Goal: Task Accomplishment & Management: Manage account settings

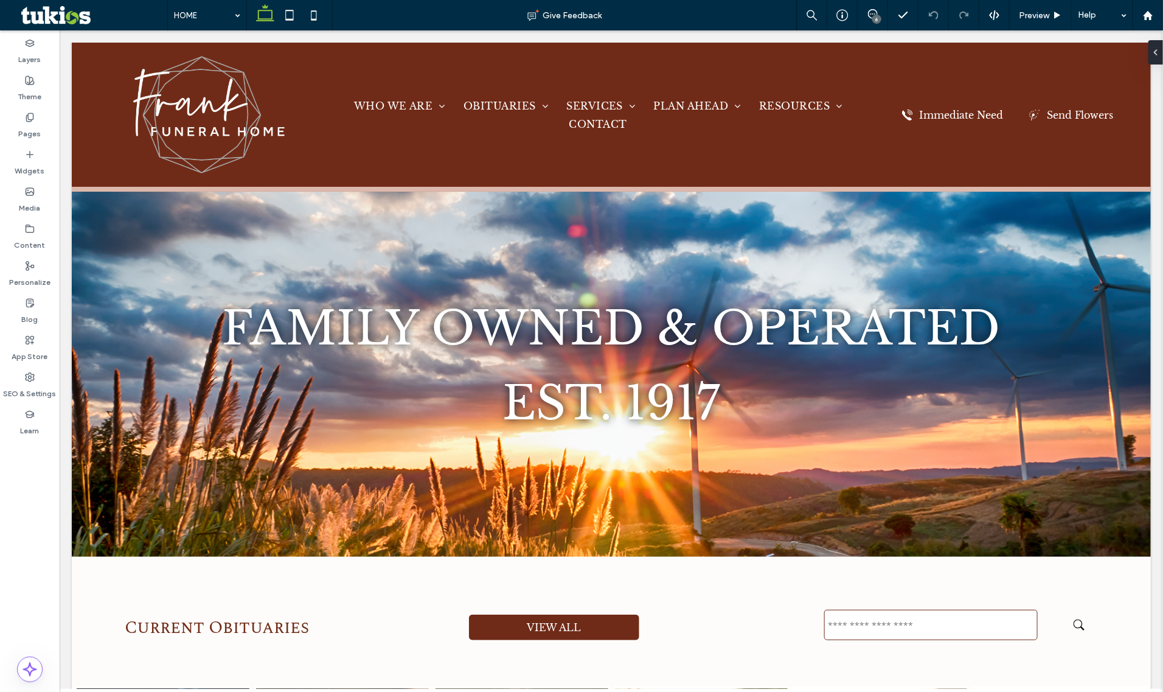
click at [879, 18] on div "6" at bounding box center [876, 19] width 9 height 9
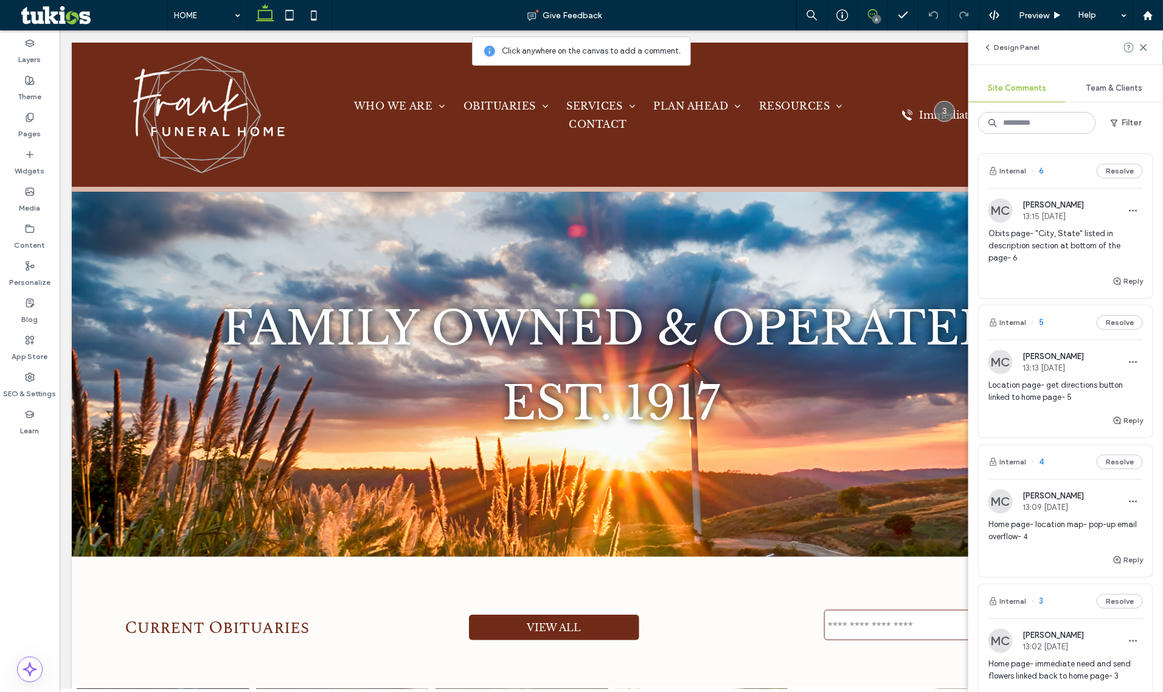
click at [1069, 214] on span "13:15 Oct 13 2025" at bounding box center [1053, 216] width 61 height 9
click at [1150, 47] on div "Design Panel" at bounding box center [1065, 47] width 195 height 34
click at [1144, 47] on icon at bounding box center [1144, 48] width 10 height 10
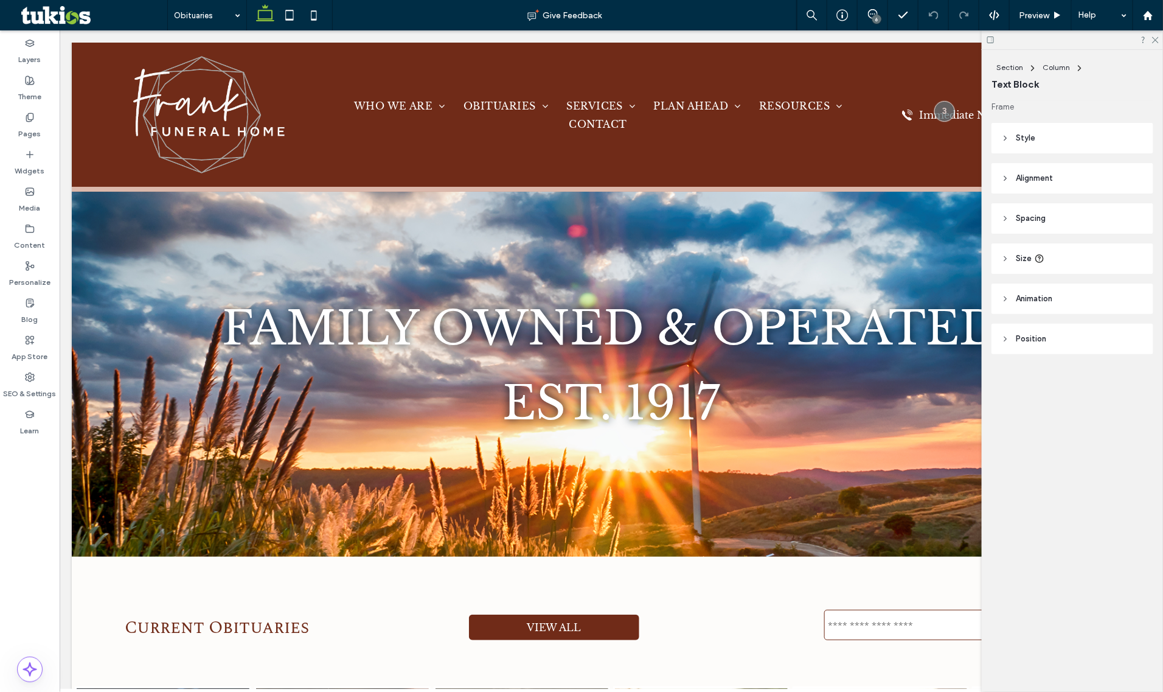
type input "**********"
type input "**"
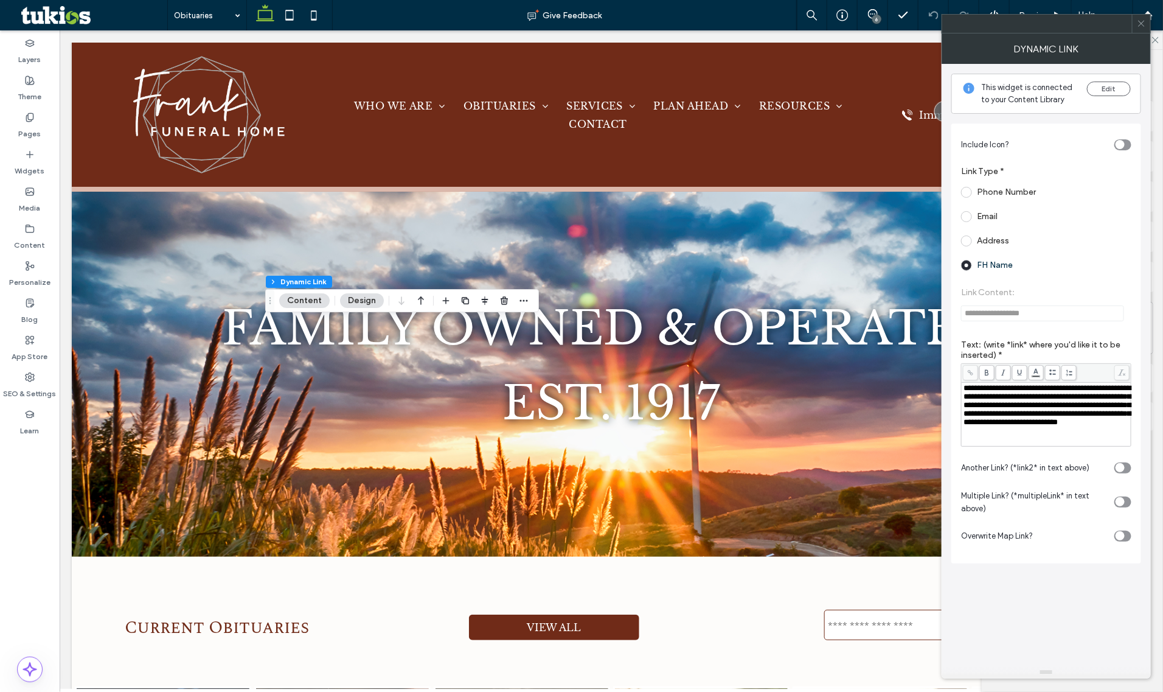
click at [1114, 394] on span "**********" at bounding box center [1047, 405] width 167 height 42
drag, startPoint x: 984, startPoint y: 401, endPoint x: 1113, endPoint y: 393, distance: 129.2
click at [1113, 393] on span "**********" at bounding box center [1047, 405] width 167 height 42
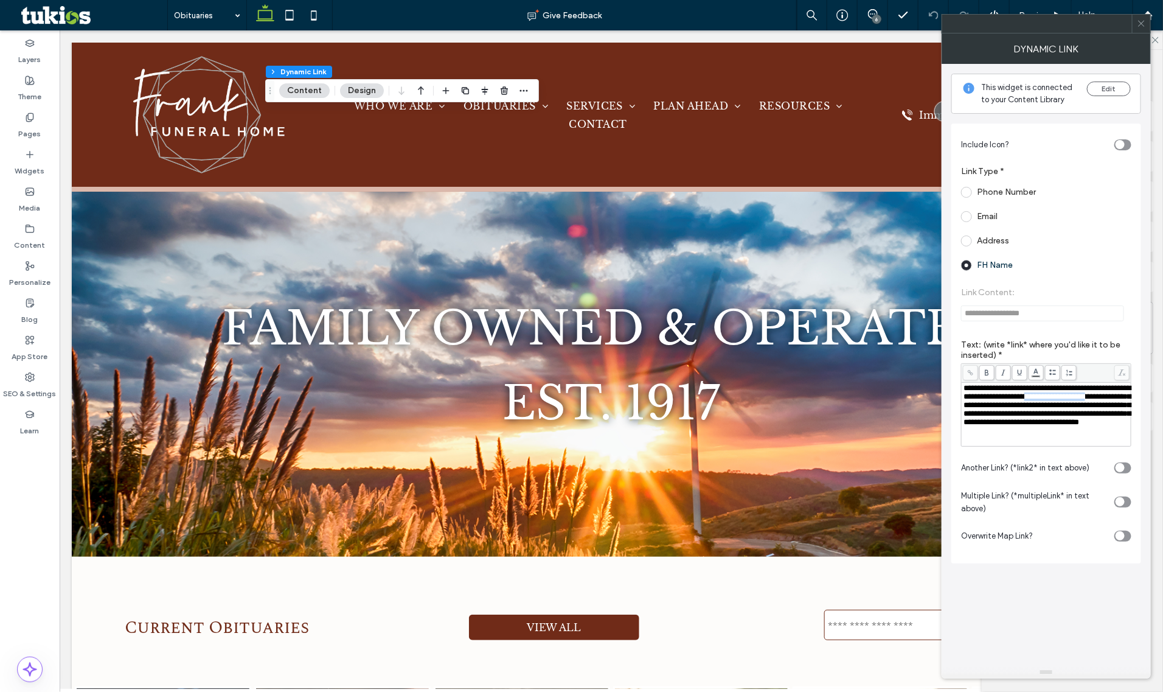
drag, startPoint x: 982, startPoint y: 414, endPoint x: 1076, endPoint y: 400, distance: 94.0
click at [1076, 400] on span "**********" at bounding box center [1047, 405] width 167 height 42
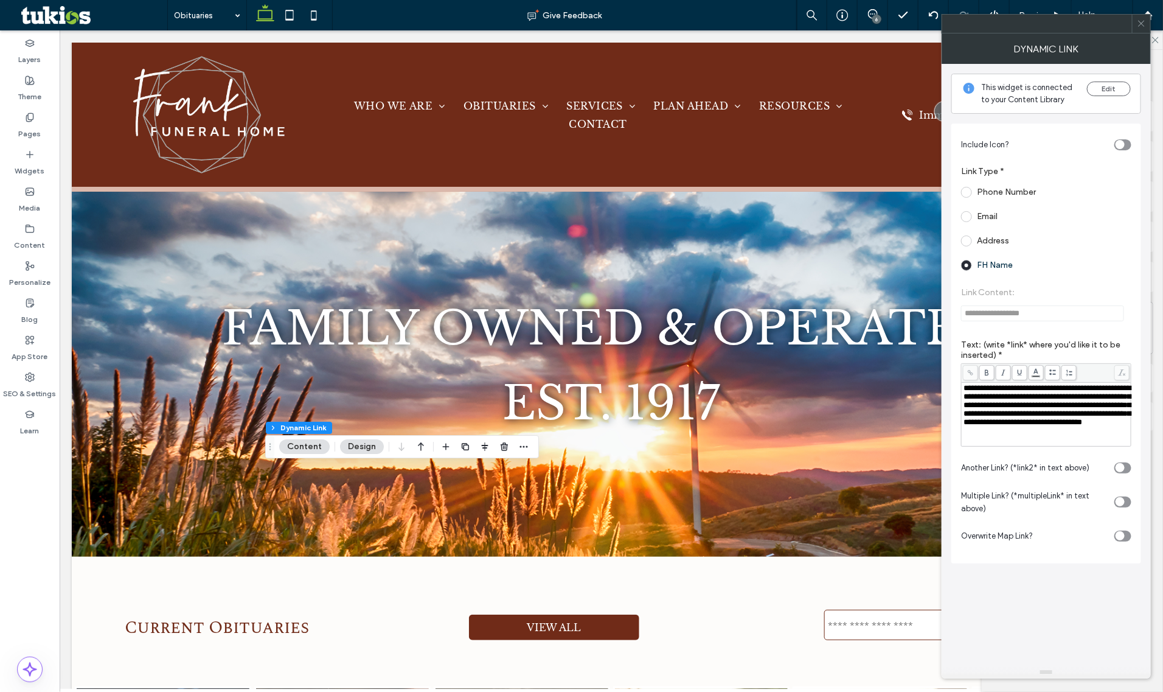
click at [1056, 426] on span "**********" at bounding box center [1047, 405] width 167 height 42
click at [1001, 426] on span "**********" at bounding box center [1047, 405] width 167 height 42
drag, startPoint x: 1003, startPoint y: 433, endPoint x: 965, endPoint y: 431, distance: 37.8
click at [965, 426] on span "**********" at bounding box center [1047, 405] width 167 height 42
click at [1057, 464] on section "Another Link? (*link2* in text above)" at bounding box center [1046, 468] width 170 height 30
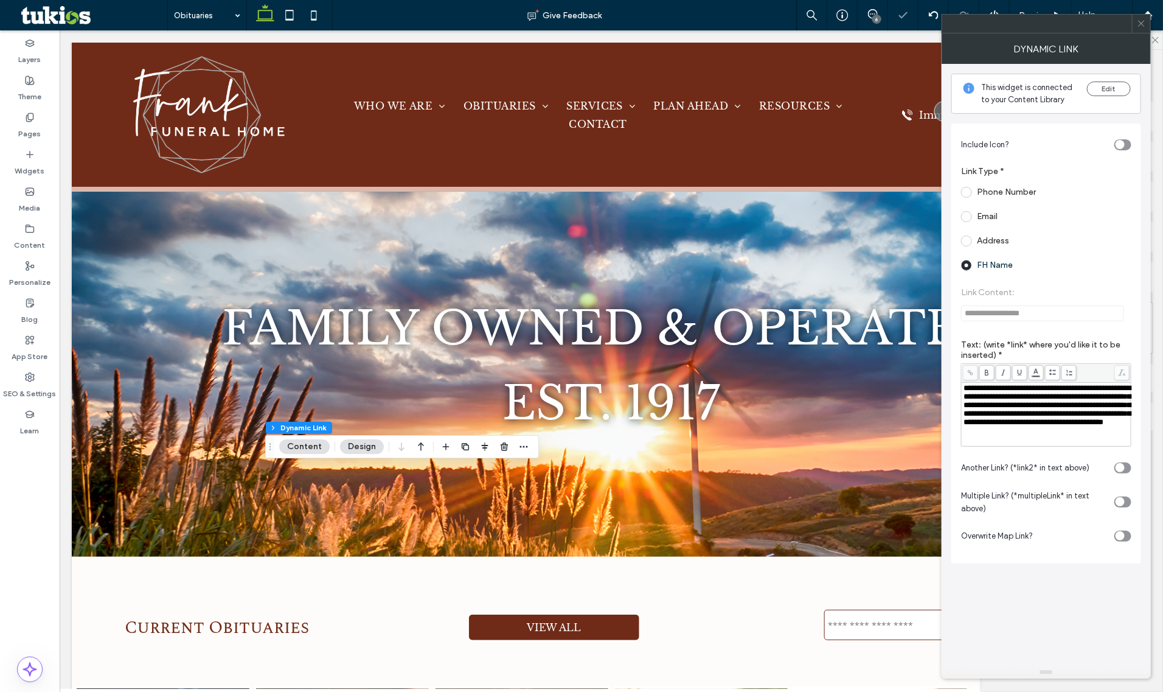
click at [1023, 622] on div "**********" at bounding box center [1046, 365] width 190 height 602
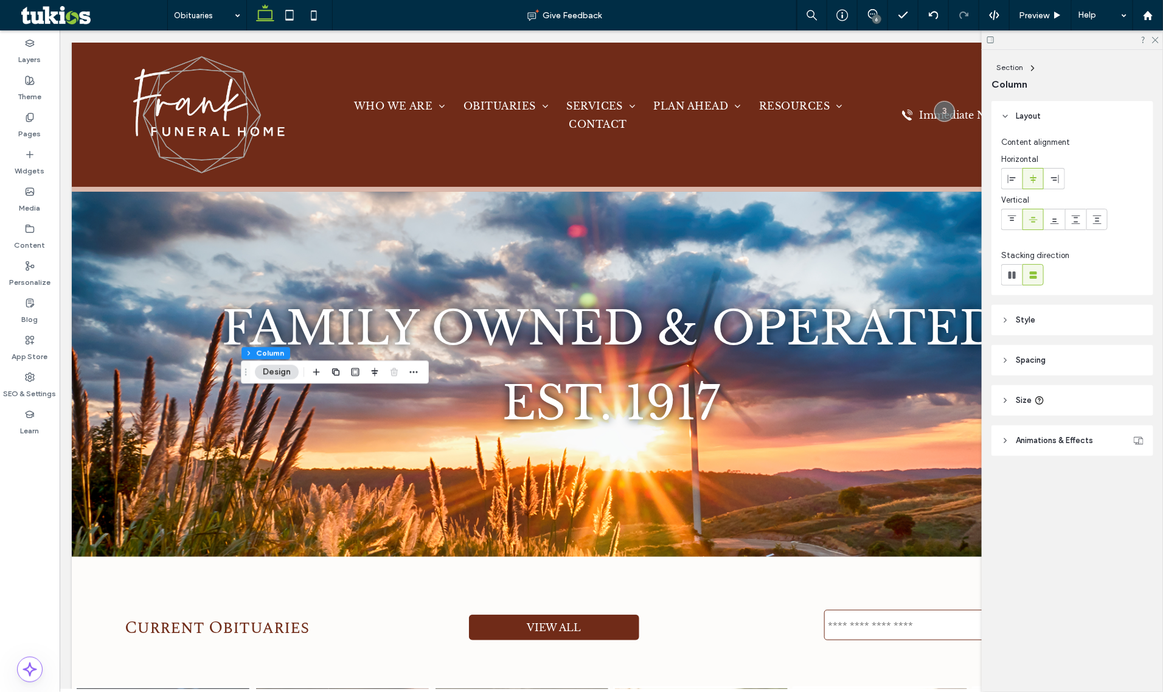
click at [29, 565] on div "Layers Theme Pages Widgets Media Content Personalize Blog App Store SEO & Setti…" at bounding box center [30, 360] width 60 height 661
click at [872, 16] on div "6" at bounding box center [876, 19] width 9 height 9
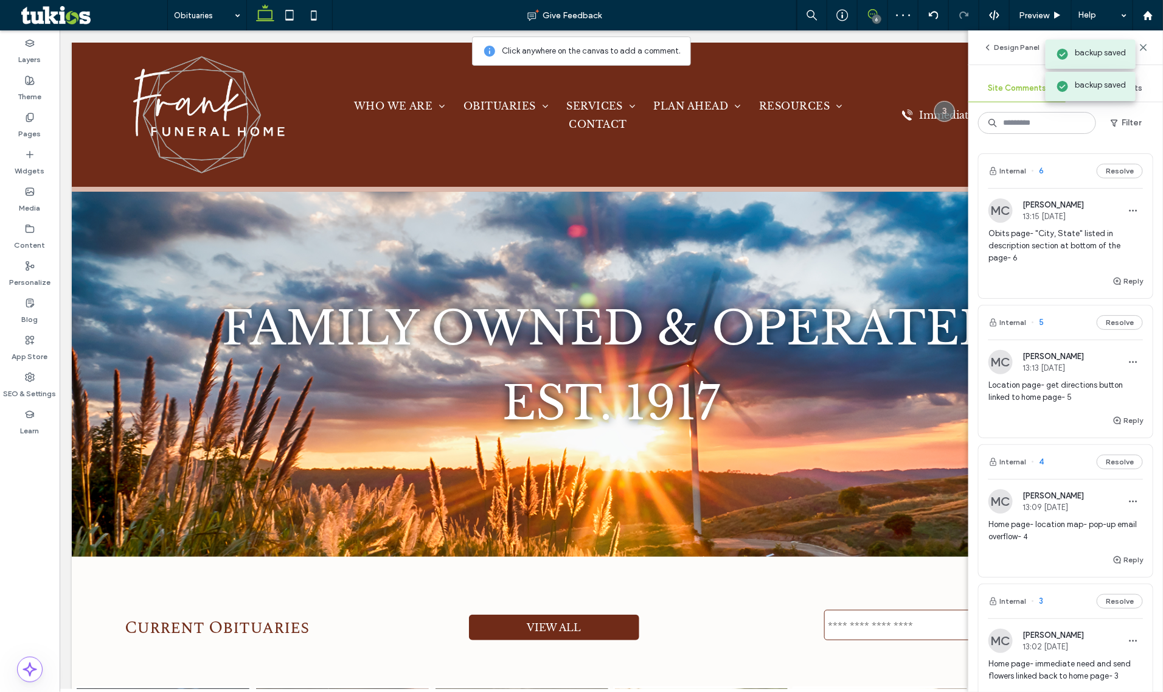
click at [1105, 183] on div "Internal 6 Resolve" at bounding box center [1066, 171] width 174 height 34
click at [1105, 176] on button "Resolve" at bounding box center [1120, 171] width 46 height 15
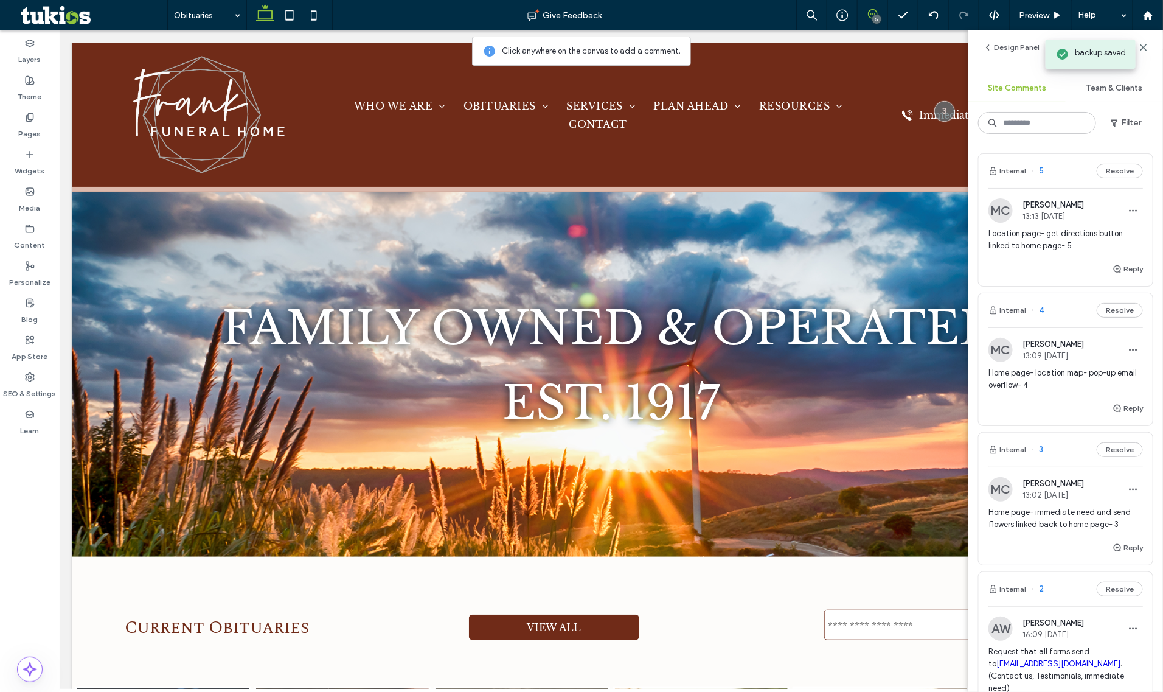
click at [1077, 210] on div "Megan Carter 13:13 Oct 13 2025" at bounding box center [1053, 210] width 61 height 21
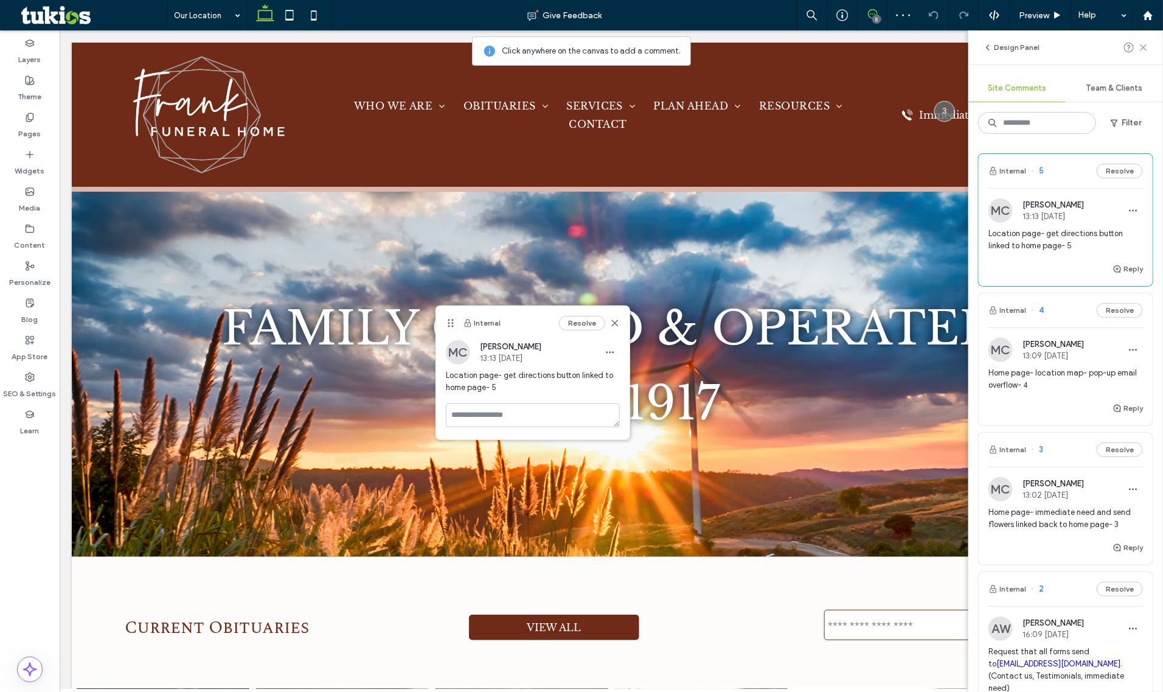
click at [1144, 43] on icon at bounding box center [1144, 48] width 10 height 10
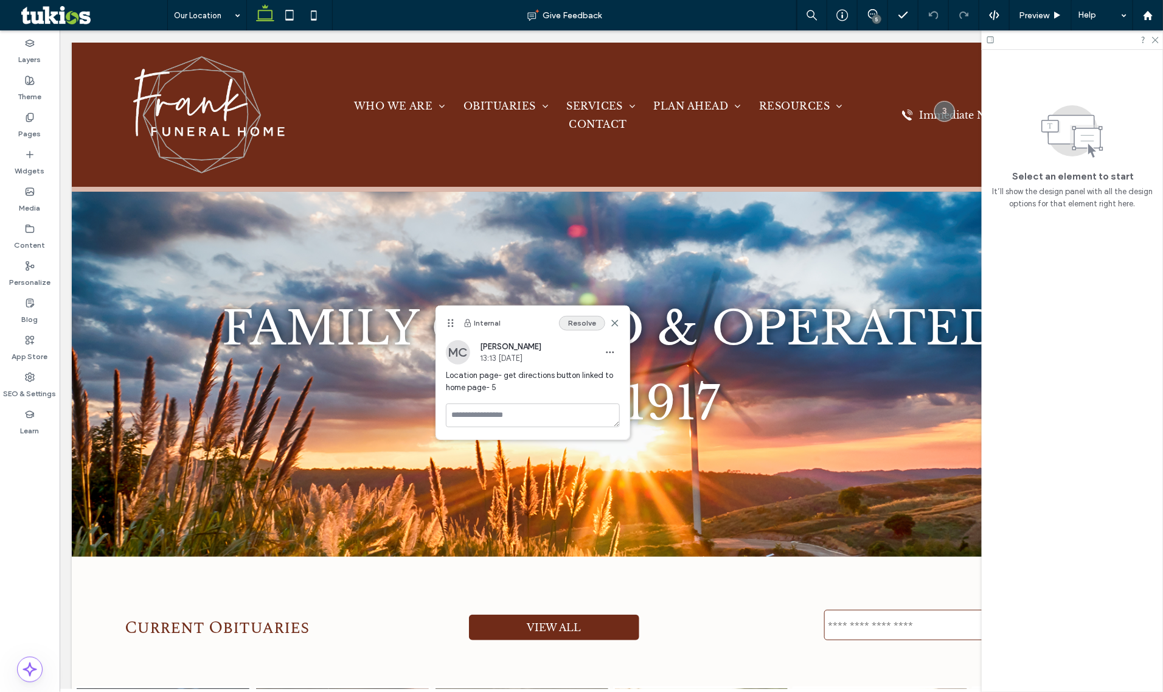
click at [594, 327] on button "Resolve" at bounding box center [582, 323] width 46 height 15
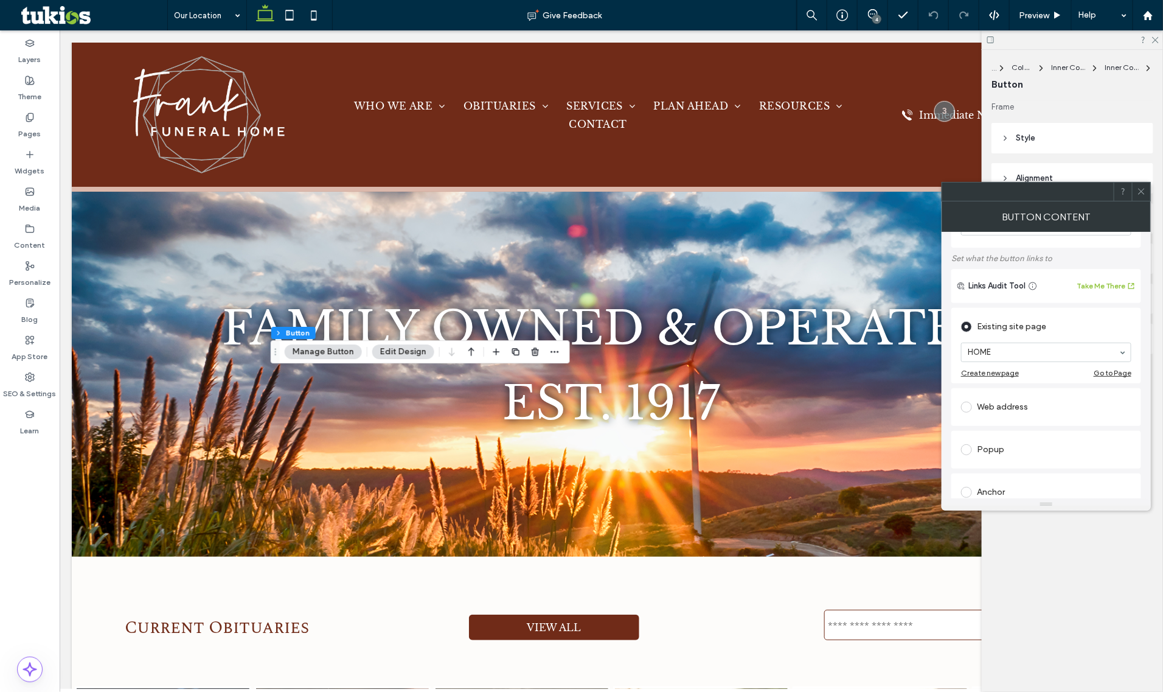
scroll to position [76, 0]
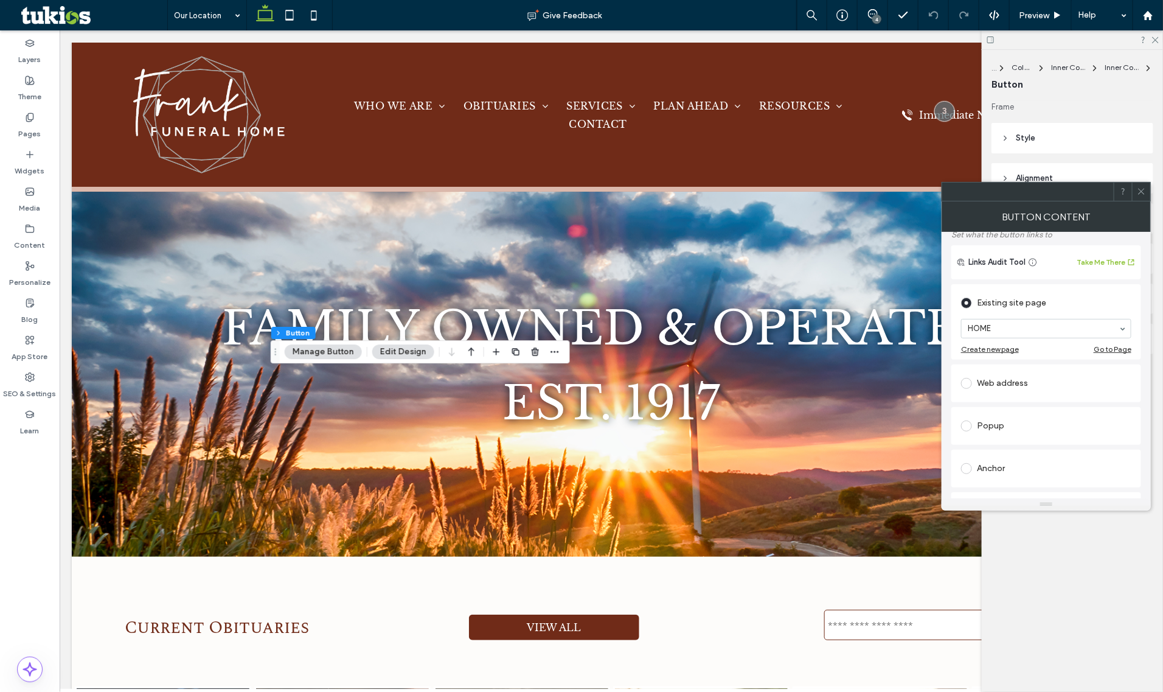
click at [1010, 389] on div "Web address" at bounding box center [1046, 383] width 170 height 19
click at [1023, 372] on input "url" at bounding box center [1046, 369] width 170 height 16
paste input "**********"
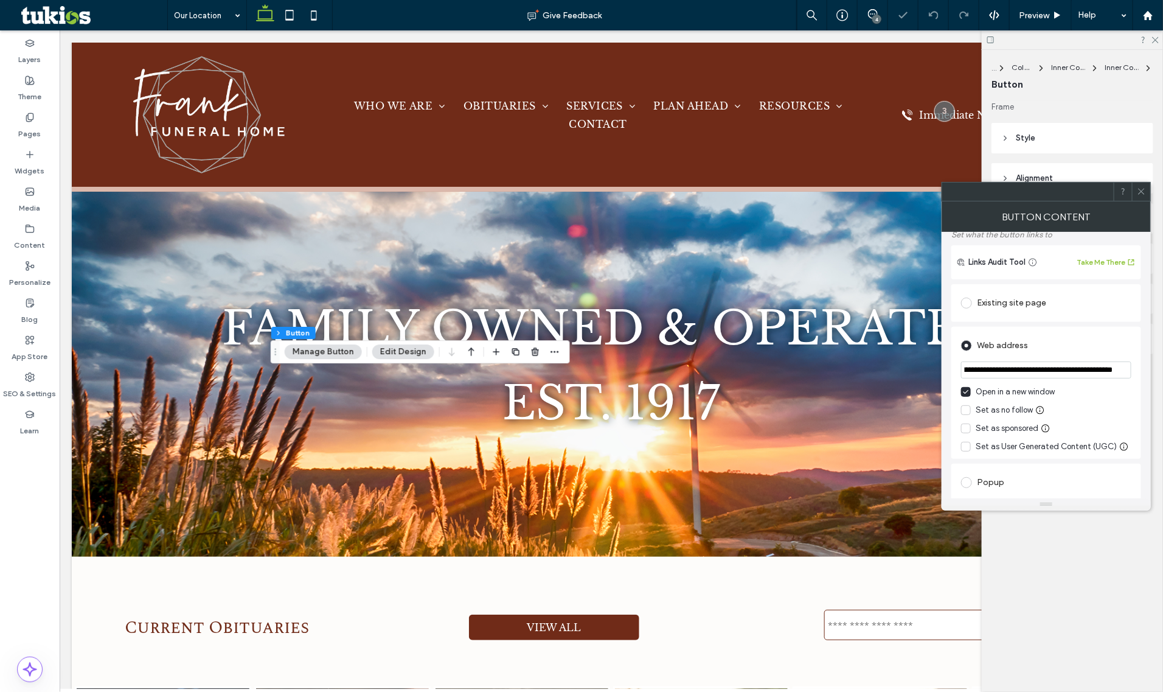
type input "**********"
click at [1046, 342] on div "Web address" at bounding box center [1046, 345] width 170 height 19
click at [1139, 198] on span at bounding box center [1141, 191] width 9 height 18
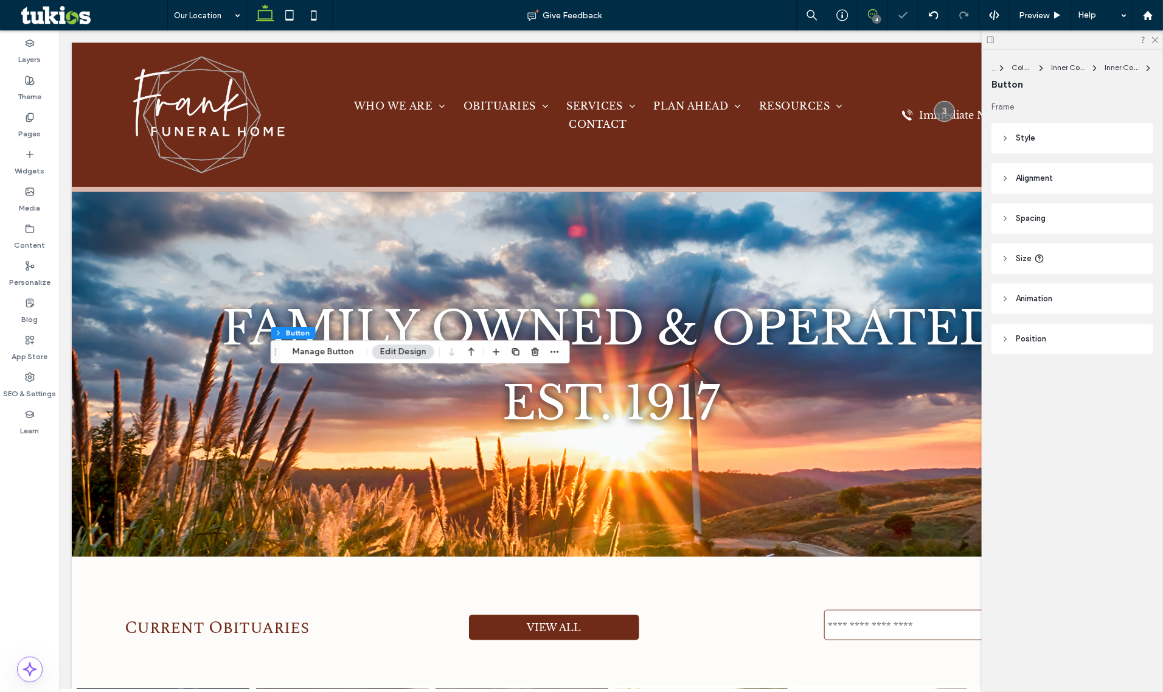
click at [871, 17] on icon at bounding box center [873, 14] width 10 height 10
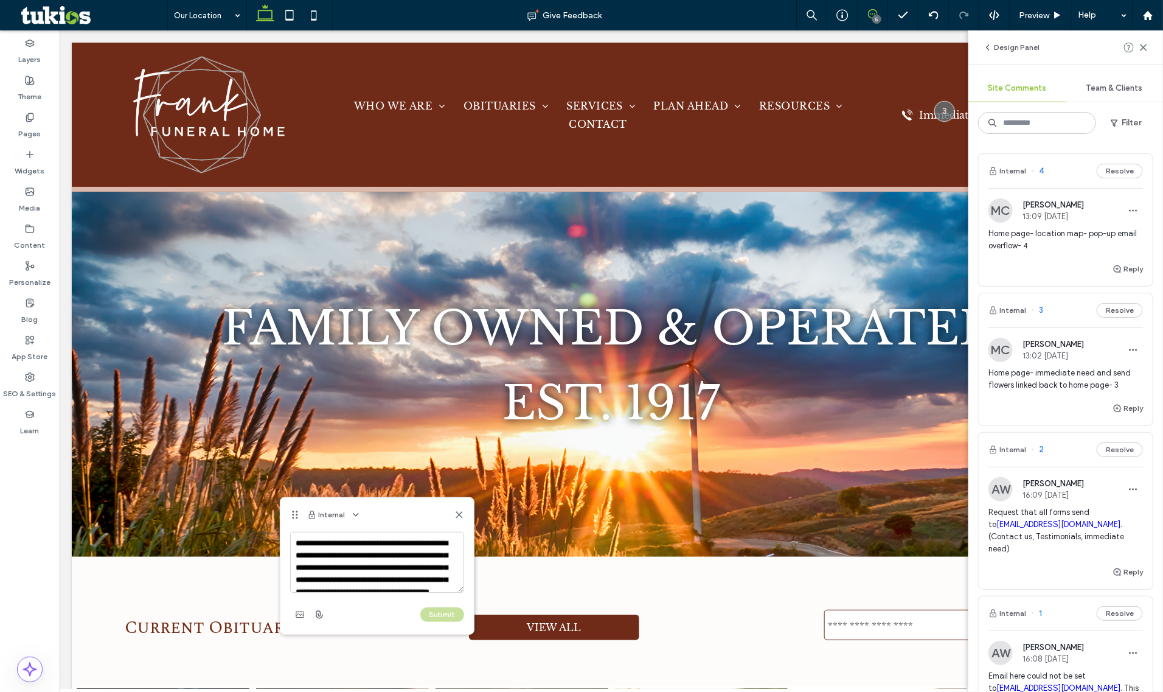
scroll to position [41, 0]
type textarea "**********"
click at [453, 618] on button "Submit" at bounding box center [442, 614] width 44 height 15
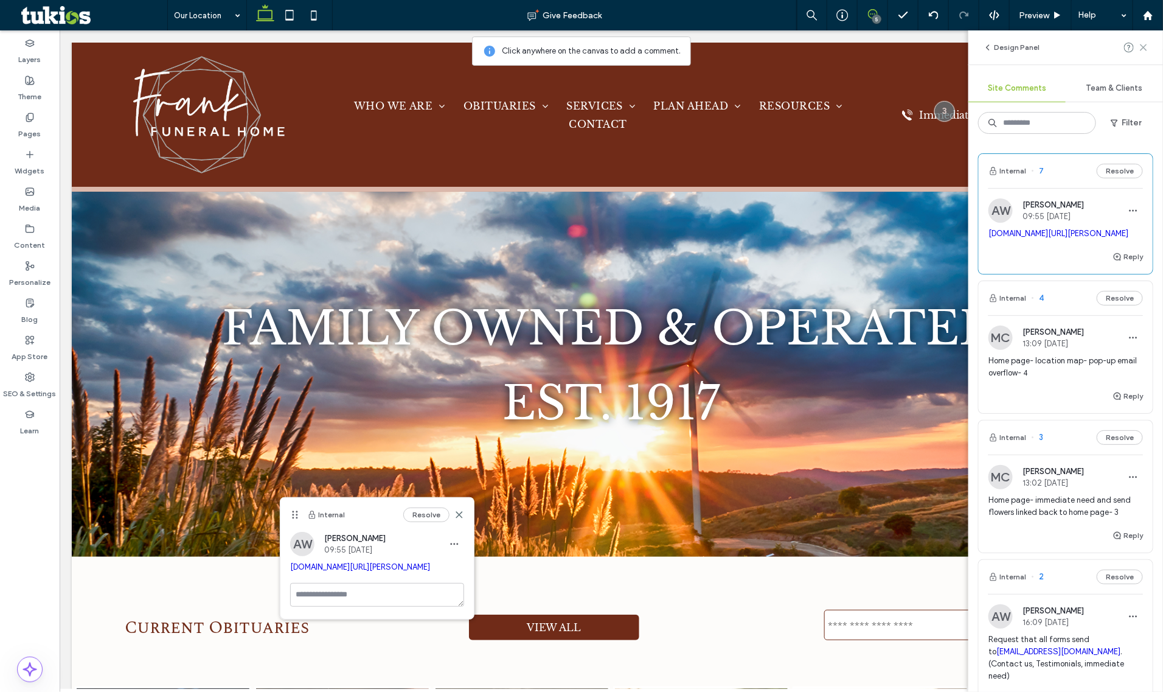
click at [1142, 49] on icon at bounding box center [1144, 48] width 10 height 10
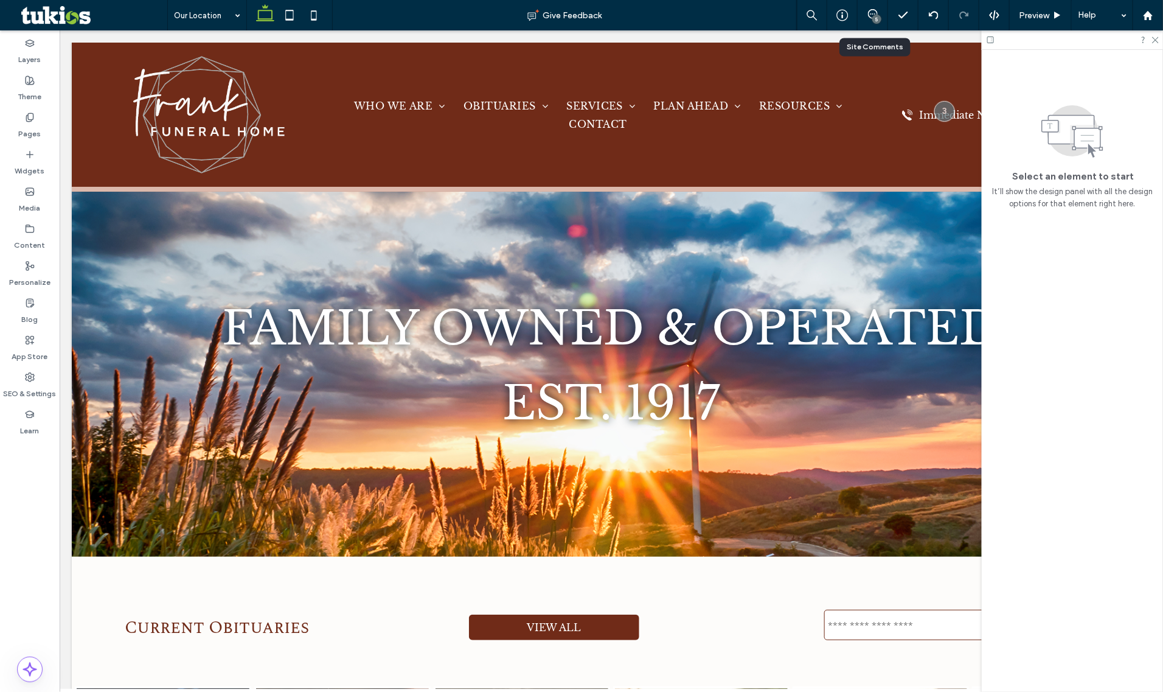
click at [870, 19] on div "5" at bounding box center [873, 15] width 30 height 12
click at [870, 5] on div "5" at bounding box center [873, 15] width 30 height 30
click at [872, 14] on use at bounding box center [873, 14] width 10 height 10
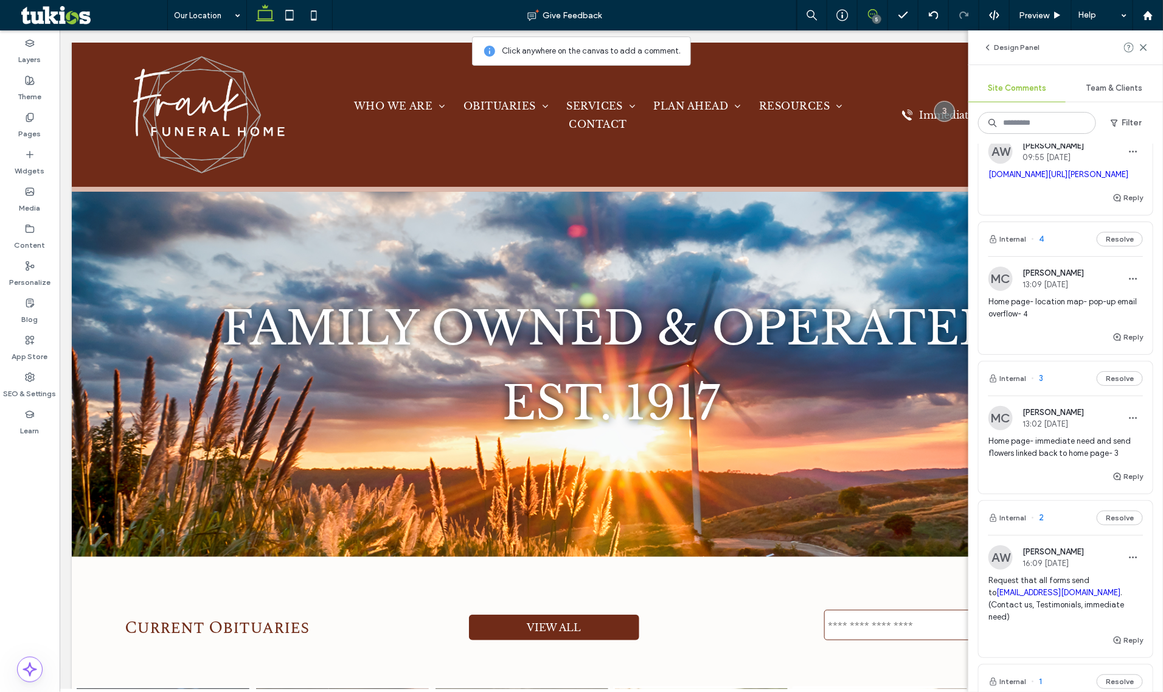
scroll to position [152, 0]
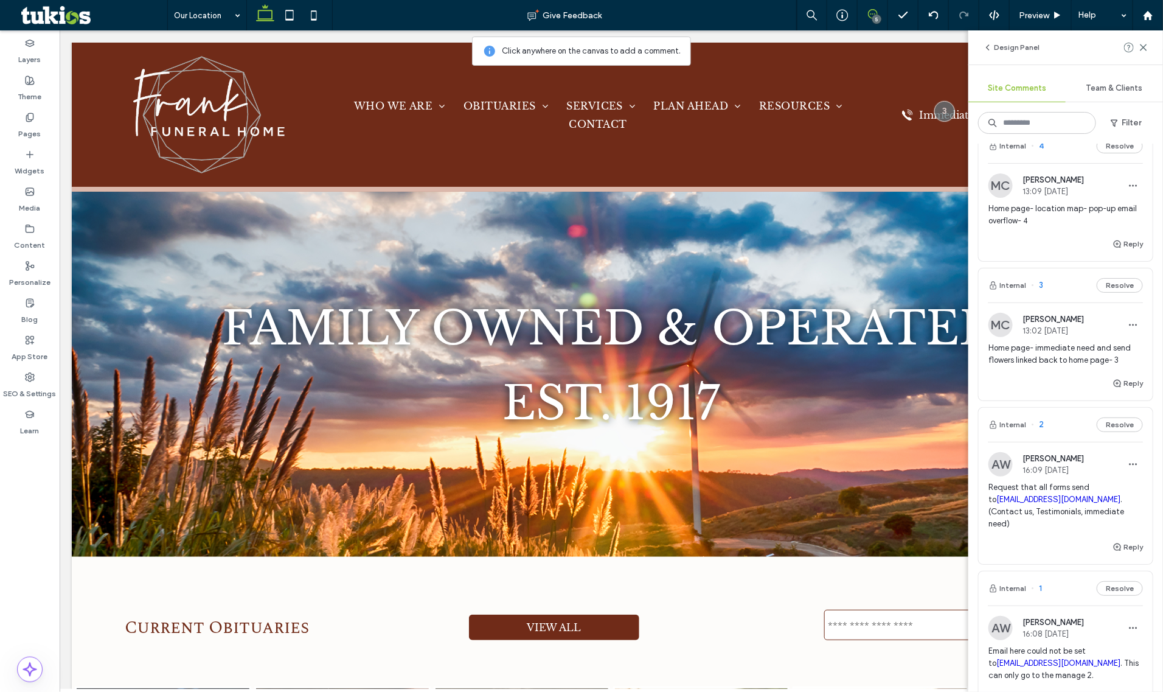
click at [1089, 237] on div "MC Megan Carter 13:09 Oct 13 2025 Home page- location map- pop-up email overflo…" at bounding box center [1066, 204] width 155 height 63
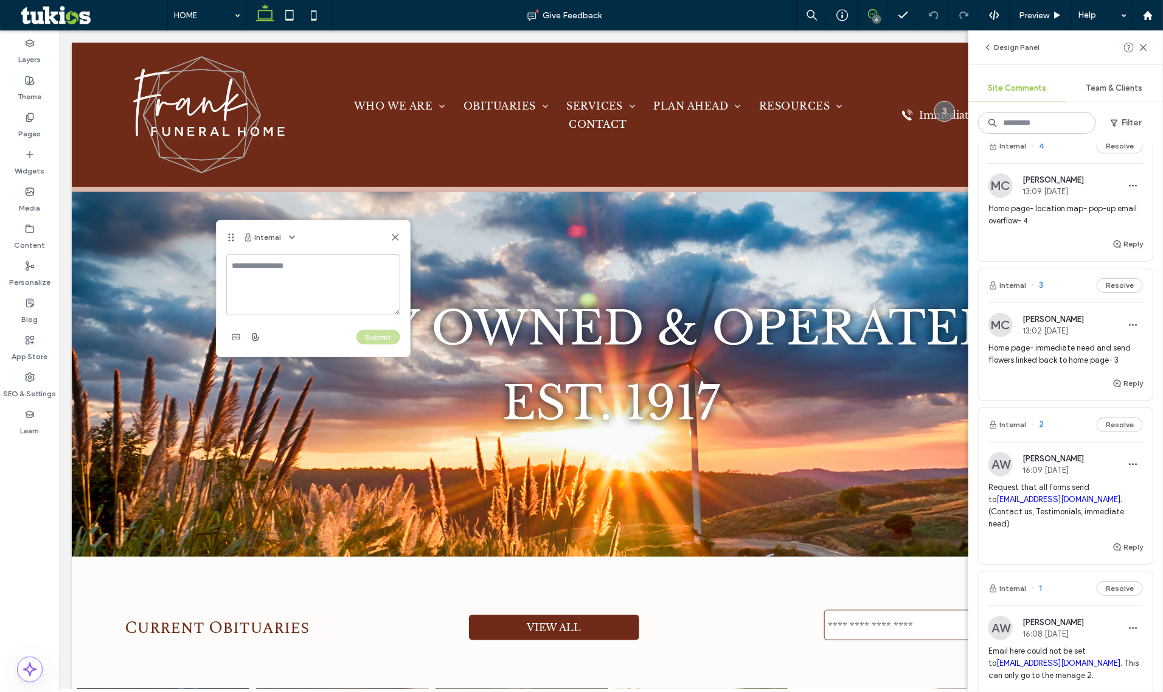
click at [396, 230] on div "Internal" at bounding box center [313, 237] width 193 height 34
click at [397, 237] on icon at bounding box center [396, 237] width 10 height 10
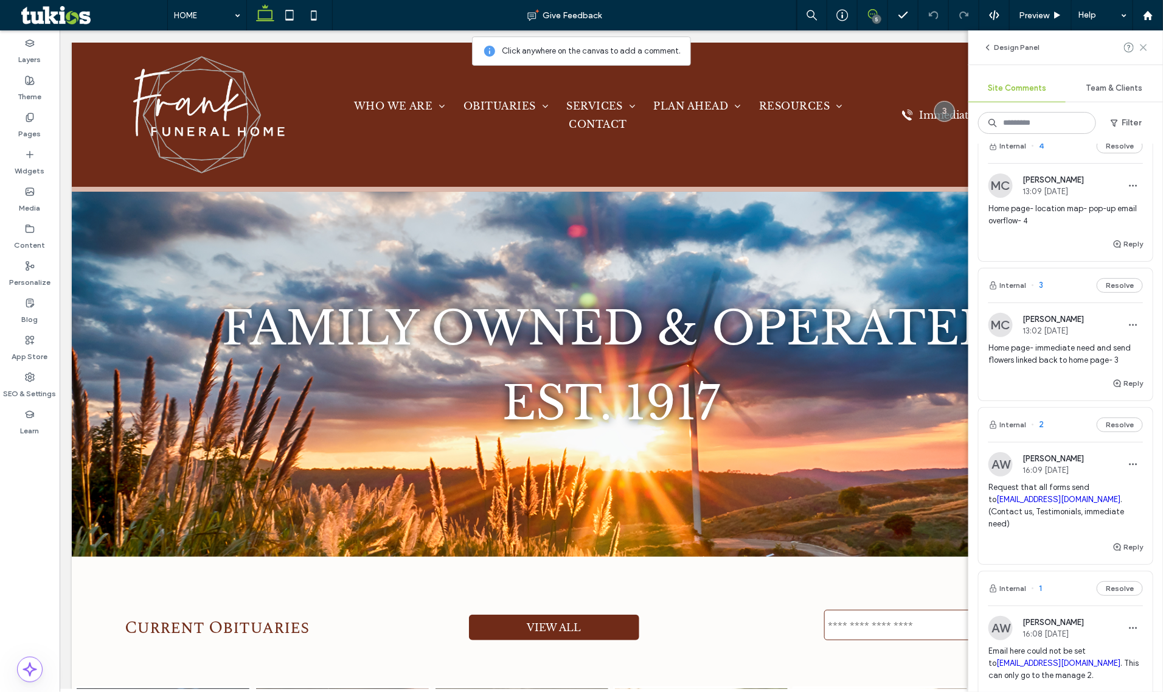
click at [1142, 47] on icon at bounding box center [1144, 48] width 10 height 10
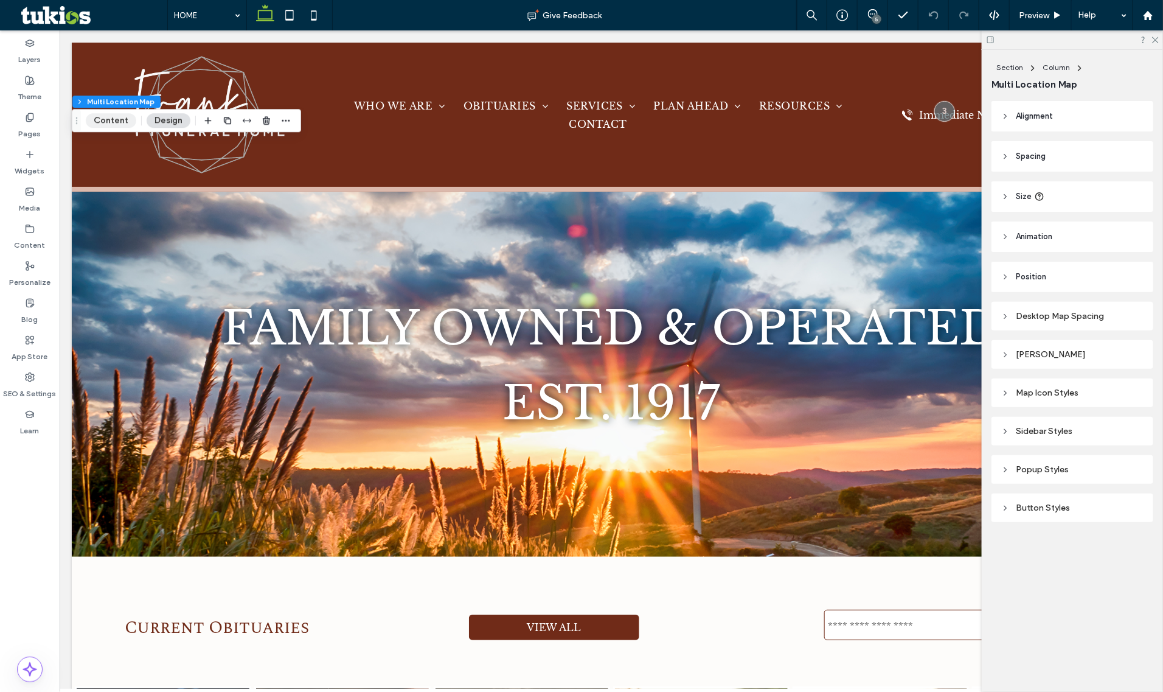
click at [100, 119] on button "Content" at bounding box center [111, 120] width 50 height 15
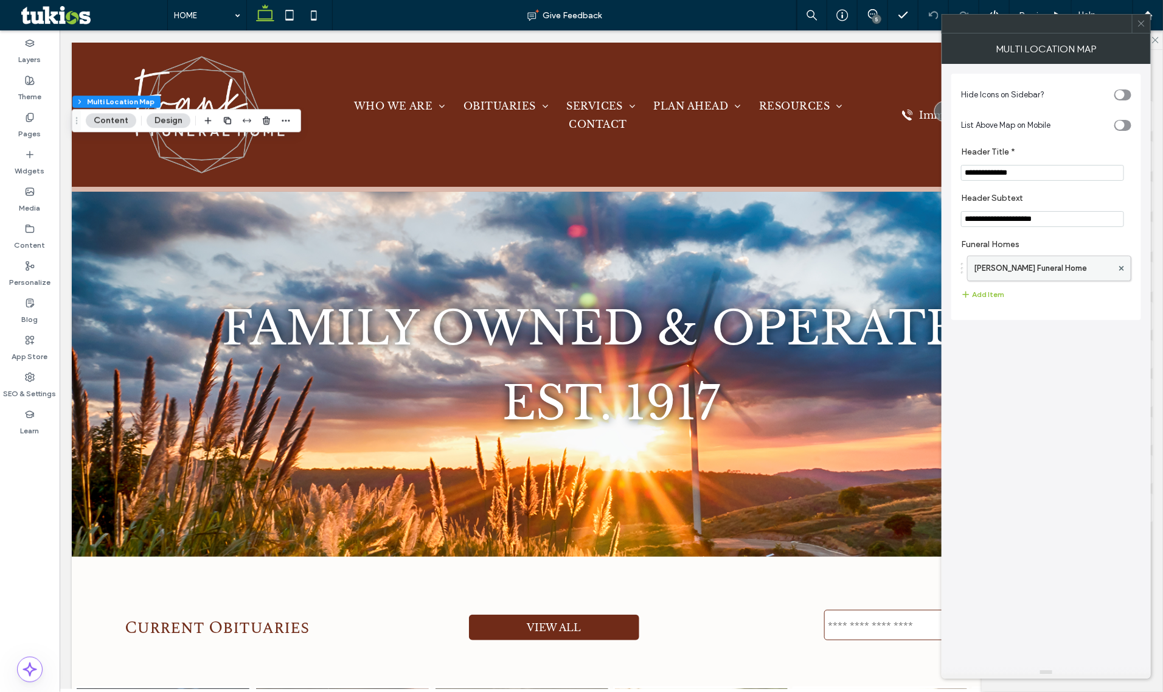
click at [1026, 271] on label "Frank Funeral Home" at bounding box center [1043, 268] width 139 height 24
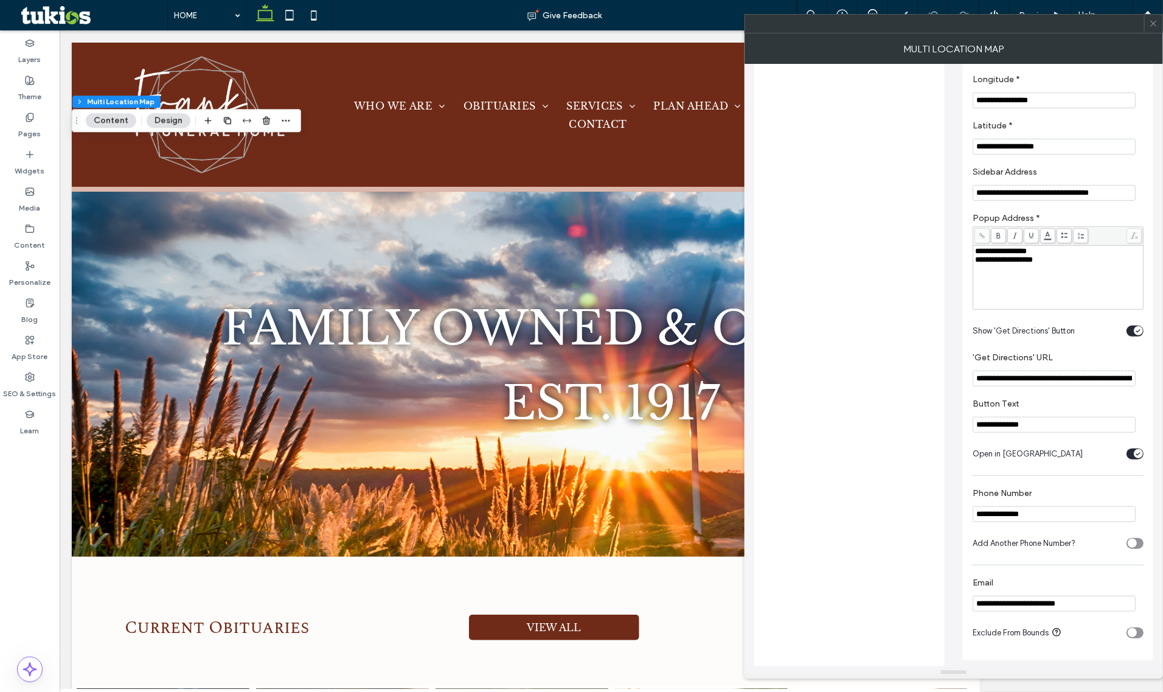
scroll to position [289, 0]
click at [1135, 631] on div "toggle" at bounding box center [1132, 632] width 9 height 9
click at [1145, 21] on div at bounding box center [1153, 24] width 18 height 18
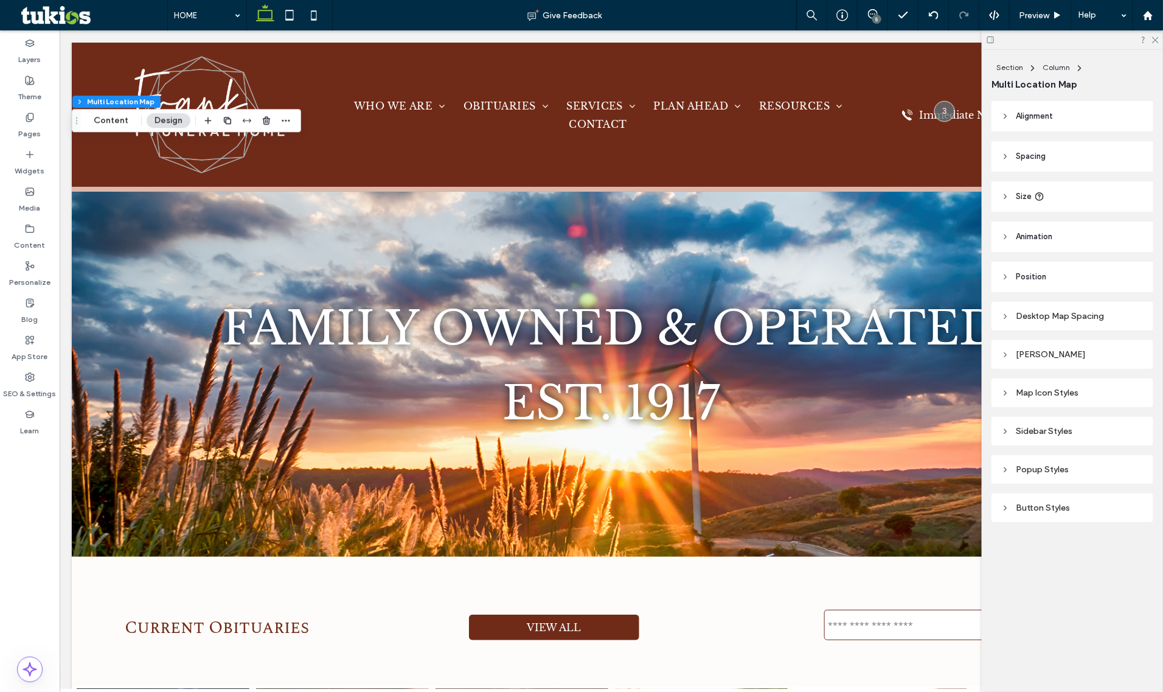
click at [56, 482] on div "Layers Theme Pages Widgets Media Content Personalize Blog App Store SEO & Setti…" at bounding box center [30, 360] width 60 height 661
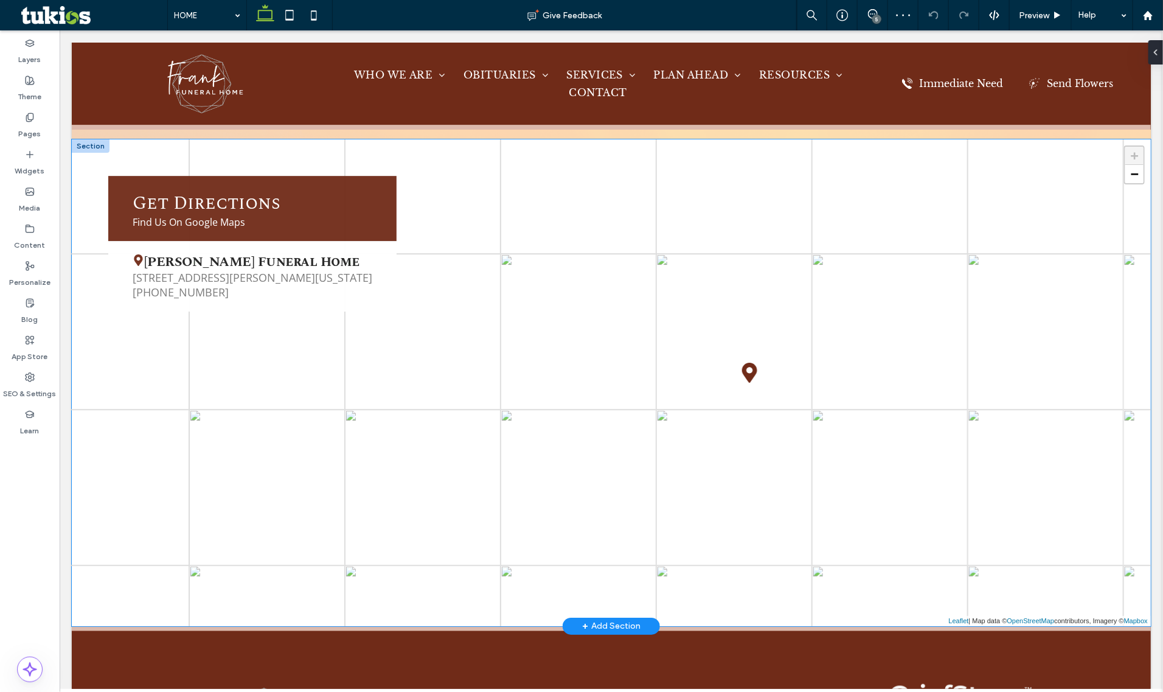
scroll to position [1996, 0]
click at [754, 362] on icon at bounding box center [749, 372] width 15 height 20
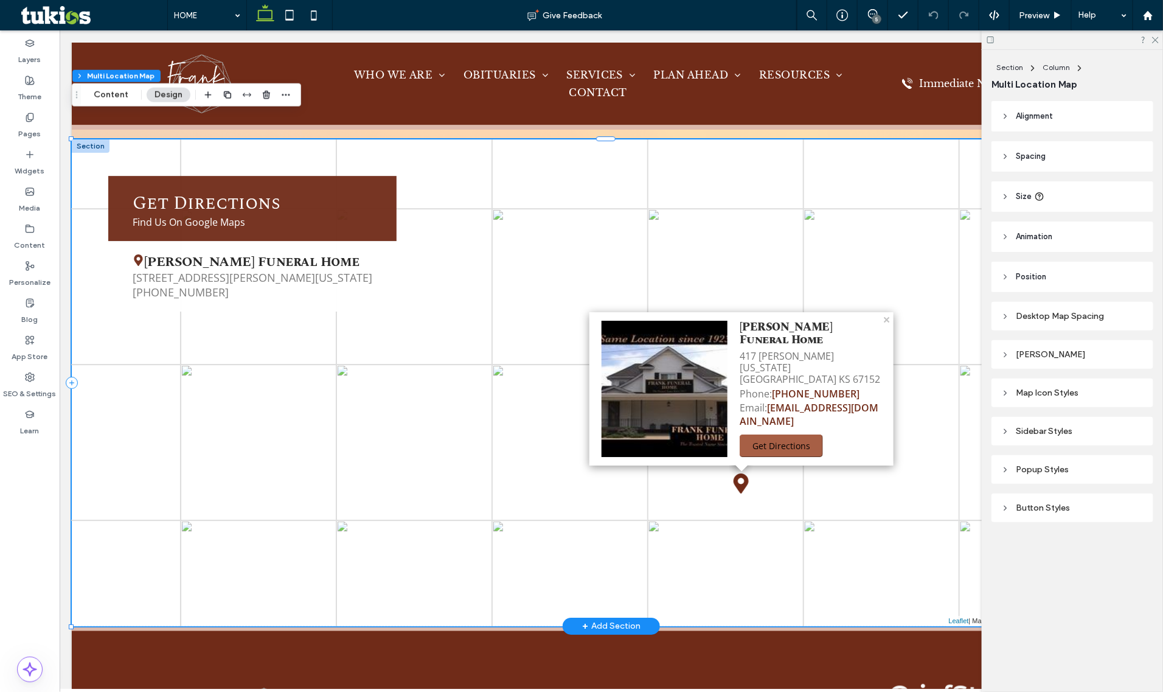
click at [1062, 204] on header "Size" at bounding box center [1073, 196] width 162 height 30
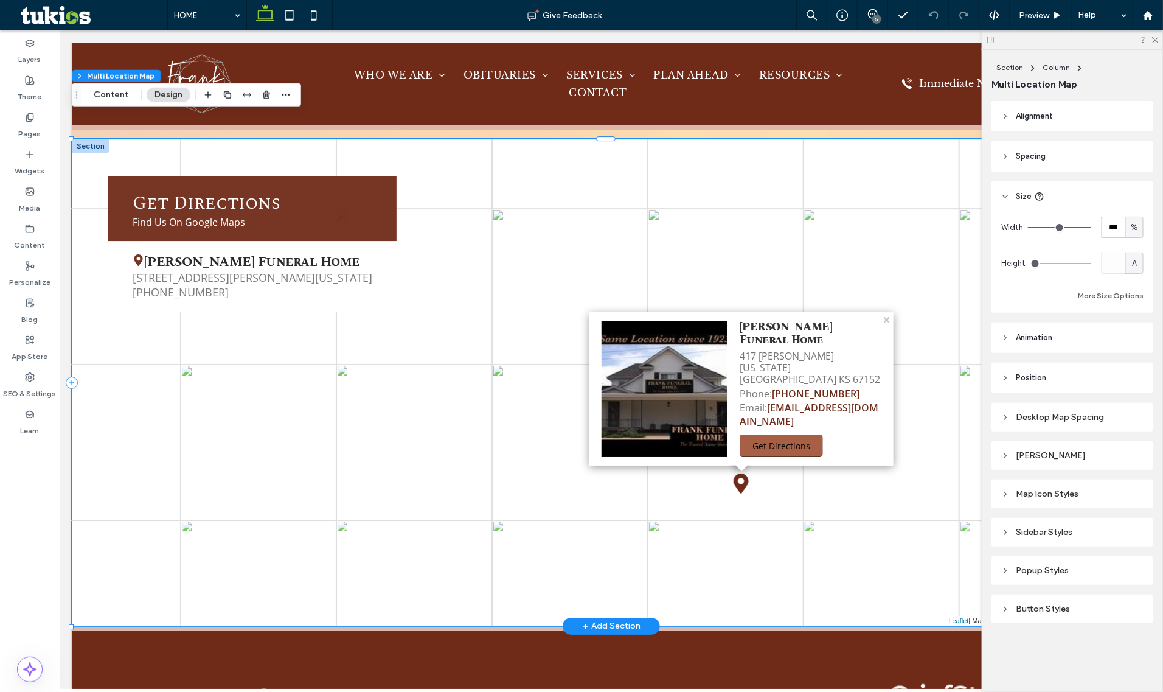
click at [1129, 234] on div "%" at bounding box center [1134, 227] width 18 height 21
click at [1128, 330] on div "A" at bounding box center [1134, 333] width 17 height 21
type input "*"
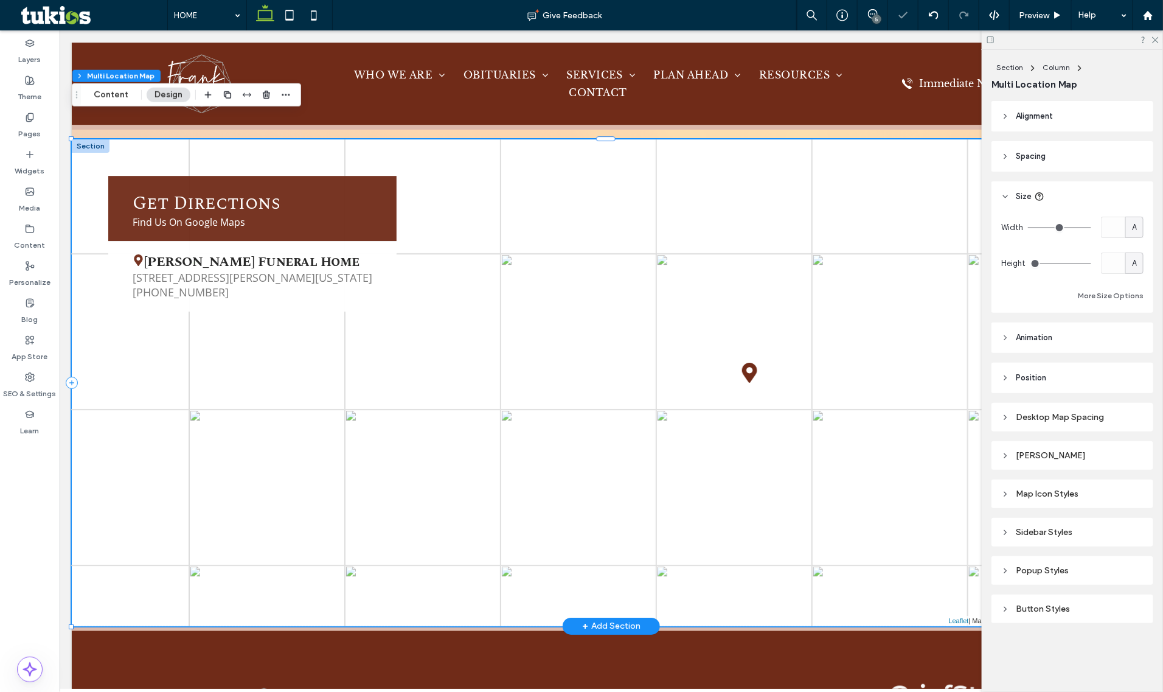
click at [752, 362] on icon at bounding box center [749, 372] width 15 height 20
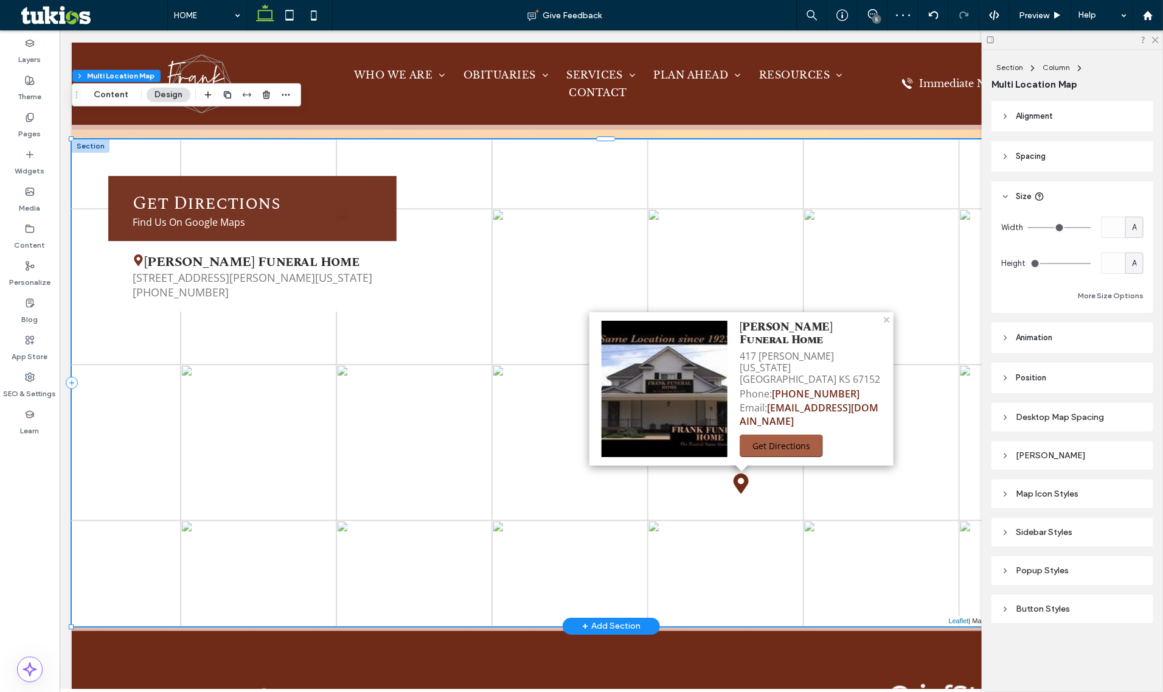
click at [861, 330] on span "Frank Funeral Home" at bounding box center [810, 335] width 142 height 30
click at [785, 334] on span "Frank Funeral Home" at bounding box center [810, 335] width 142 height 30
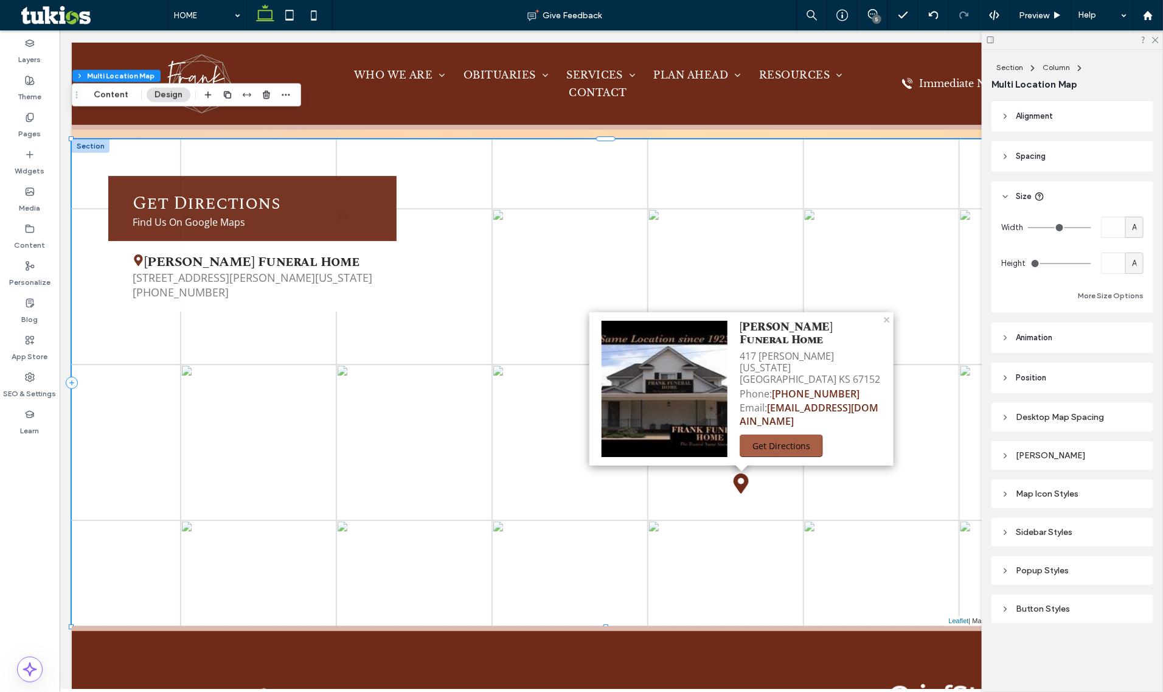
click at [1060, 572] on div "Popup Styles" at bounding box center [1072, 570] width 142 height 10
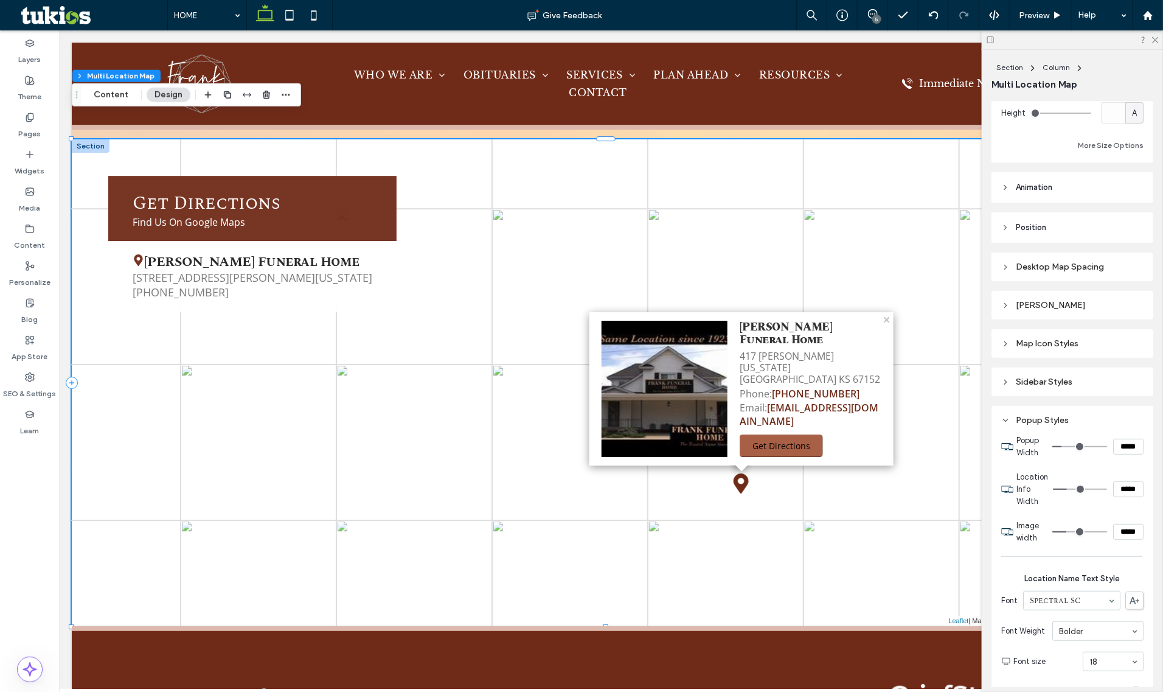
scroll to position [152, 0]
type input "***"
type input "*****"
type input "***"
type input "*****"
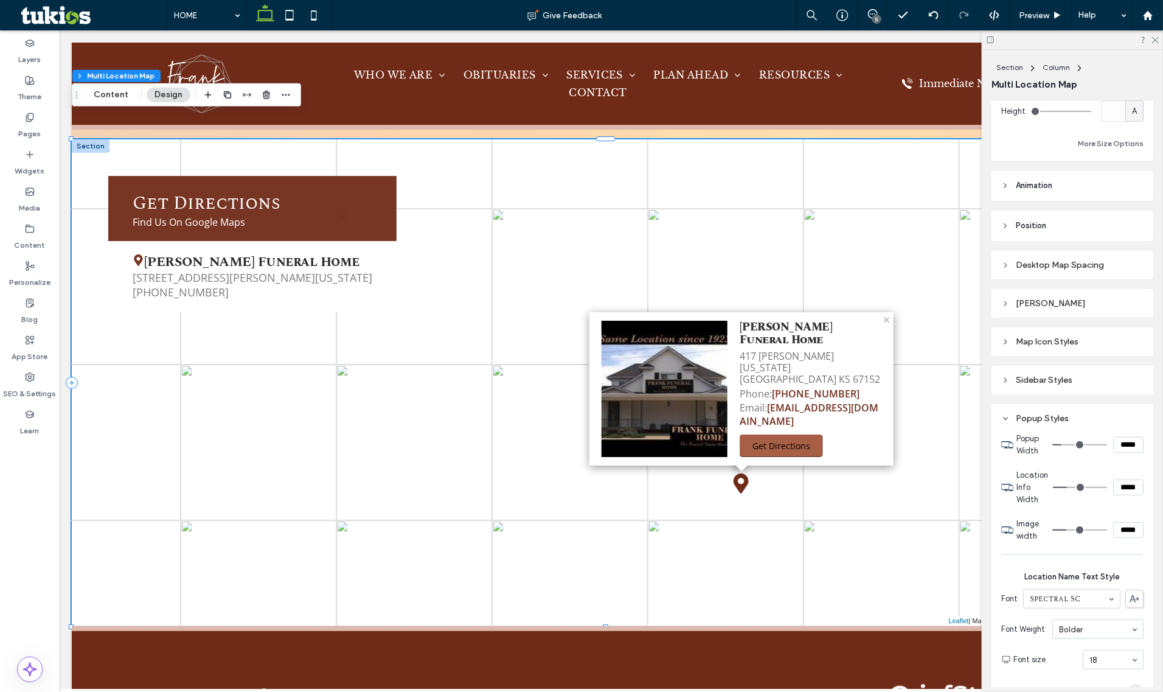
type input "***"
type input "*****"
type input "***"
type input "*****"
type input "***"
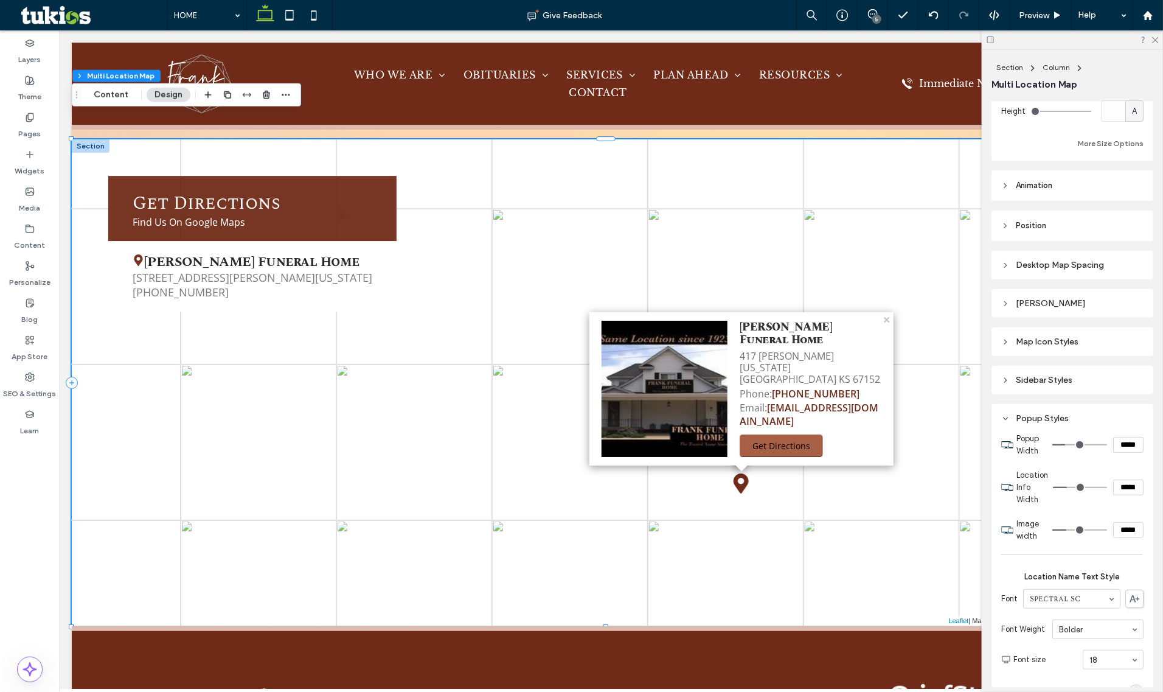
type input "*****"
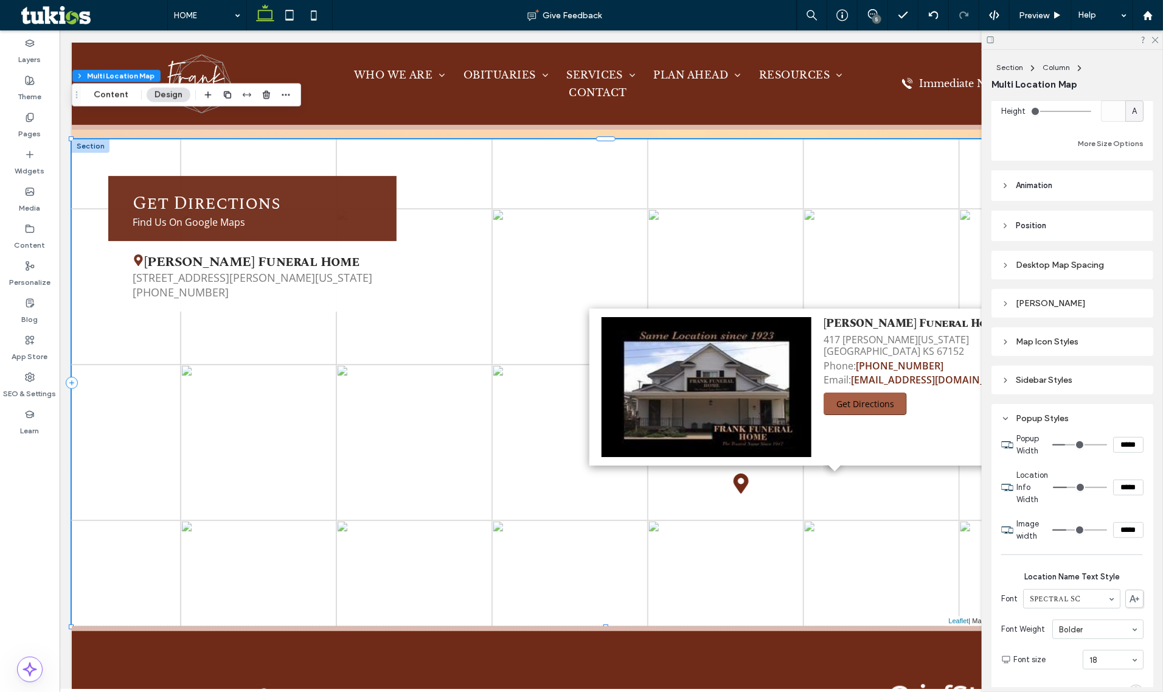
type input "***"
type input "*****"
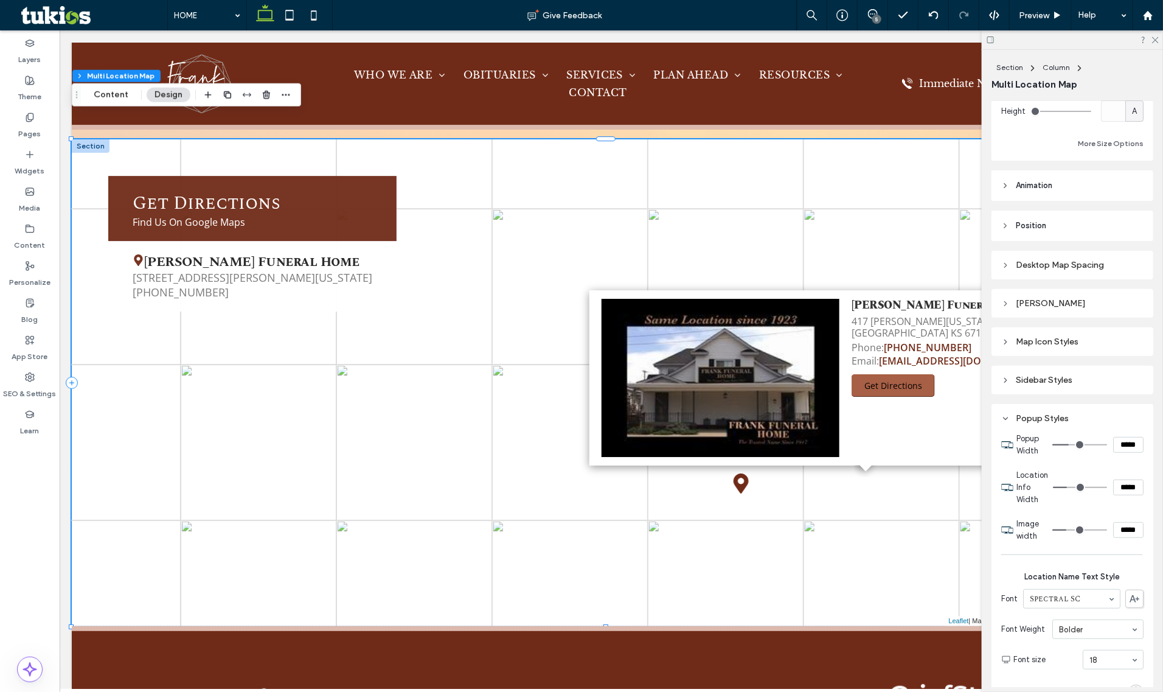
type input "***"
type input "*****"
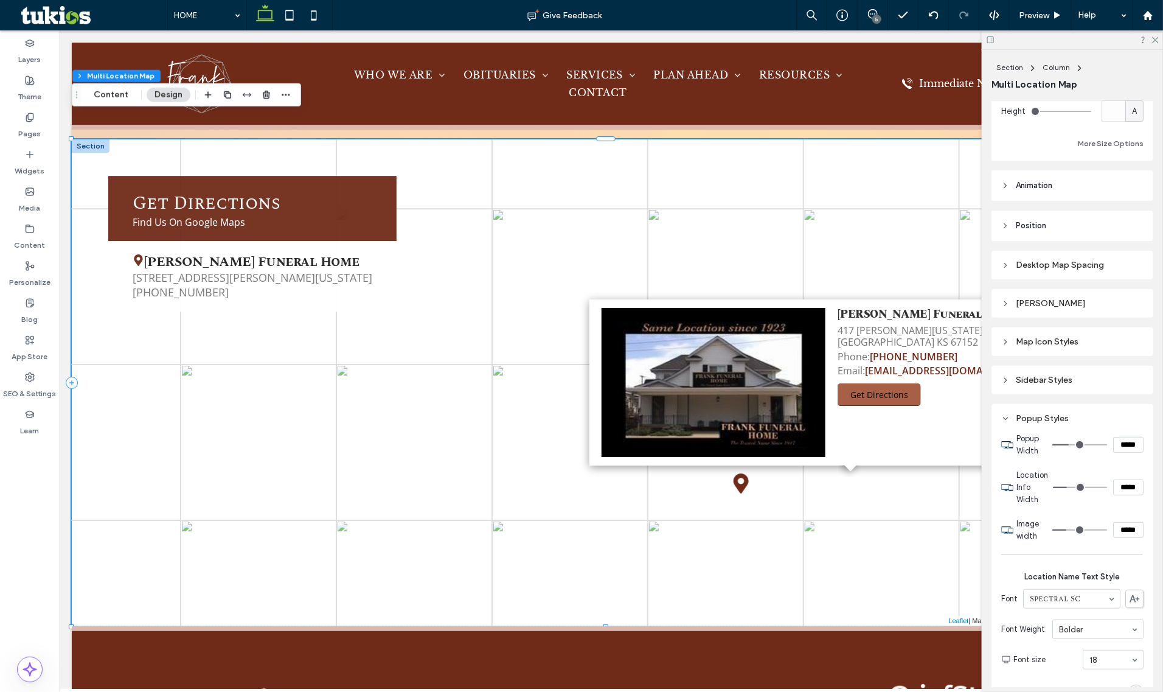
type input "***"
type input "*****"
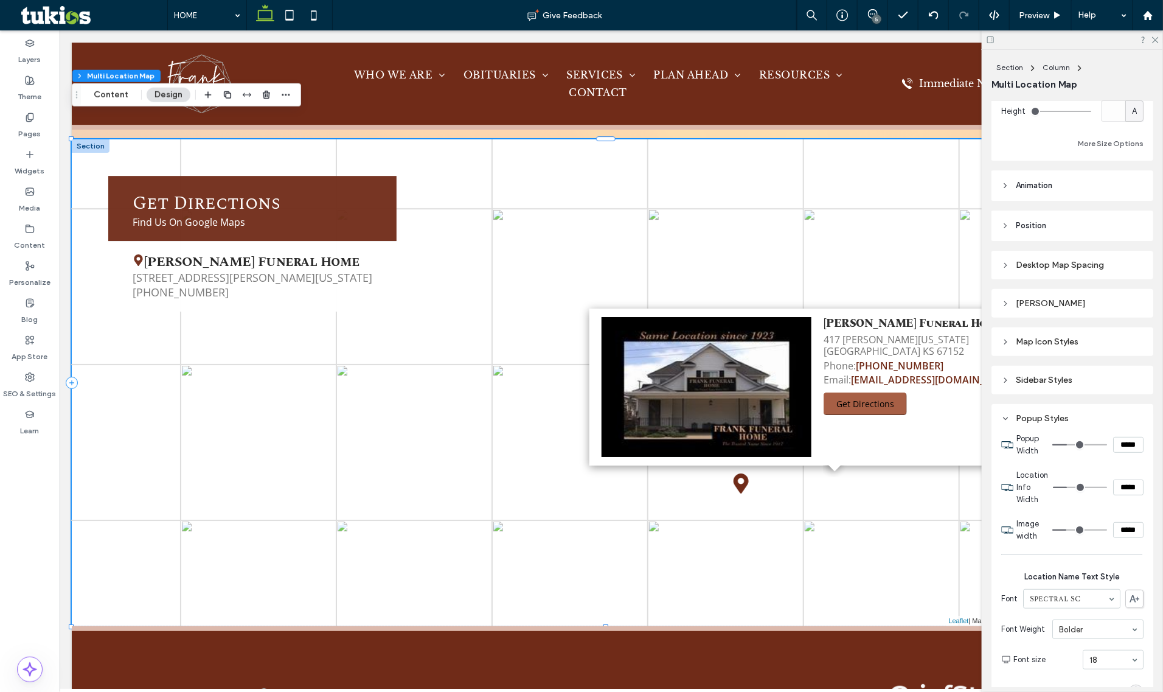
type input "***"
type input "*****"
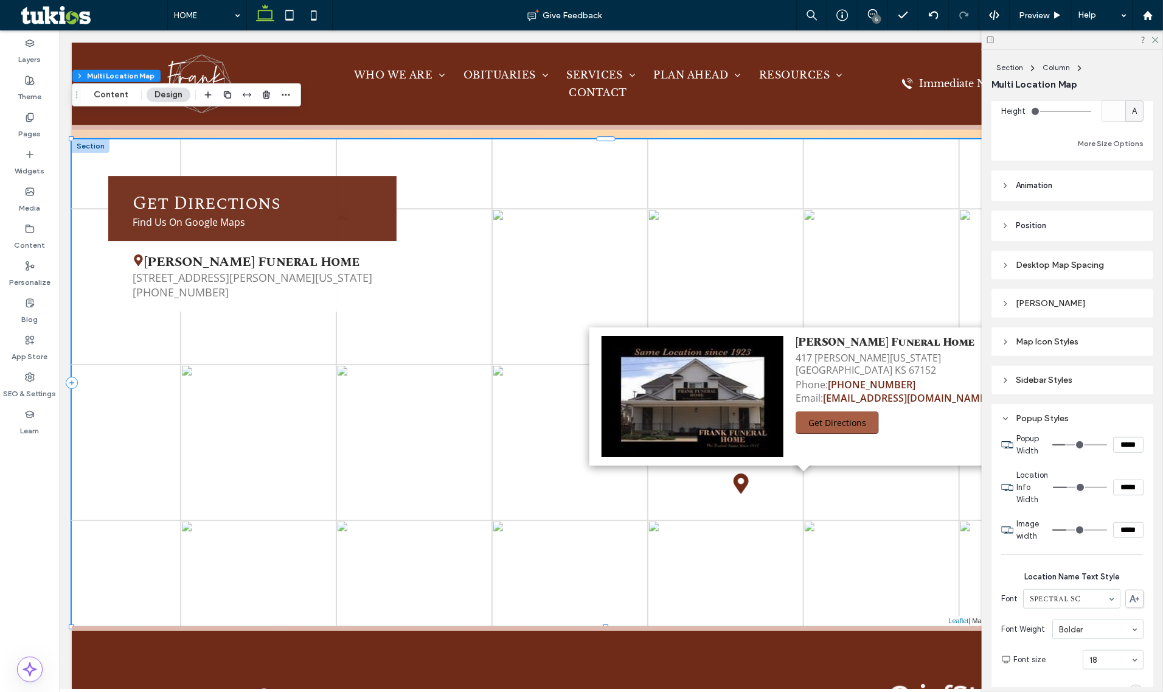
type input "***"
click at [1060, 444] on input "range" at bounding box center [1079, 444] width 55 height 1
click at [1116, 439] on input "*****" at bounding box center [1128, 445] width 30 height 16
type input "*****"
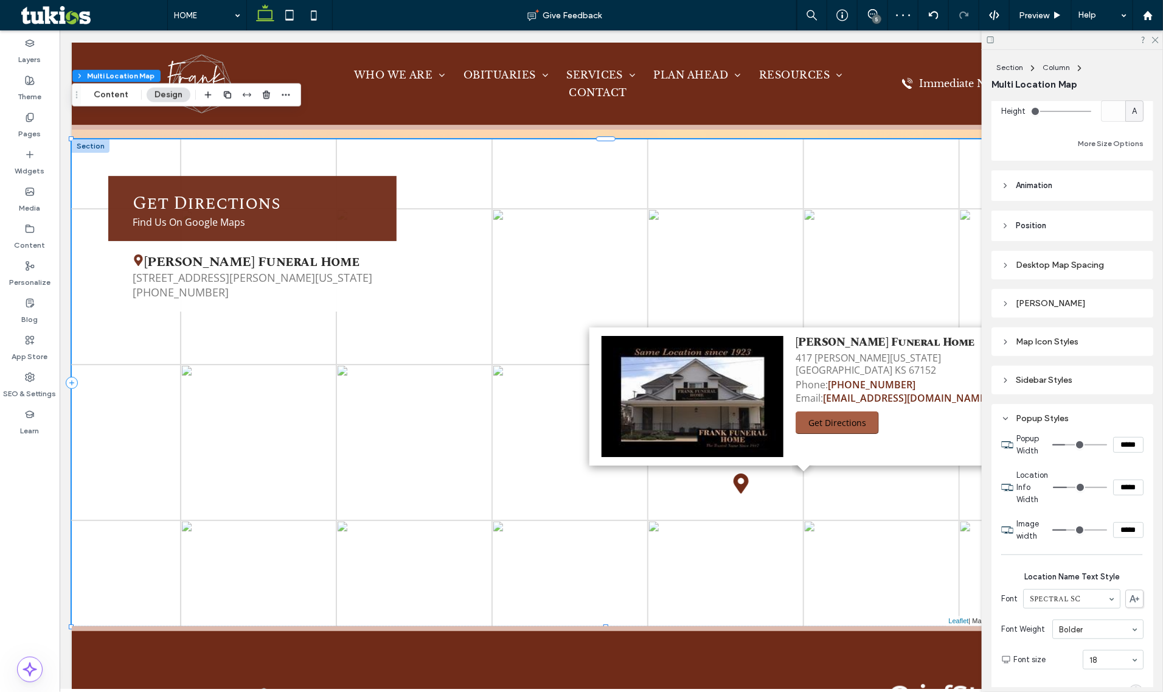
type input "***"
click at [290, 18] on icon at bounding box center [289, 15] width 24 height 24
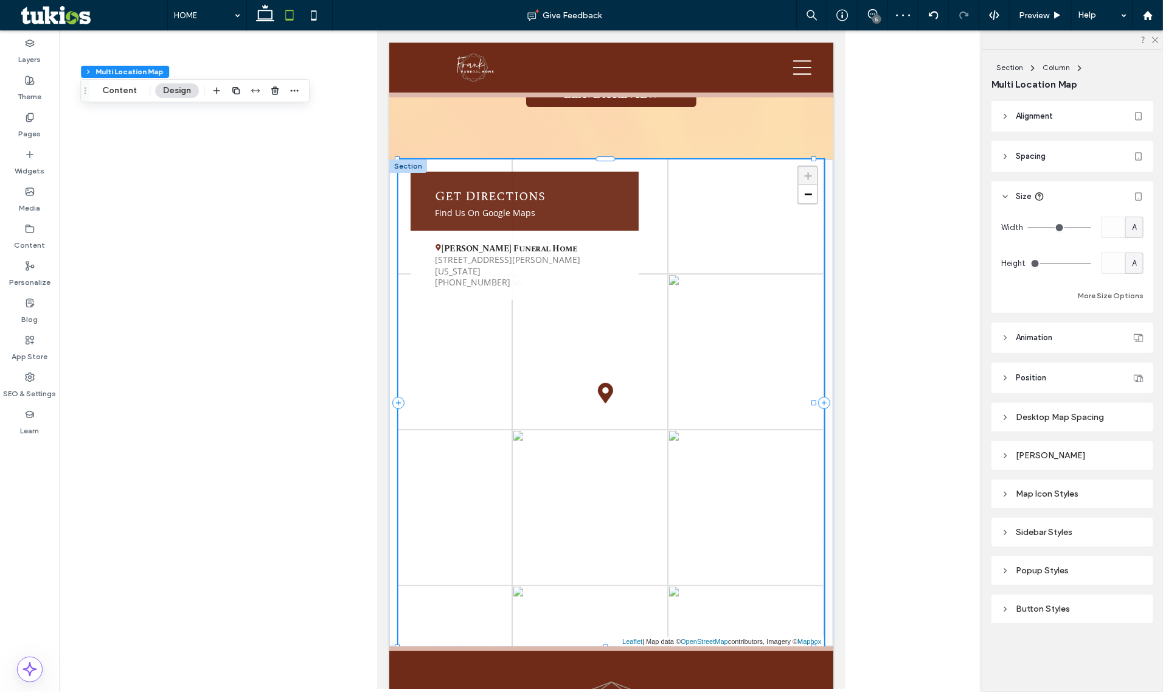
scroll to position [2395, 0]
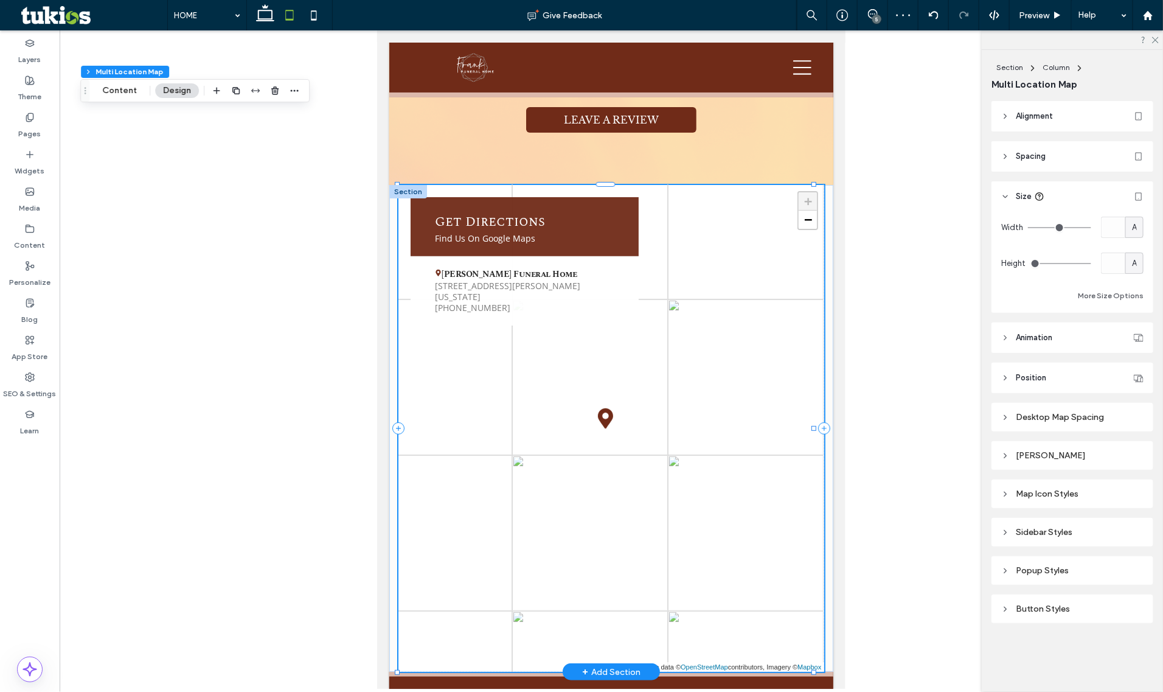
click at [606, 408] on icon at bounding box center [604, 418] width 15 height 20
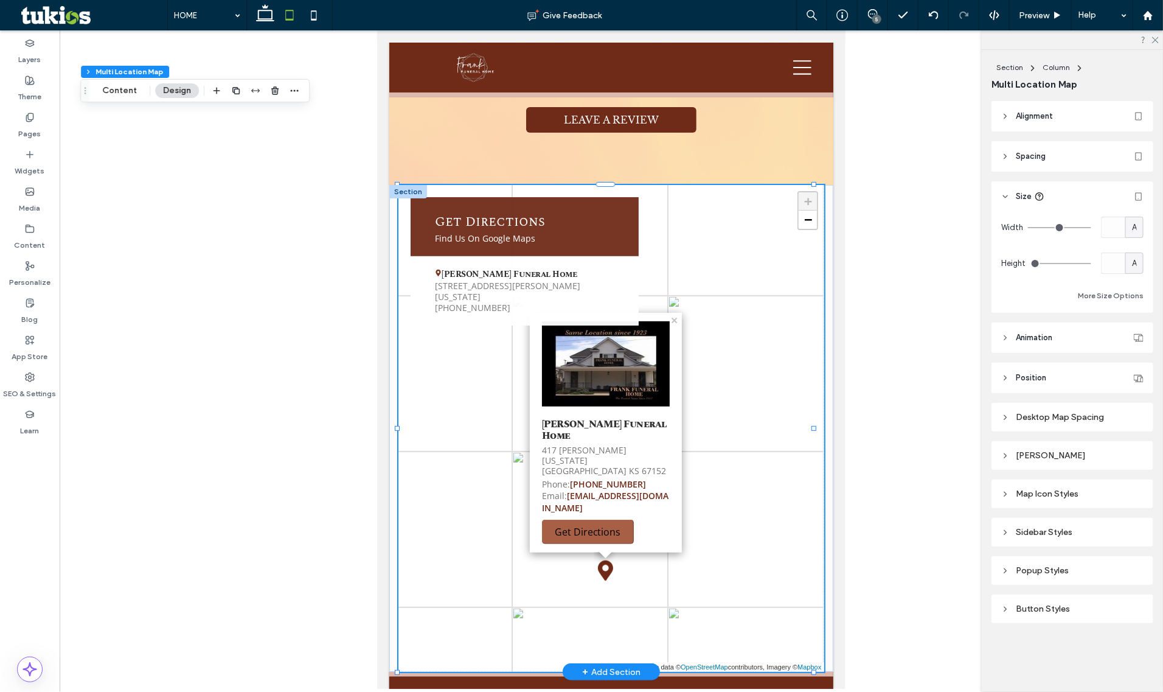
click at [1066, 569] on div "Popup Styles" at bounding box center [1072, 570] width 142 height 10
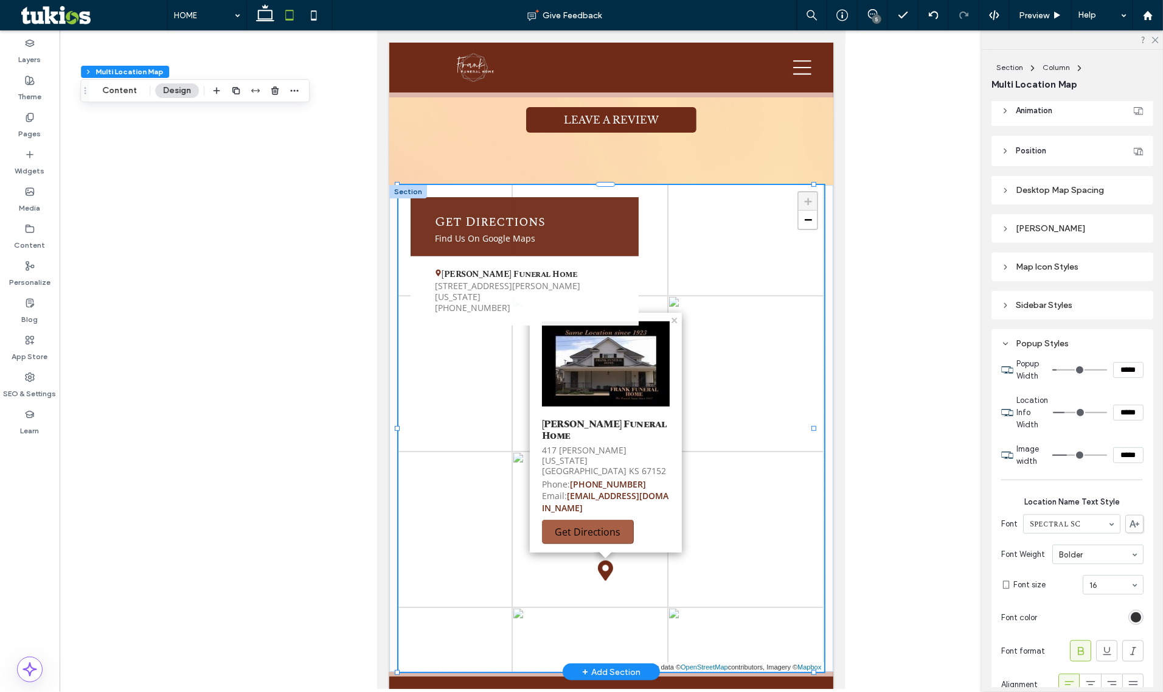
scroll to position [228, 0]
click at [1115, 369] on input "*****" at bounding box center [1128, 369] width 30 height 16
type input "*****"
type input "***"
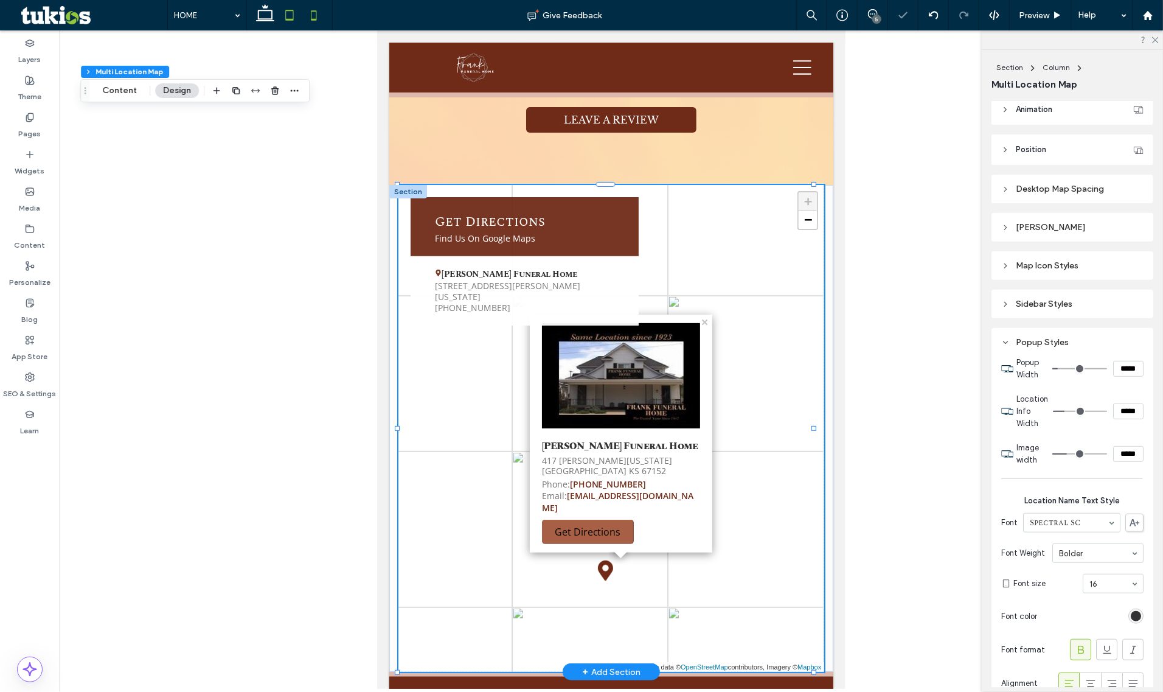
click at [316, 28] on span at bounding box center [314, 15] width 24 height 30
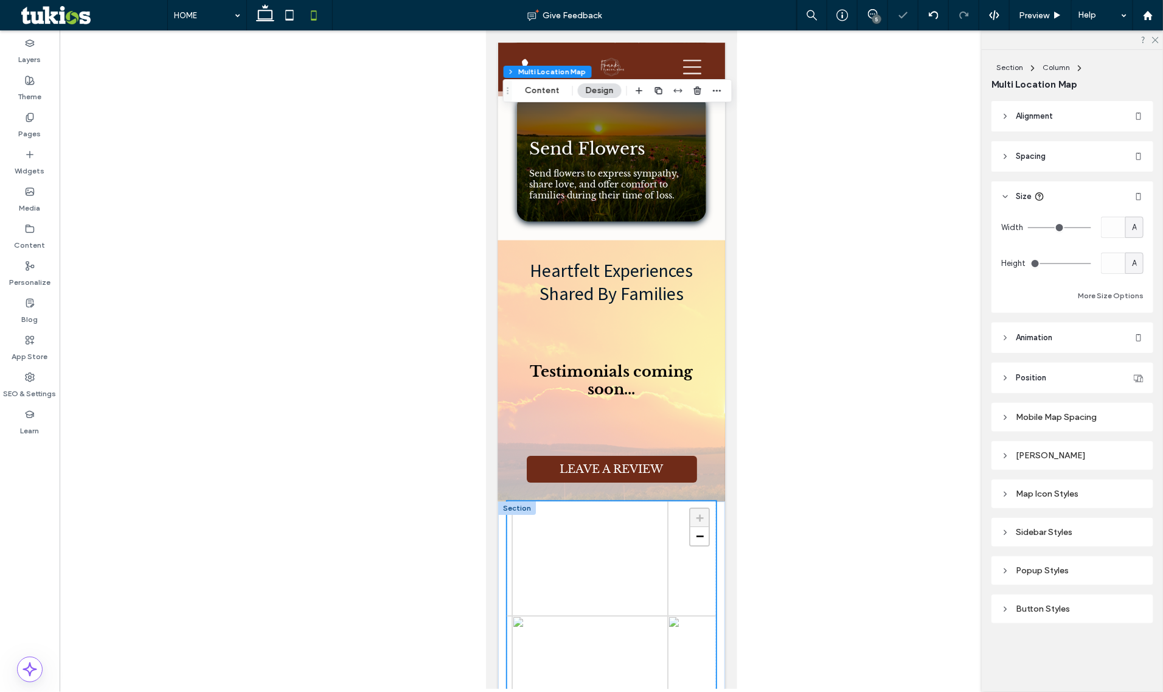
scroll to position [2248, 0]
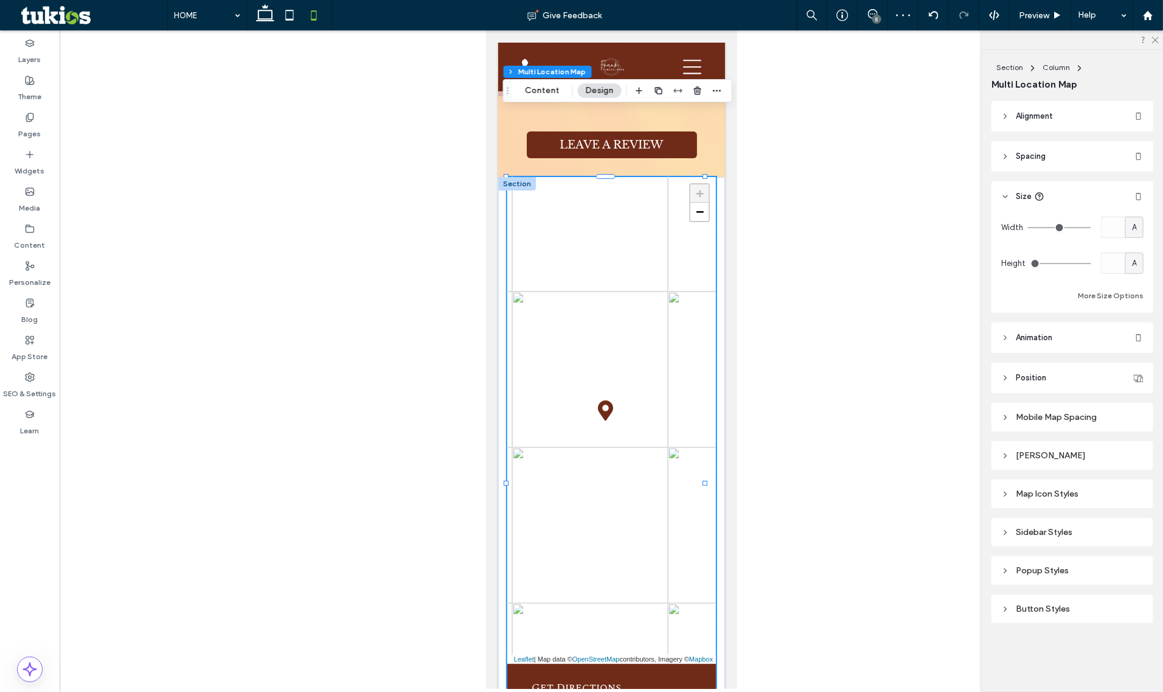
click at [604, 400] on icon at bounding box center [604, 410] width 15 height 20
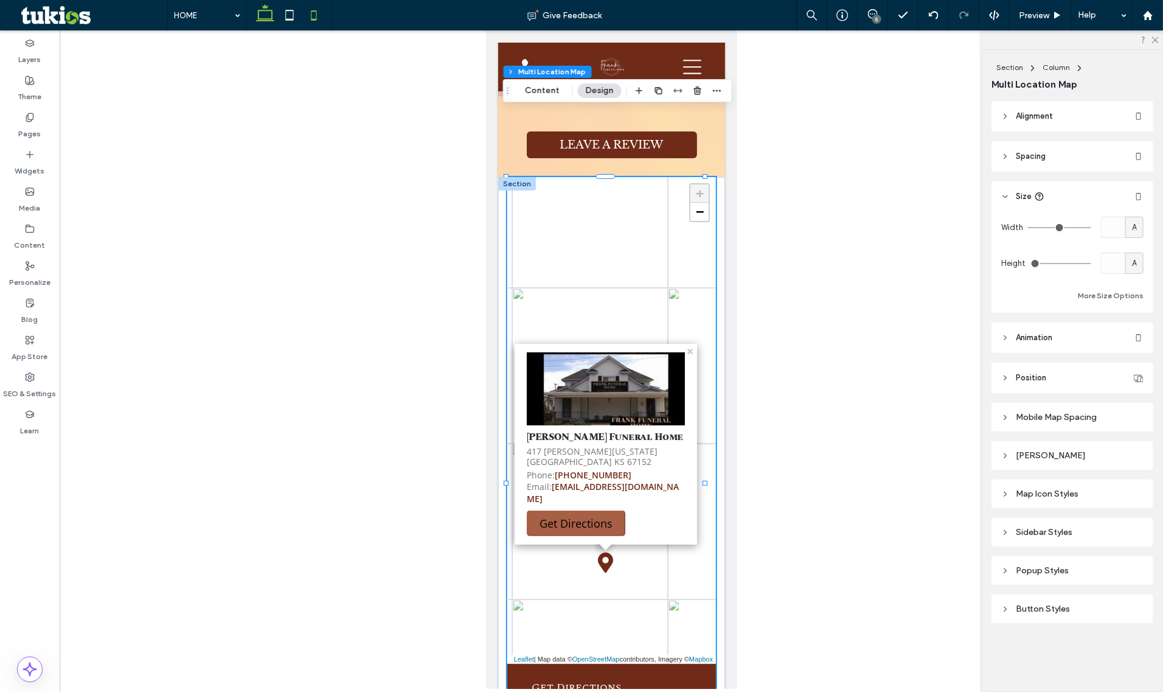
click at [271, 10] on icon at bounding box center [265, 15] width 24 height 24
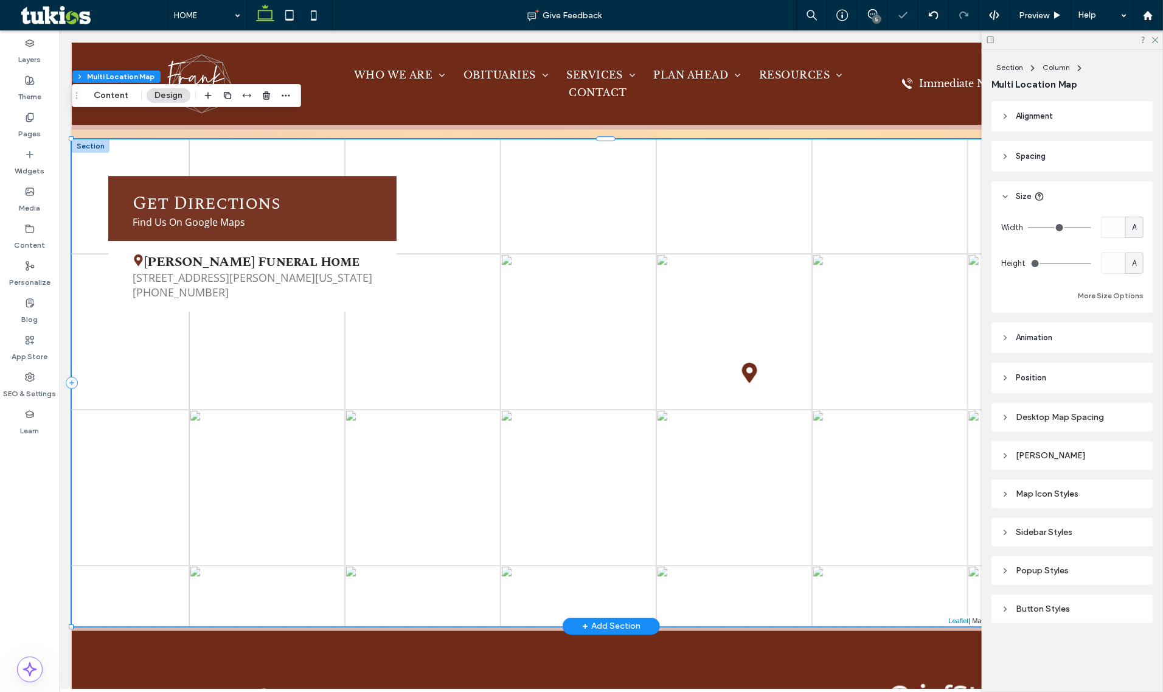
scroll to position [1995, 0]
click at [880, 7] on div "5" at bounding box center [873, 15] width 30 height 30
click at [866, 20] on div "5" at bounding box center [873, 15] width 30 height 12
click at [870, 7] on div "5" at bounding box center [873, 15] width 30 height 30
click at [877, 6] on div "5" at bounding box center [873, 15] width 30 height 30
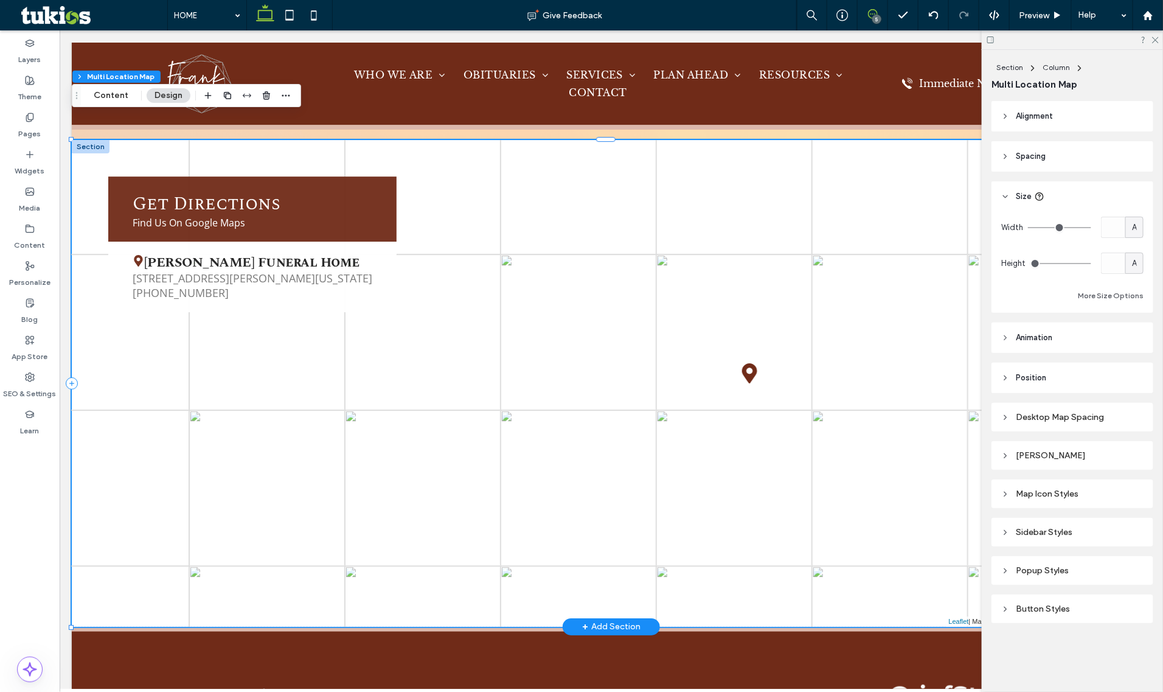
click at [870, 10] on use at bounding box center [873, 14] width 10 height 10
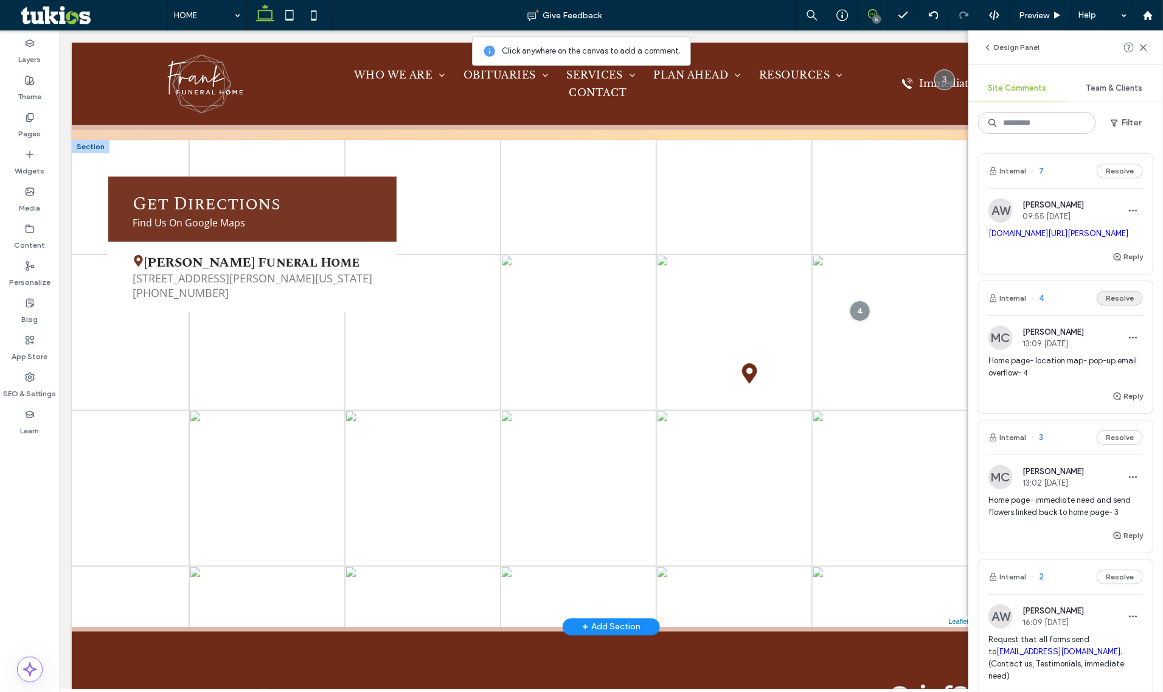
click at [1124, 305] on button "Resolve" at bounding box center [1120, 298] width 46 height 15
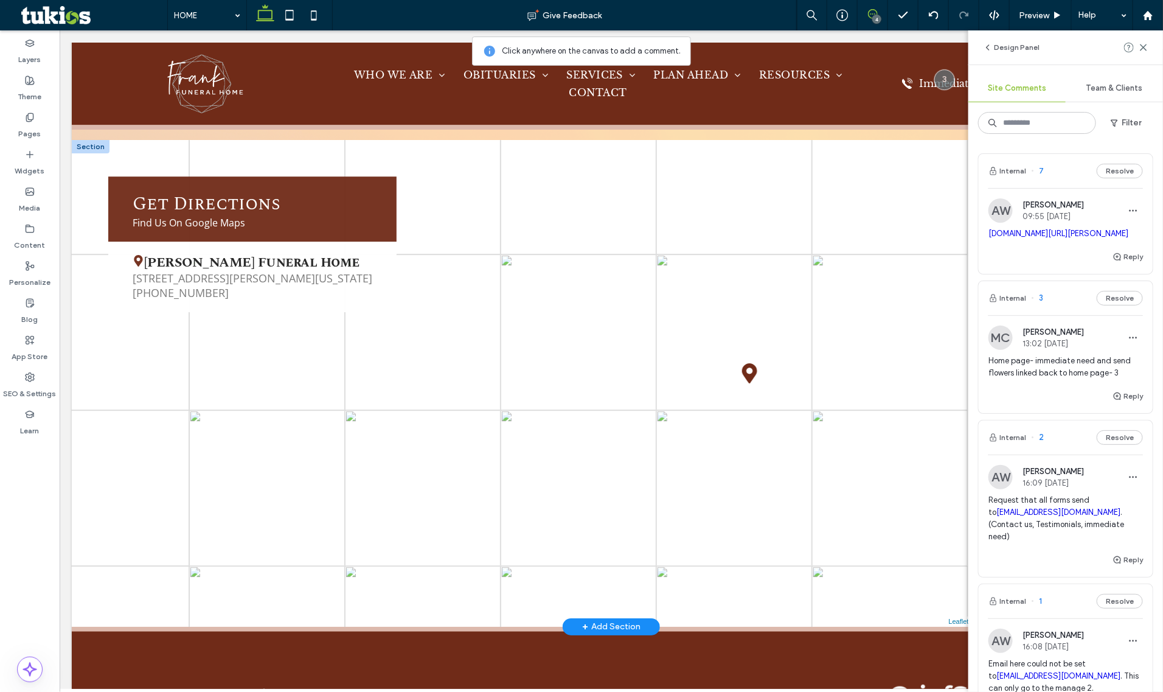
click at [1063, 348] on span "13:02 Oct 13 2025" at bounding box center [1053, 343] width 61 height 9
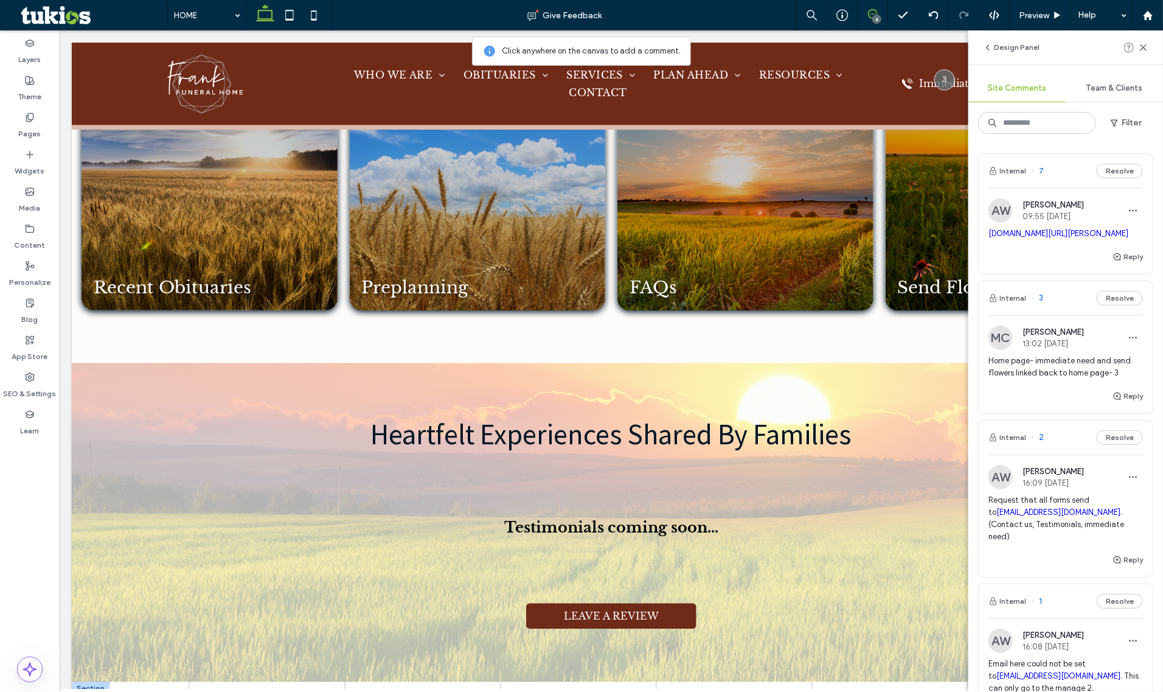
scroll to position [0, 0]
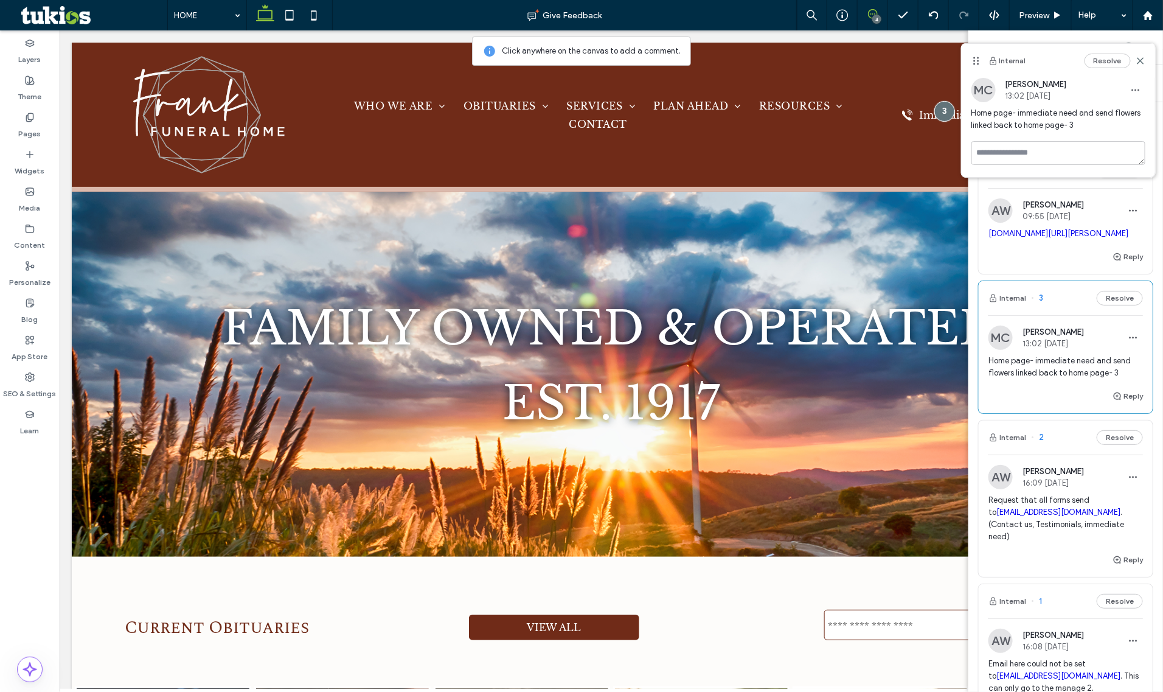
click at [1150, 62] on div "Internal Resolve" at bounding box center [1058, 61] width 193 height 34
click at [1141, 62] on icon at bounding box center [1141, 61] width 10 height 10
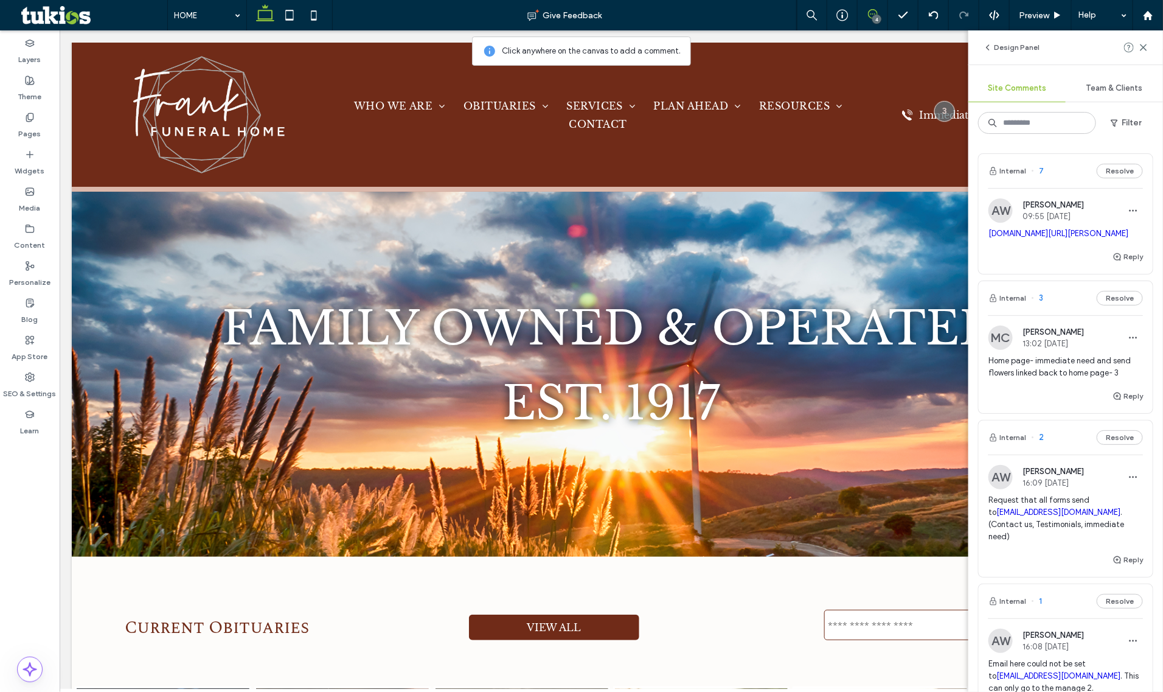
click at [1141, 55] on div "Design Panel" at bounding box center [1065, 47] width 195 height 34
click at [1141, 52] on span at bounding box center [1144, 47] width 10 height 15
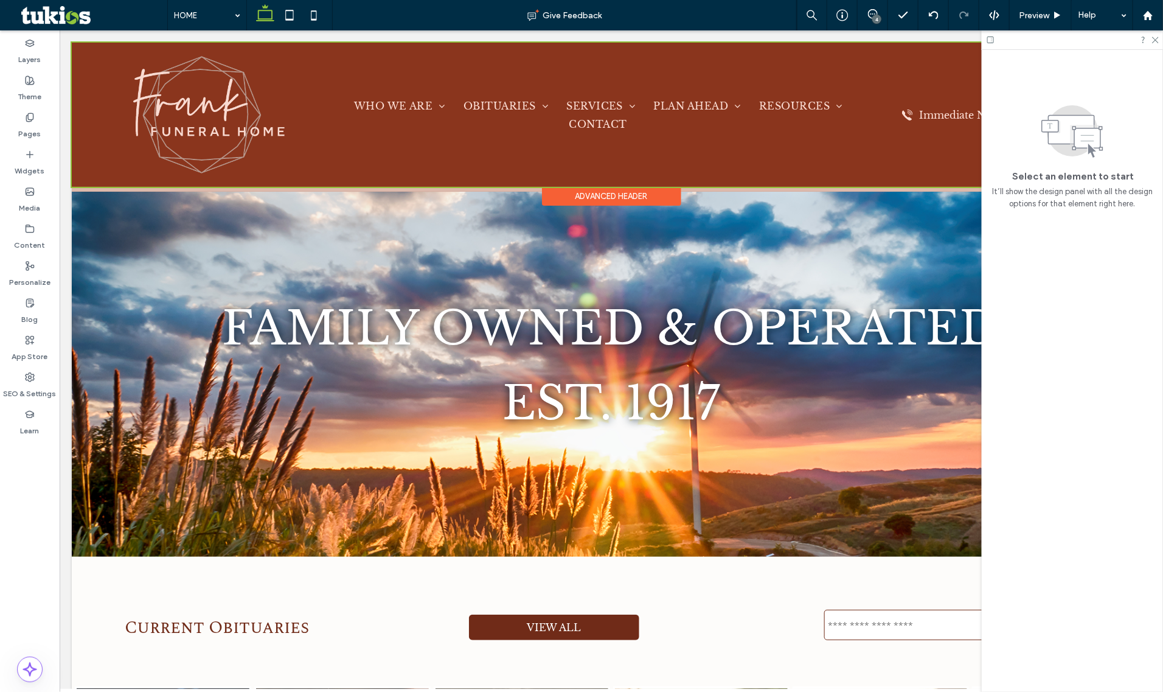
click at [956, 118] on div at bounding box center [610, 114] width 1079 height 144
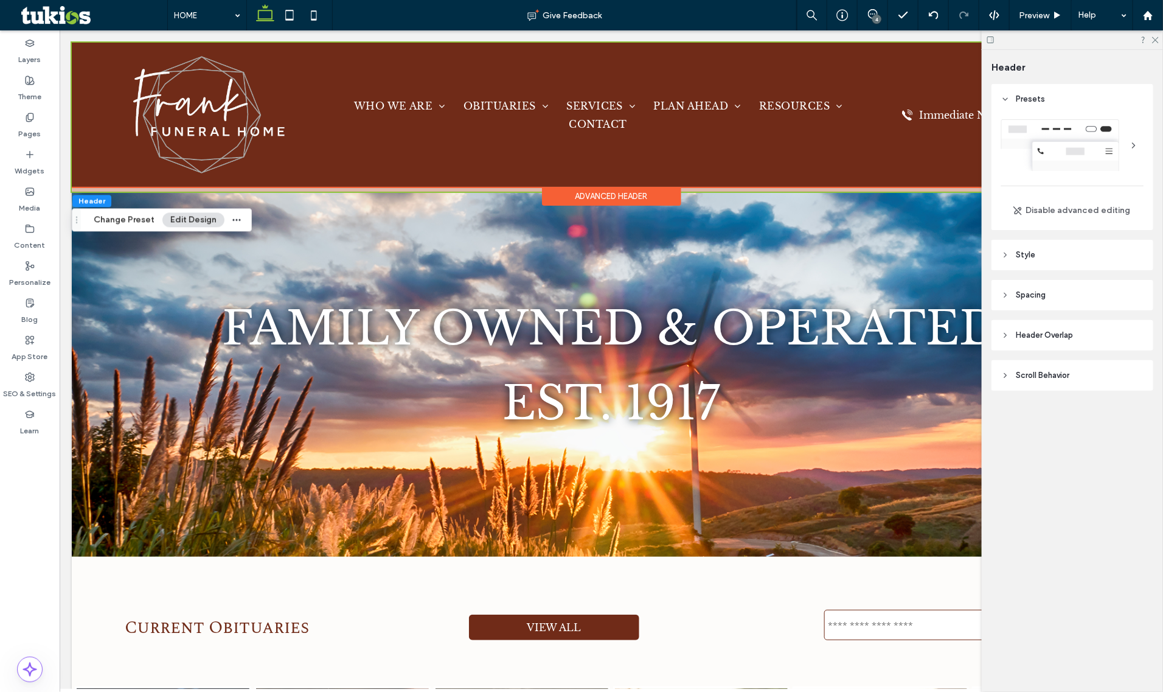
click at [990, 40] on icon at bounding box center [990, 39] width 9 height 9
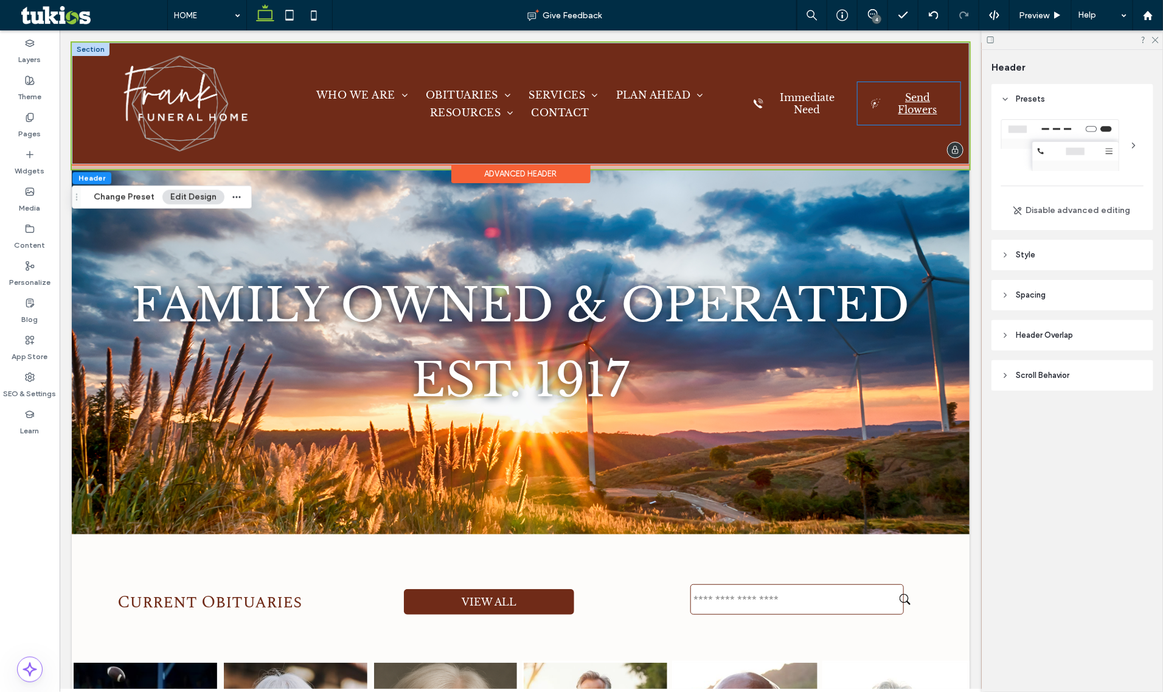
click at [904, 102] on span "Send Flowers" at bounding box center [917, 103] width 60 height 24
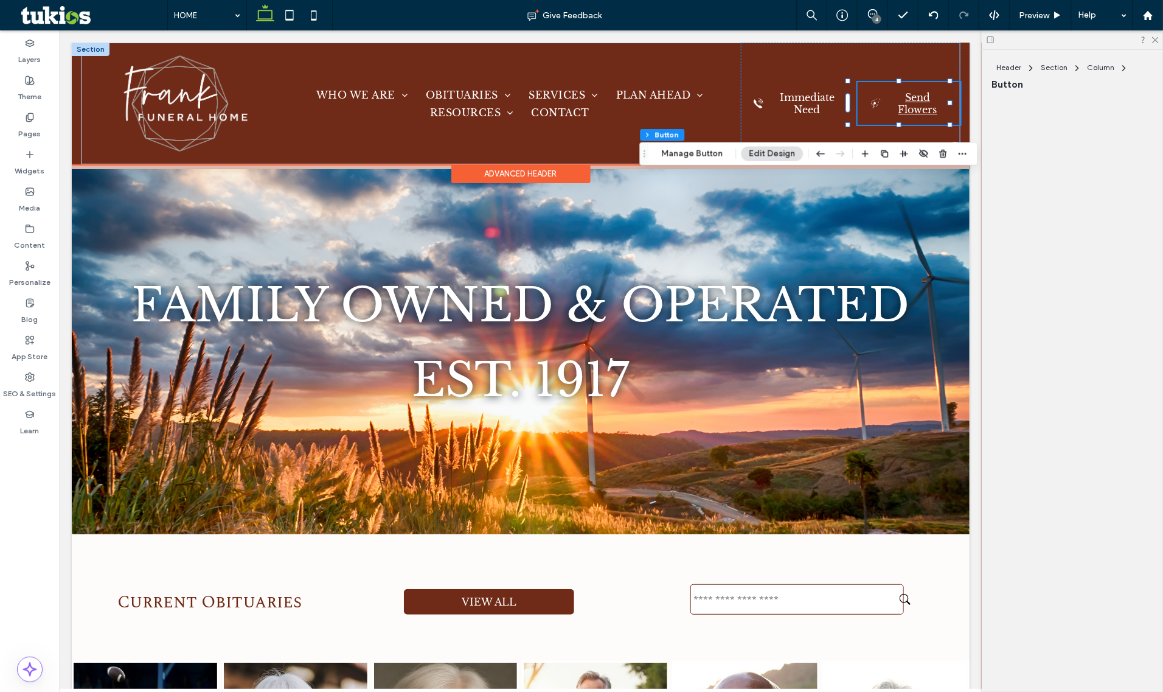
click at [904, 102] on span "Send Flowers" at bounding box center [917, 103] width 60 height 24
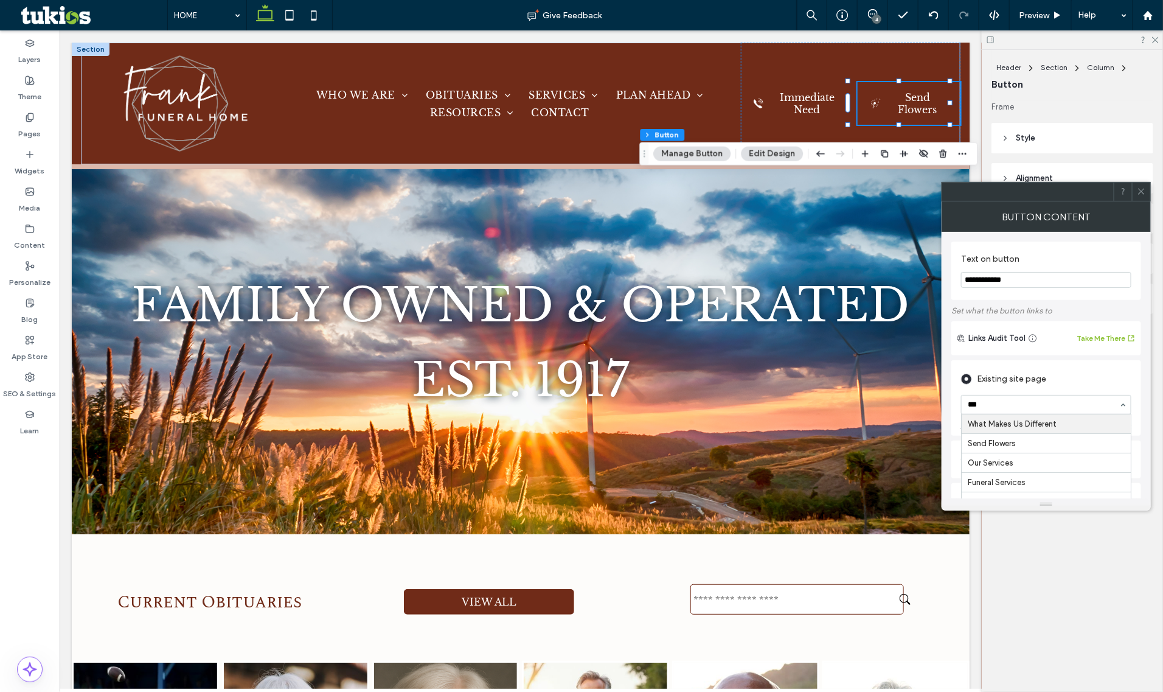
type input "****"
click at [1135, 193] on div at bounding box center [1141, 191] width 18 height 18
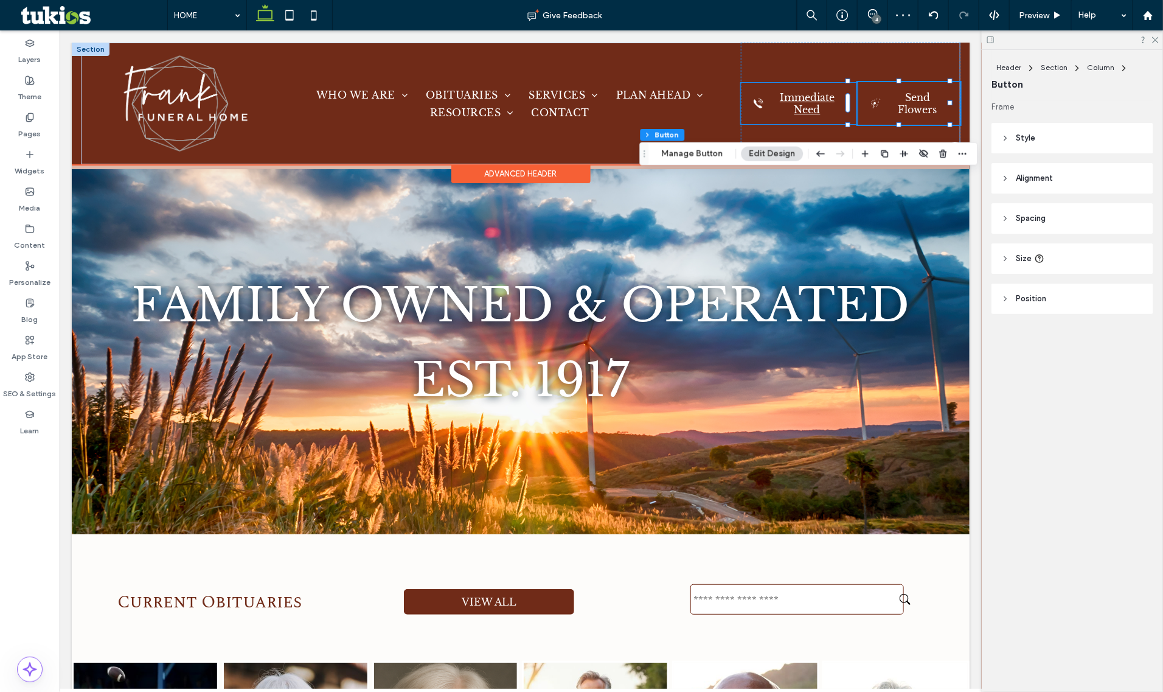
click at [779, 96] on span "Immediate Need" at bounding box center [807, 103] width 76 height 24
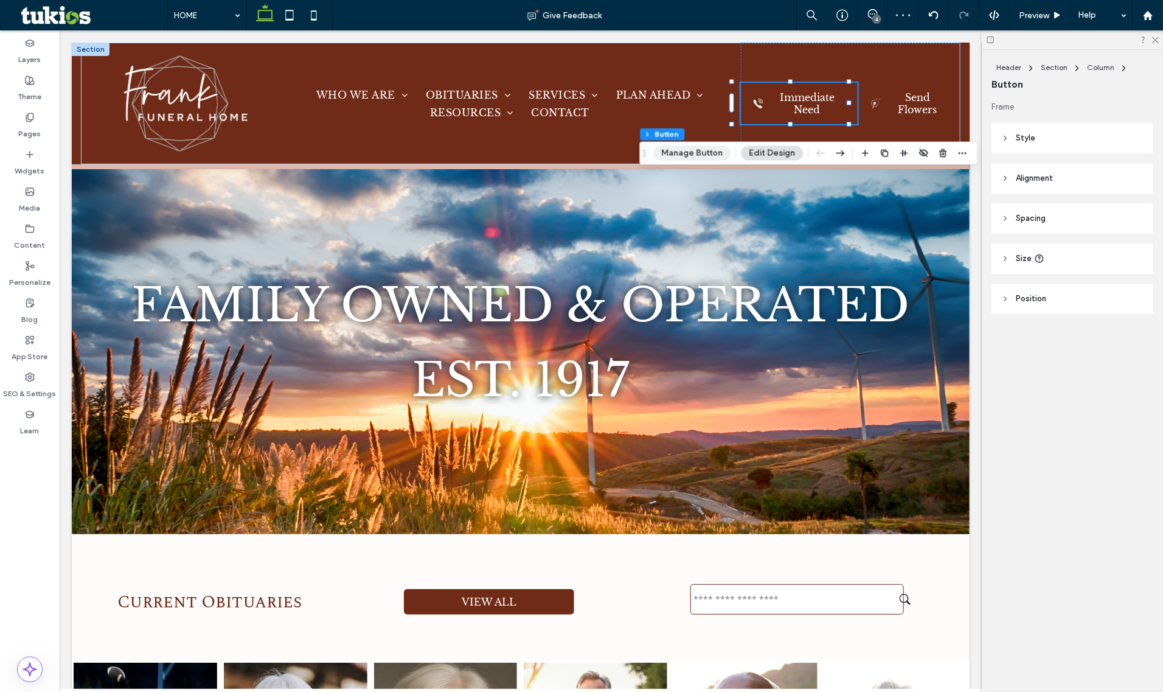
click at [707, 148] on button "Manage Button" at bounding box center [692, 153] width 77 height 15
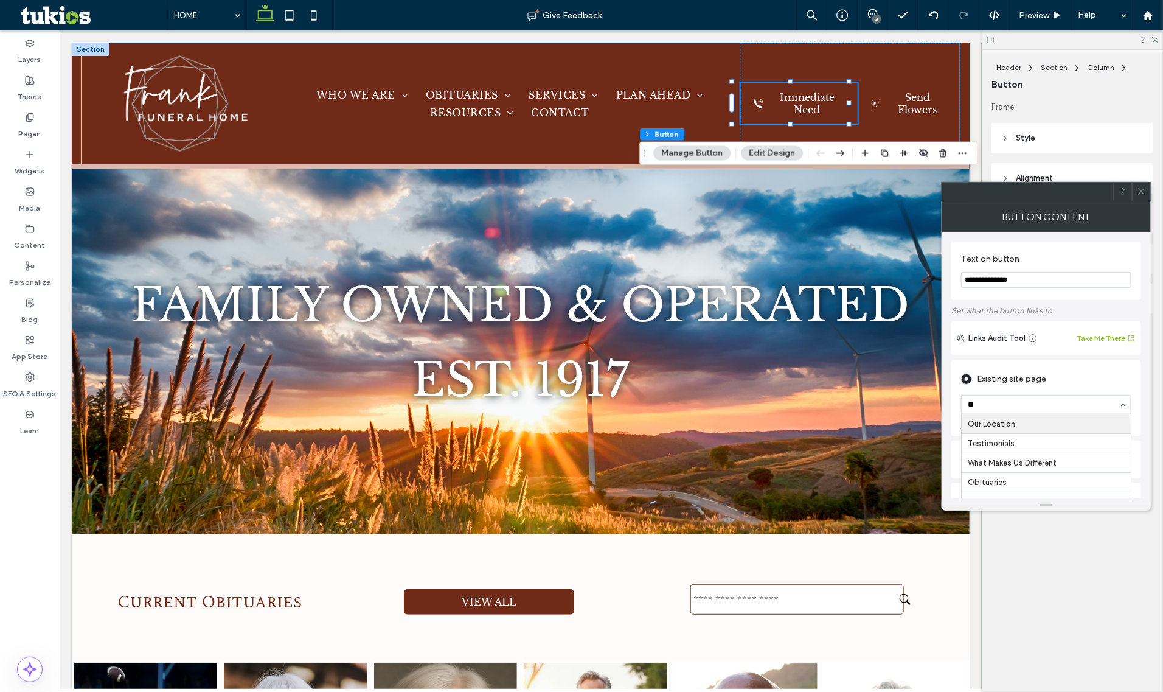
type input "***"
click at [1135, 192] on div at bounding box center [1141, 191] width 18 height 18
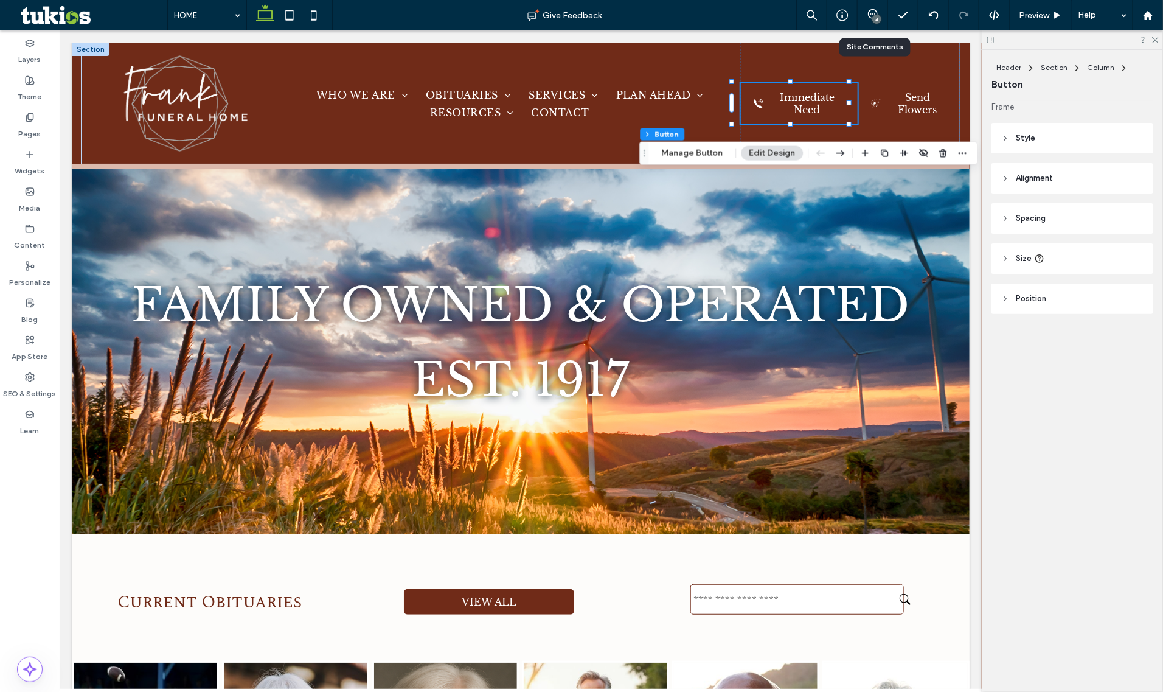
click at [868, 19] on div "4" at bounding box center [873, 15] width 30 height 12
click at [869, 16] on use at bounding box center [873, 14] width 10 height 10
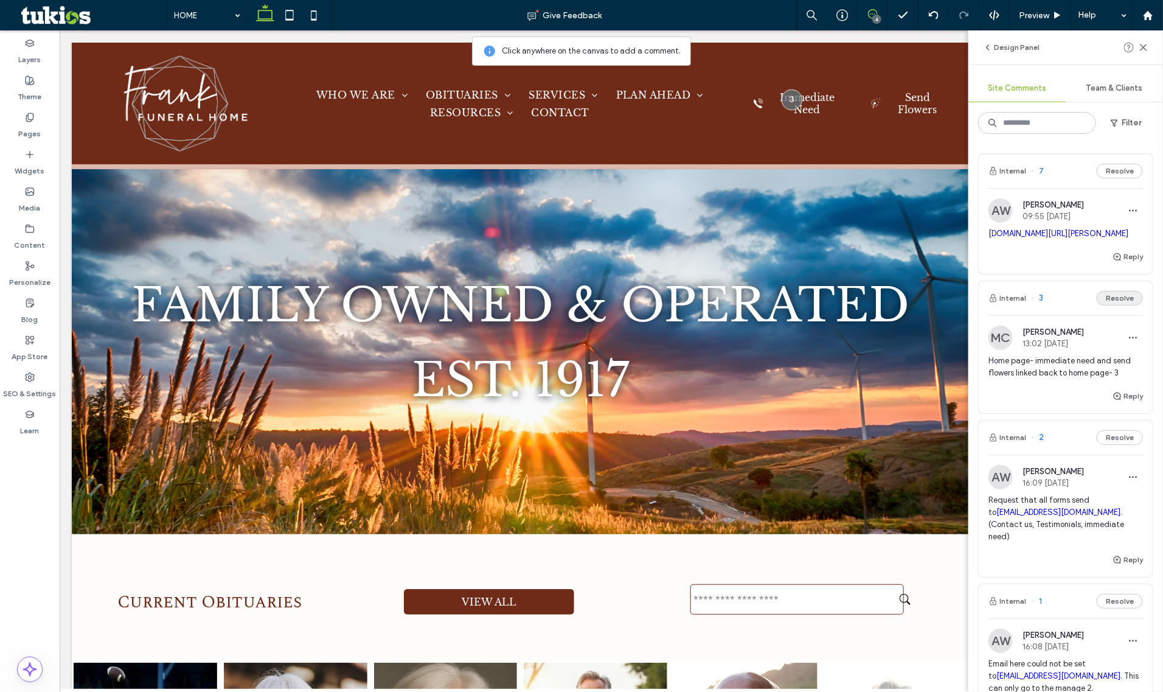
click at [1101, 305] on button "Resolve" at bounding box center [1120, 298] width 46 height 15
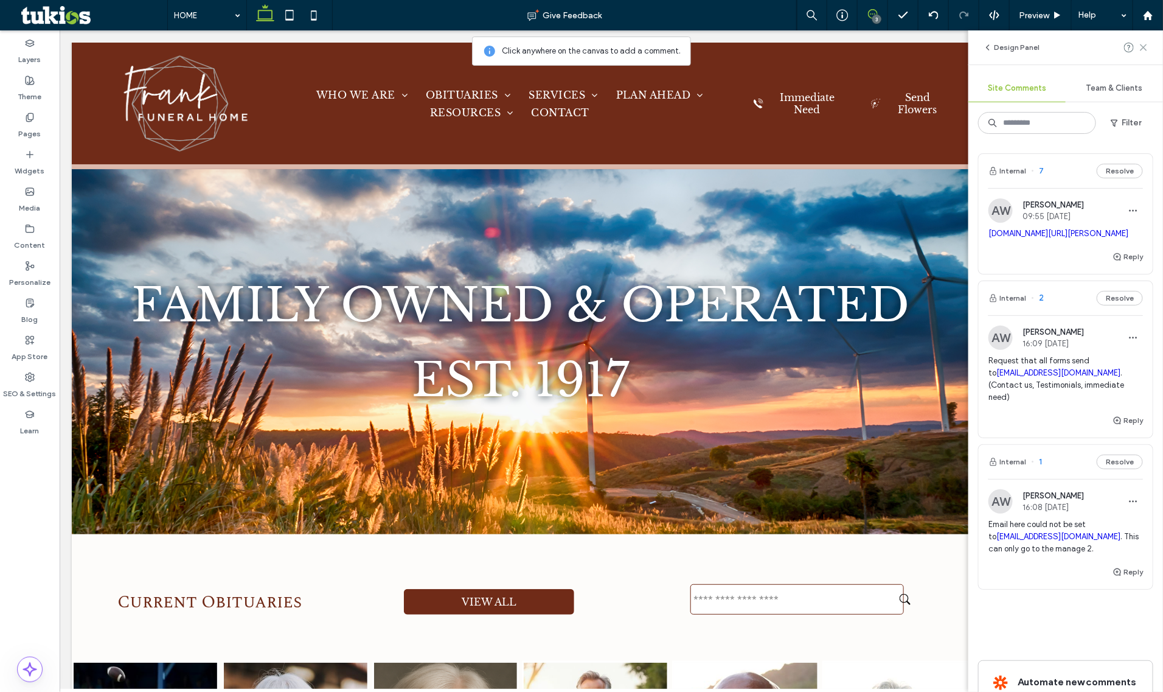
click at [1141, 46] on icon at bounding box center [1144, 48] width 10 height 10
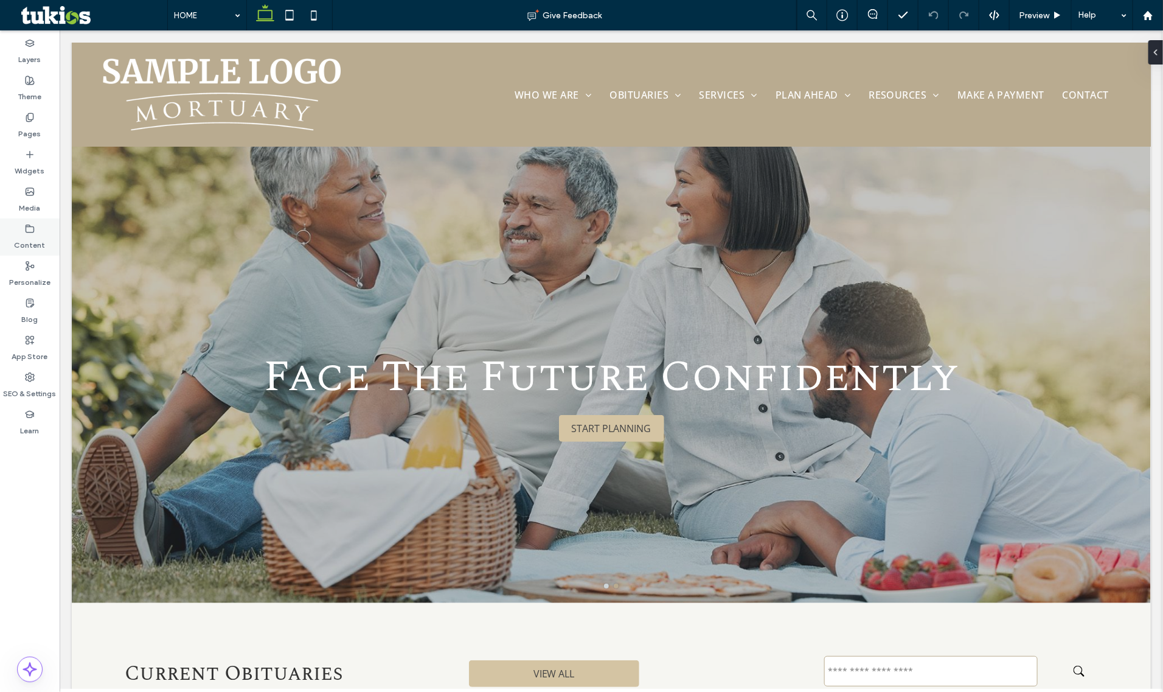
click at [38, 226] on div "Content" at bounding box center [30, 236] width 60 height 37
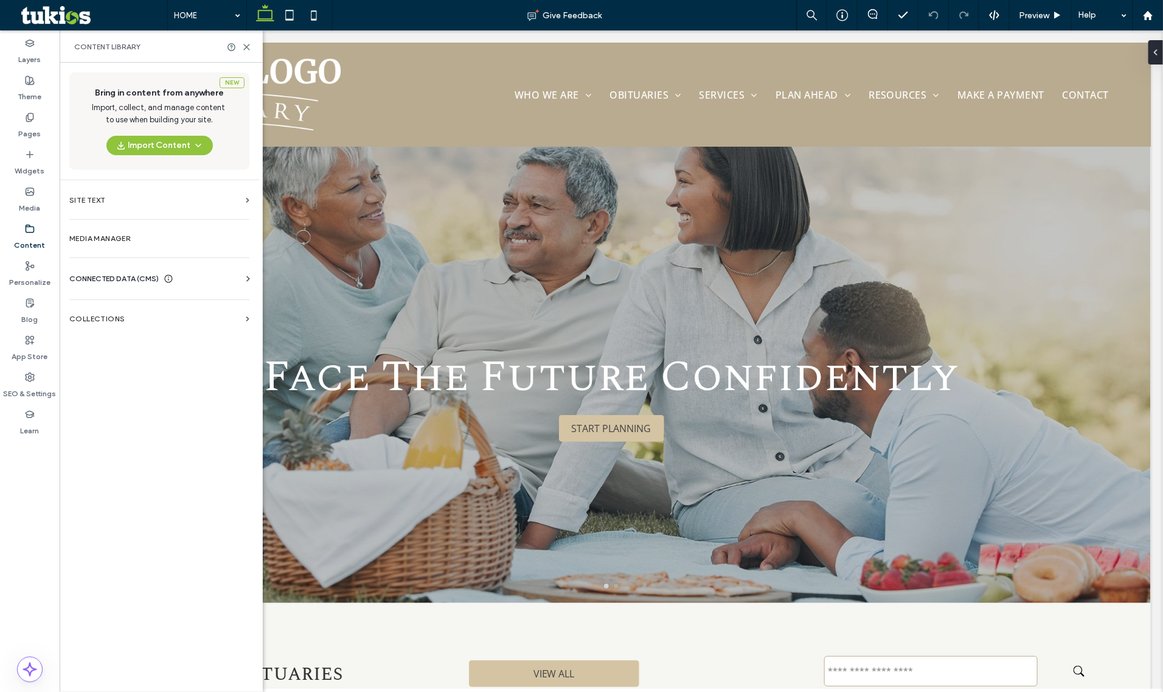
click at [127, 283] on span "CONNECTED DATA (CMS)" at bounding box center [113, 279] width 89 height 12
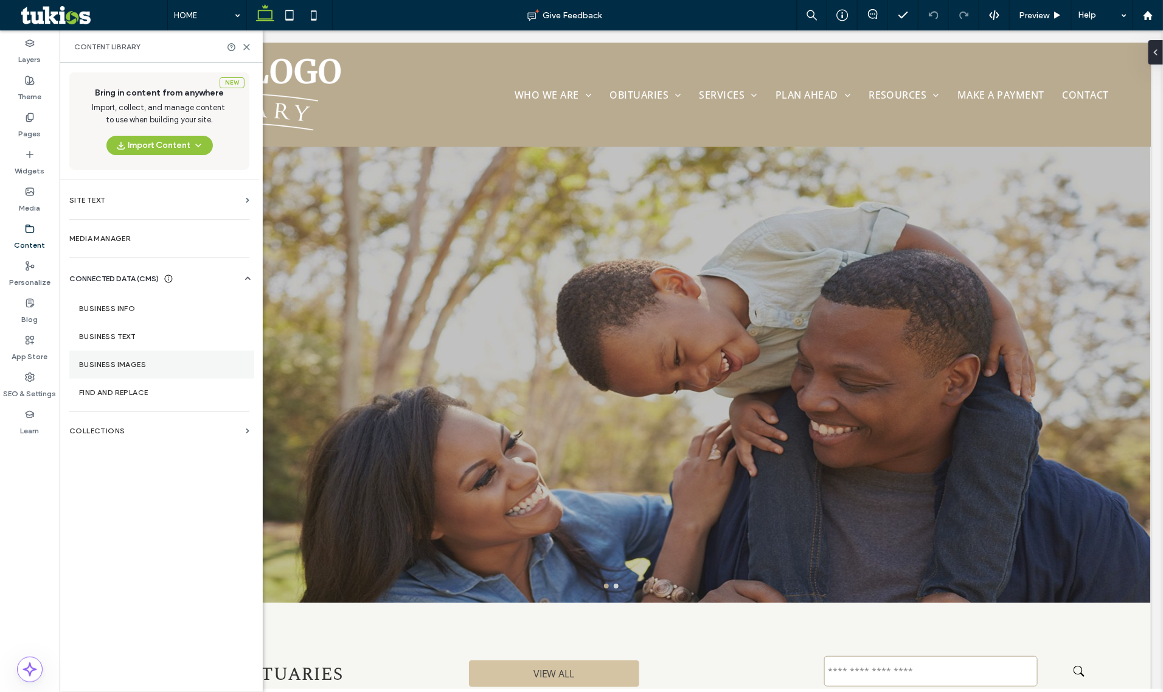
click at [113, 359] on section "Business Images" at bounding box center [161, 364] width 185 height 28
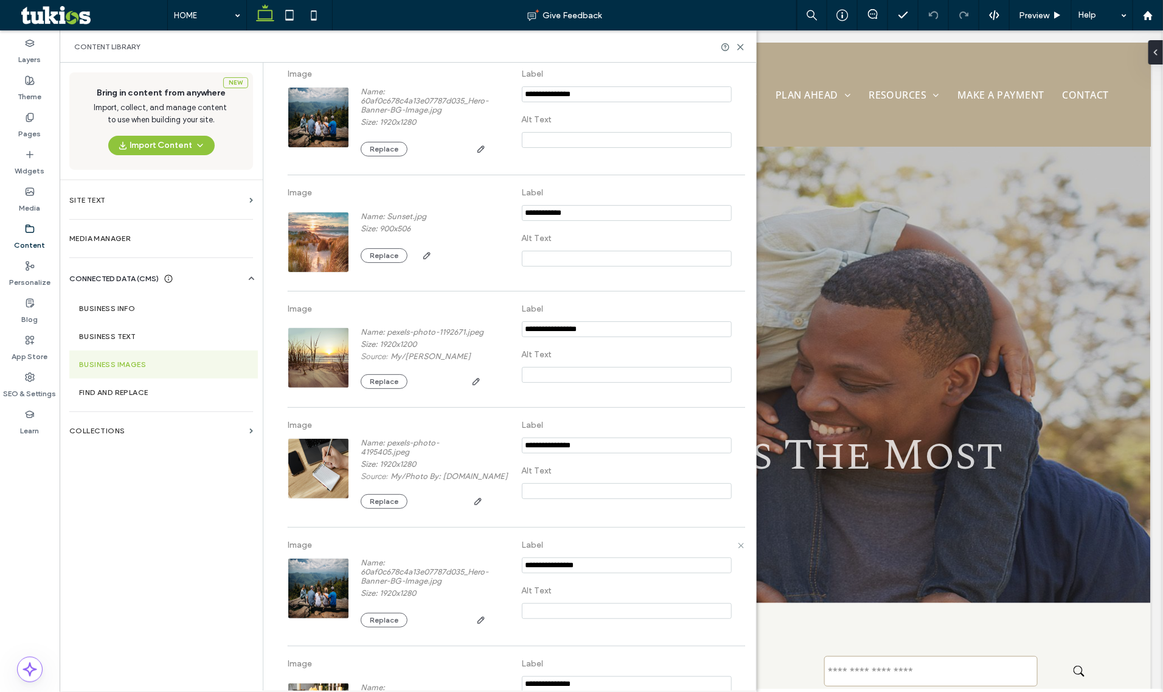
scroll to position [268, 0]
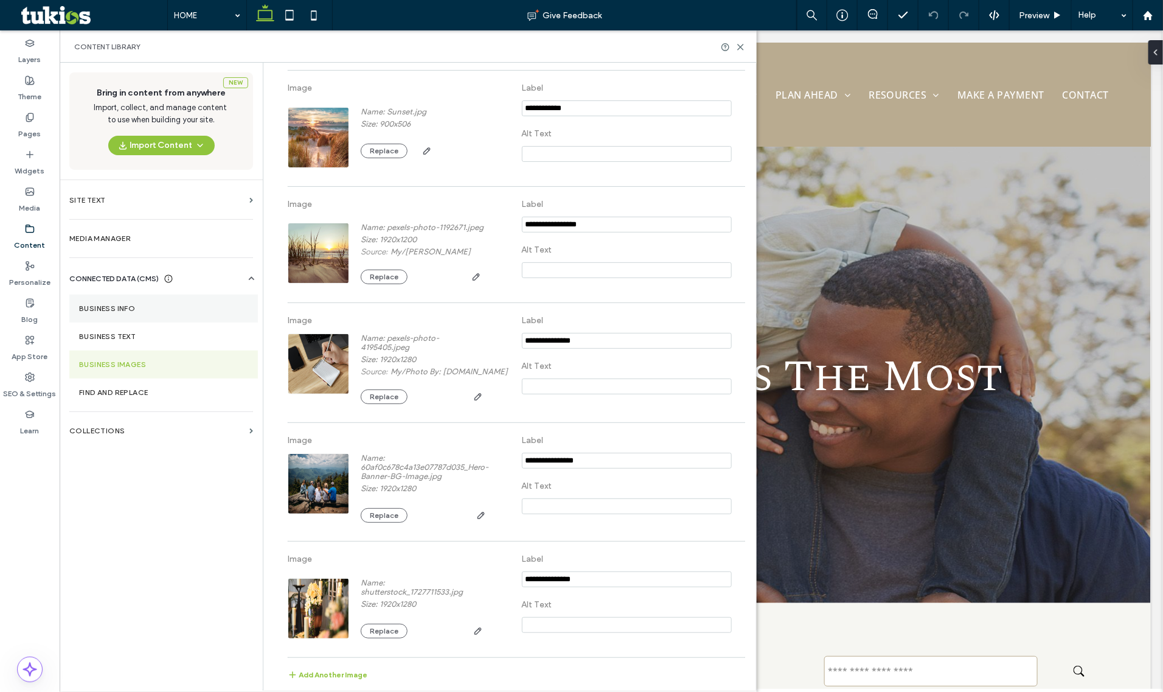
click at [117, 302] on section "Business Info" at bounding box center [163, 308] width 189 height 28
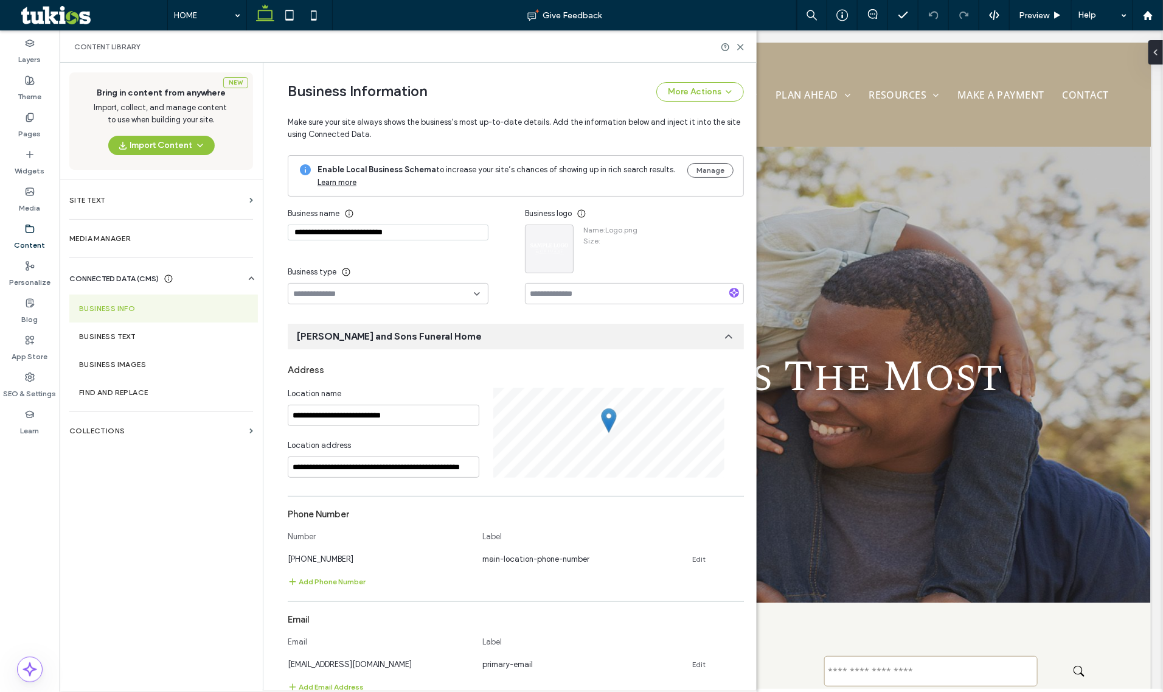
scroll to position [59, 0]
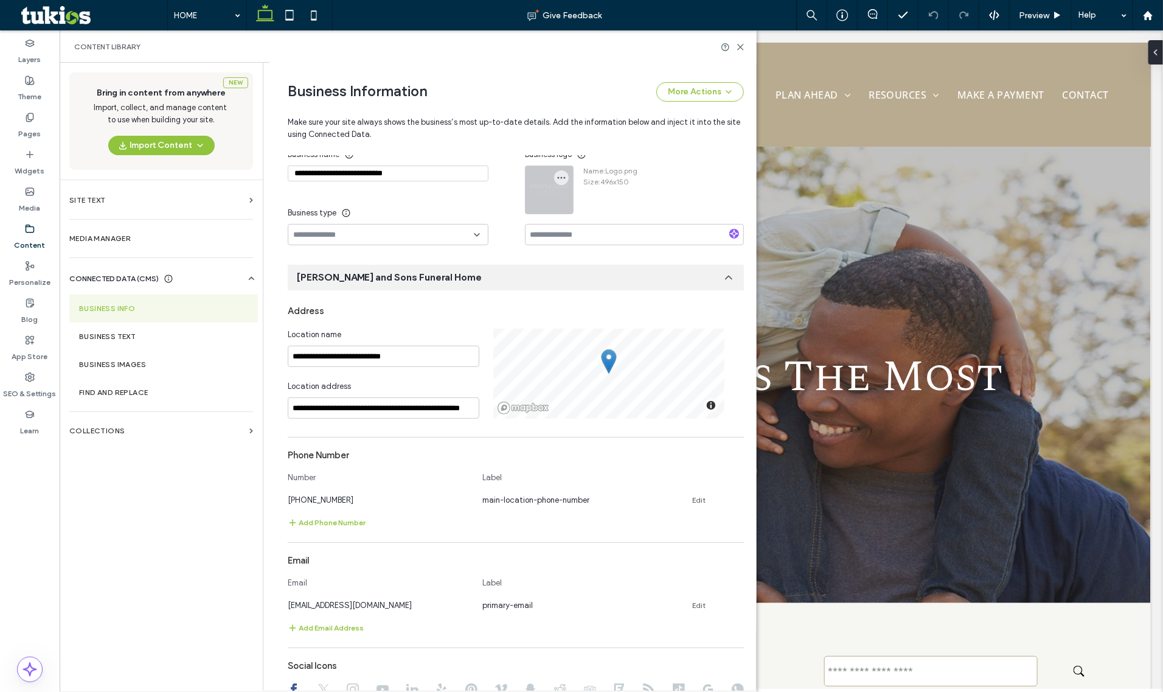
click at [537, 209] on div at bounding box center [549, 189] width 47 height 47
click at [558, 178] on use "button" at bounding box center [562, 178] width 8 height 2
click at [568, 203] on icon at bounding box center [566, 208] width 10 height 10
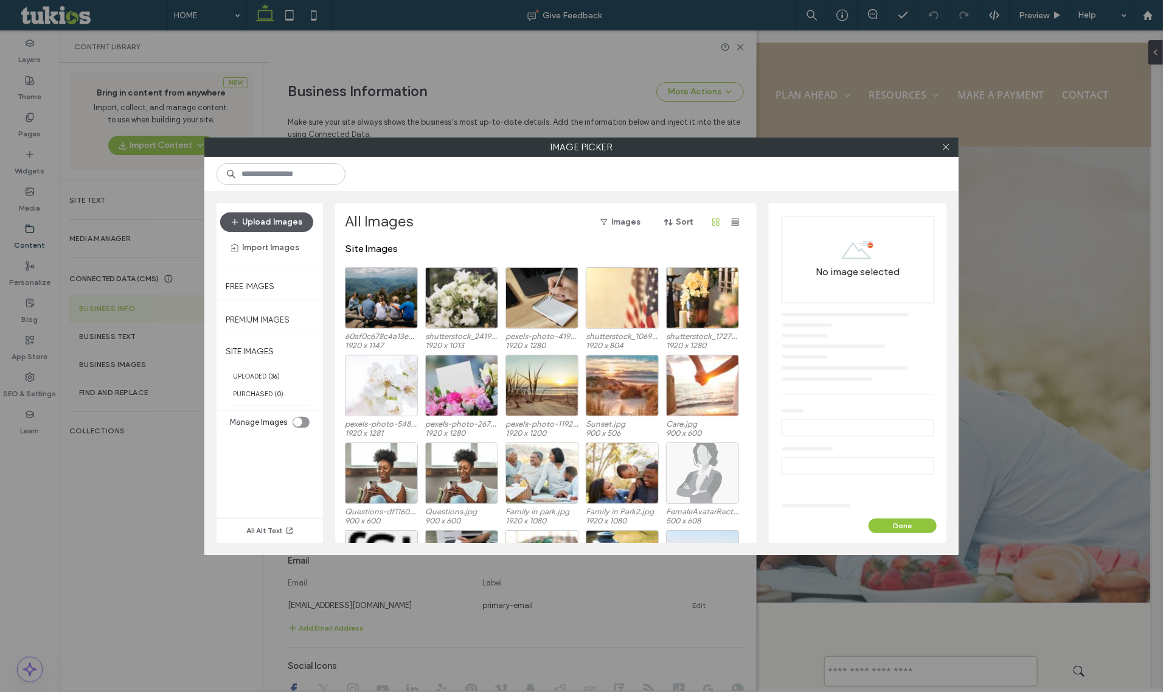
click at [278, 224] on button "Upload Images" at bounding box center [266, 221] width 93 height 19
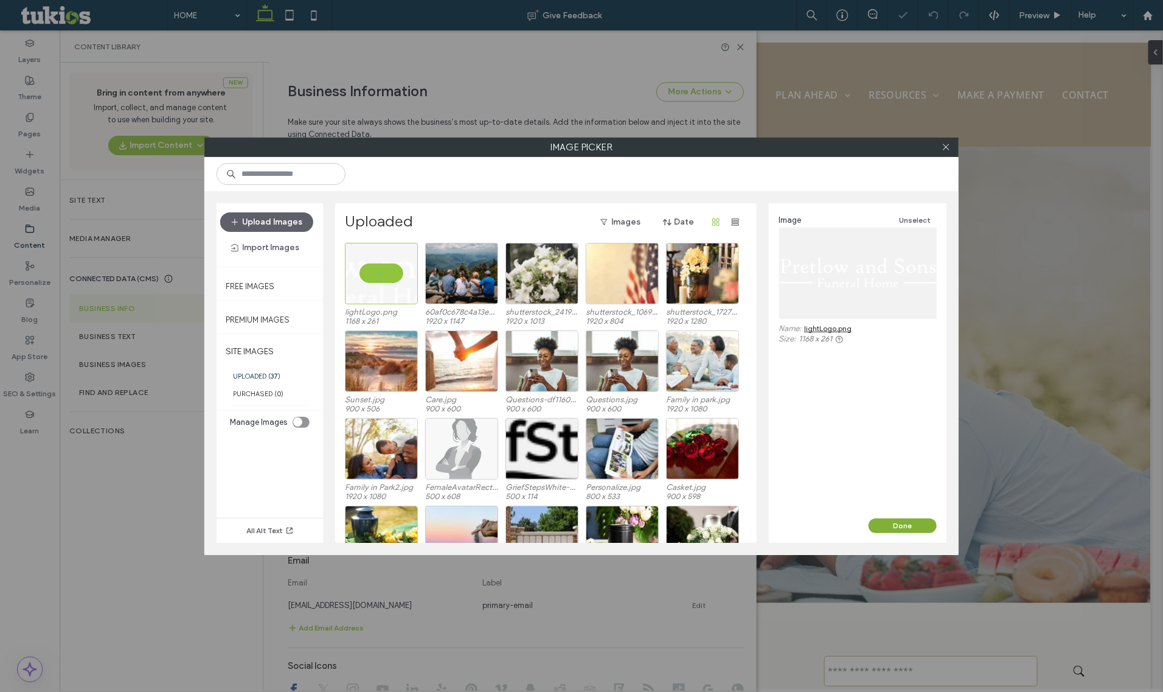
click at [917, 529] on button "Done" at bounding box center [903, 525] width 68 height 15
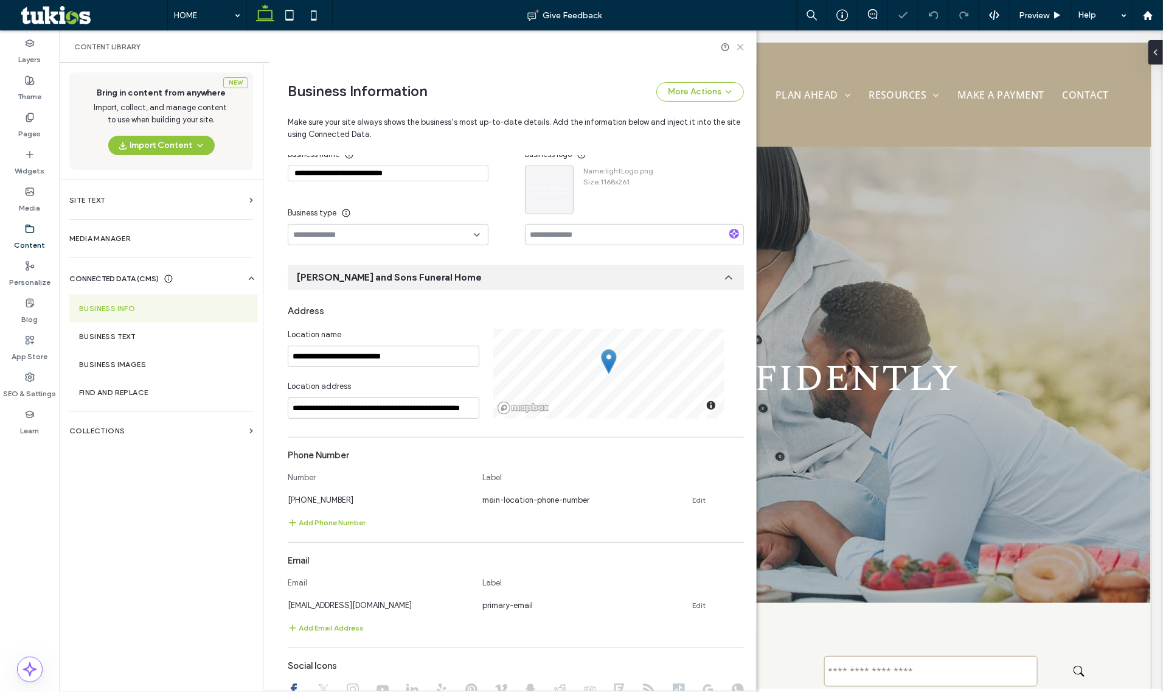
click at [744, 49] on icon at bounding box center [740, 47] width 9 height 9
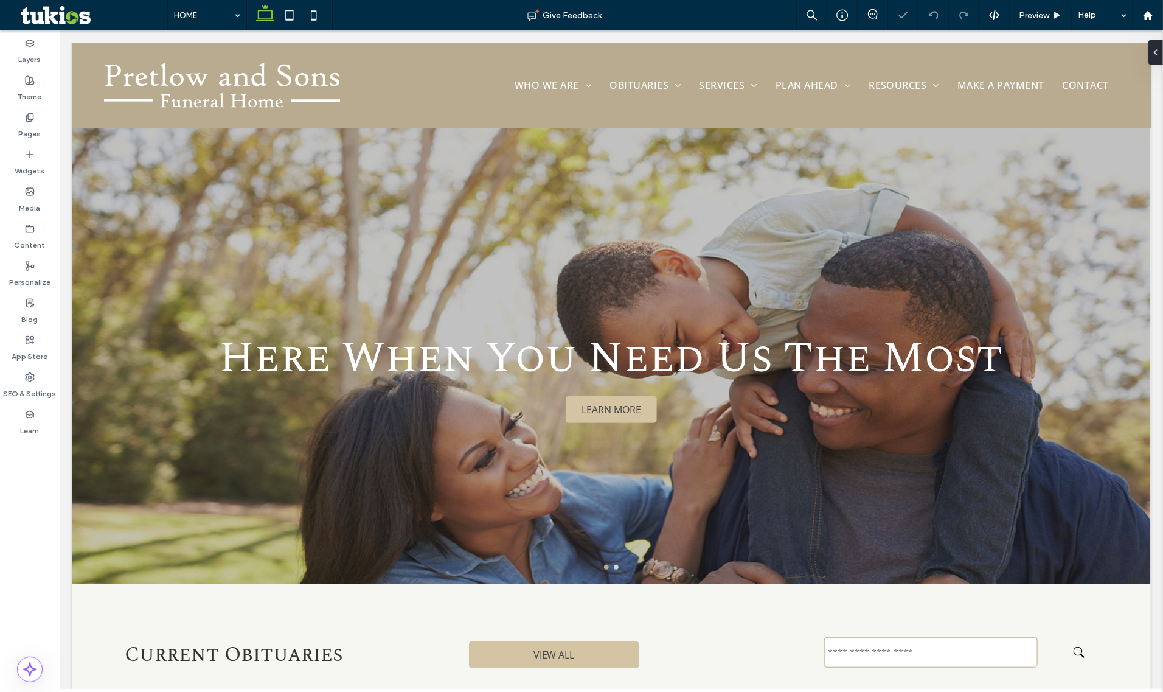
scroll to position [0, 0]
click at [27, 85] on label "Theme" at bounding box center [30, 93] width 24 height 17
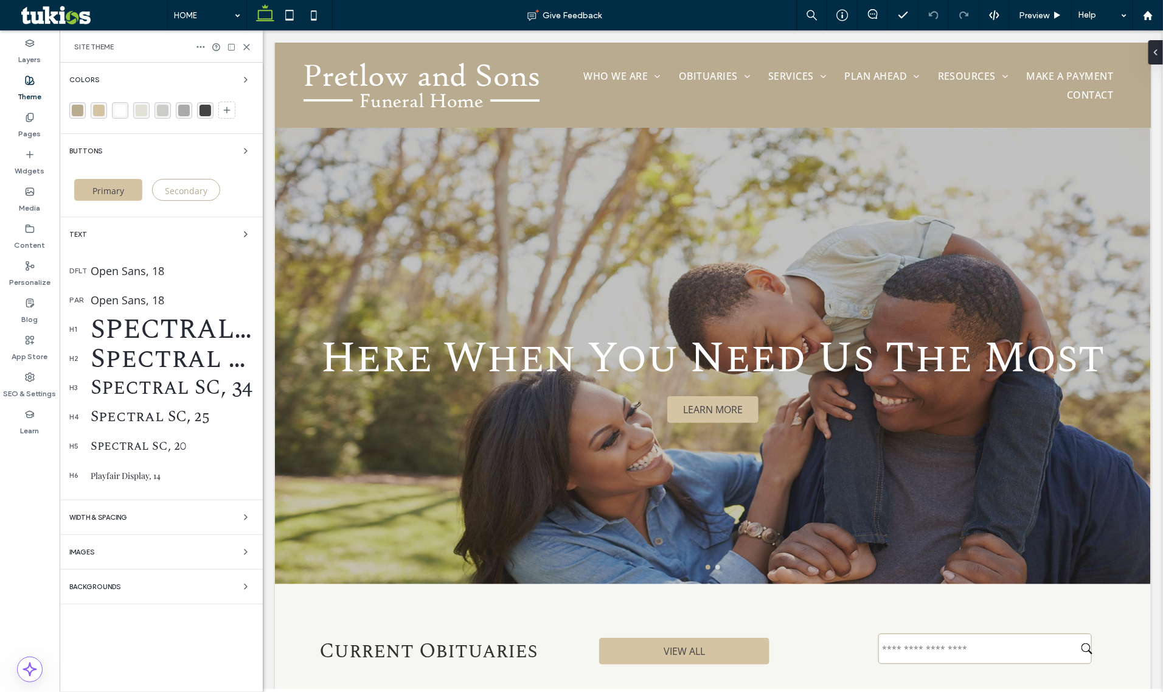
click at [153, 291] on div "par Open Sans, 18" at bounding box center [161, 299] width 184 height 29
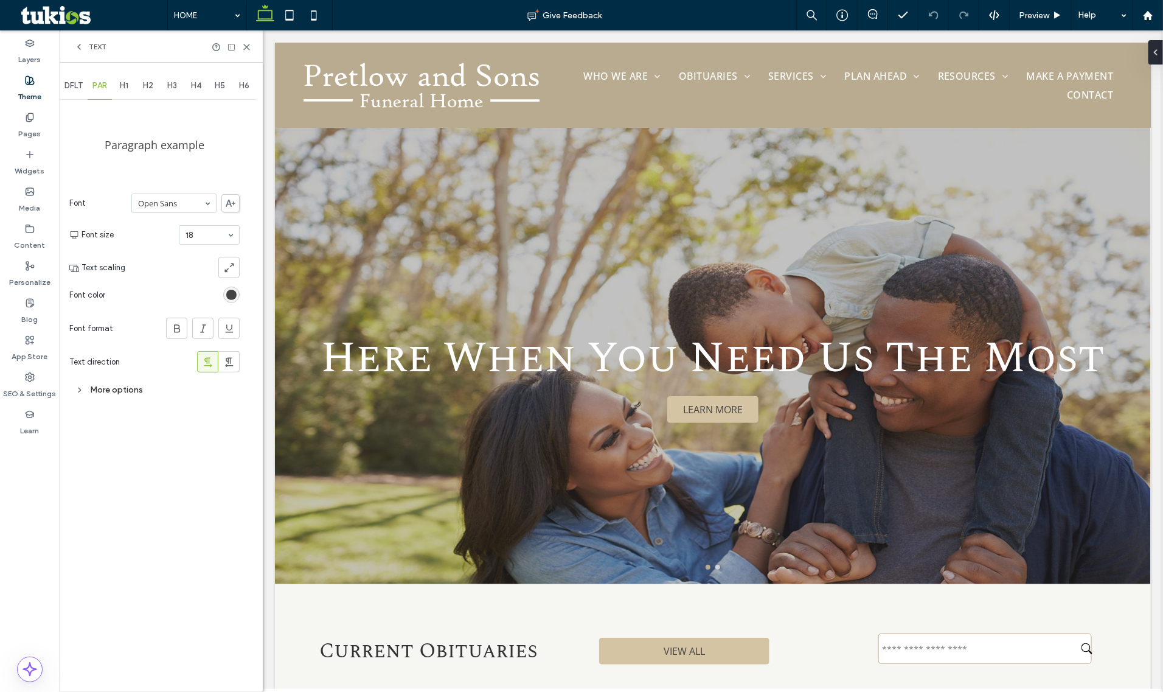
click at [120, 90] on span "H1" at bounding box center [124, 86] width 9 height 10
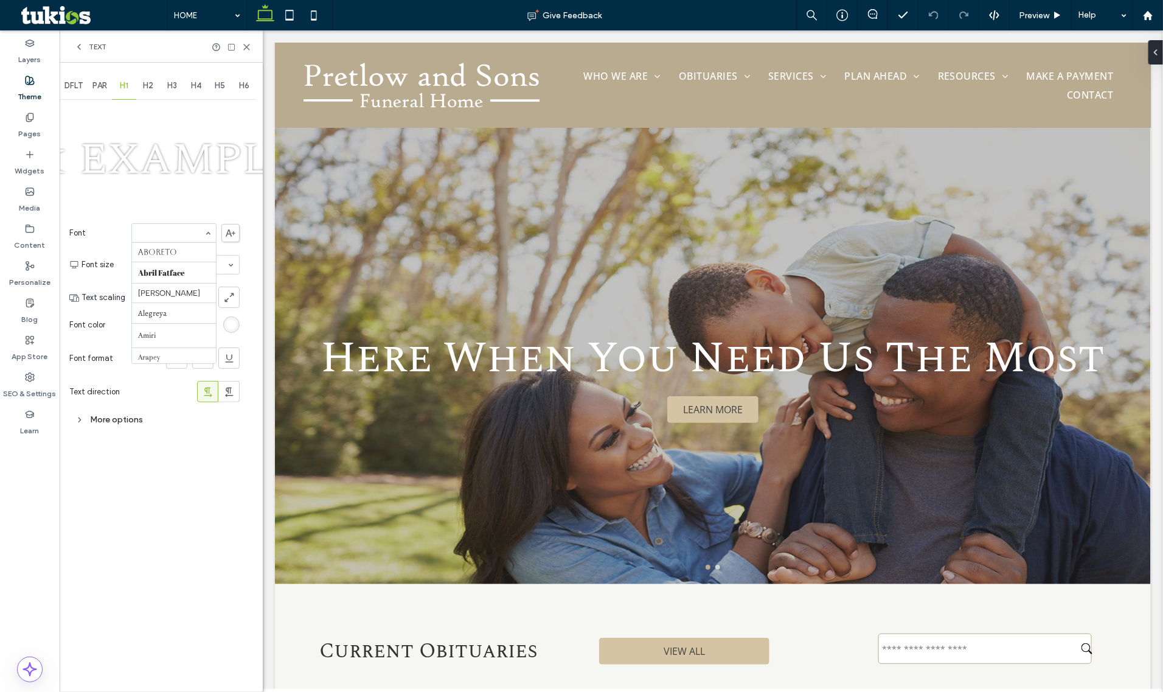
click at [169, 243] on div "Aboreto Abril Fatface Albert Sans Alegreya Amiri Arapey Arial Barlow Be Vietnam…" at bounding box center [173, 232] width 85 height 19
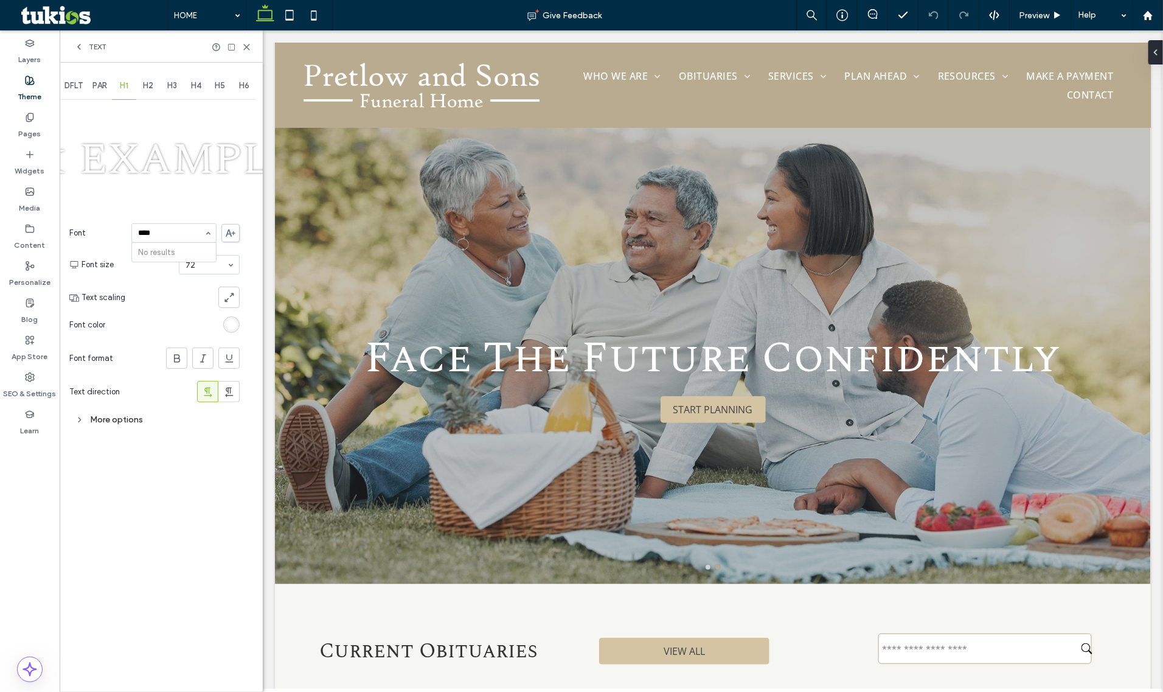
type input "****"
click at [247, 242] on div "DFLT PAR H1 H2 H3 H4 H5 H6 H1 Example Font No results Font size 72 Text scaling…" at bounding box center [161, 377] width 203 height 629
type input "***"
click at [232, 232] on icon at bounding box center [231, 232] width 10 height 7
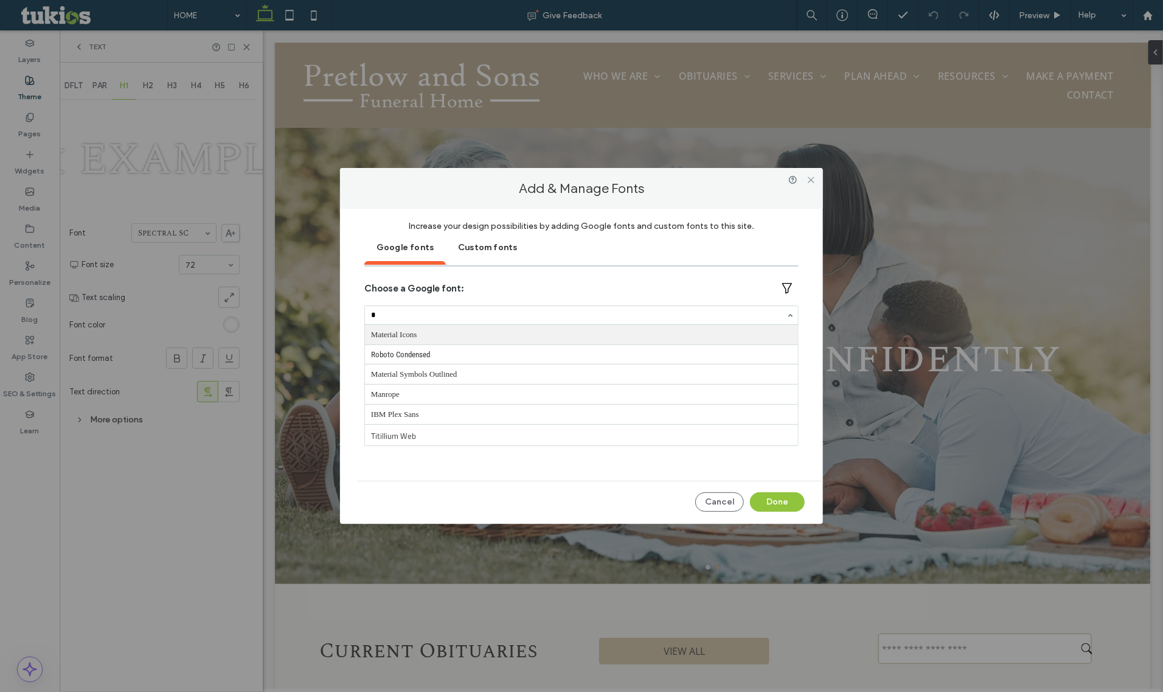
click at [427, 314] on input "*" at bounding box center [578, 315] width 415 height 9
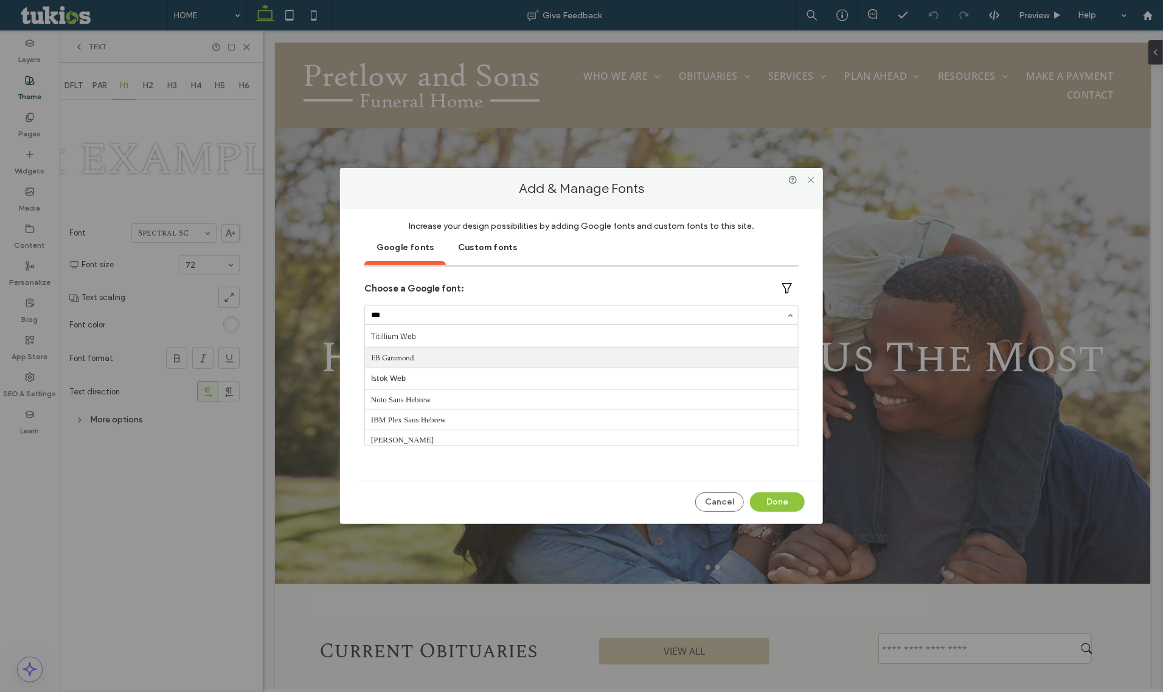
type input "****"
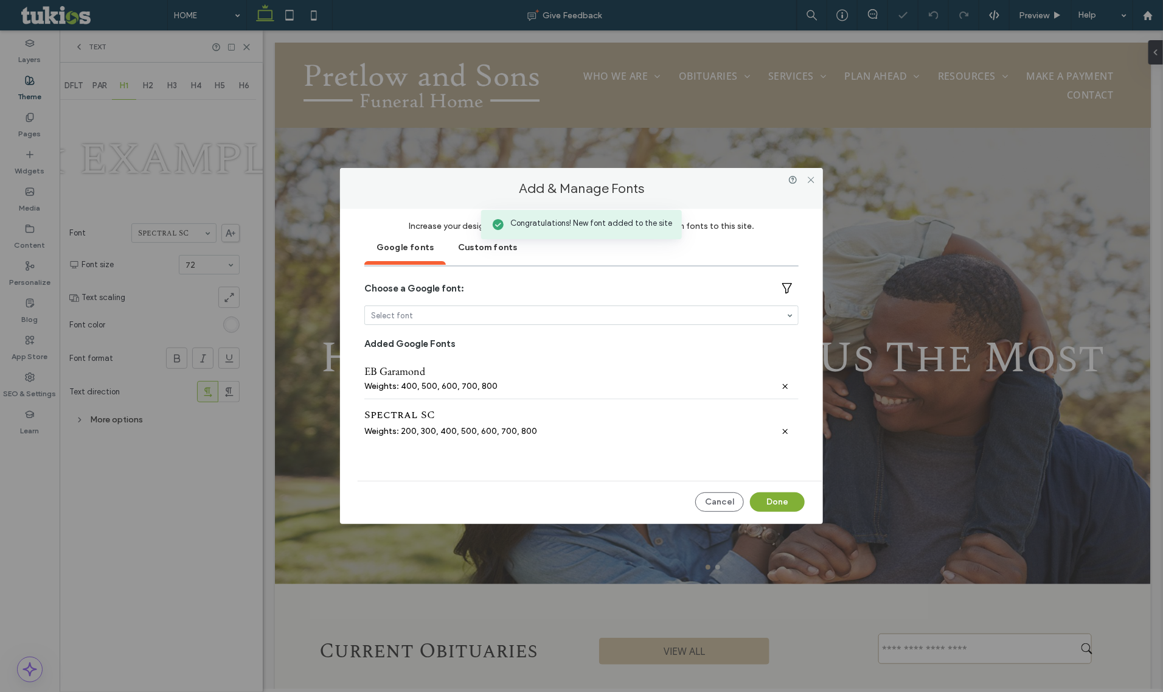
click at [788, 495] on button "Done" at bounding box center [777, 501] width 55 height 19
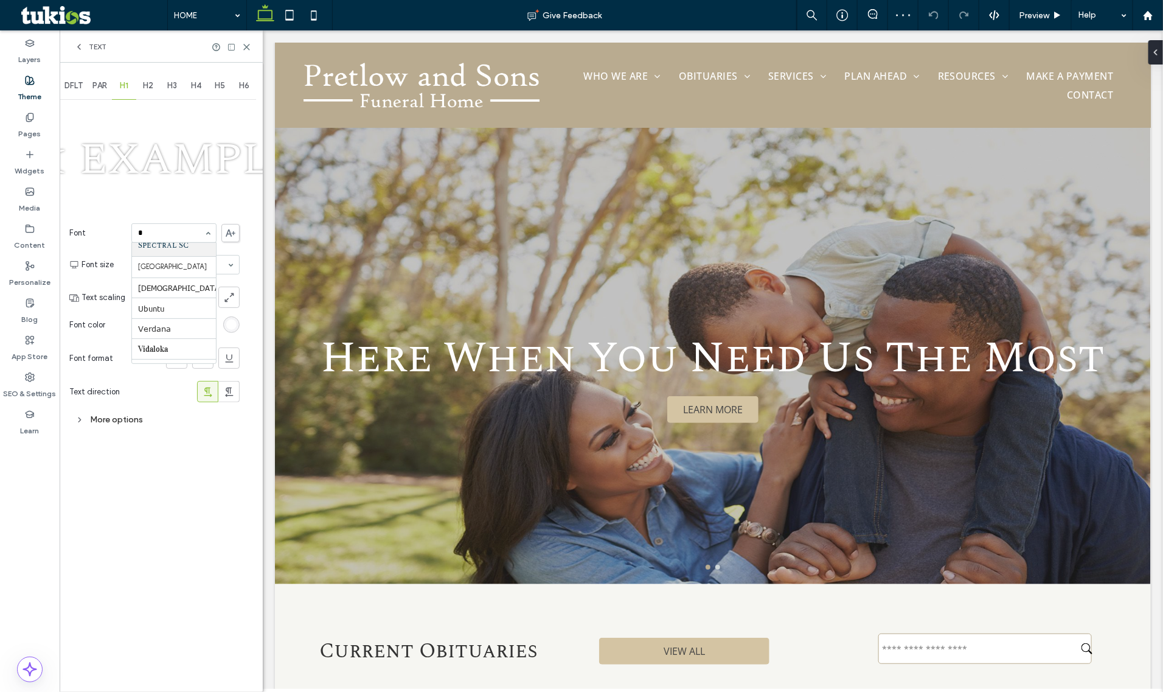
scroll to position [640, 0]
type input "**"
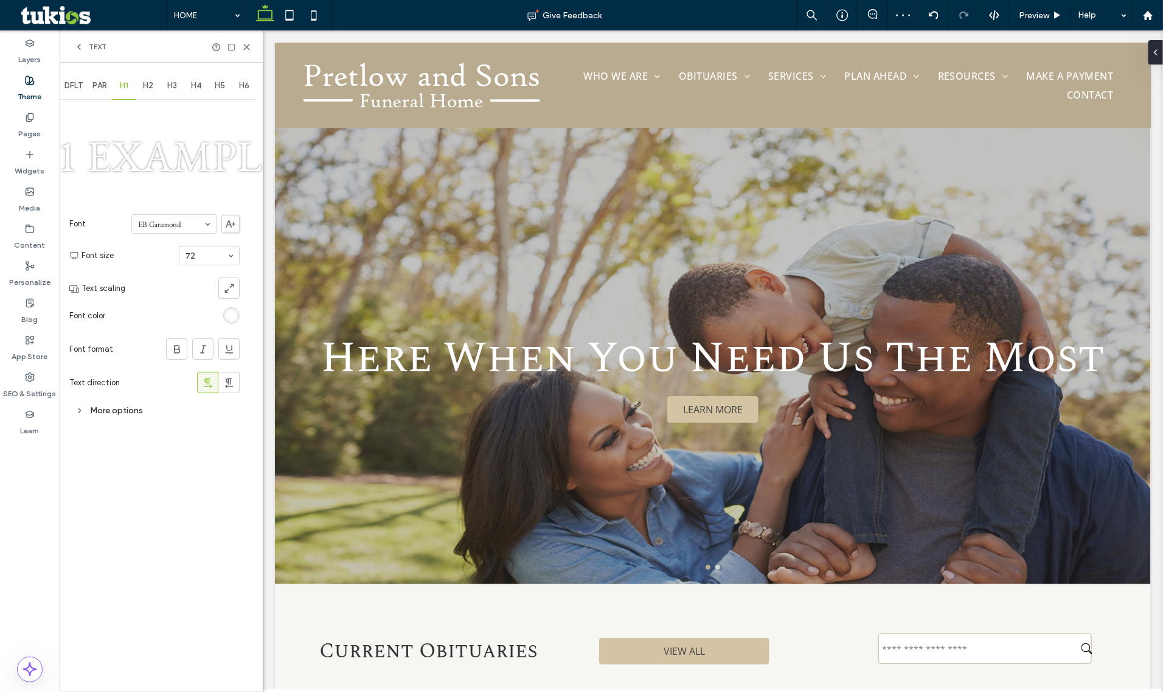
click at [150, 90] on span "H2" at bounding box center [148, 86] width 10 height 10
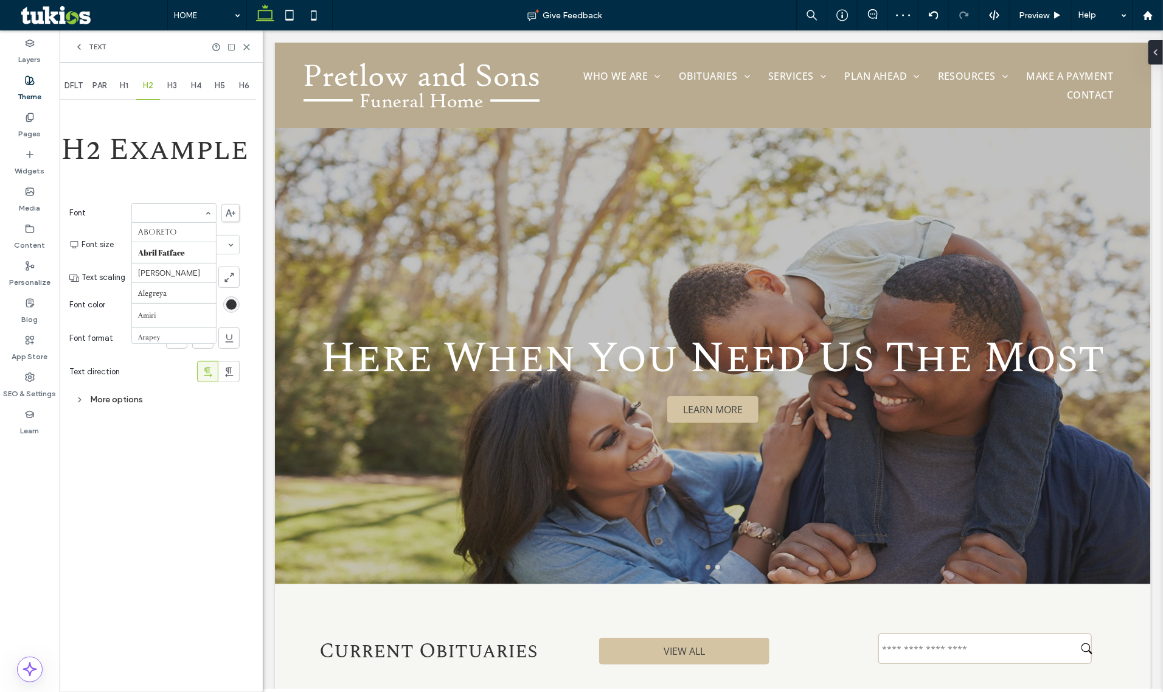
scroll to position [360, 0]
type input "**"
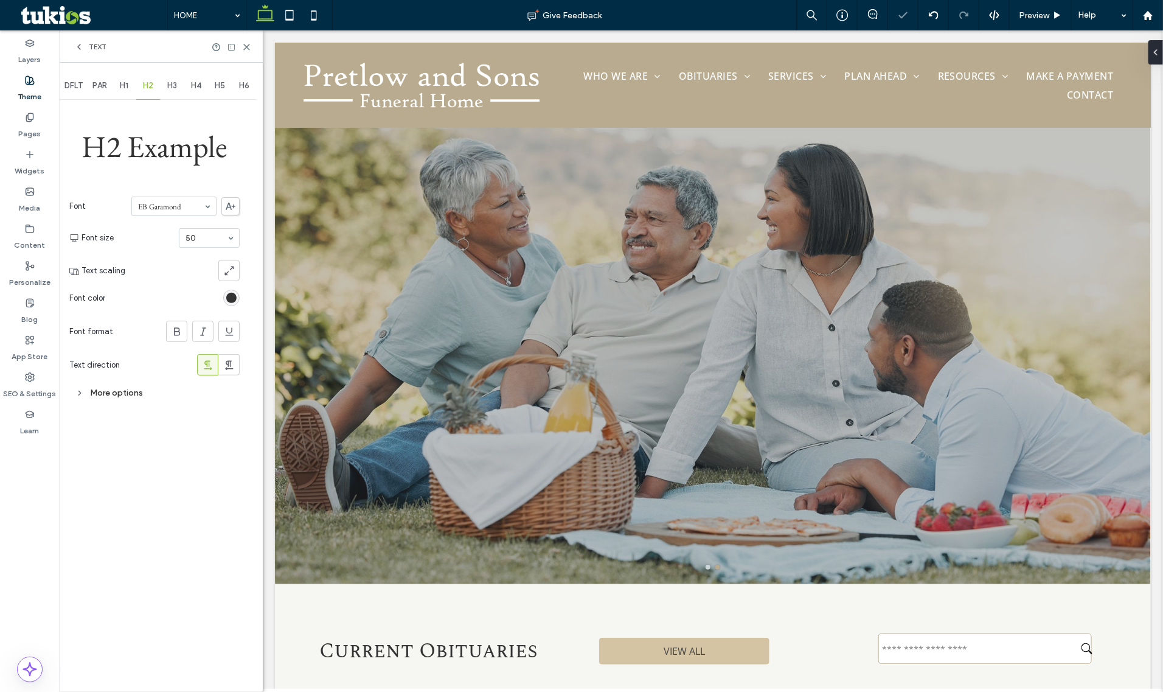
click at [177, 83] on span "H3" at bounding box center [172, 86] width 10 height 10
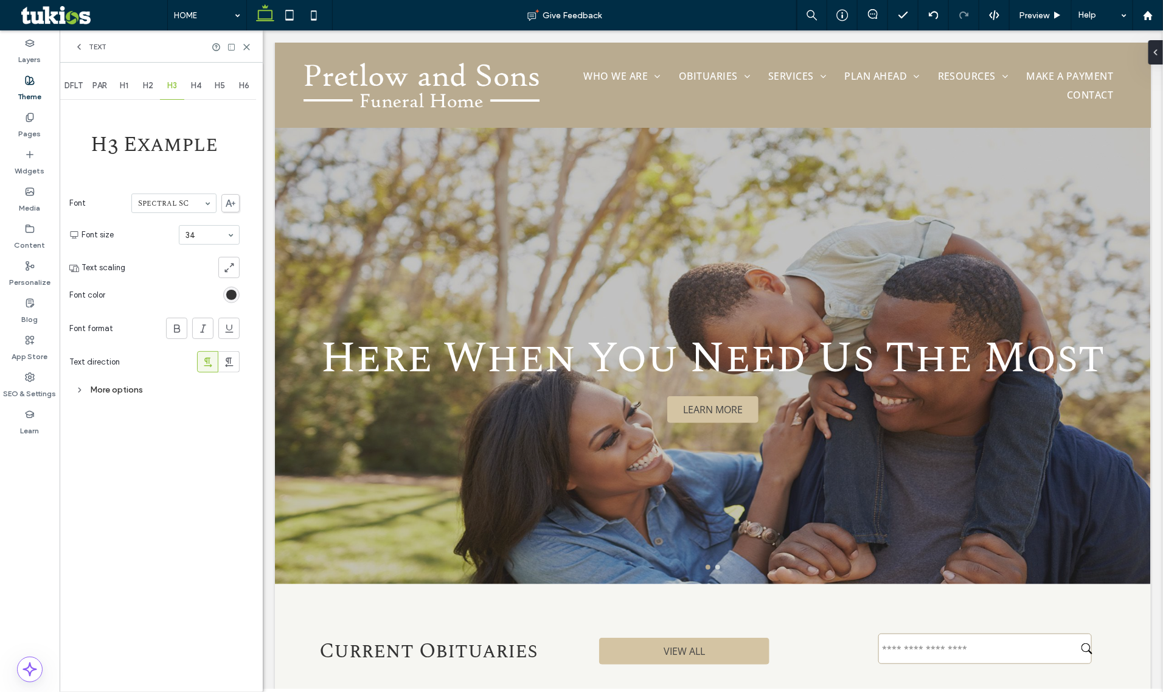
click at [144, 94] on div "H2" at bounding box center [148, 85] width 24 height 27
click at [134, 90] on div "H1" at bounding box center [124, 85] width 24 height 27
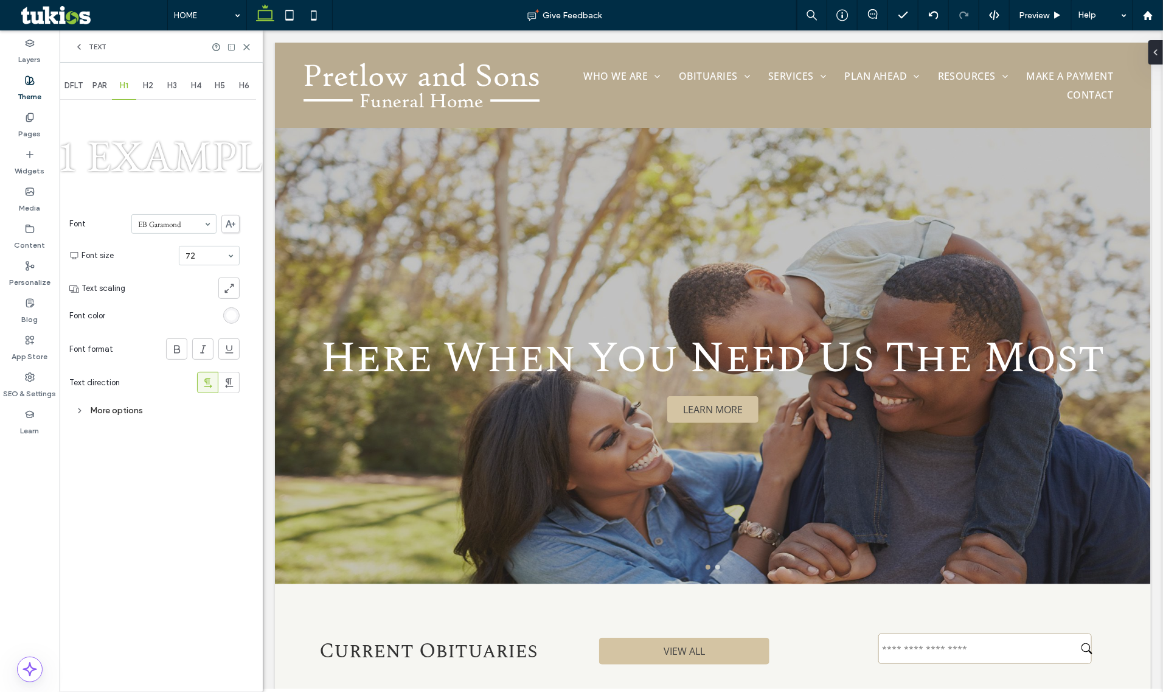
click at [89, 49] on span "Text" at bounding box center [98, 47] width 18 height 10
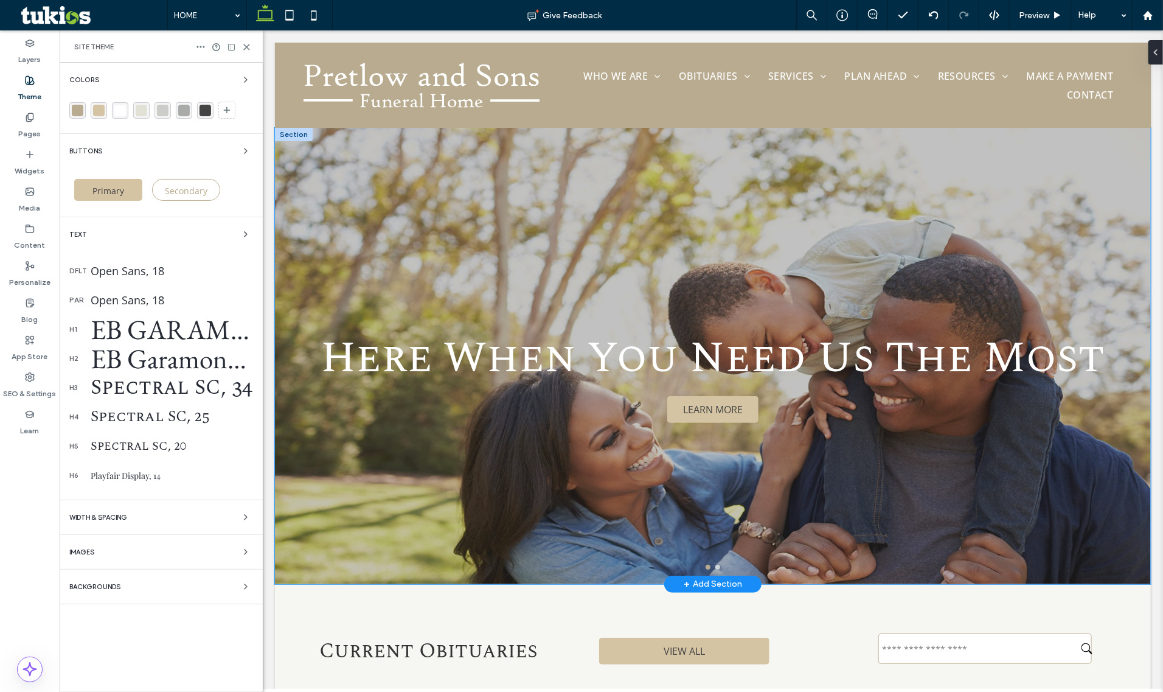
click at [462, 372] on h3 "Here When You Need Us The Most" at bounding box center [713, 357] width 784 height 66
click at [532, 372] on h3 "Here When You Need Us The Most" at bounding box center [713, 357] width 784 height 66
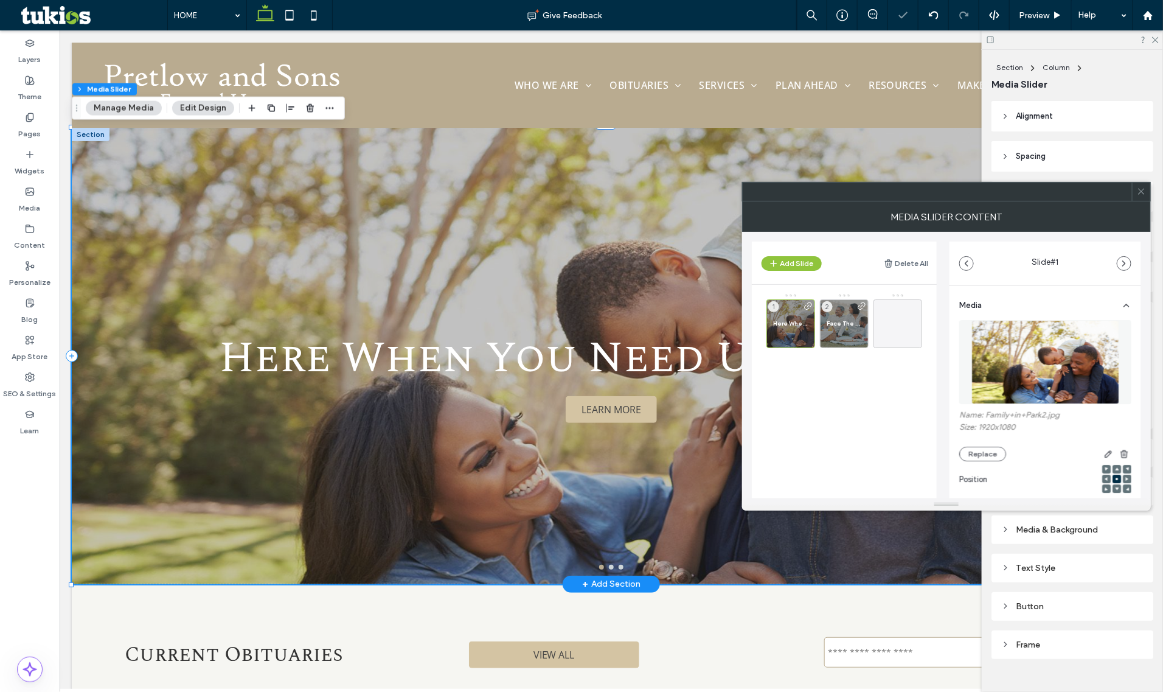
click at [481, 358] on h3 "Here When You Need Us The Most" at bounding box center [611, 357] width 784 height 66
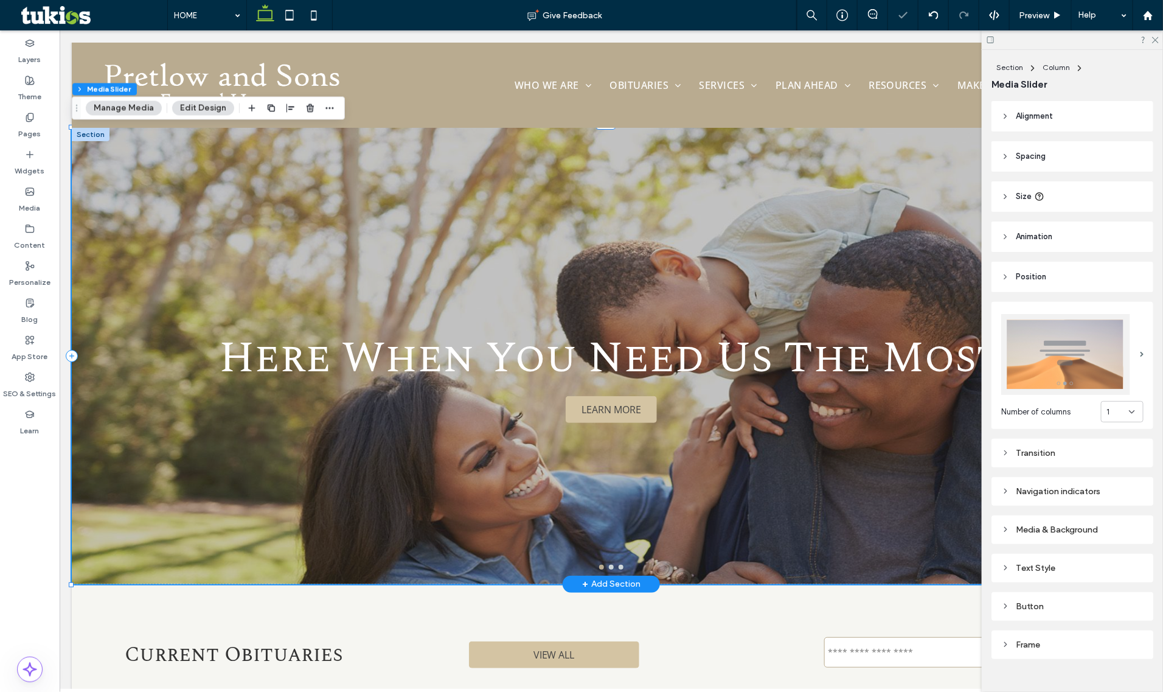
click at [481, 358] on h3 "Here When You Need Us The Most" at bounding box center [611, 357] width 784 height 66
click at [481, 361] on h3 "Here When You Need Us The Most" at bounding box center [611, 357] width 784 height 66
click at [151, 110] on button "Manage Media" at bounding box center [124, 108] width 76 height 15
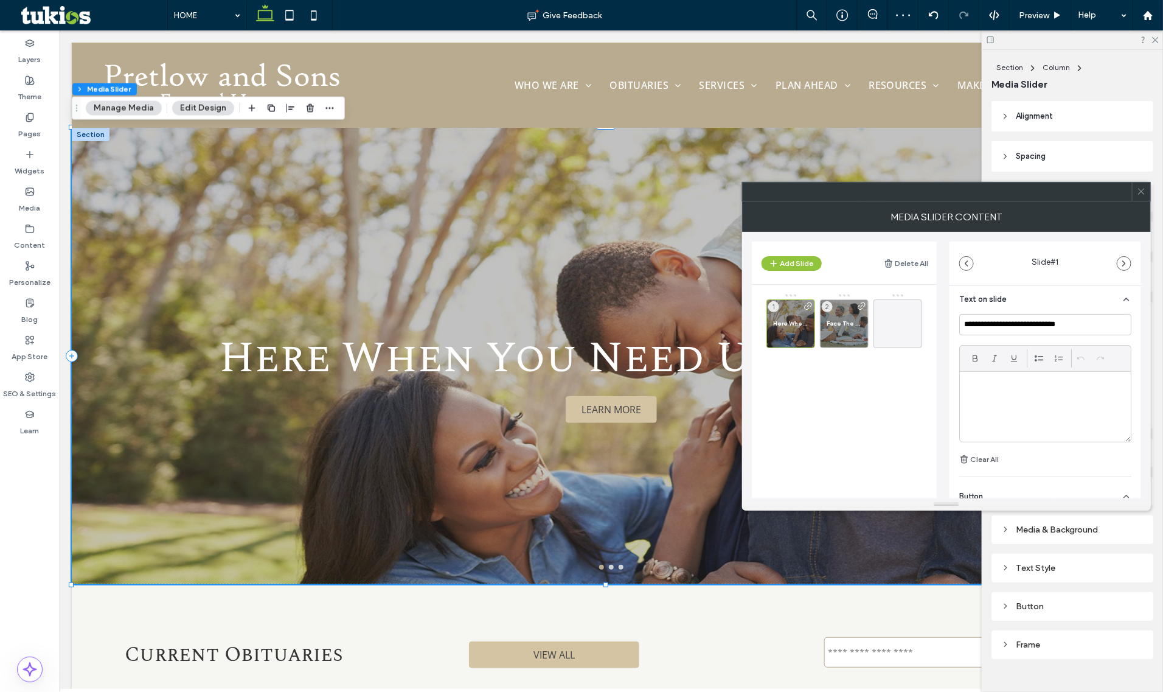
scroll to position [409, 0]
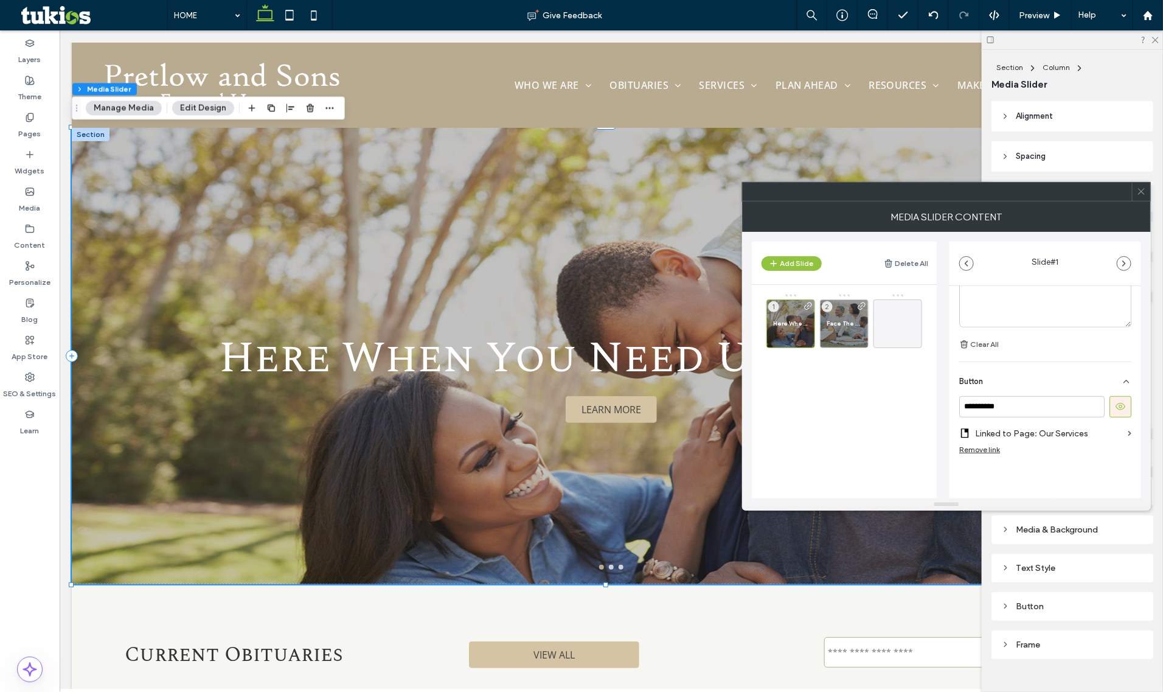
click at [1148, 184] on div at bounding box center [1141, 191] width 18 height 18
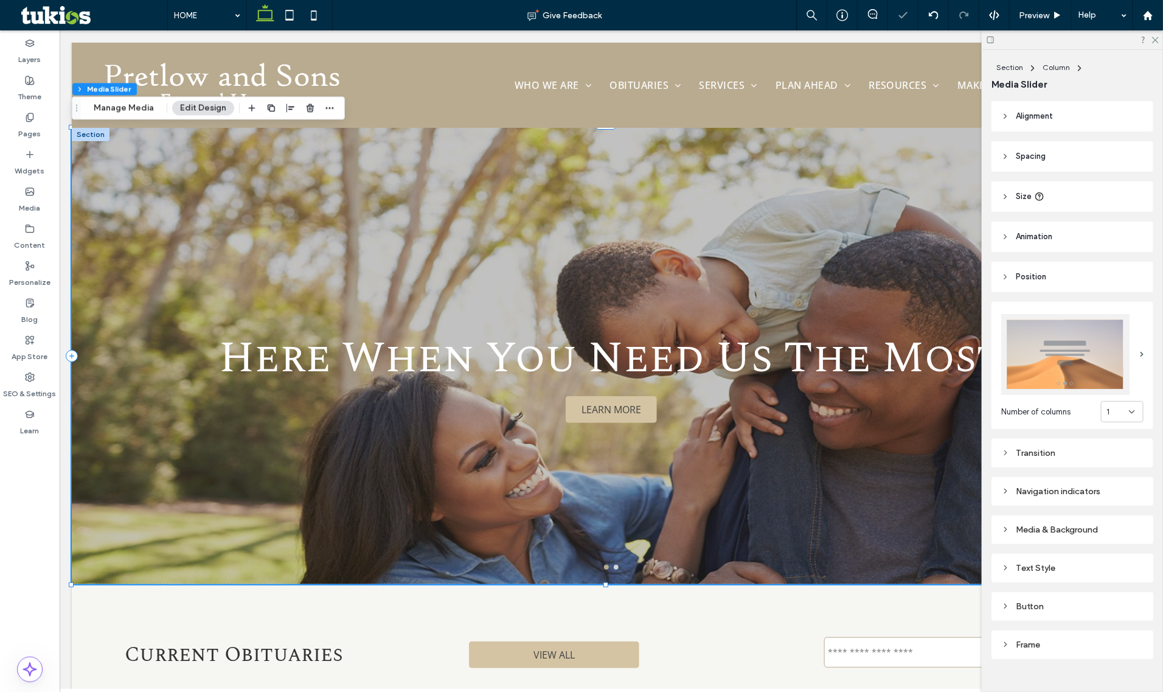
click at [1051, 563] on div "Text Style" at bounding box center [1072, 568] width 142 height 10
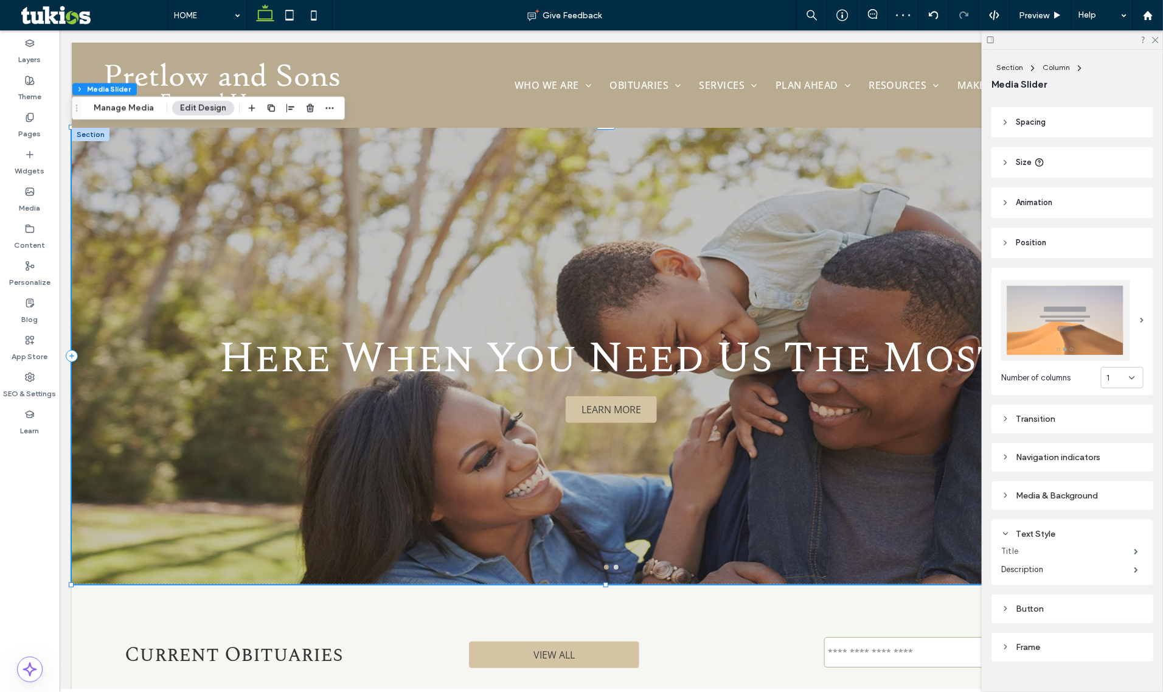
scroll to position [53, 0]
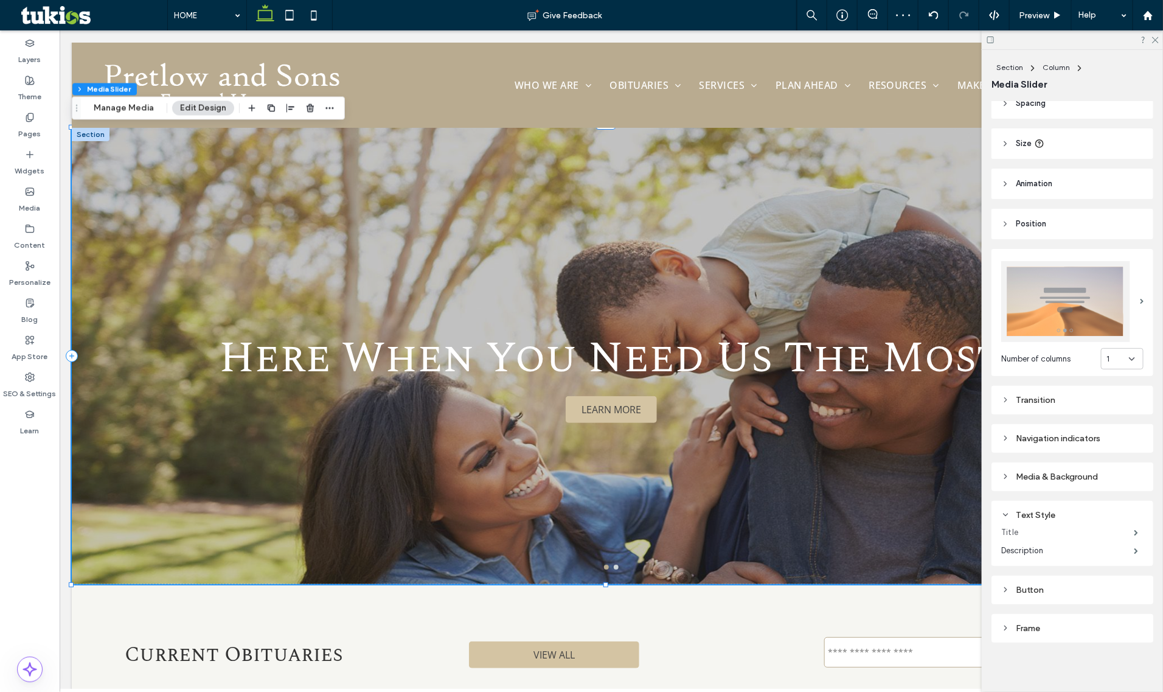
click at [1083, 522] on label "Title" at bounding box center [1067, 532] width 133 height 24
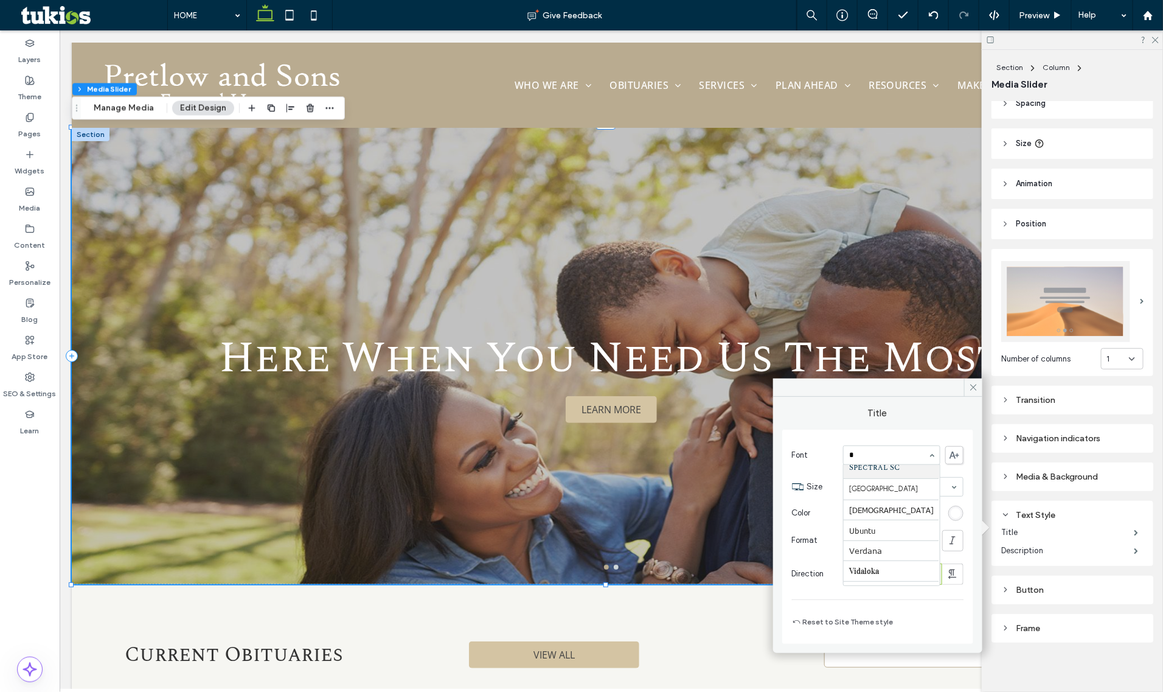
scroll to position [619, 0]
type input "**"
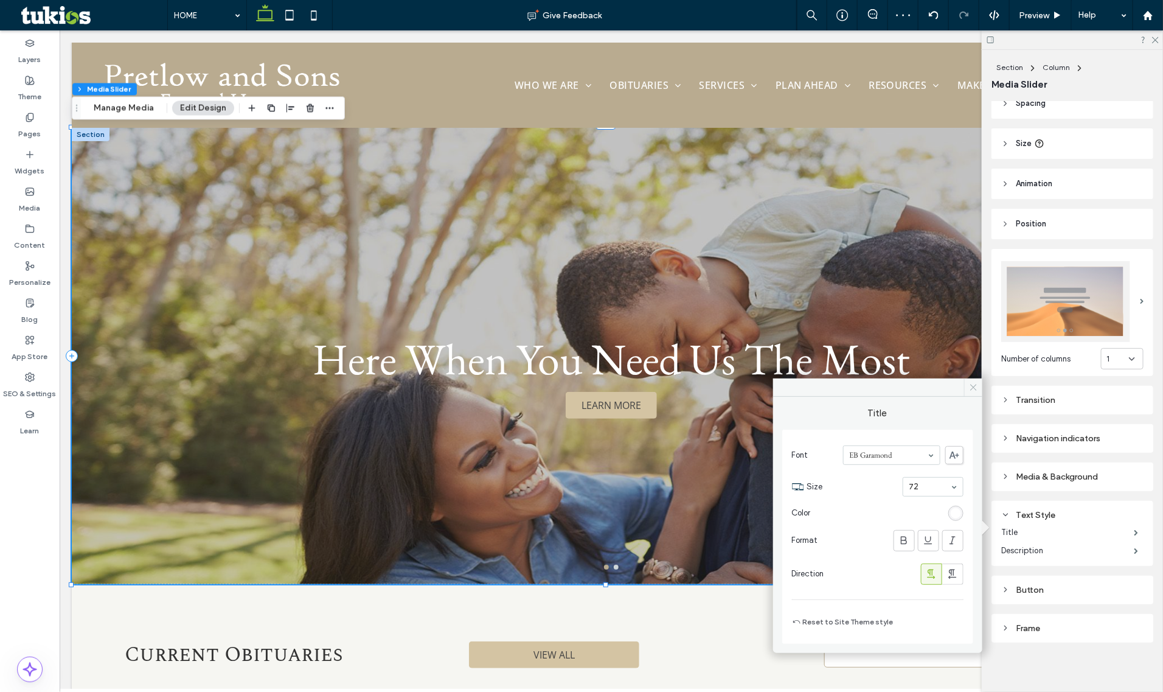
click at [973, 390] on icon at bounding box center [973, 387] width 9 height 9
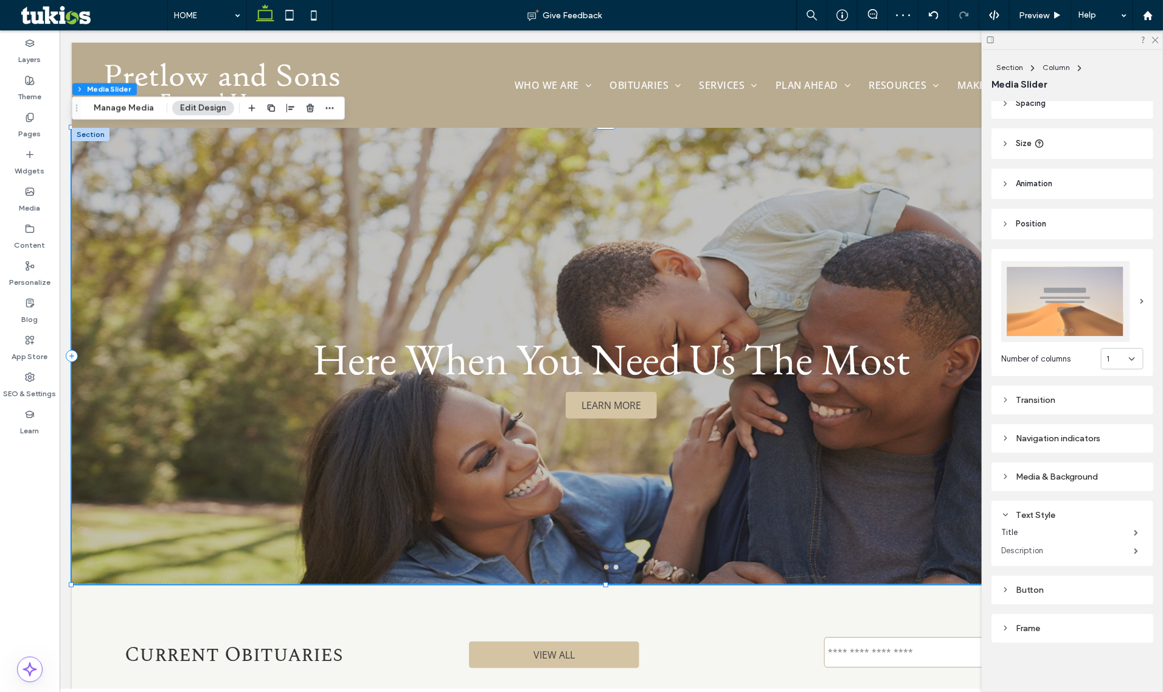
click at [1063, 548] on label "Description" at bounding box center [1067, 550] width 133 height 24
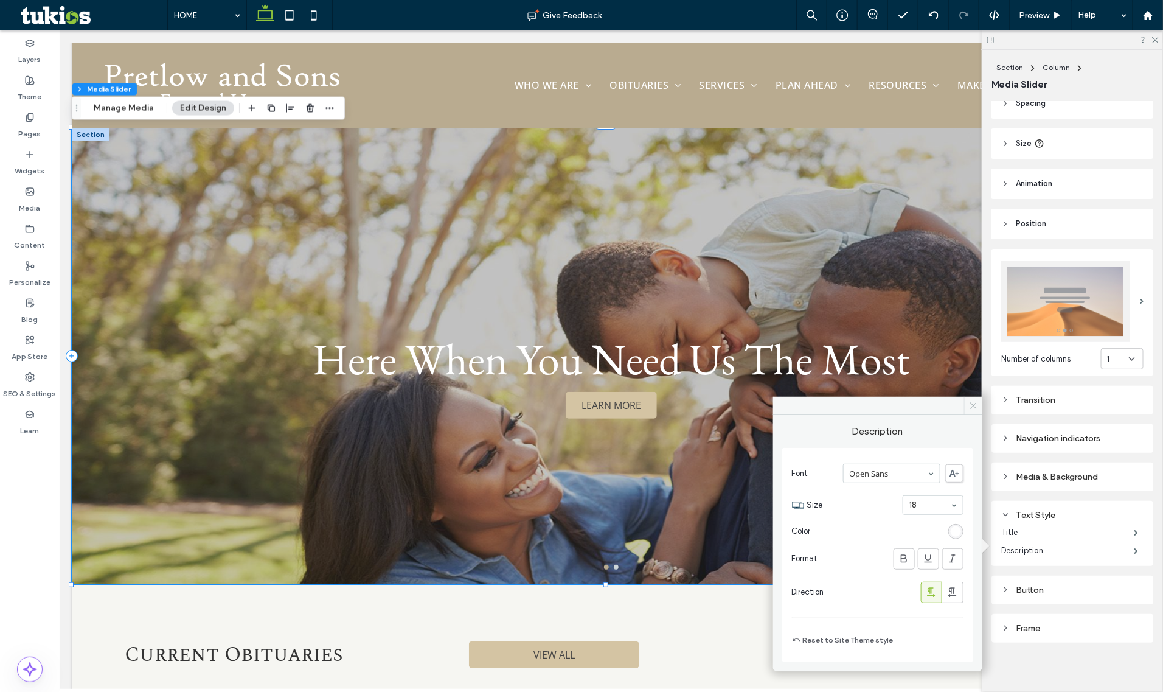
drag, startPoint x: 972, startPoint y: 406, endPoint x: 920, endPoint y: 361, distance: 69.0
click at [972, 406] on use at bounding box center [973, 406] width 6 height 6
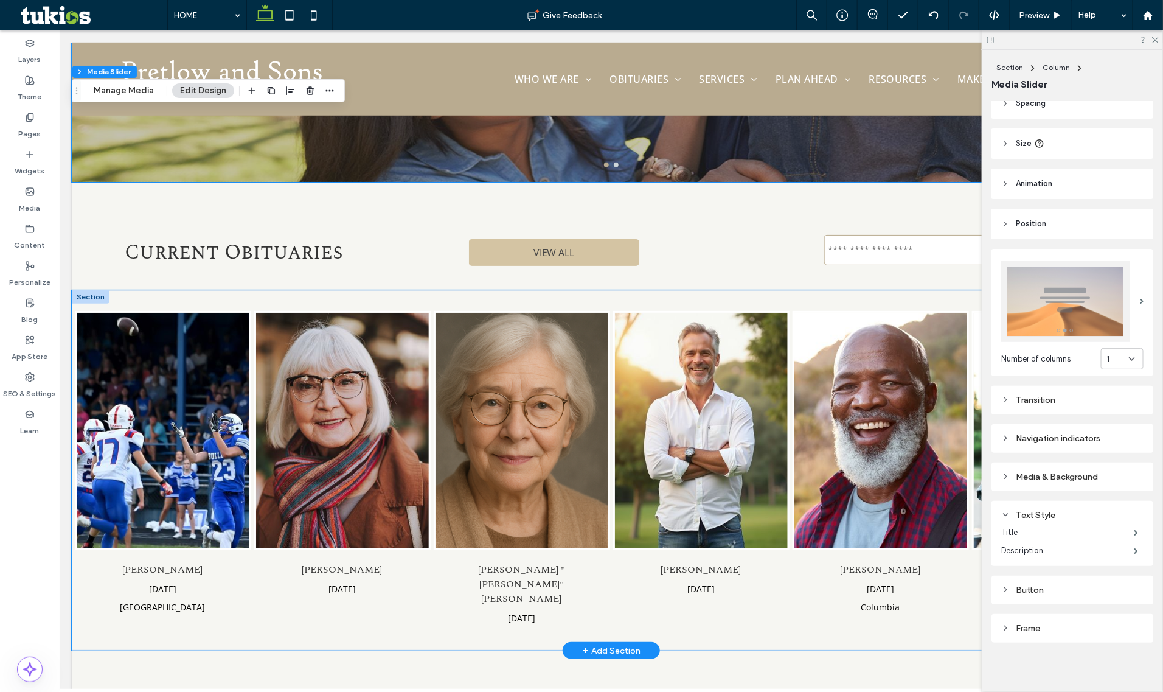
scroll to position [596, 0]
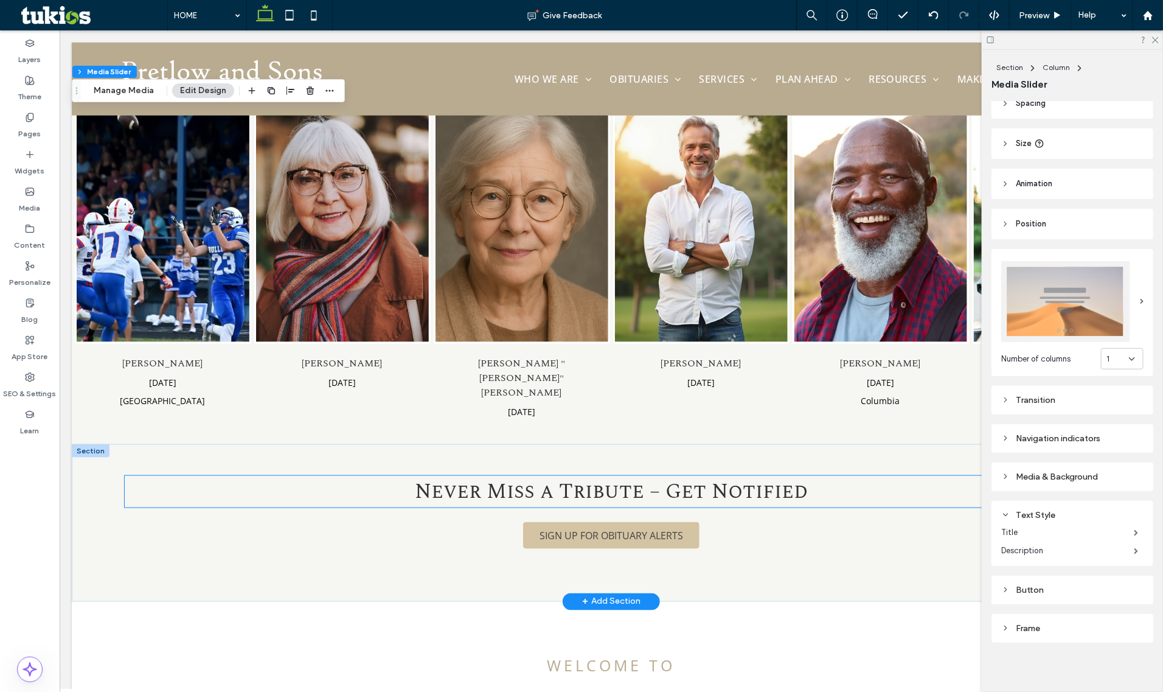
click at [682, 493] on span "Never Miss a Tribute – Get Notified" at bounding box center [610, 491] width 393 height 32
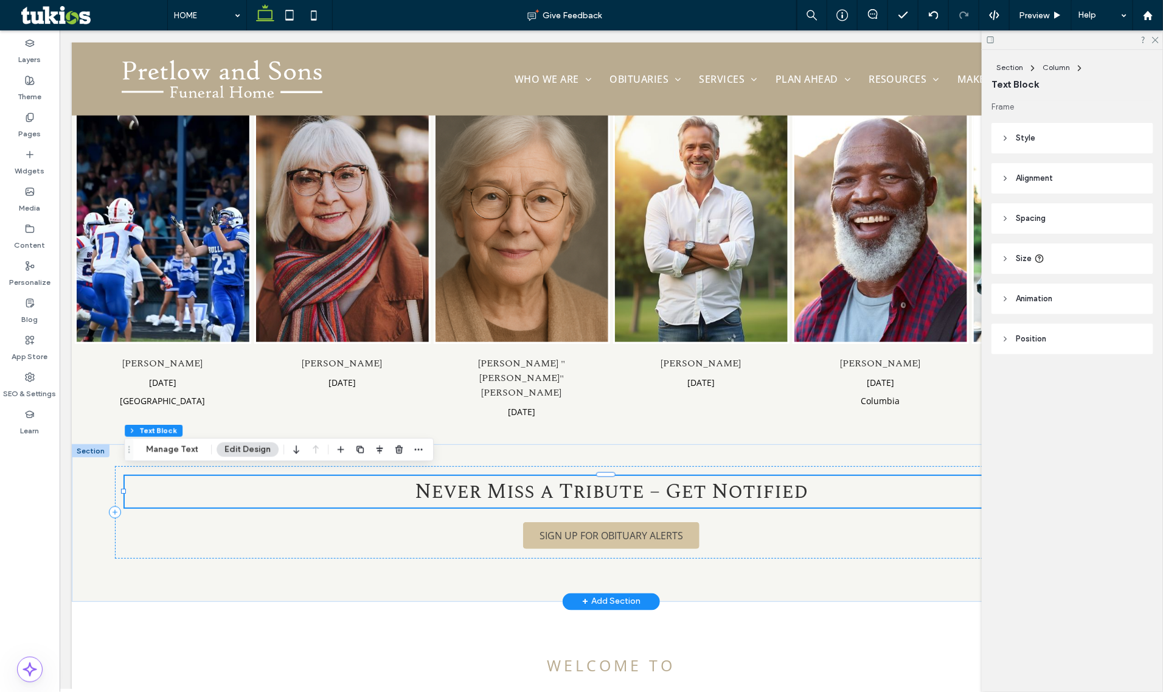
click at [682, 493] on span "Never Miss a Tribute – Get Notified" at bounding box center [610, 491] width 393 height 32
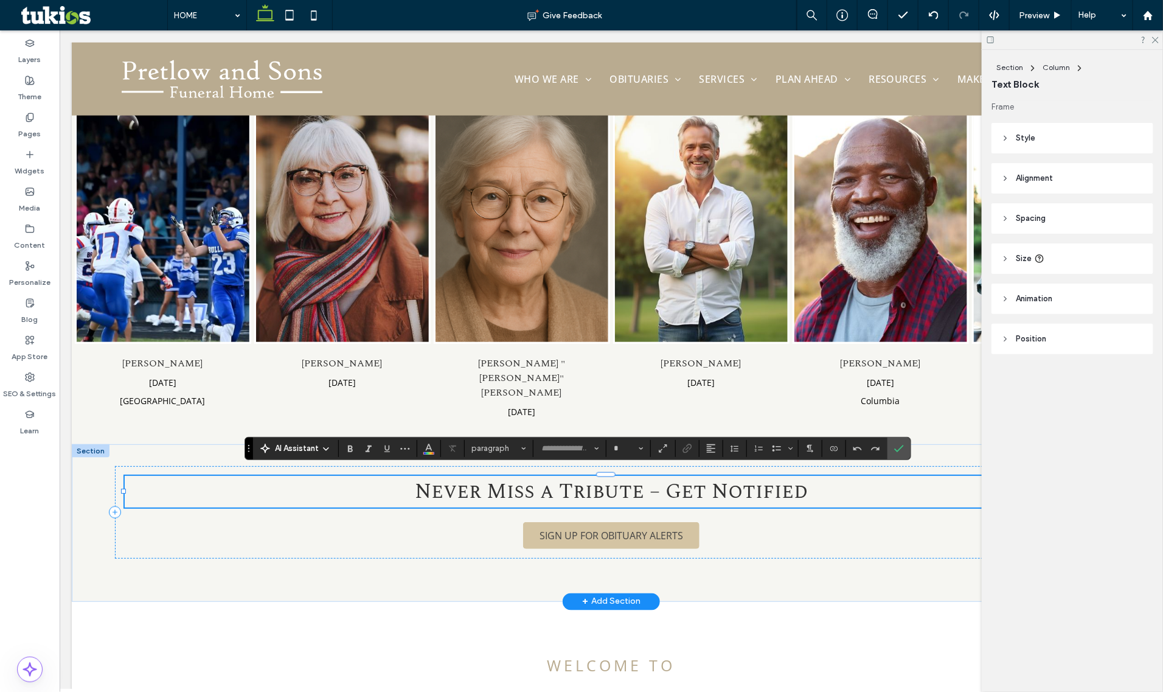
type input "**********"
type input "**"
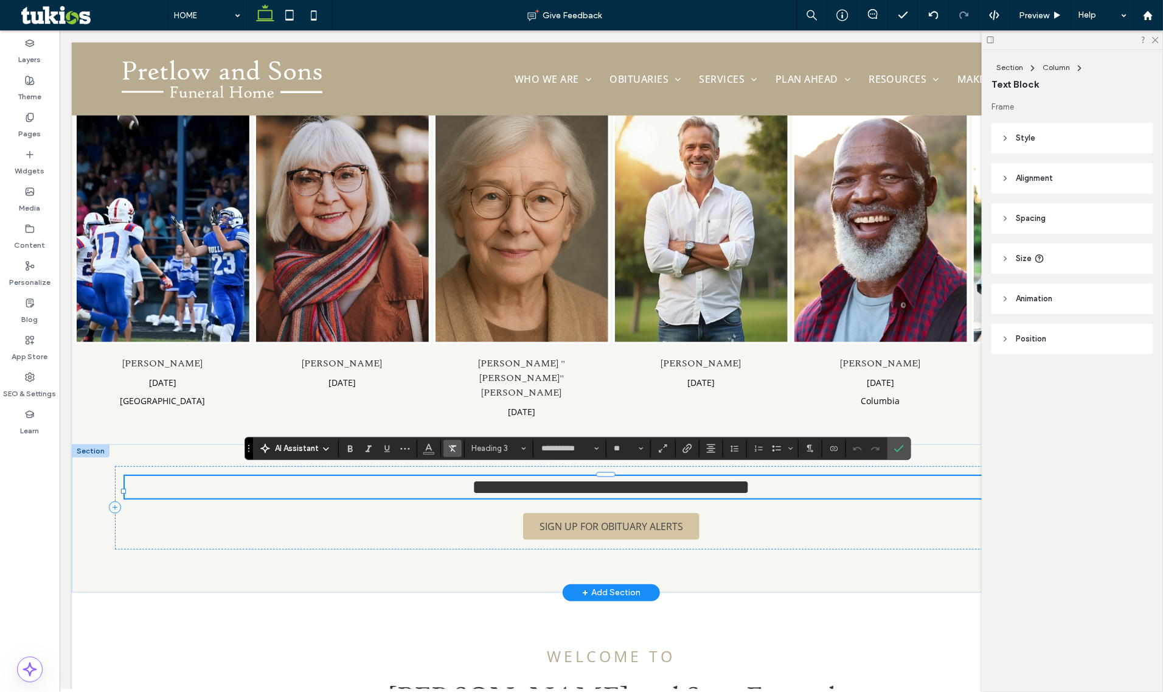
click at [455, 447] on icon "Clear Format" at bounding box center [453, 448] width 10 height 10
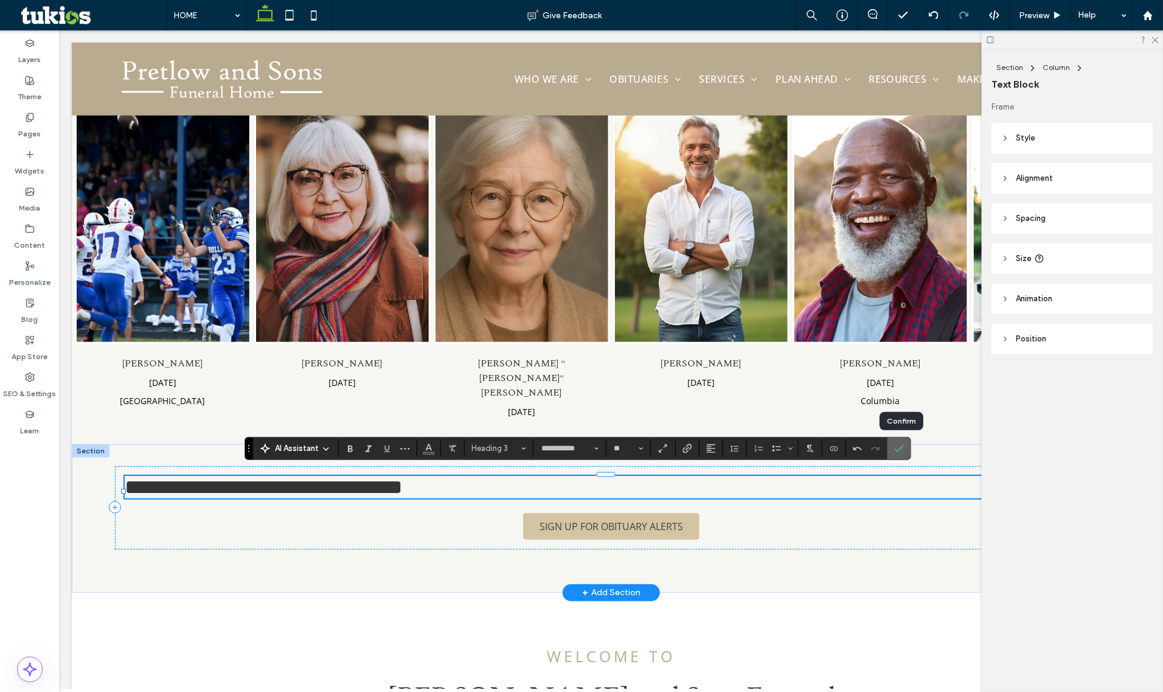
click at [904, 450] on icon "Confirm" at bounding box center [899, 448] width 10 height 10
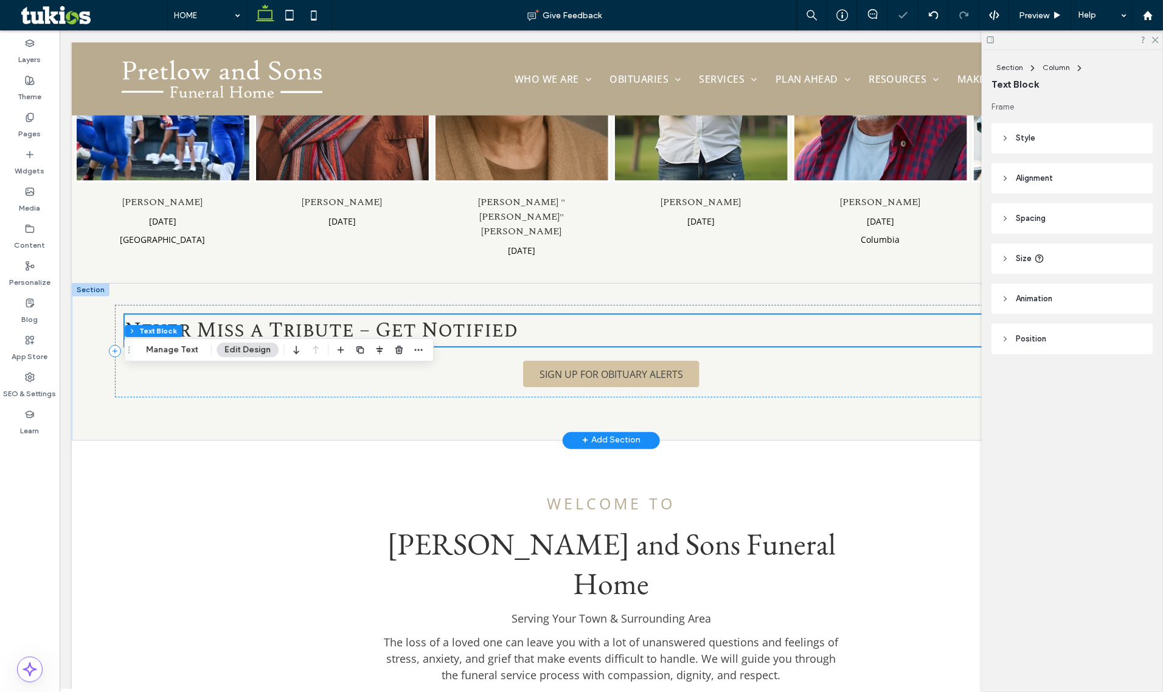
scroll to position [976, 0]
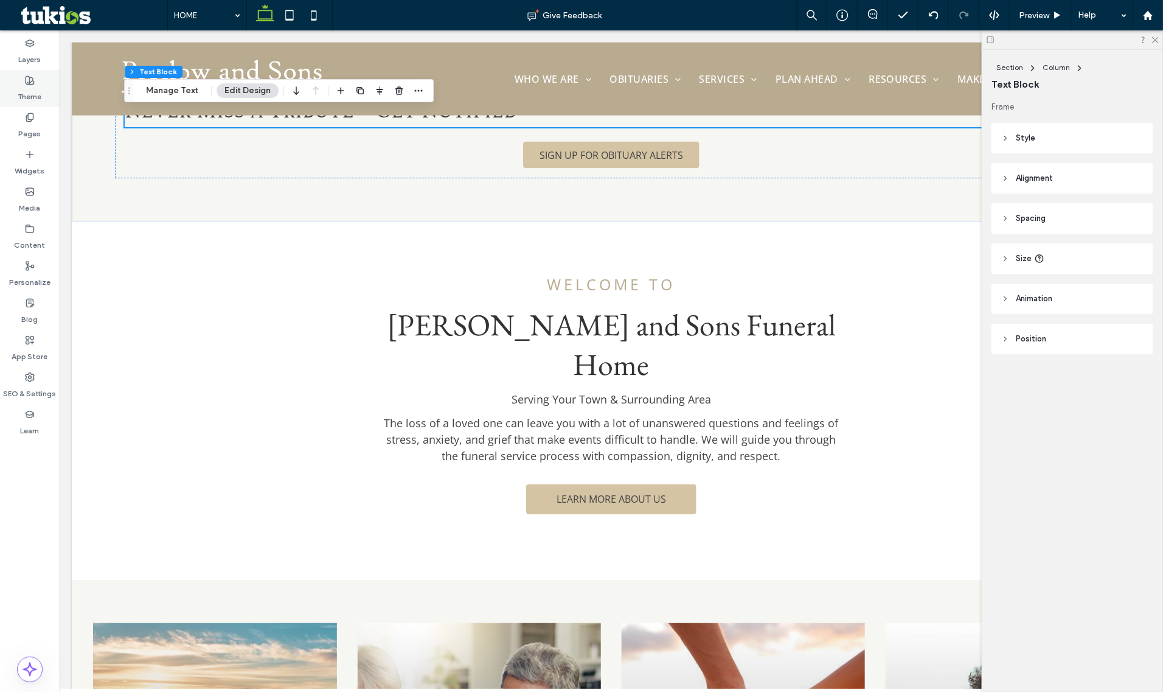
click at [26, 89] on label "Theme" at bounding box center [30, 93] width 24 height 17
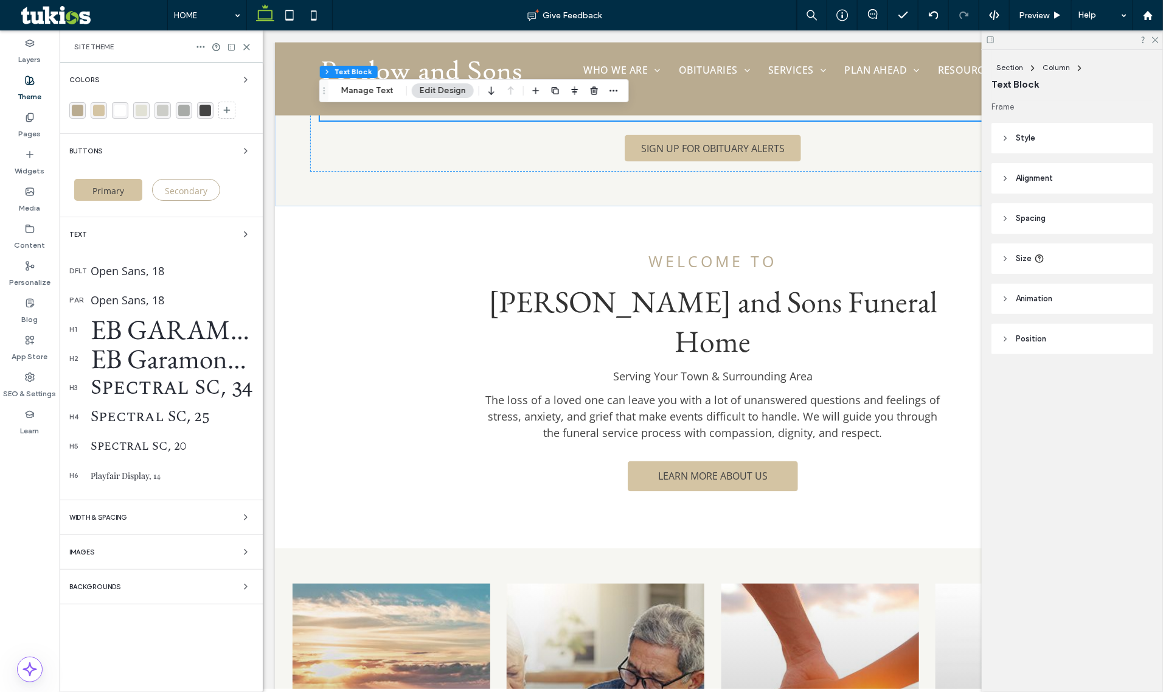
scroll to position [928, 0]
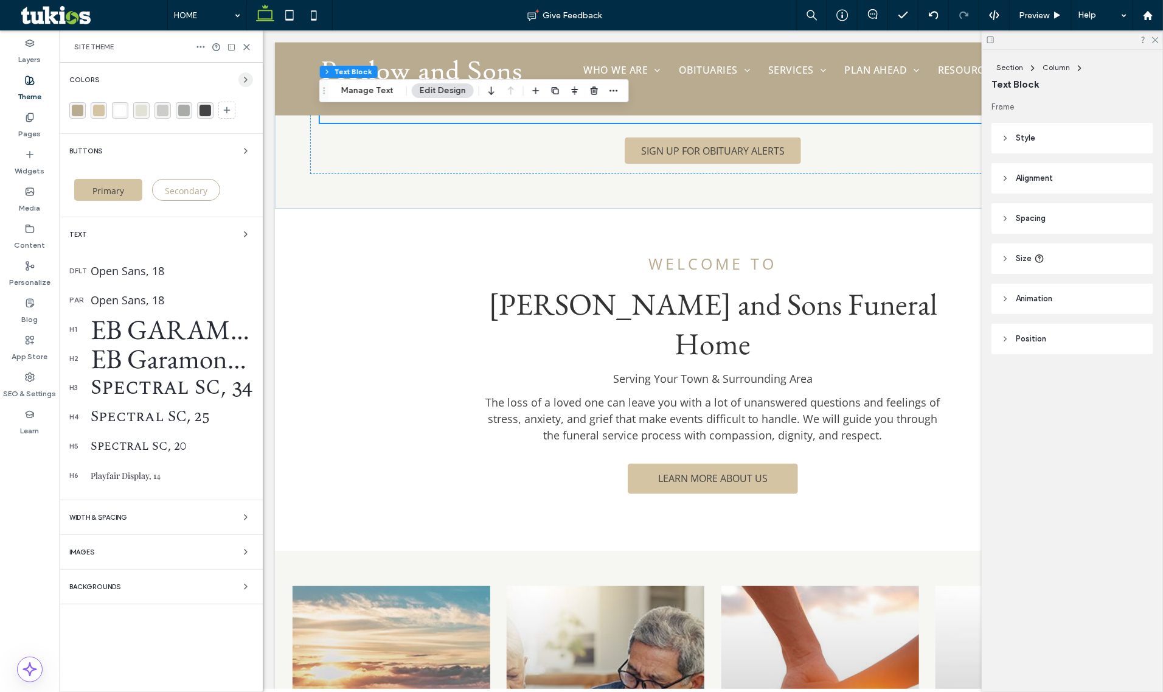
click at [242, 77] on icon "button" at bounding box center [246, 80] width 10 height 10
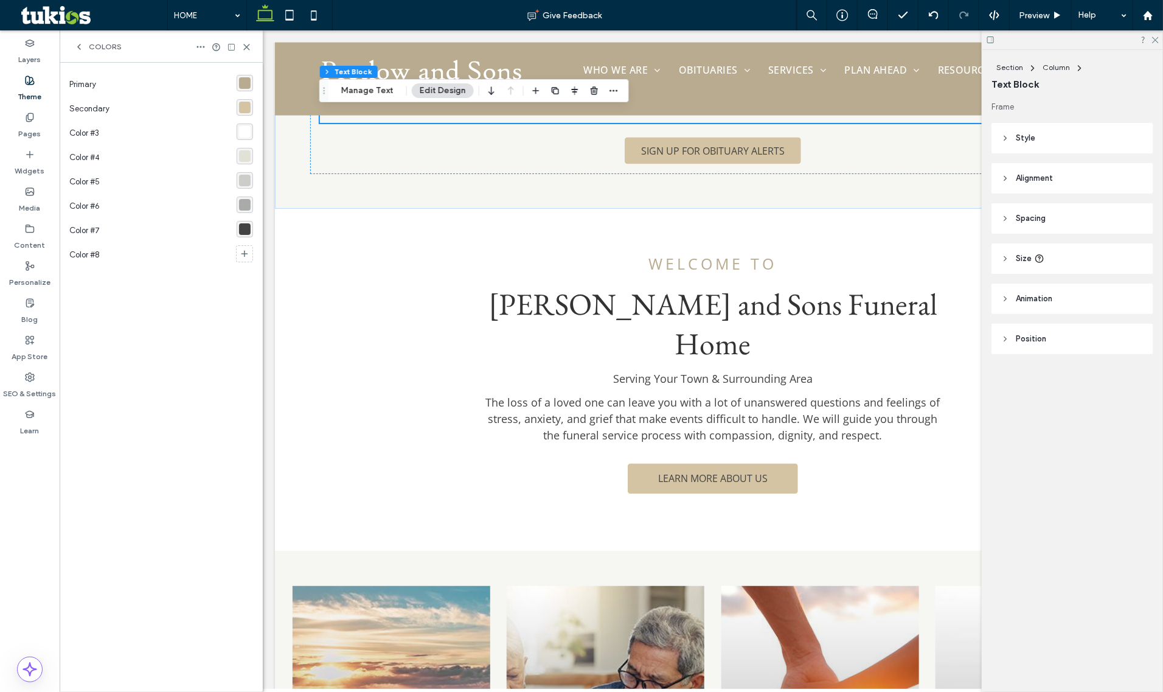
click at [246, 83] on div "rgba(185, 171, 144, 1)" at bounding box center [245, 83] width 12 height 12
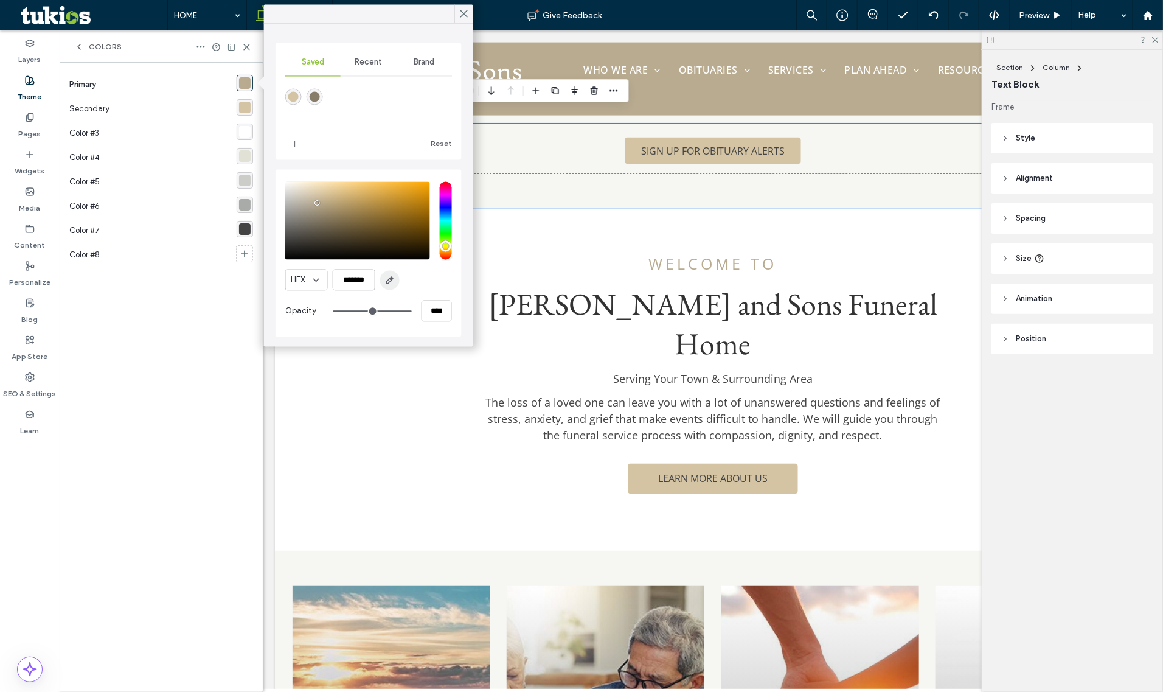
click at [389, 277] on icon "button" at bounding box center [390, 281] width 10 height 10
type input "*******"
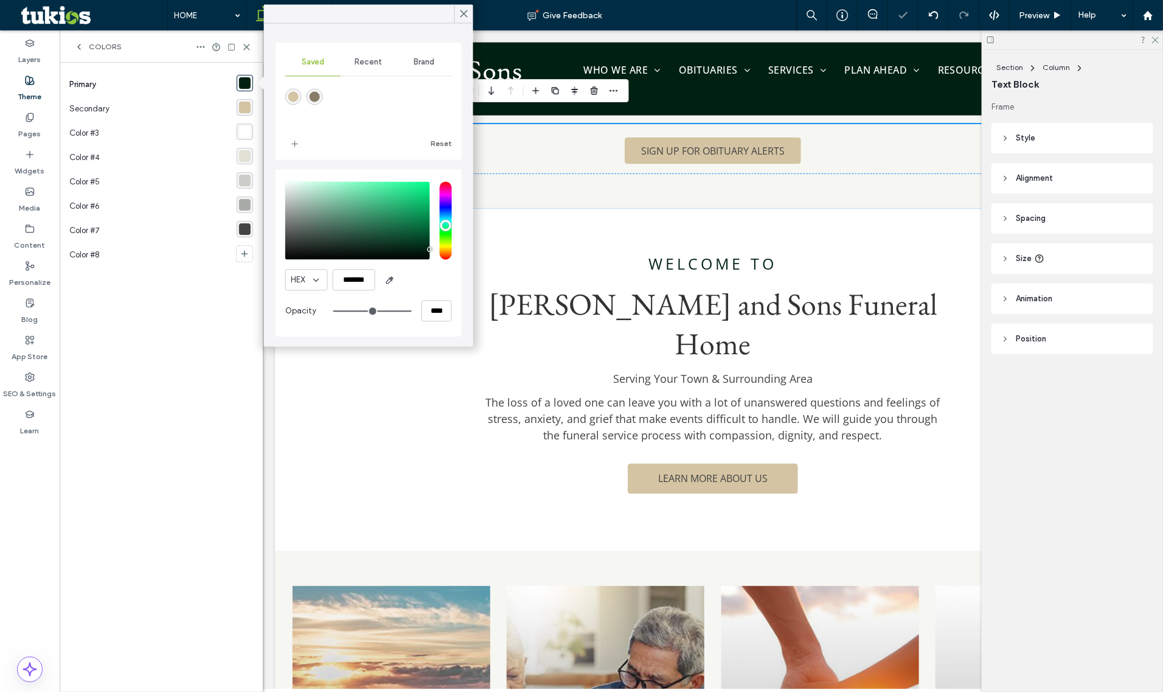
click at [241, 107] on div "rgba(212,196,163,1)" at bounding box center [245, 108] width 12 height 12
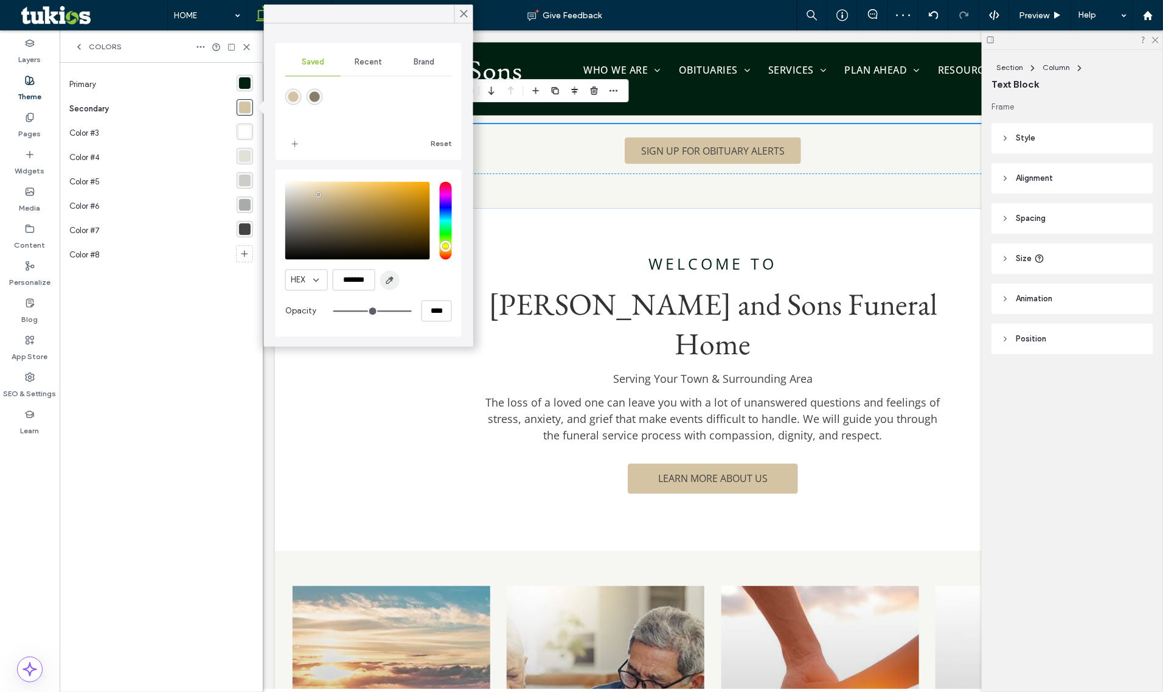
click at [386, 280] on icon "button" at bounding box center [390, 281] width 10 height 10
type input "*******"
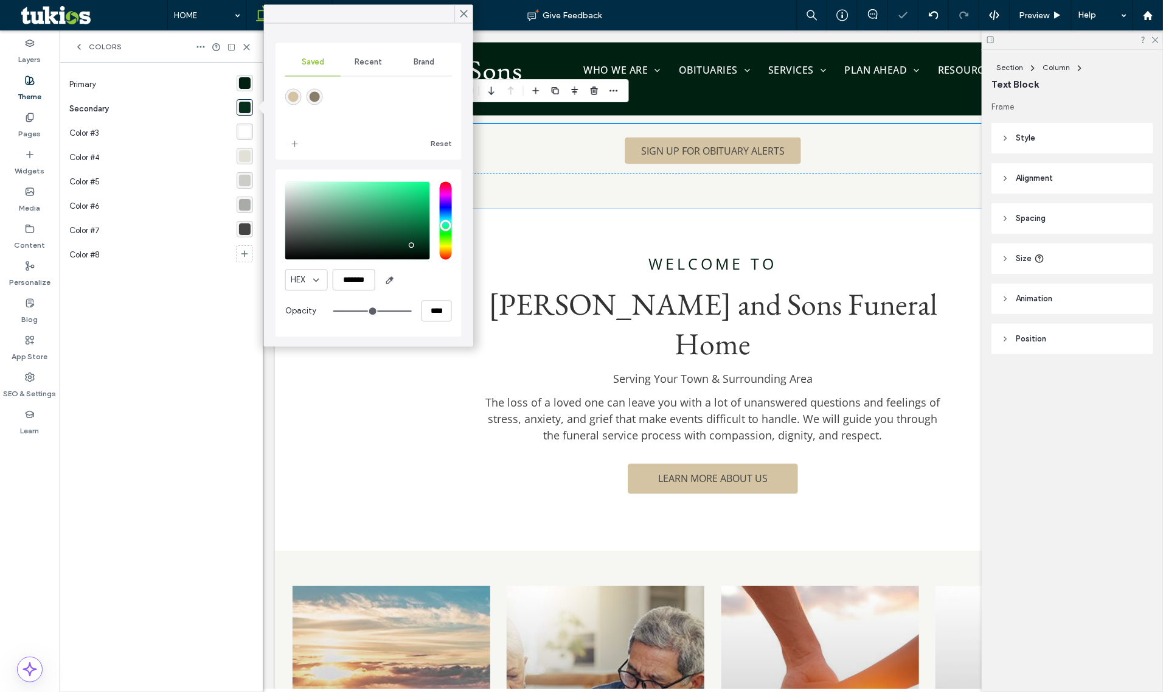
click at [245, 160] on div "rgba(225, 225, 213, 1)" at bounding box center [245, 156] width 12 height 12
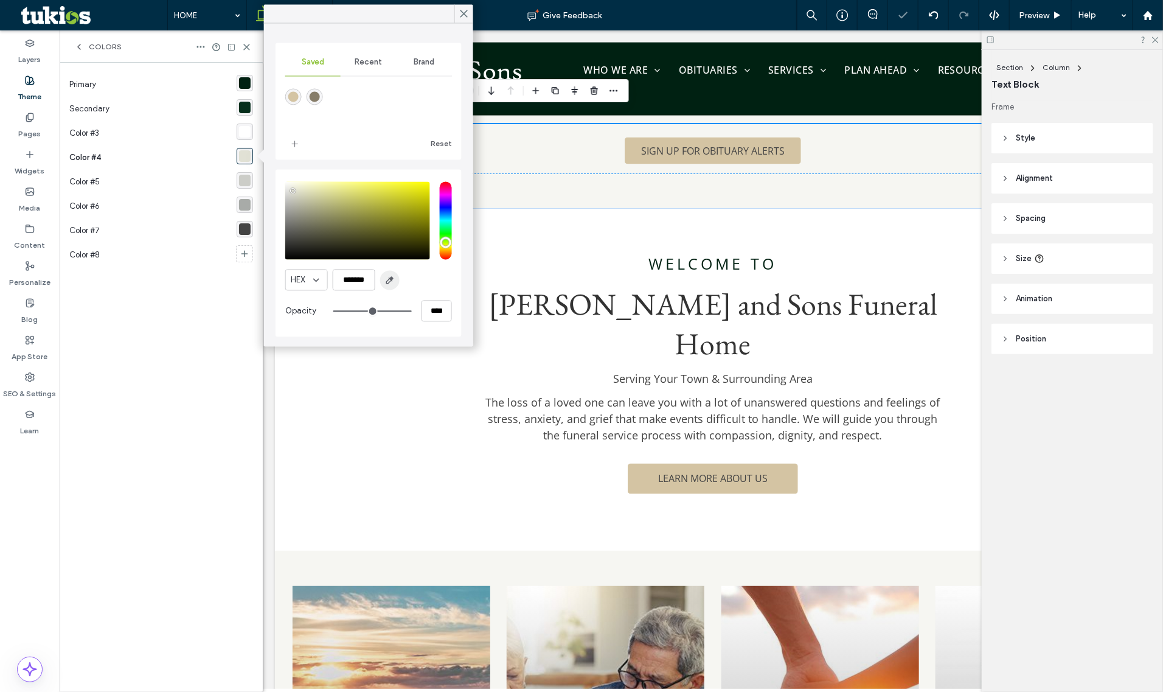
click at [387, 276] on icon "button" at bounding box center [390, 281] width 10 height 10
type input "*******"
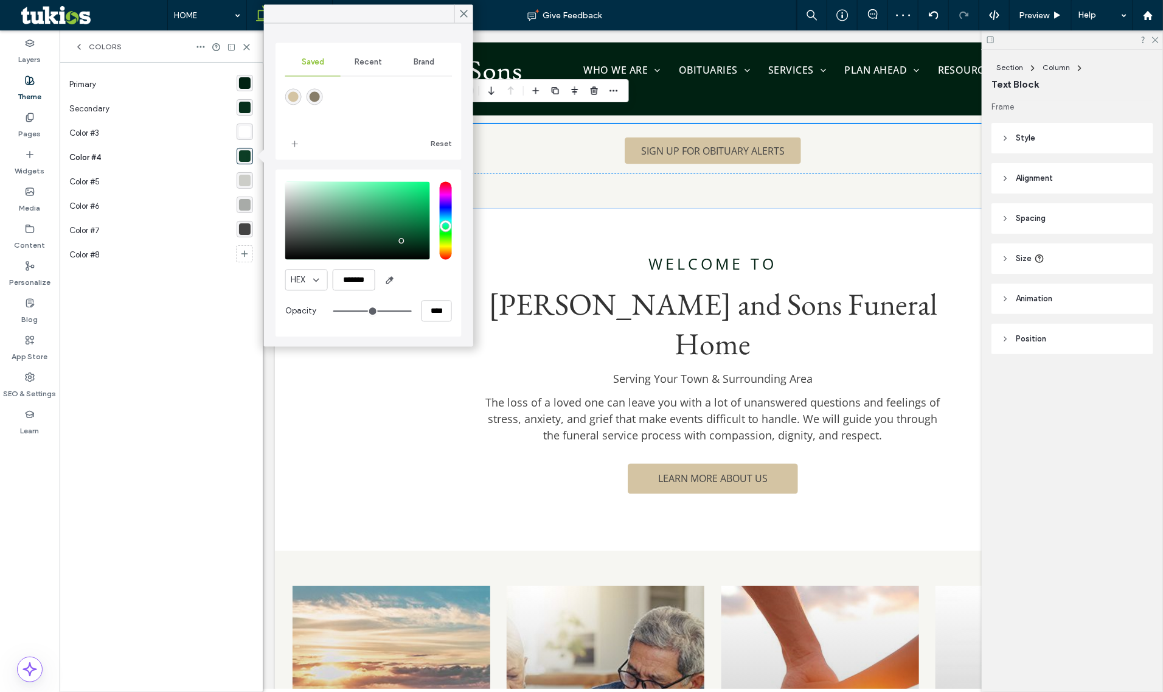
click at [226, 177] on div "Color #5" at bounding box center [152, 182] width 167 height 24
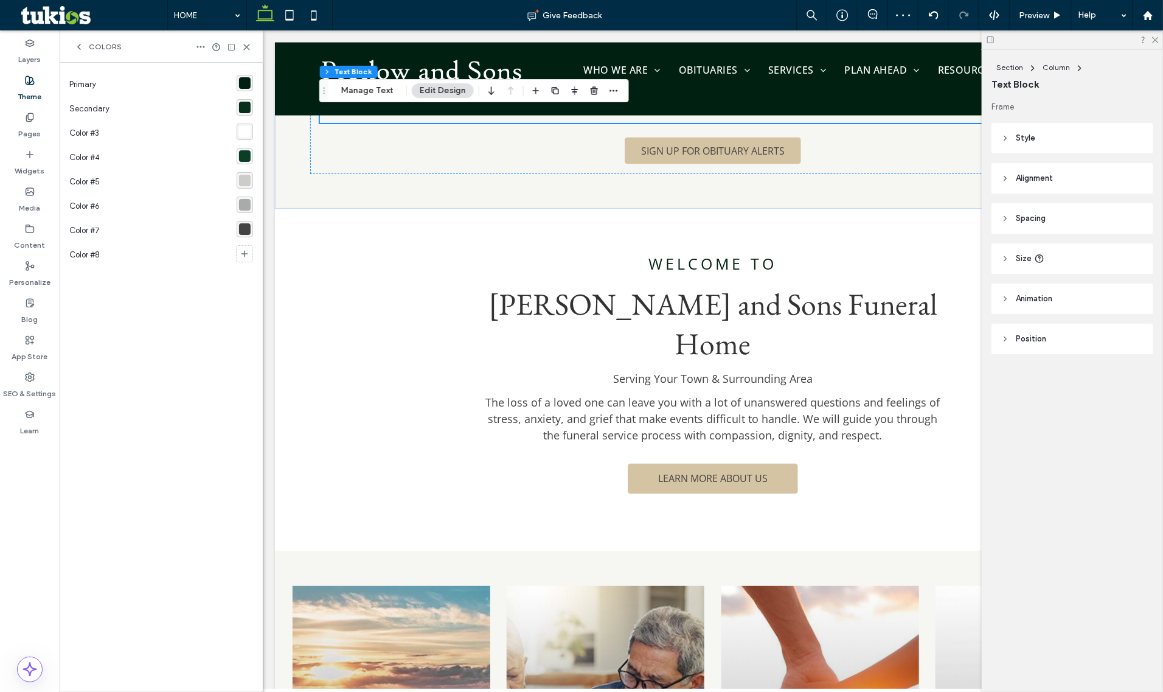
click at [244, 178] on div "rgba(204, 205, 200, 1)" at bounding box center [245, 181] width 12 height 12
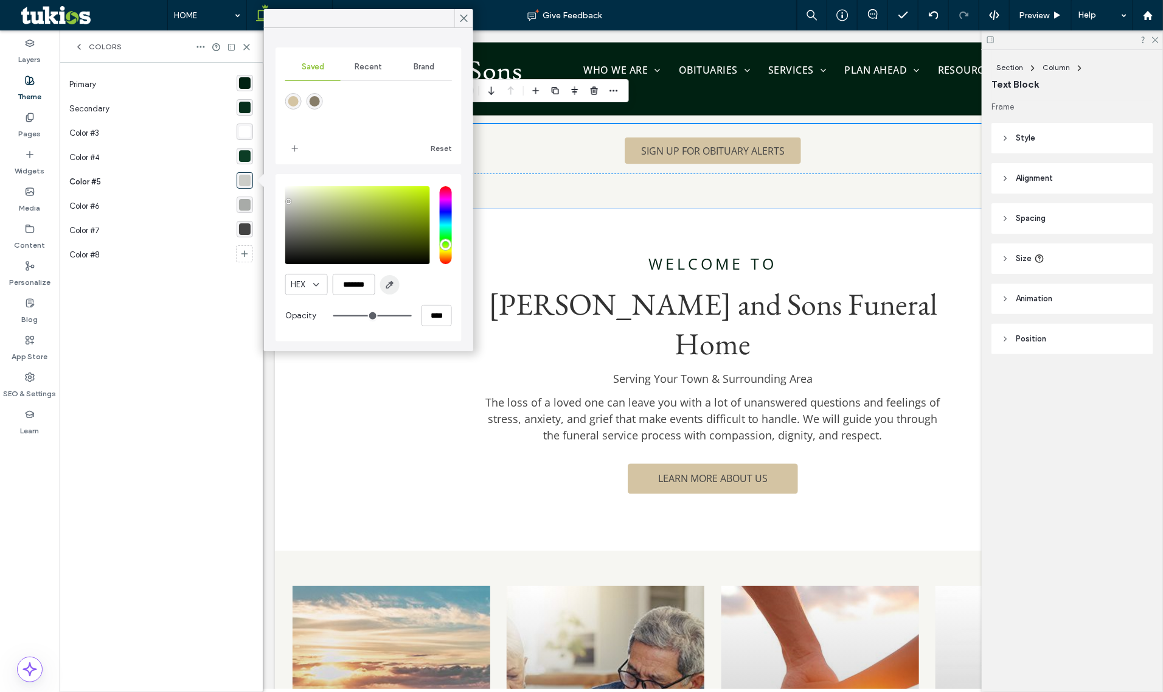
click at [387, 286] on use "button" at bounding box center [389, 285] width 7 height 7
type input "*******"
click at [239, 126] on div "rgba(255, 255, 255, 1)" at bounding box center [245, 132] width 12 height 12
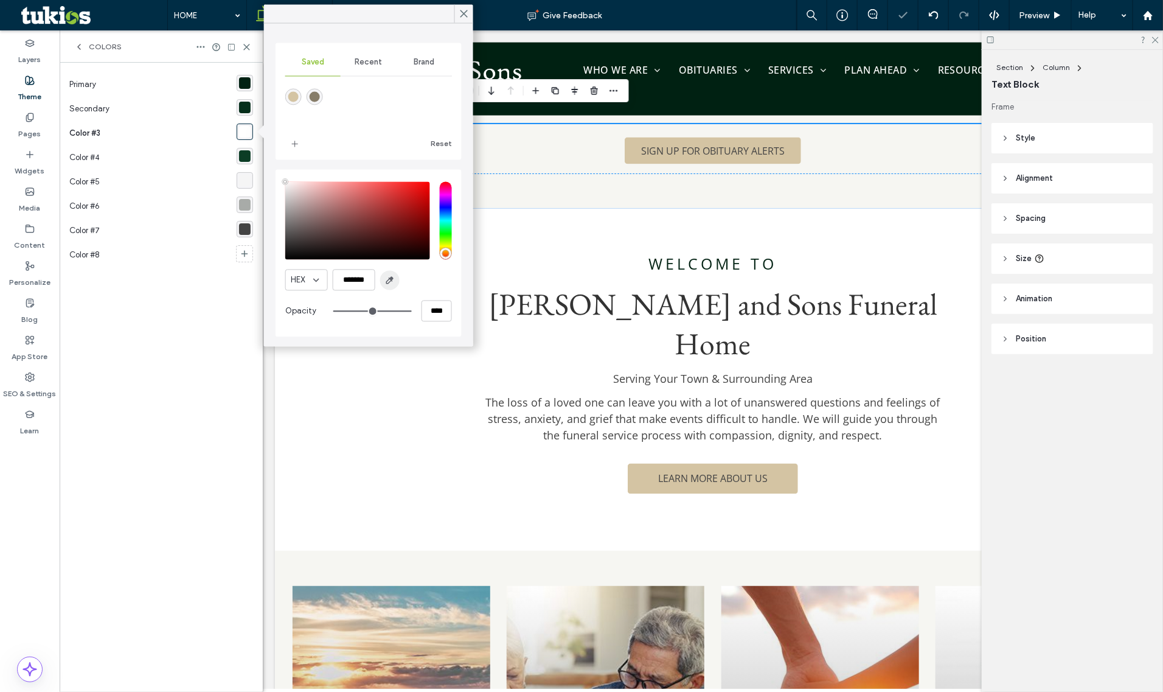
click at [385, 284] on icon "button" at bounding box center [390, 281] width 10 height 10
click at [248, 229] on div "rgba(68,68,68,1)" at bounding box center [245, 229] width 12 height 12
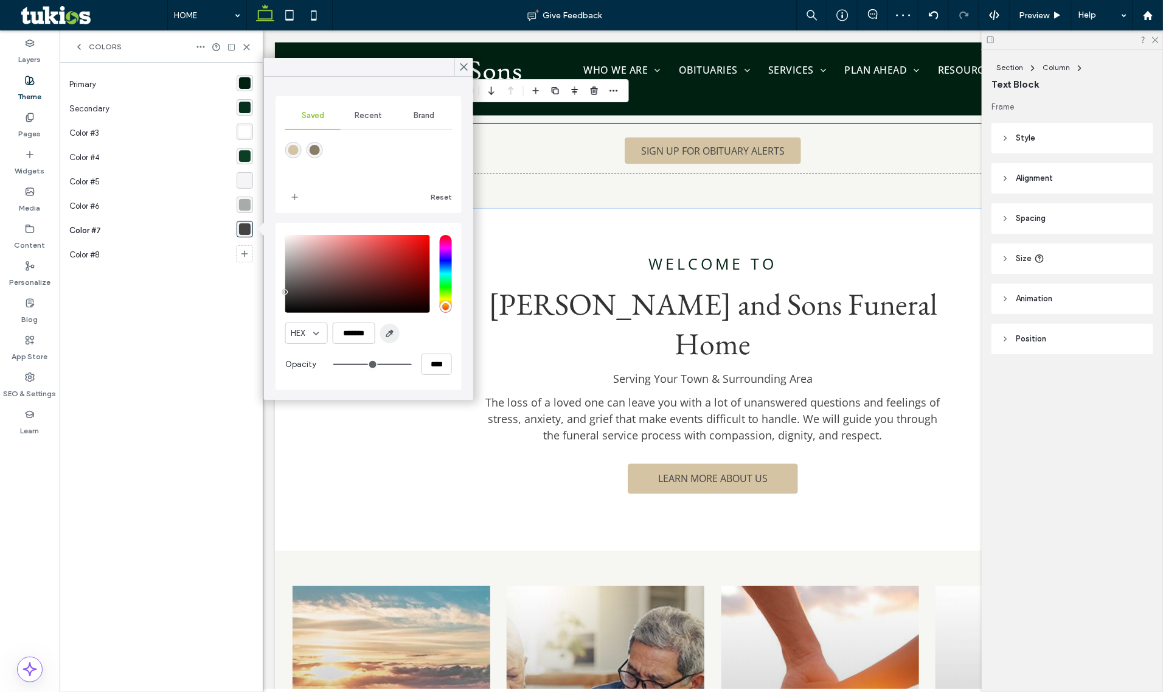
click at [394, 329] on icon "button" at bounding box center [390, 333] width 10 height 10
type input "*******"
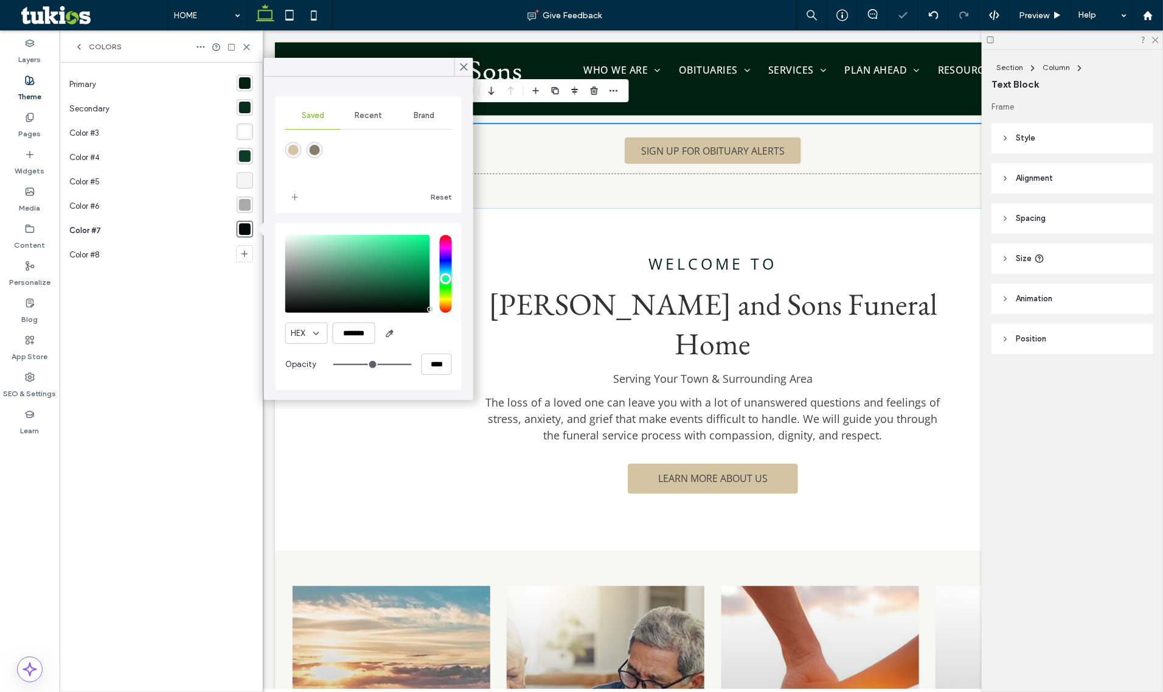
click at [248, 211] on div "rgba(168, 171, 168, 1)" at bounding box center [245, 204] width 16 height 16
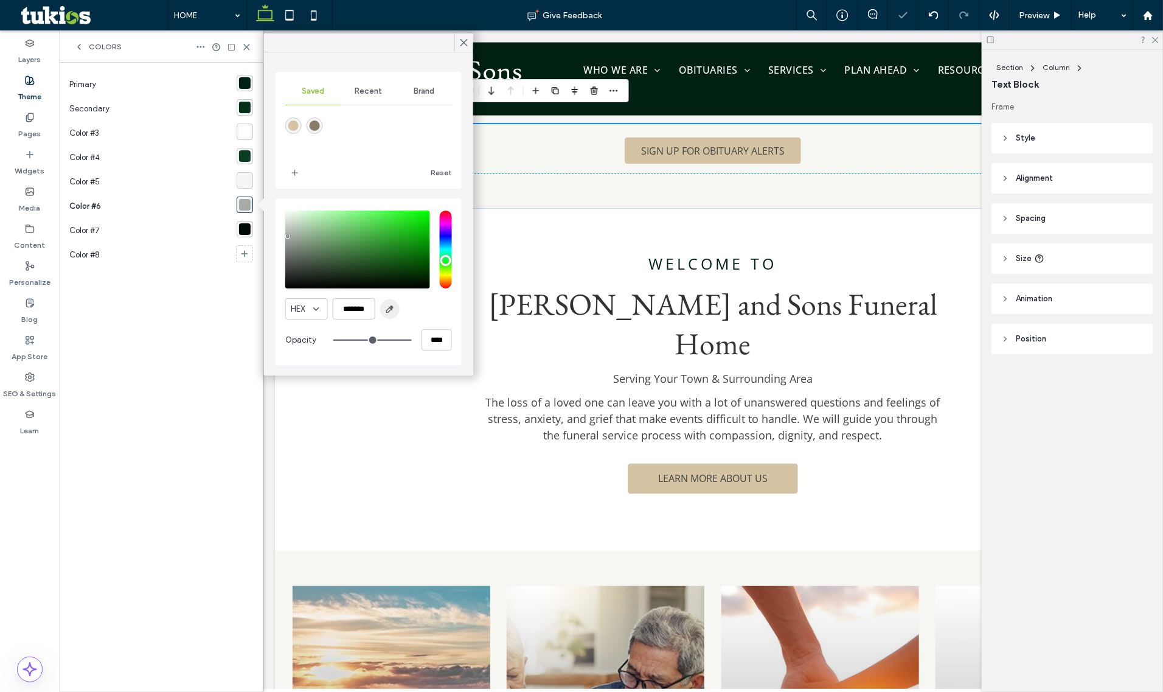
click at [398, 308] on span "button" at bounding box center [389, 308] width 19 height 19
type input "*******"
click at [241, 106] on div "rgba(6, 47, 28, 1)" at bounding box center [245, 108] width 12 height 12
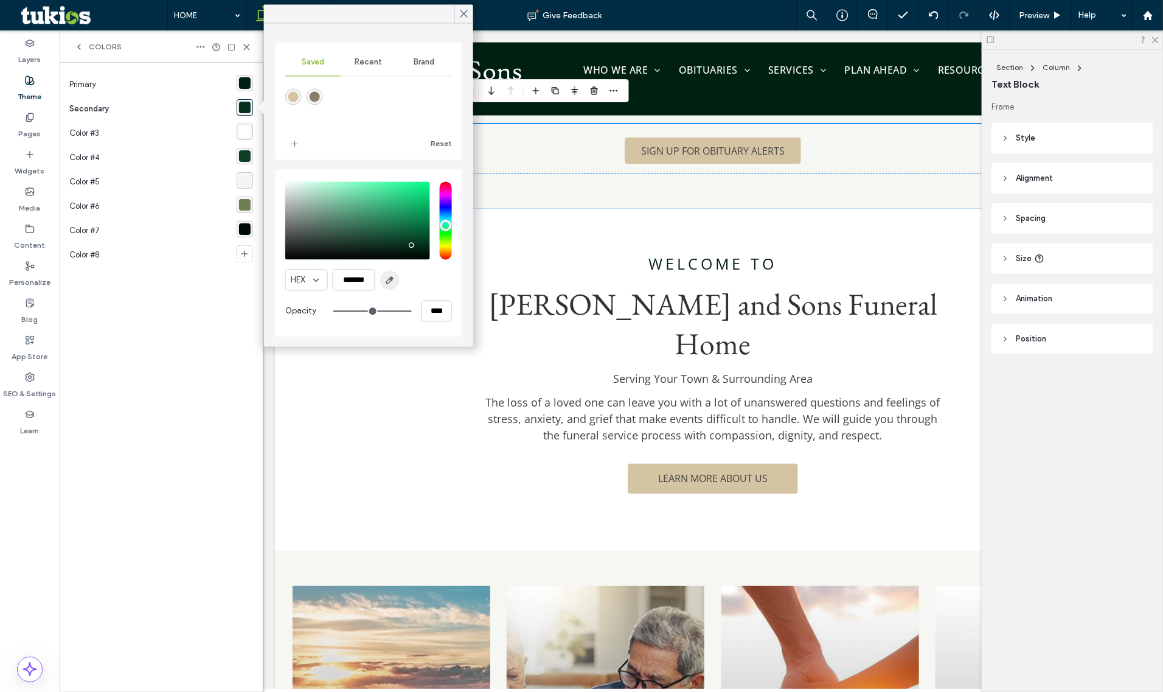
click at [385, 271] on span "button" at bounding box center [389, 280] width 19 height 19
type input "*******"
click at [242, 80] on div "rgba(0, 33, 18, 1)" at bounding box center [245, 83] width 12 height 12
click at [389, 273] on span "button" at bounding box center [389, 280] width 19 height 19
click at [240, 108] on div "rgba(0, 33, 18, 1)" at bounding box center [245, 108] width 12 height 12
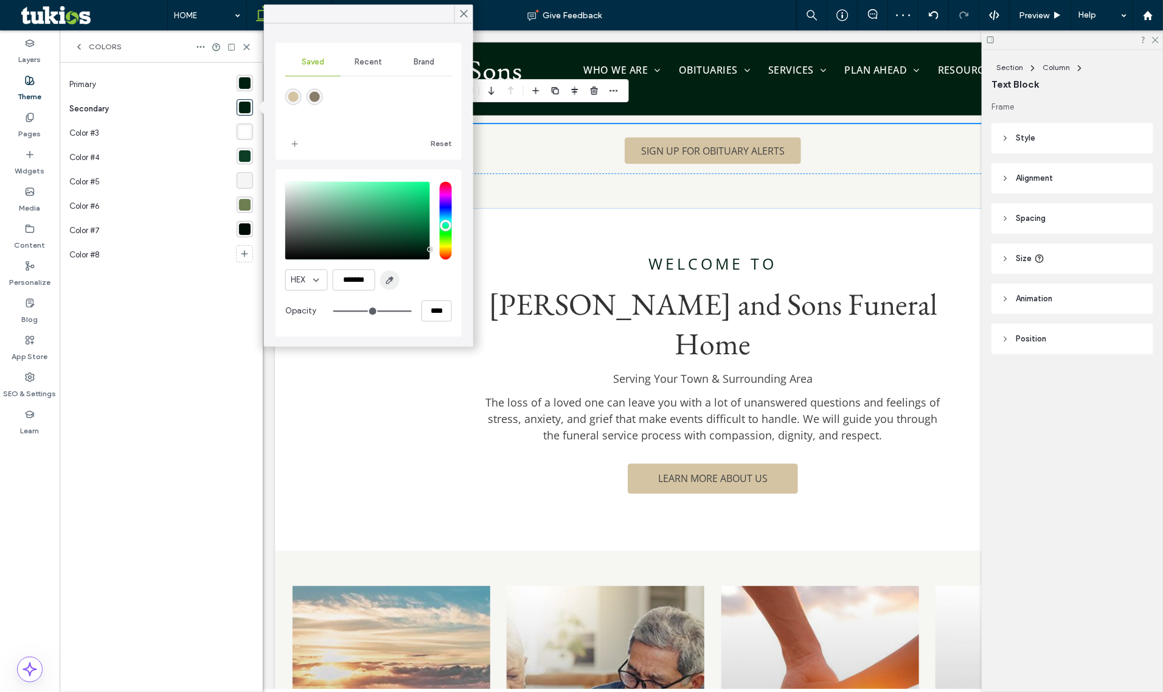
click at [387, 287] on span "button" at bounding box center [389, 280] width 19 height 19
type input "*******"
click at [246, 161] on div "rgba(12, 61, 37, 1)" at bounding box center [245, 156] width 12 height 12
click at [396, 284] on span "button" at bounding box center [389, 280] width 19 height 19
type input "*******"
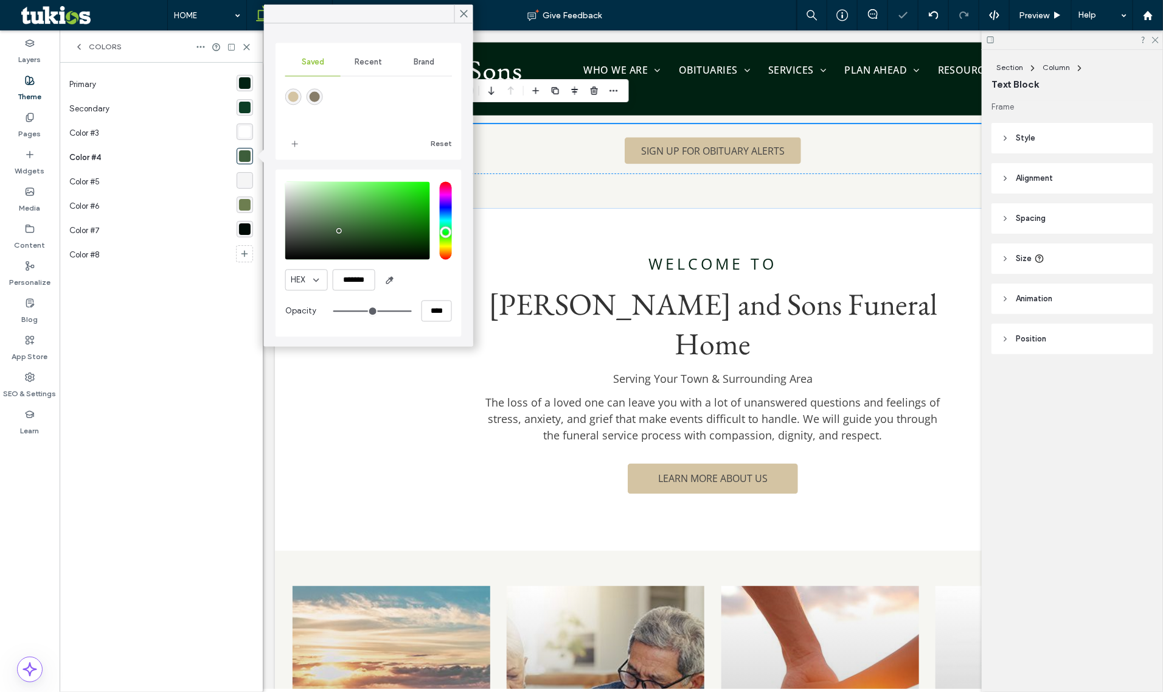
click at [245, 201] on div "rgba(109, 126, 80, 1)" at bounding box center [245, 205] width 12 height 12
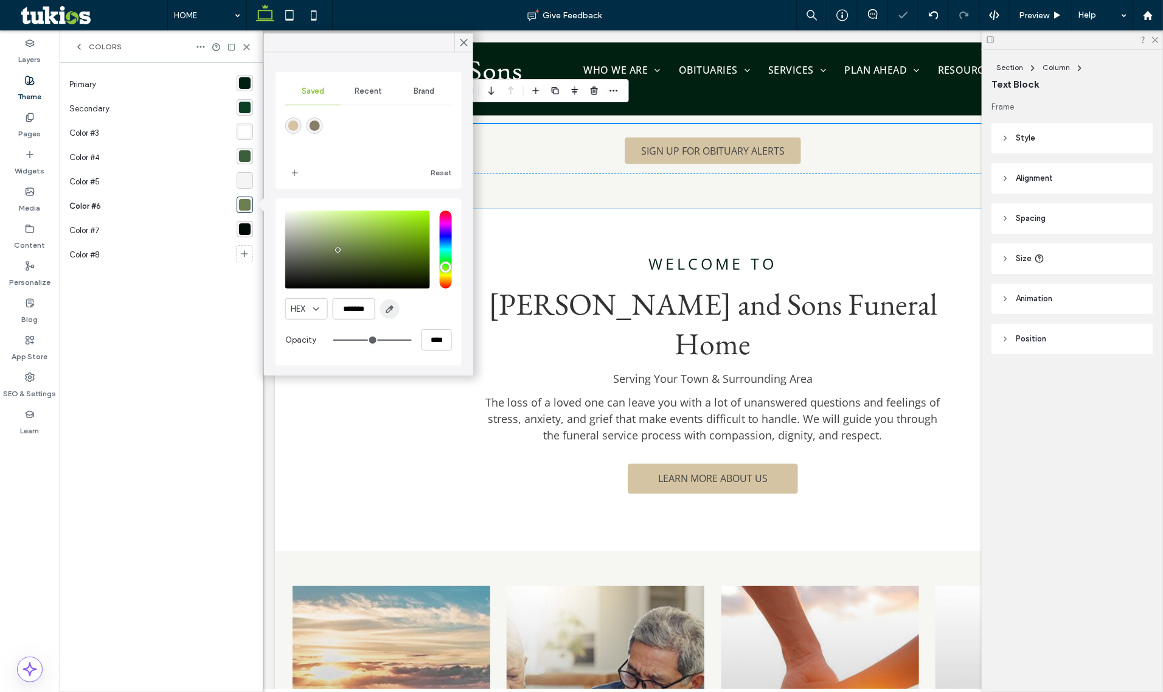
click at [394, 307] on icon "button" at bounding box center [390, 309] width 10 height 10
click at [240, 318] on div "Primary Secondary Color #3 Color #4 Color #5 Color #6 Color #7 Color #8" at bounding box center [161, 377] width 184 height 610
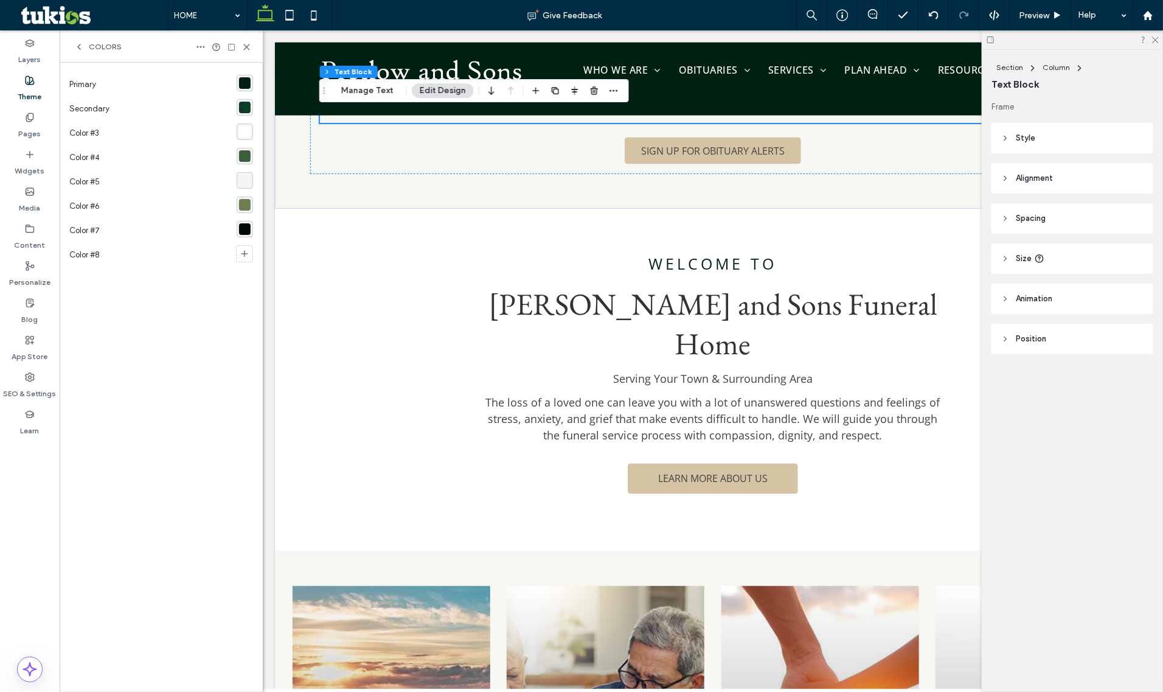
click at [71, 46] on div "Colors" at bounding box center [161, 46] width 203 height 32
click at [82, 50] on icon at bounding box center [79, 47] width 10 height 10
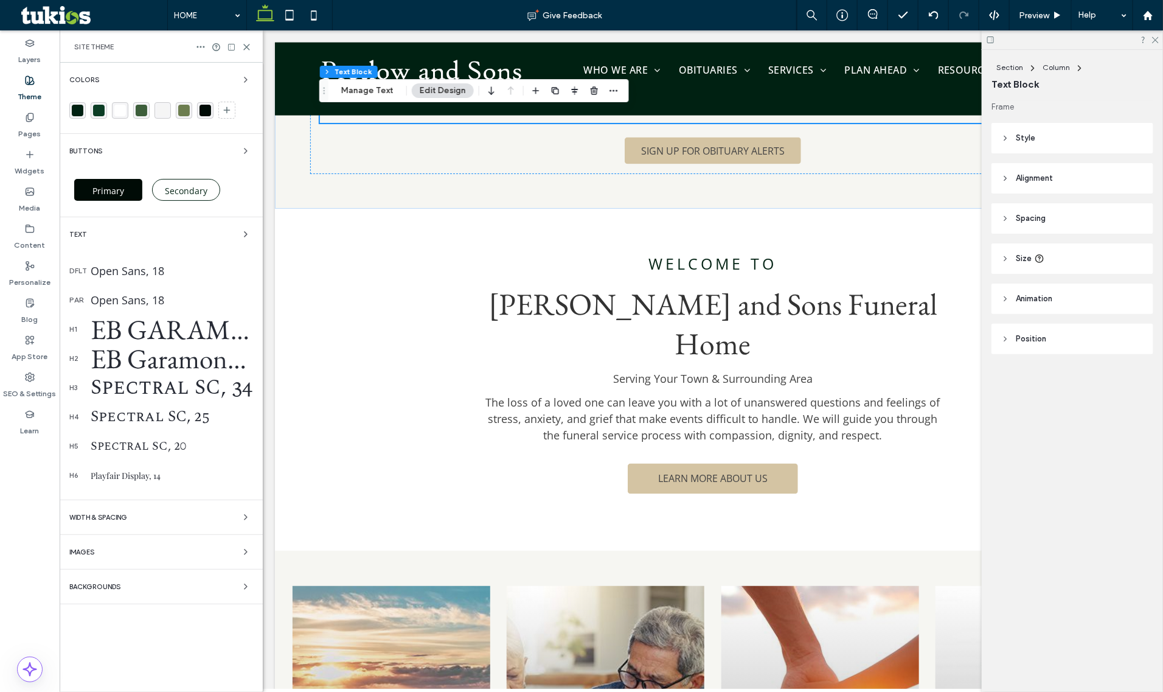
click at [122, 195] on span "Primary" at bounding box center [108, 191] width 32 height 12
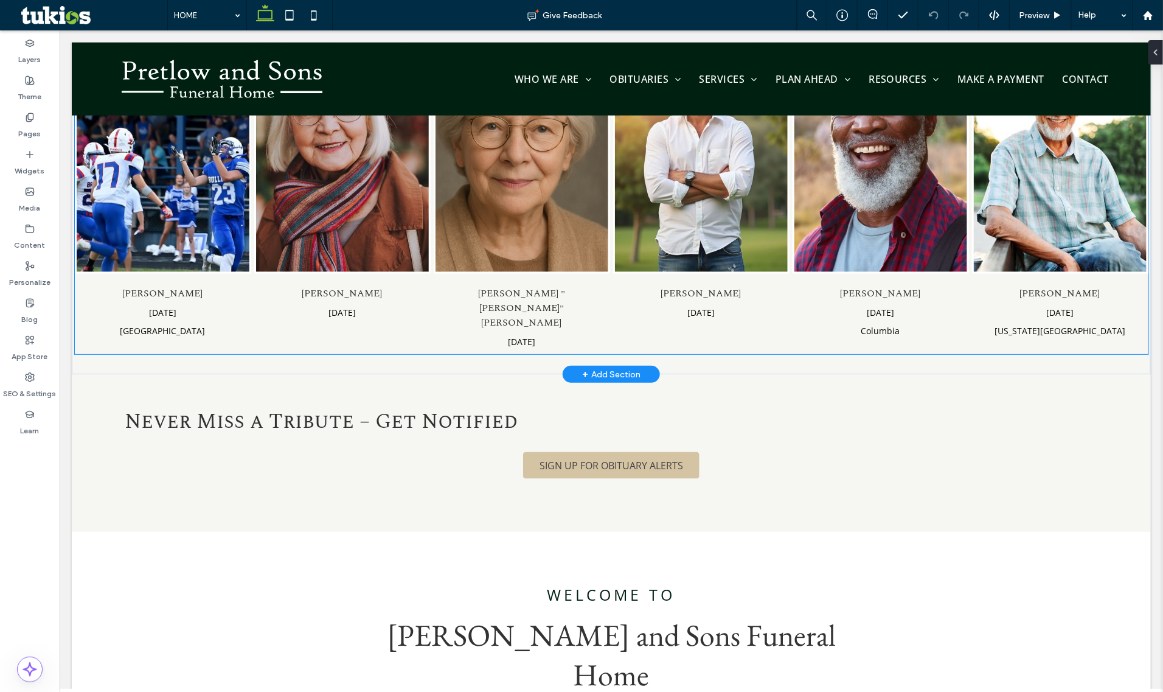
scroll to position [824, 0]
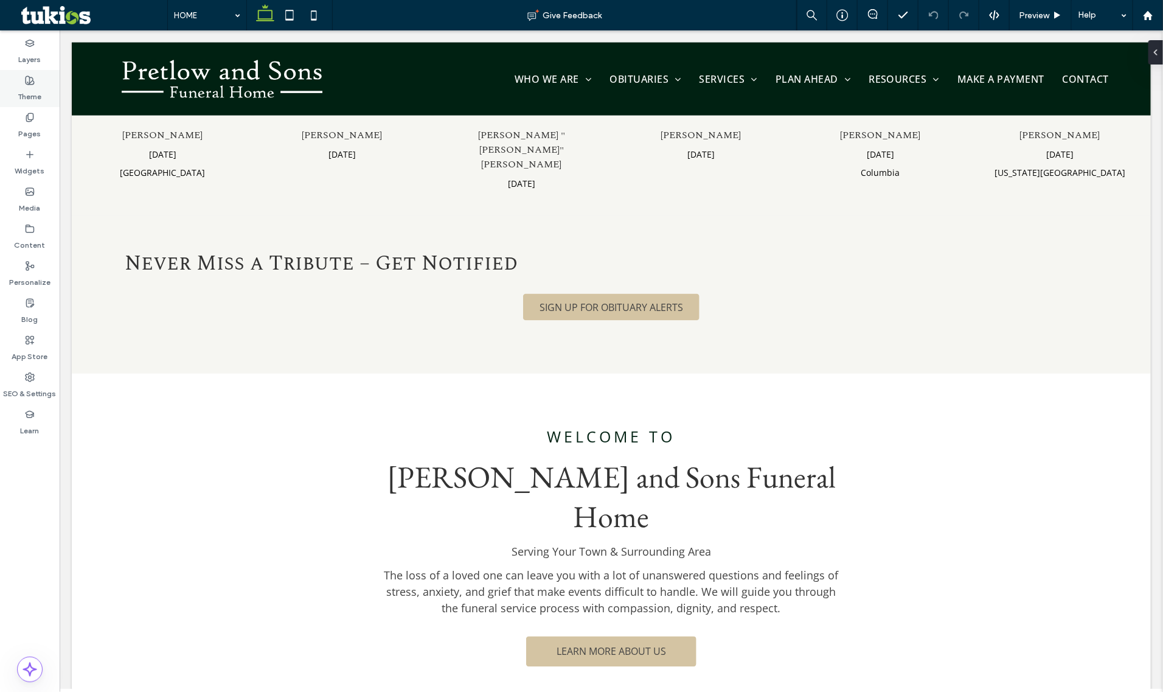
click at [25, 92] on label "Theme" at bounding box center [30, 93] width 24 height 17
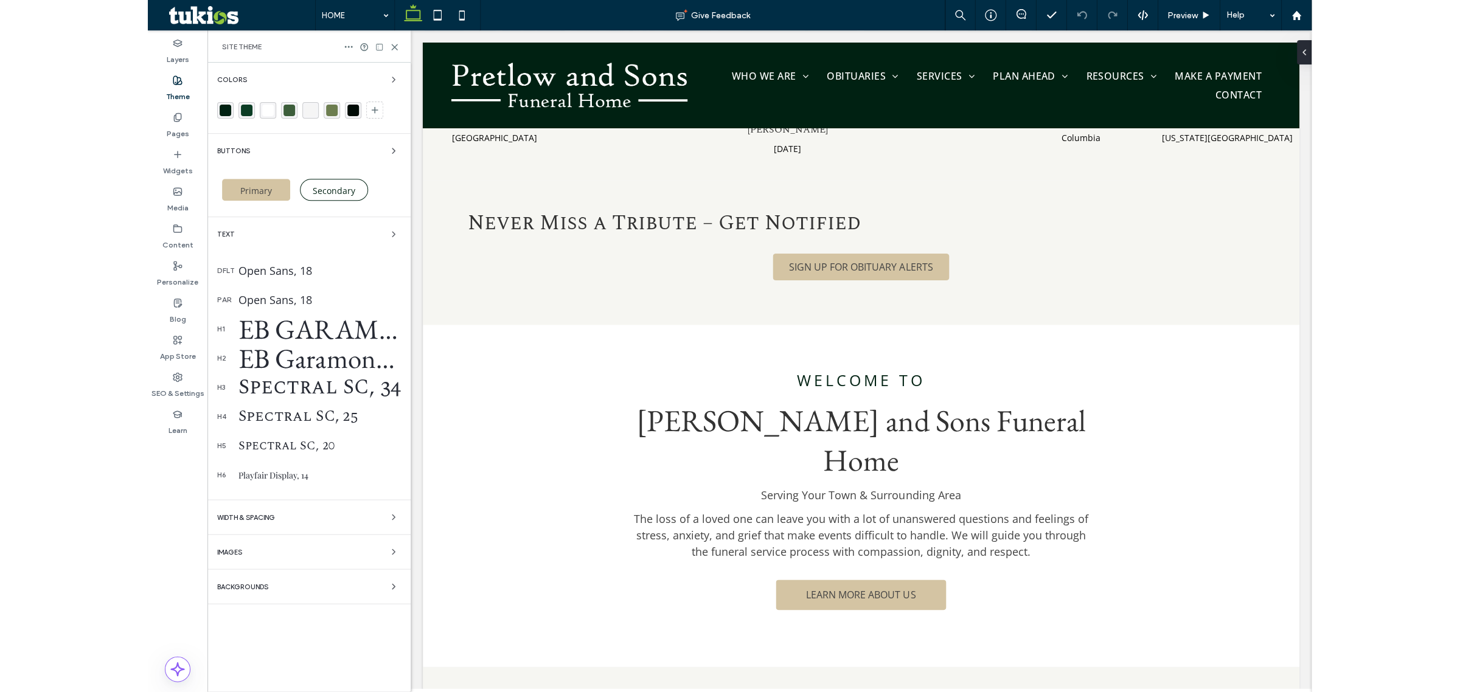
scroll to position [822, 0]
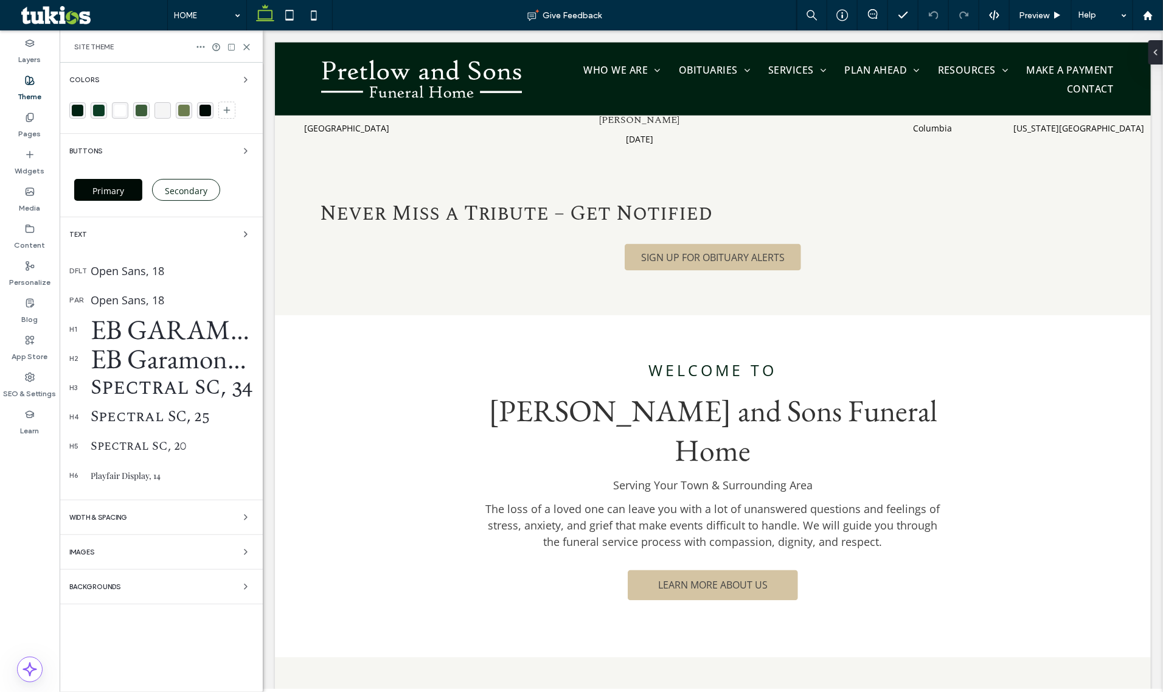
click at [80, 198] on div "Primary" at bounding box center [108, 190] width 68 height 22
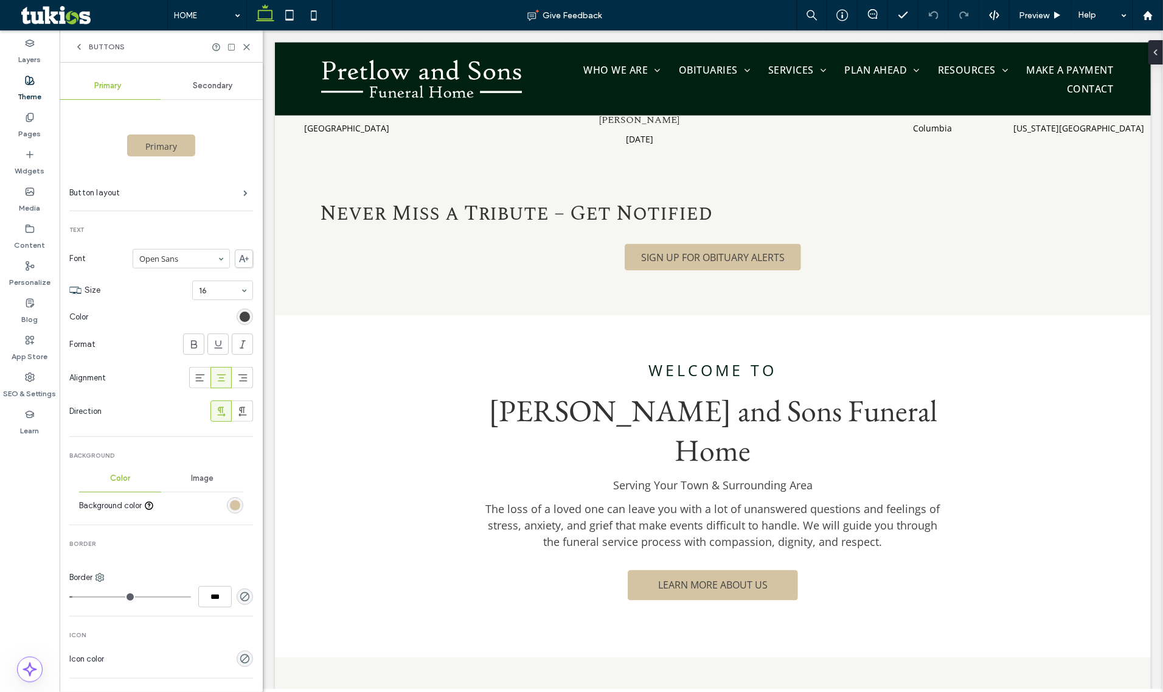
click at [232, 508] on div "rgb(212, 196, 163)" at bounding box center [235, 505] width 10 height 10
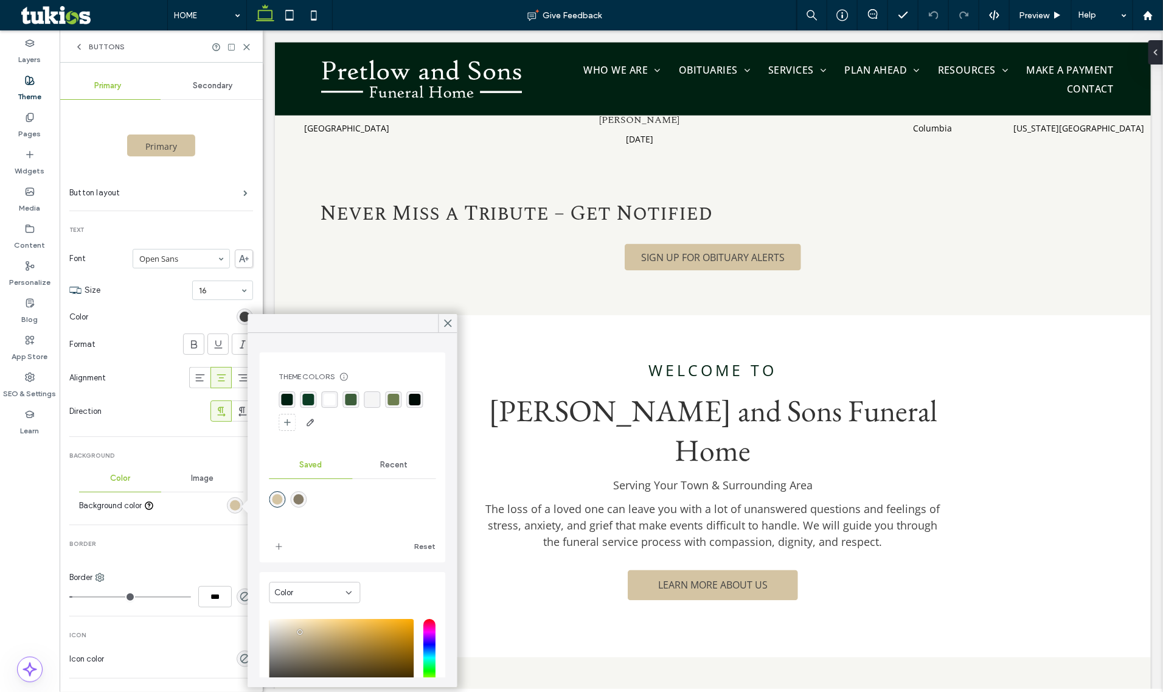
click at [399, 392] on div "rgba(109, 126, 80, 1)" at bounding box center [394, 399] width 16 height 16
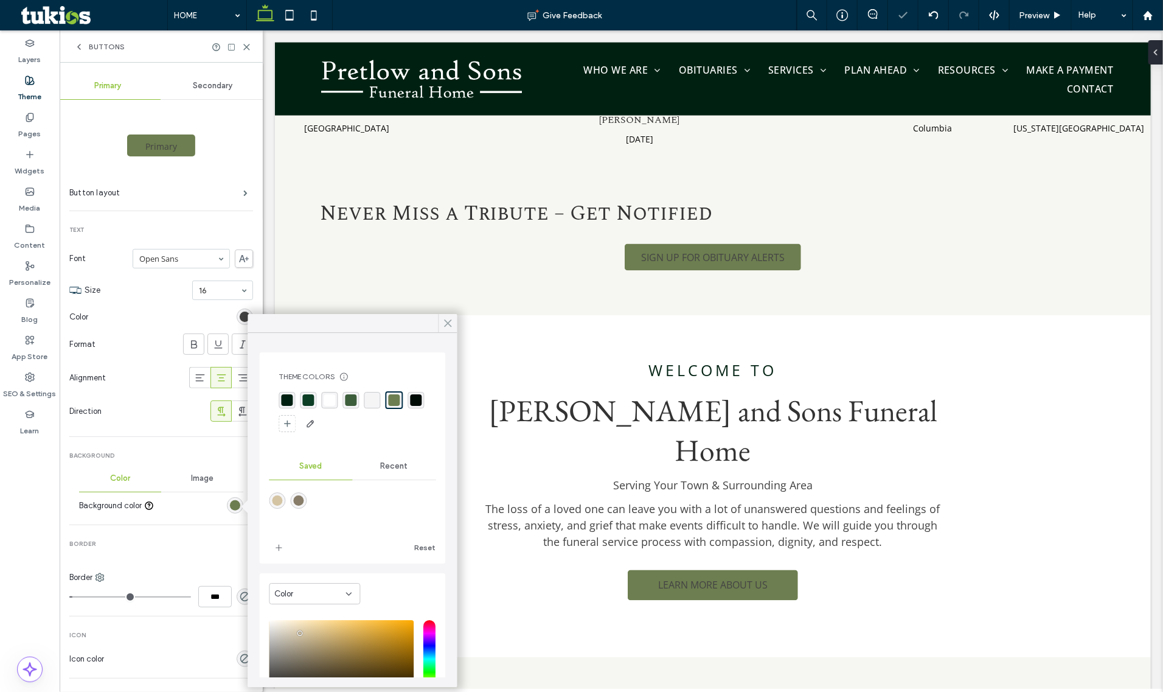
click at [444, 330] on span at bounding box center [448, 323] width 11 height 18
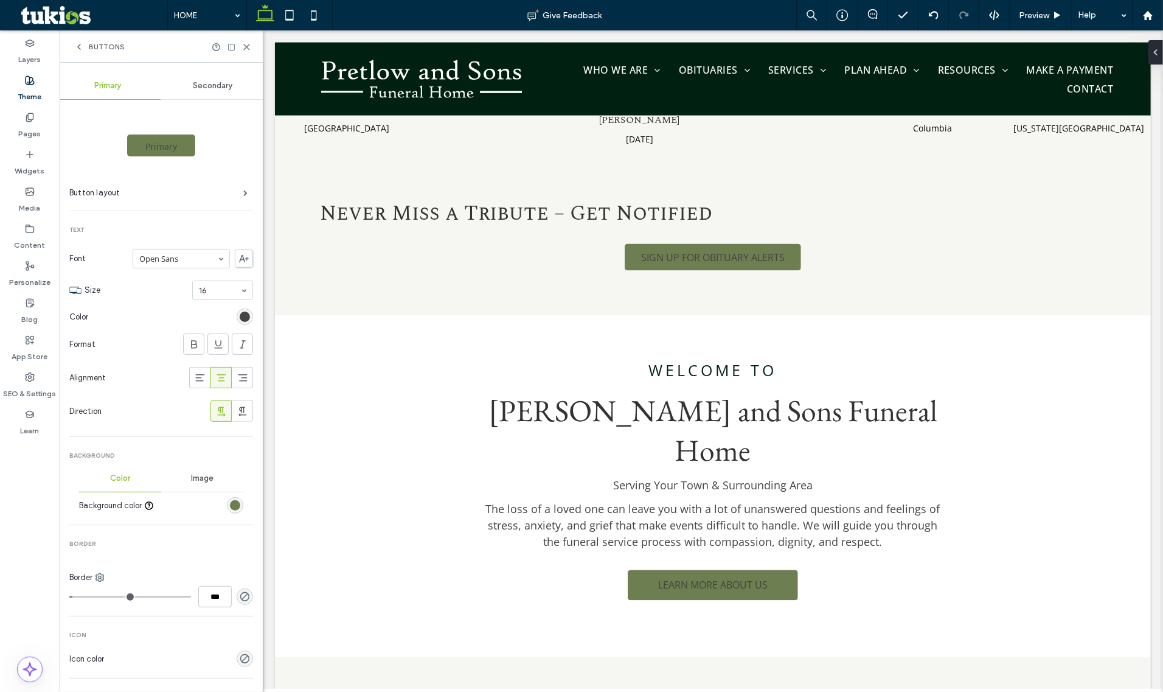
click at [237, 323] on div "rgb(68, 68, 68)" at bounding box center [245, 316] width 16 height 16
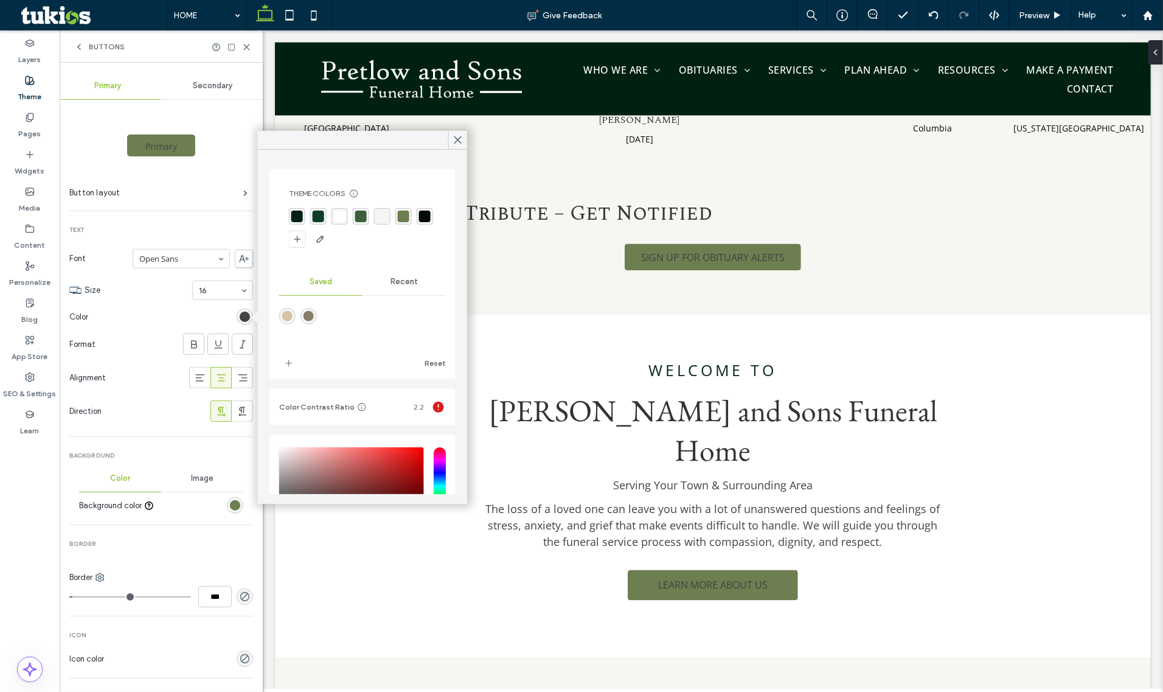
click at [400, 217] on div "rgba(109, 126, 80, 1)" at bounding box center [404, 216] width 12 height 12
type input "*"
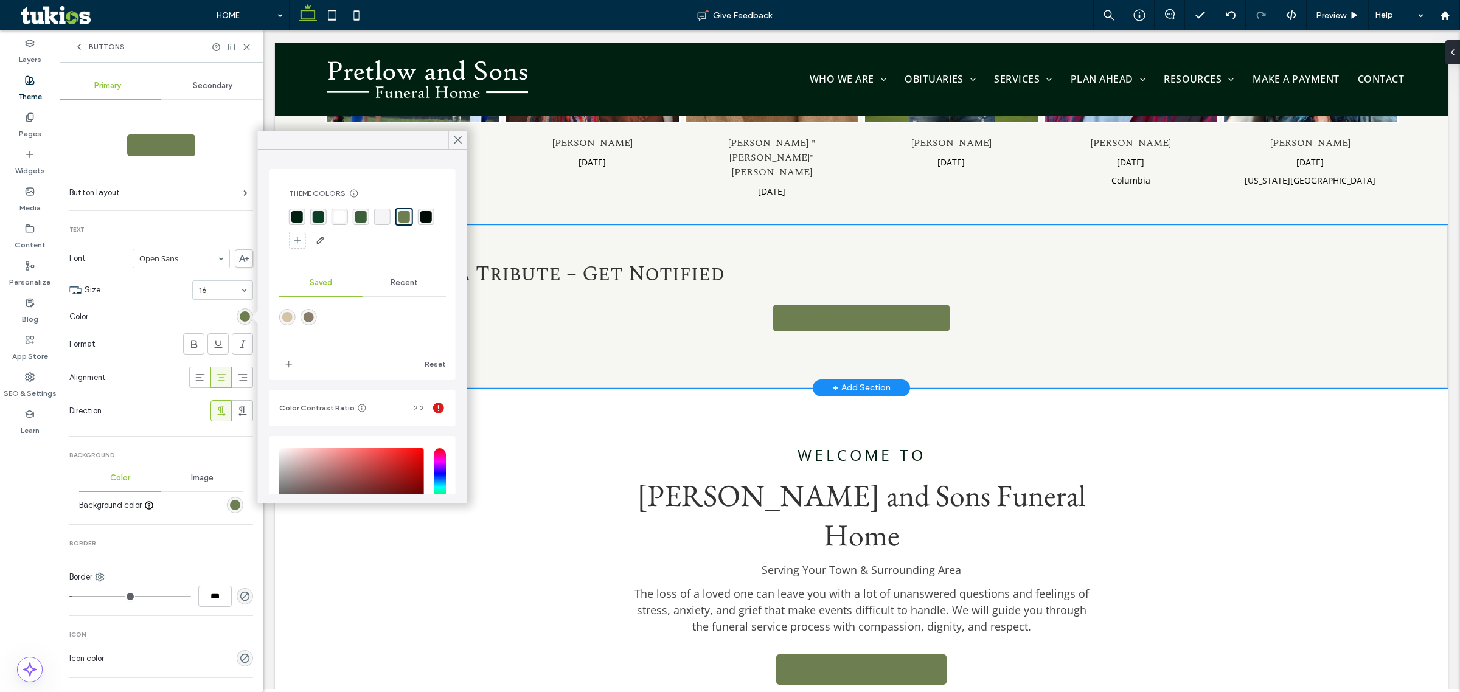
click at [604, 350] on div "Never Miss a Tribute – Get Notified SIGN UP FOR OBITUARY ALERTS" at bounding box center [861, 306] width 1173 height 163
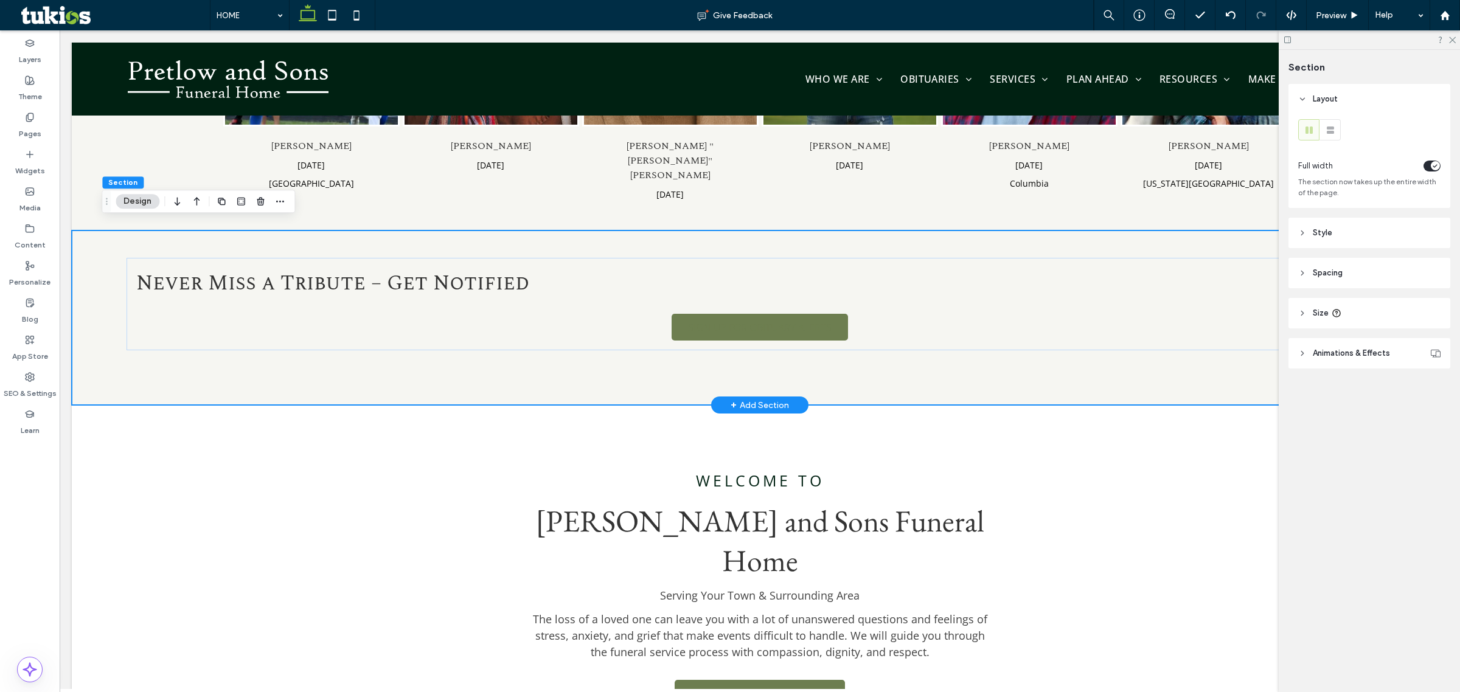
scroll to position [834, 0]
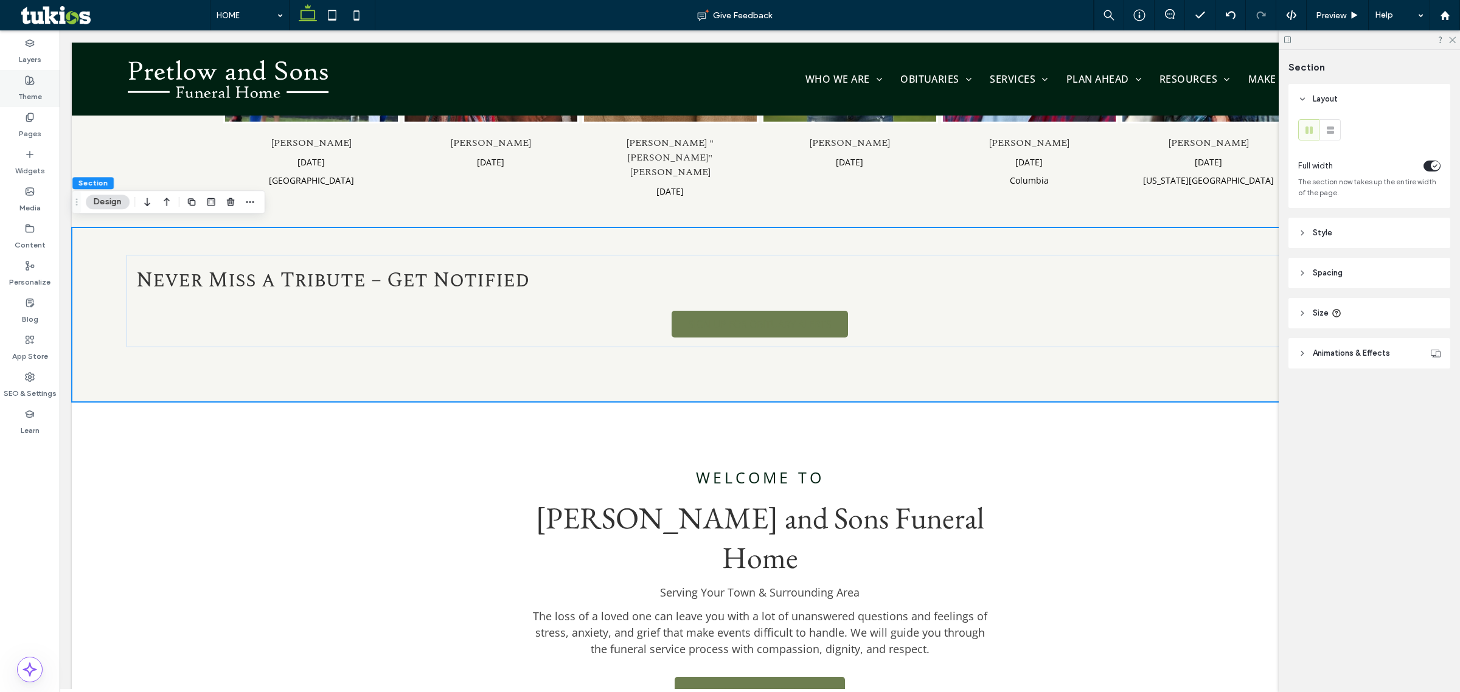
click at [23, 80] on div "Theme" at bounding box center [30, 88] width 60 height 37
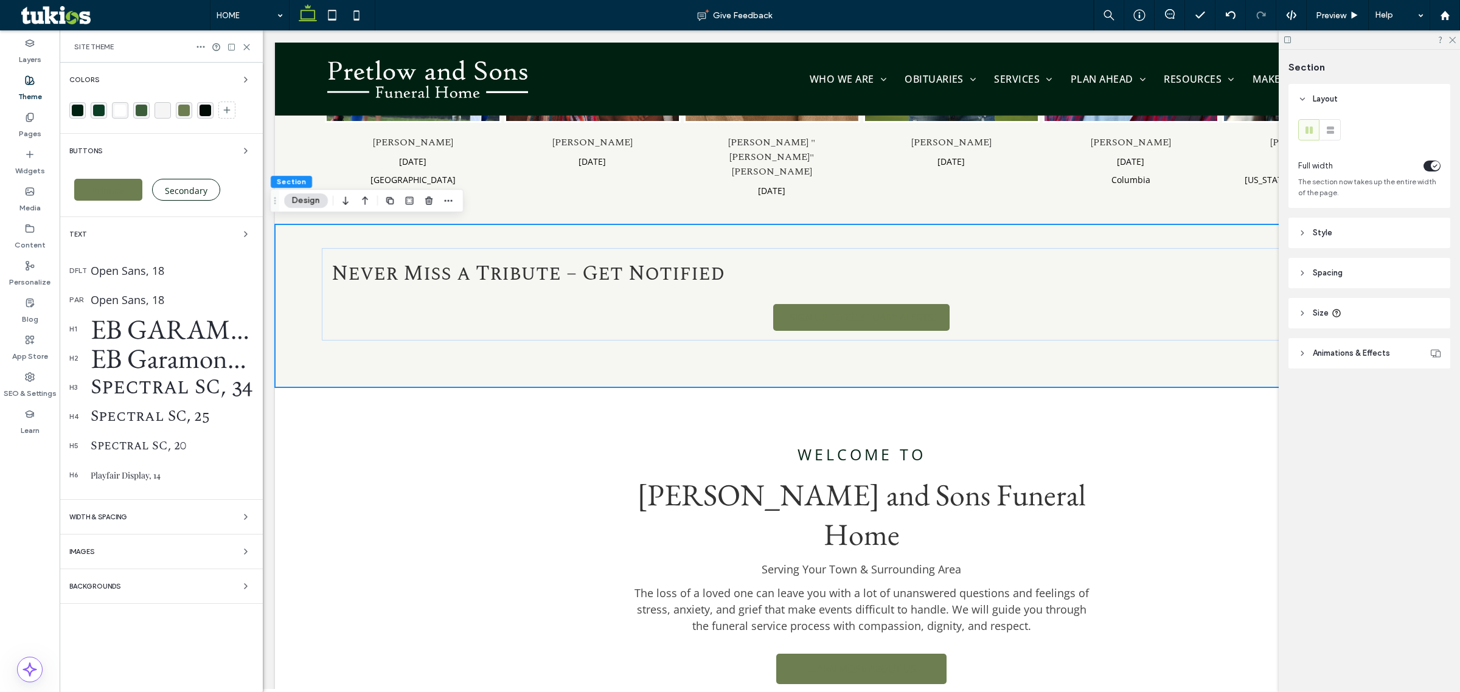
scroll to position [822, 0]
click at [113, 181] on div "Primary" at bounding box center [108, 190] width 68 height 22
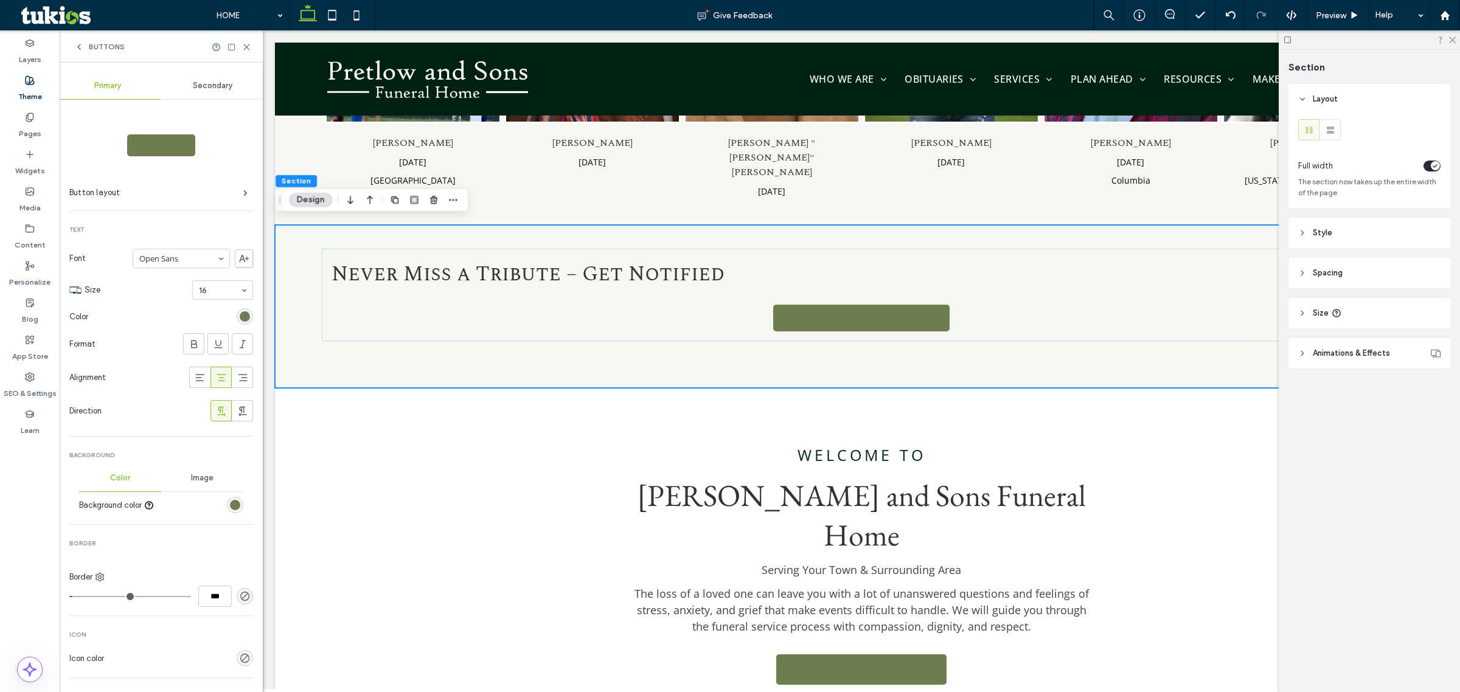
click at [240, 320] on div "rgb(109, 126, 80)" at bounding box center [245, 316] width 10 height 10
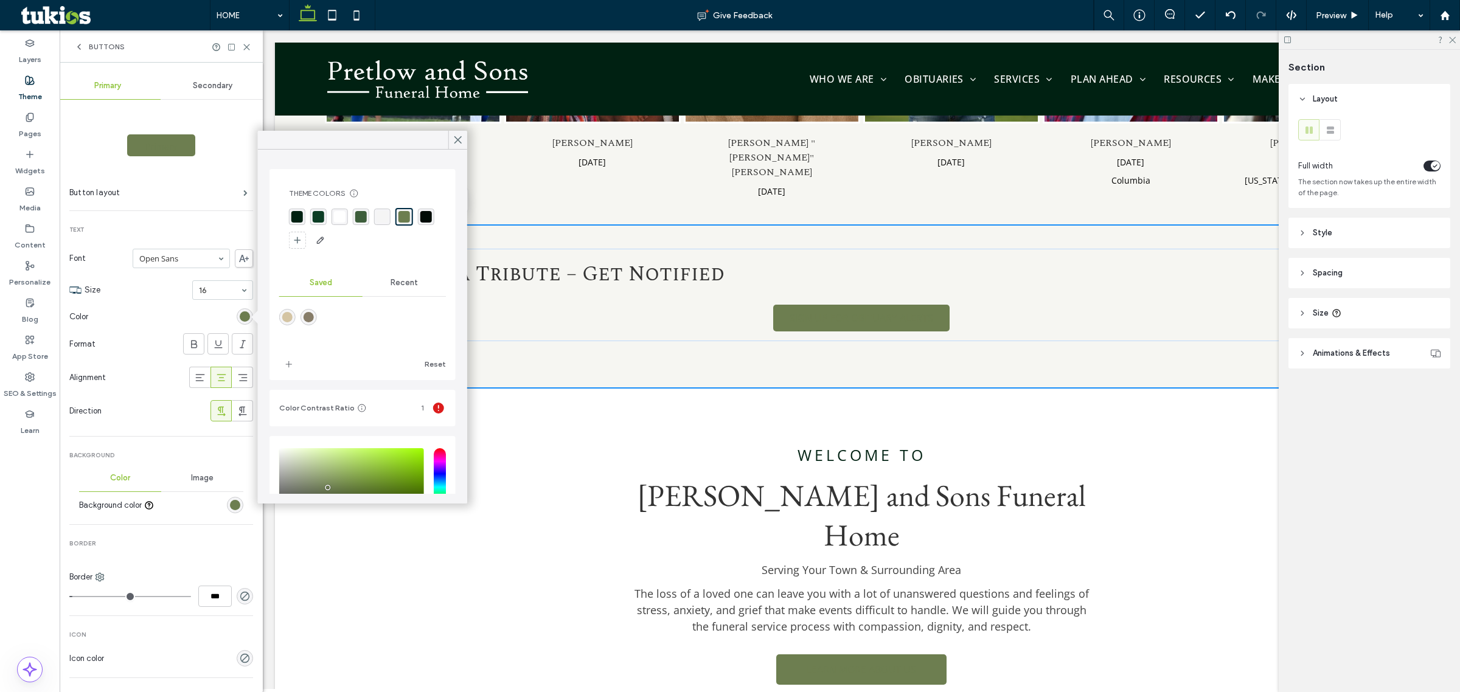
click at [420, 223] on div "rgba(0, 11, 6, 1)" at bounding box center [426, 217] width 12 height 12
click at [233, 213] on div "Primary Button layout Text Font Open Sans Size 16 Color Format Alignment Direct…" at bounding box center [161, 522] width 184 height 844
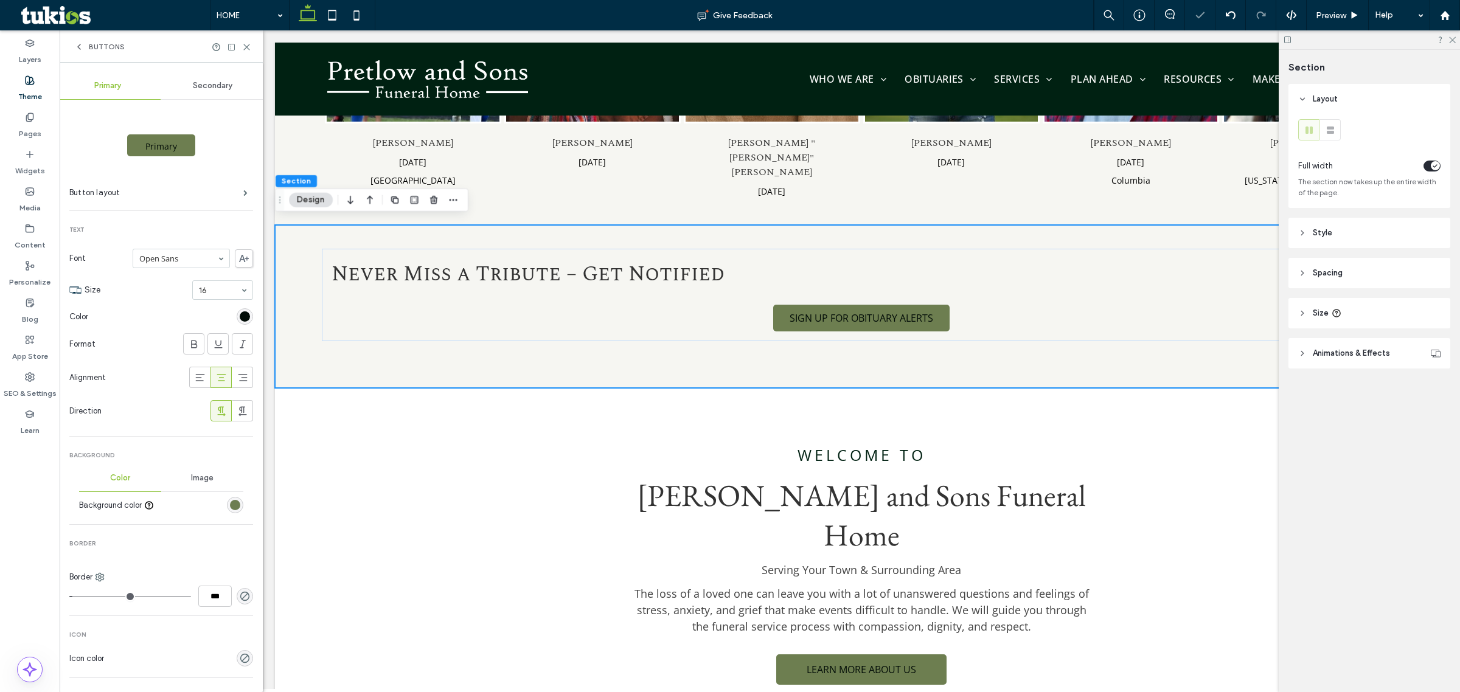
click at [240, 313] on div "rgb(0, 11, 6)" at bounding box center [245, 316] width 10 height 10
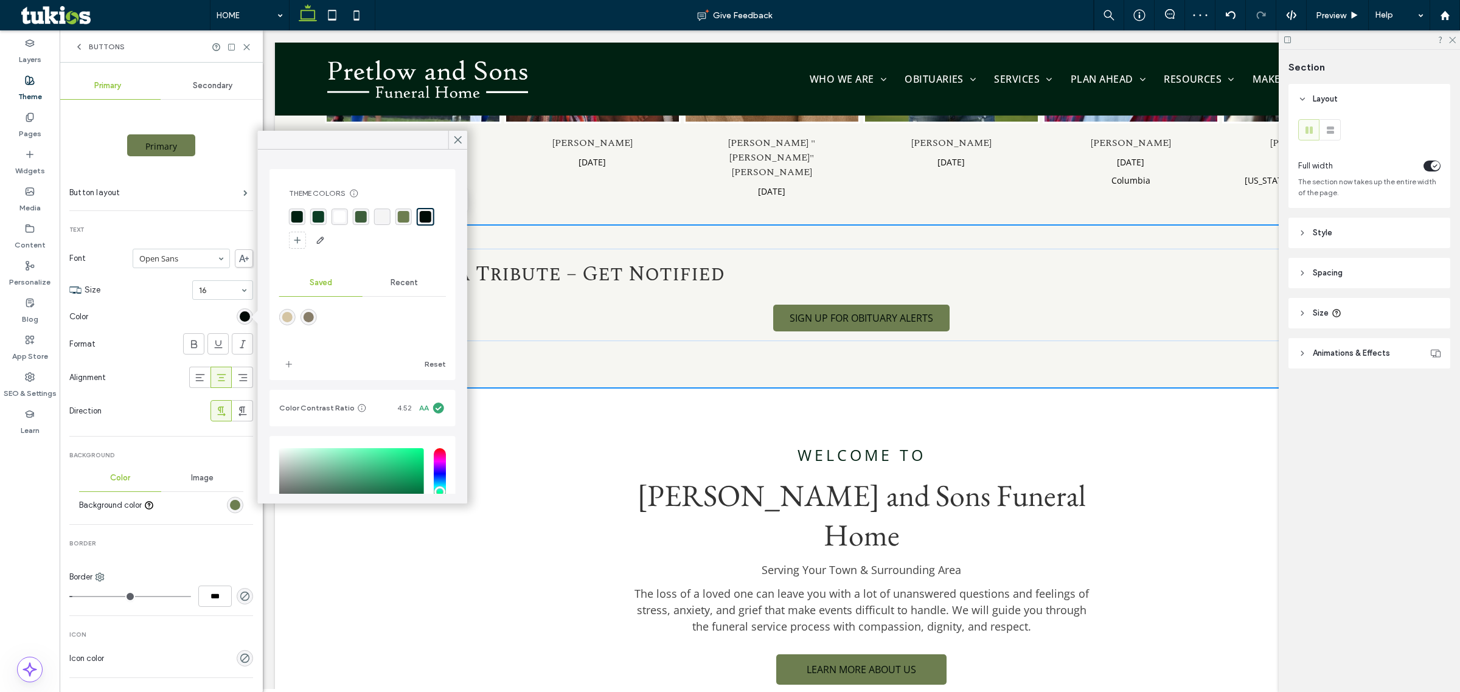
click at [338, 217] on div "rgba(255, 255, 255, 1)" at bounding box center [340, 217] width 12 height 12
click at [246, 218] on div "Primary Button layout Text Font Open Sans Size 16 Color Format Alignment Direct…" at bounding box center [161, 522] width 184 height 844
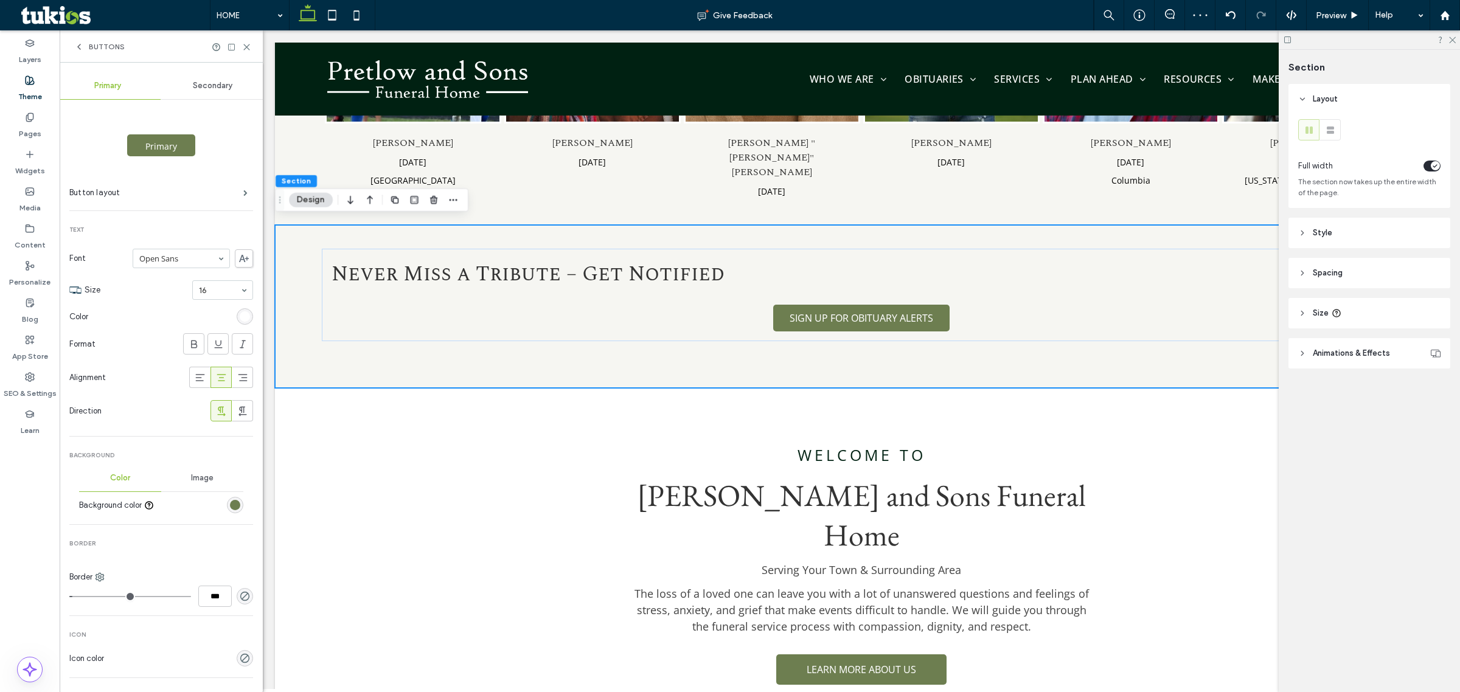
click at [240, 314] on div "rgb(255, 255, 255)" at bounding box center [245, 316] width 10 height 10
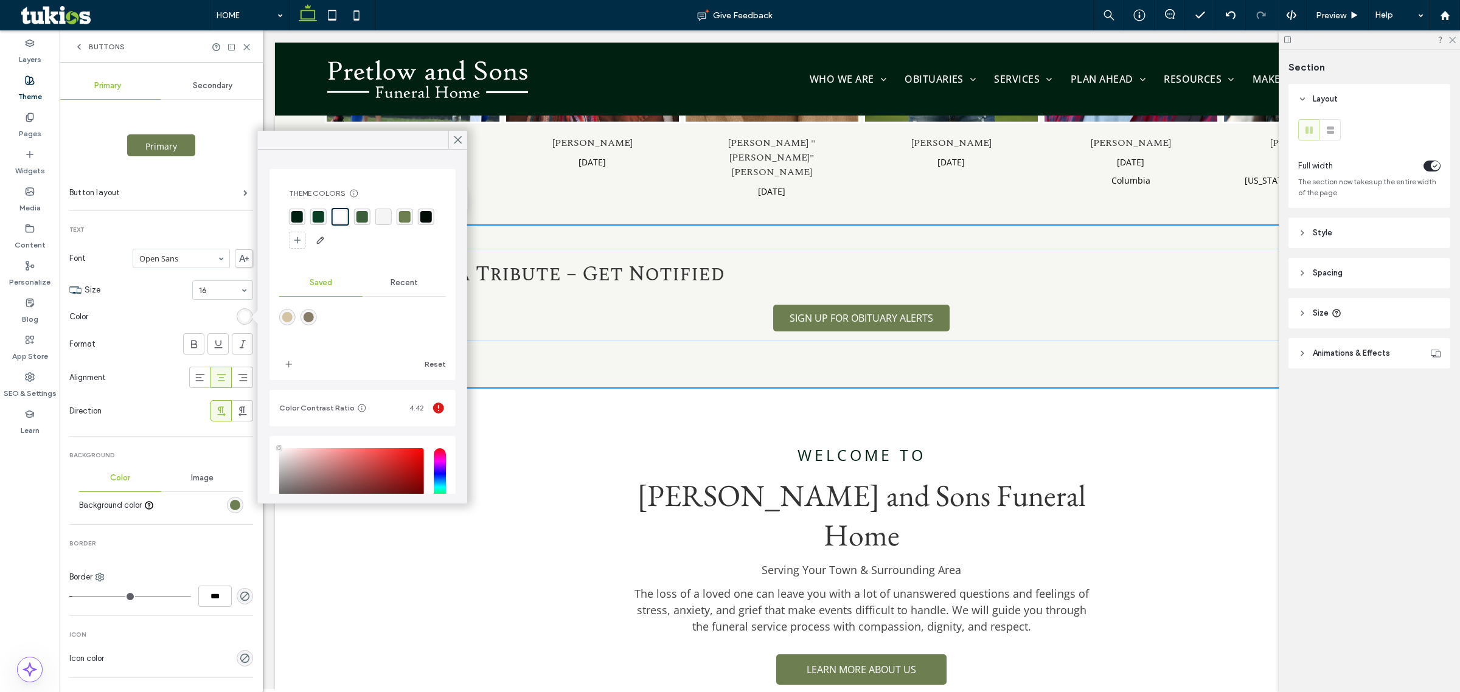
click at [298, 217] on div "rgba(0, 33, 18, 1)" at bounding box center [297, 217] width 12 height 12
click at [420, 223] on div "rgba(0, 11, 6, 1)" at bounding box center [426, 217] width 12 height 12
click at [231, 232] on span "Text" at bounding box center [161, 230] width 184 height 9
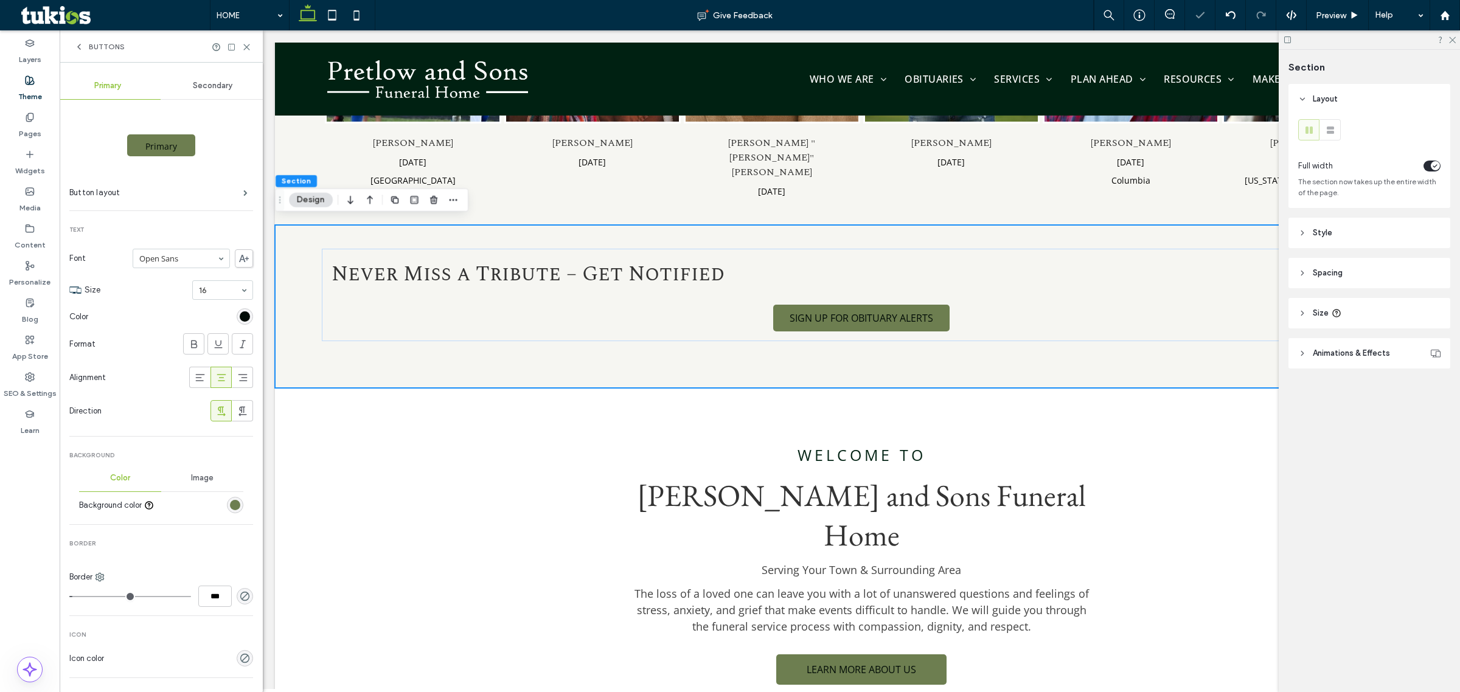
click at [240, 318] on div "rgb(0, 11, 6)" at bounding box center [245, 316] width 10 height 10
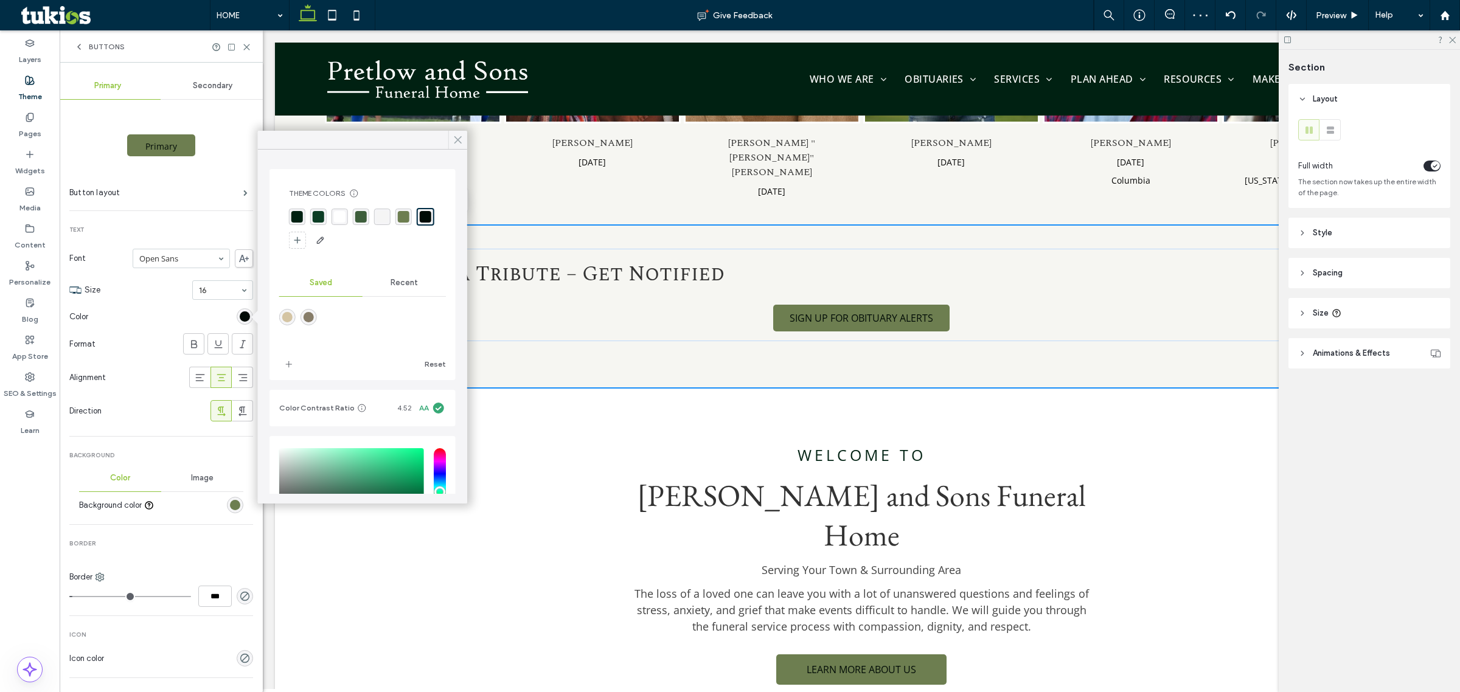
click at [456, 141] on use at bounding box center [458, 140] width 6 height 7
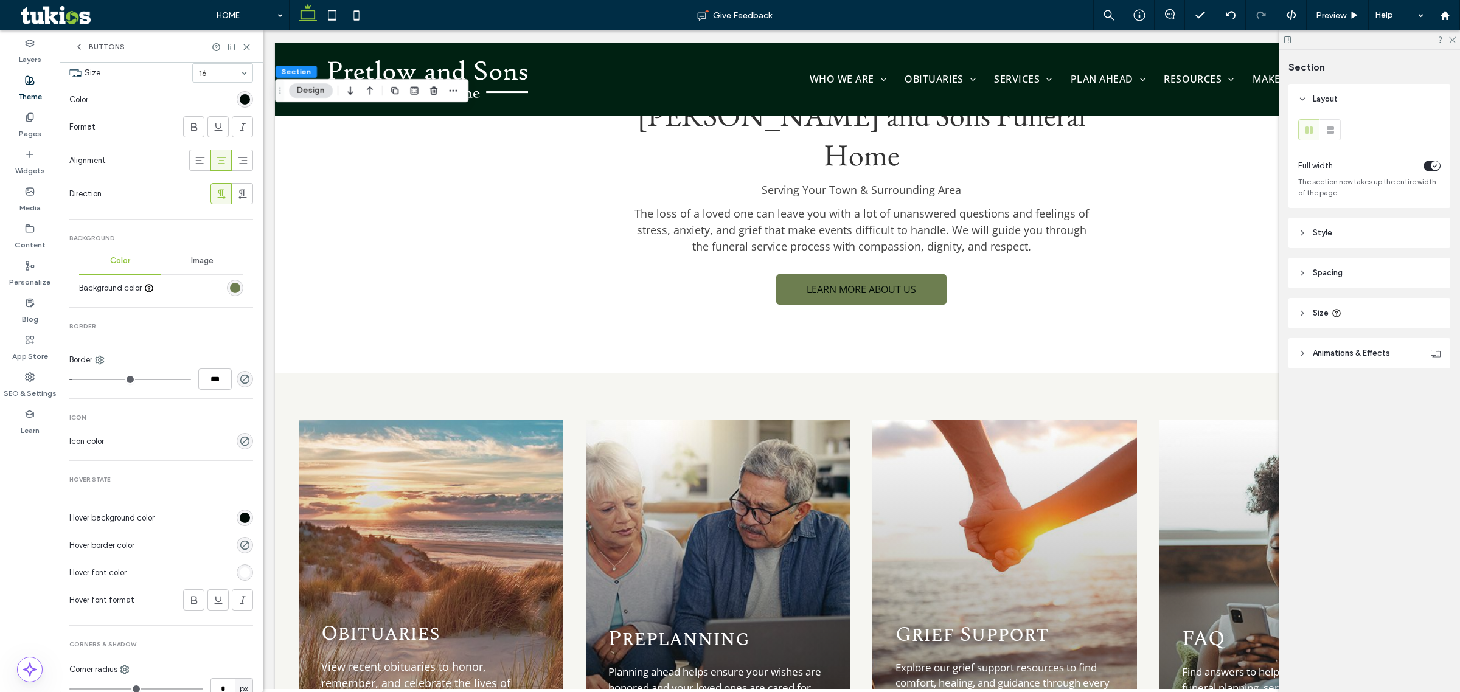
scroll to position [277, 0]
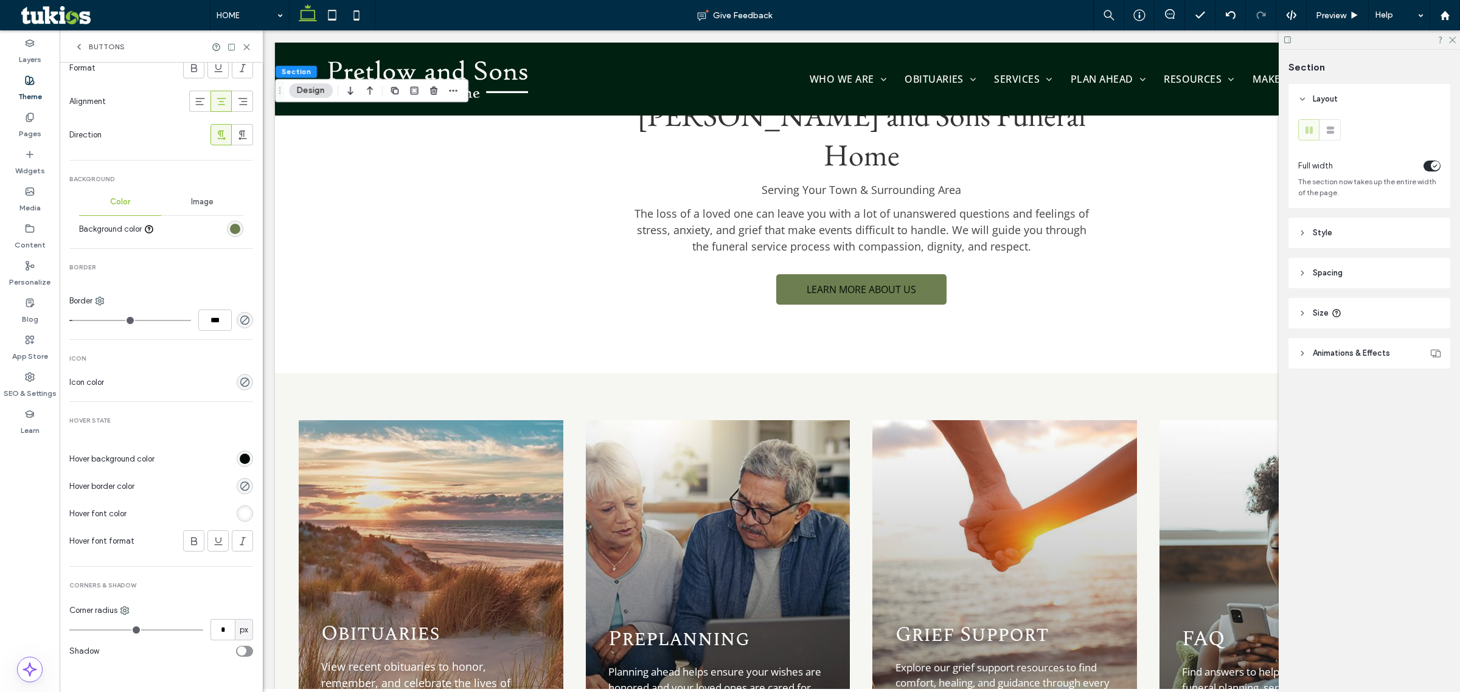
click at [240, 463] on div "rgb(0, 11, 6)" at bounding box center [245, 459] width 10 height 10
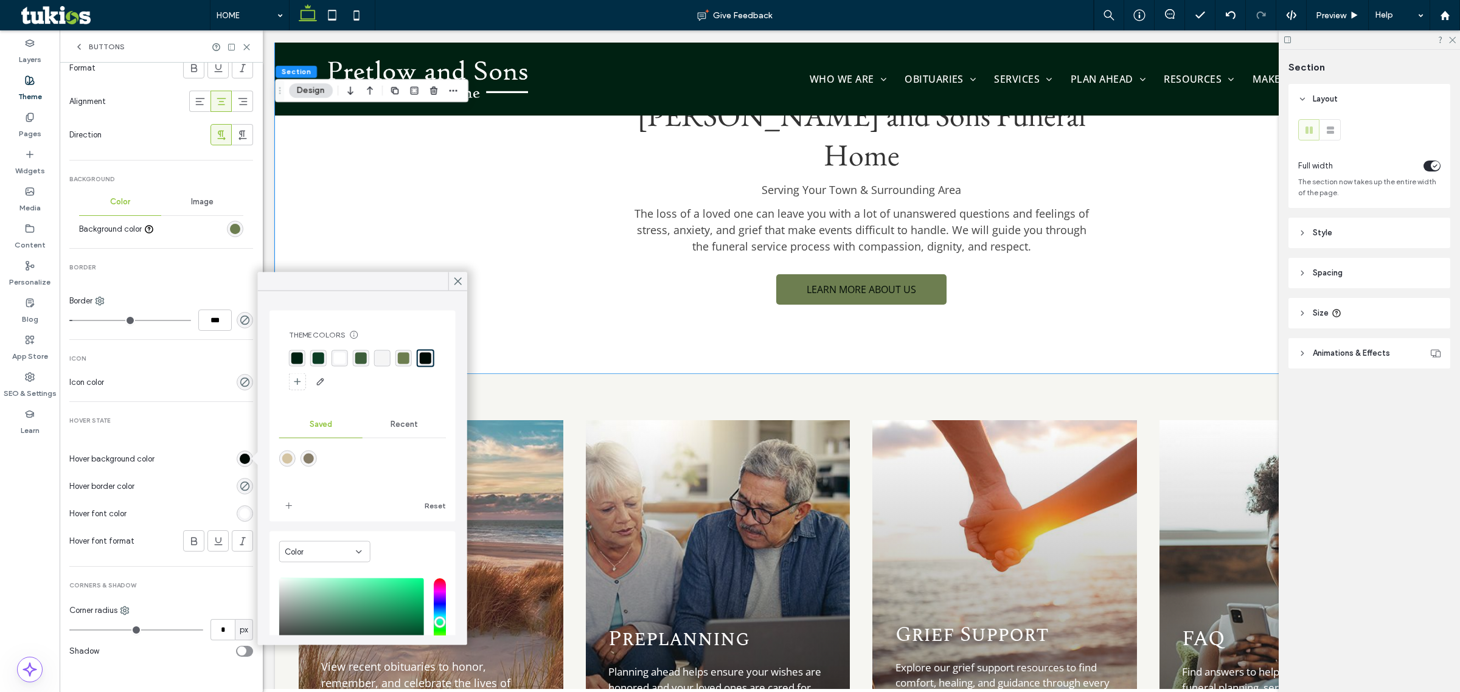
type input "*"
click at [451, 278] on div at bounding box center [457, 282] width 19 height 18
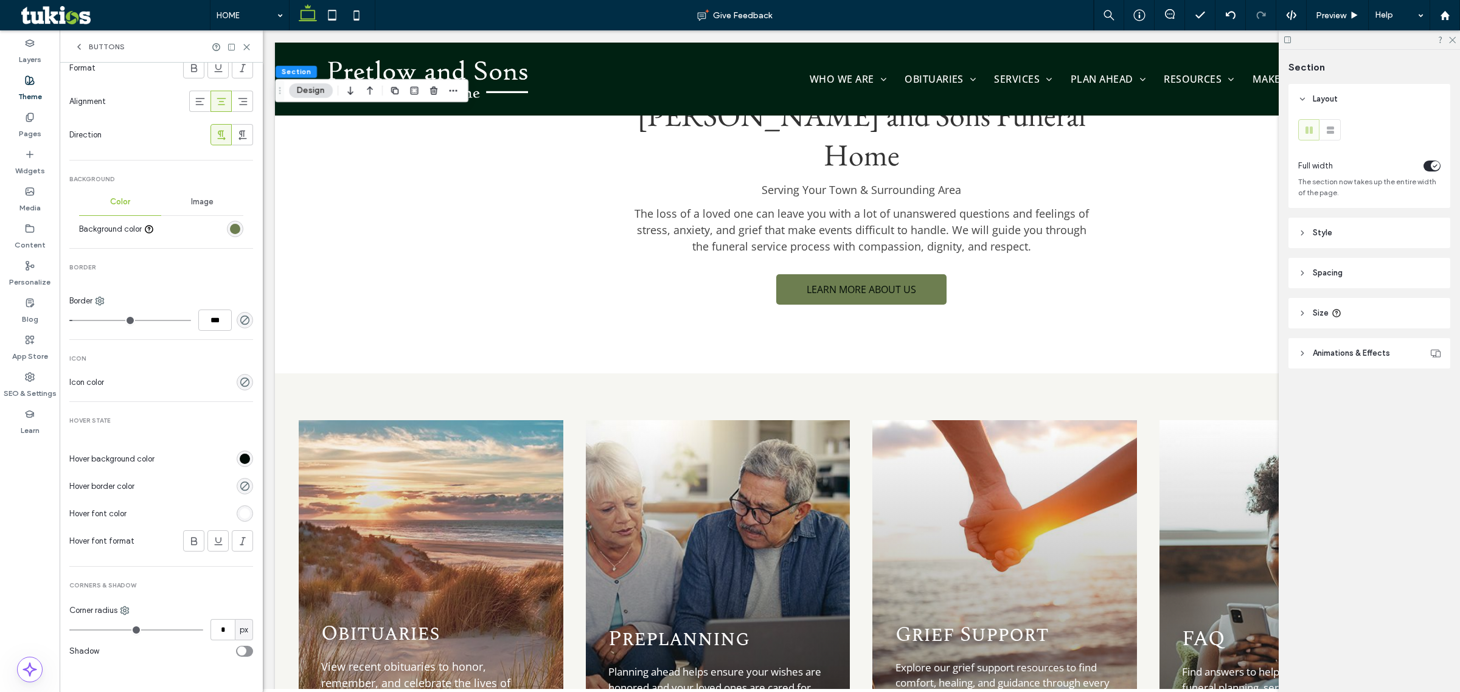
click at [40, 80] on div "Theme" at bounding box center [30, 88] width 60 height 37
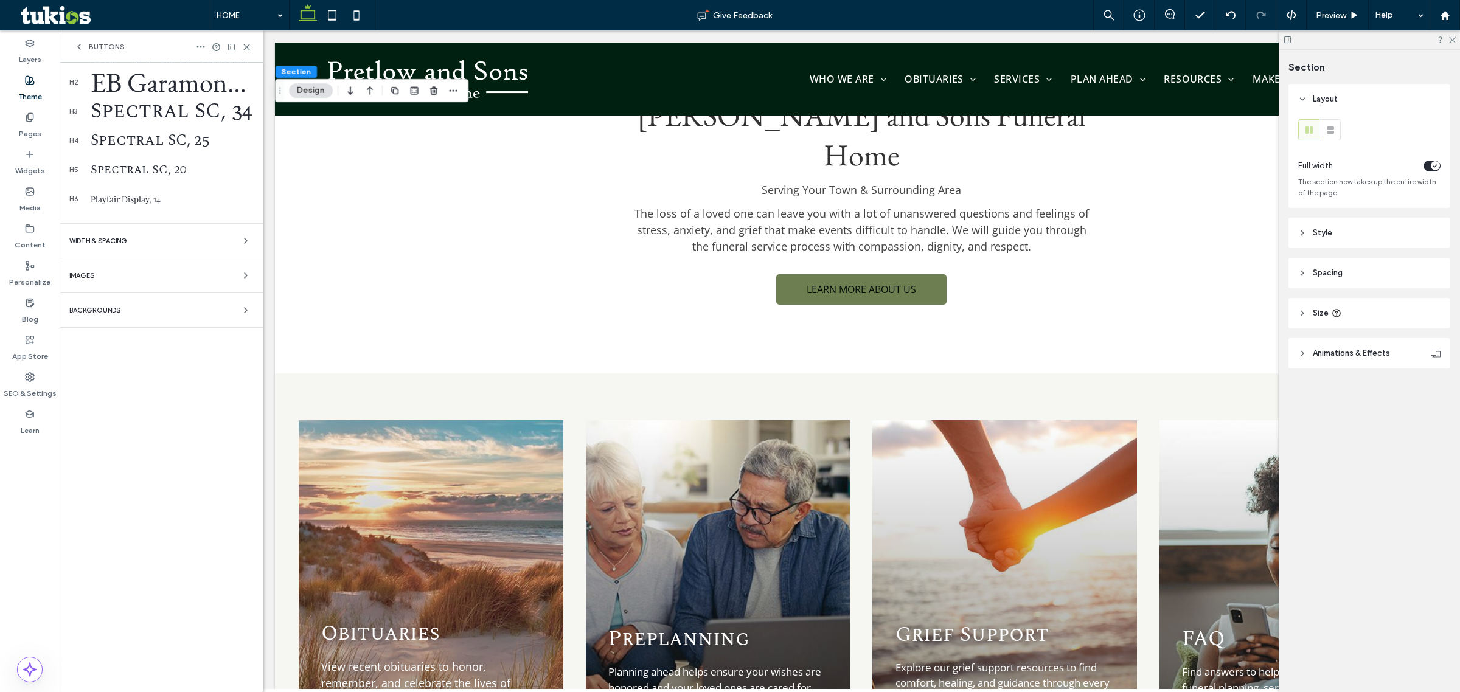
scroll to position [0, 0]
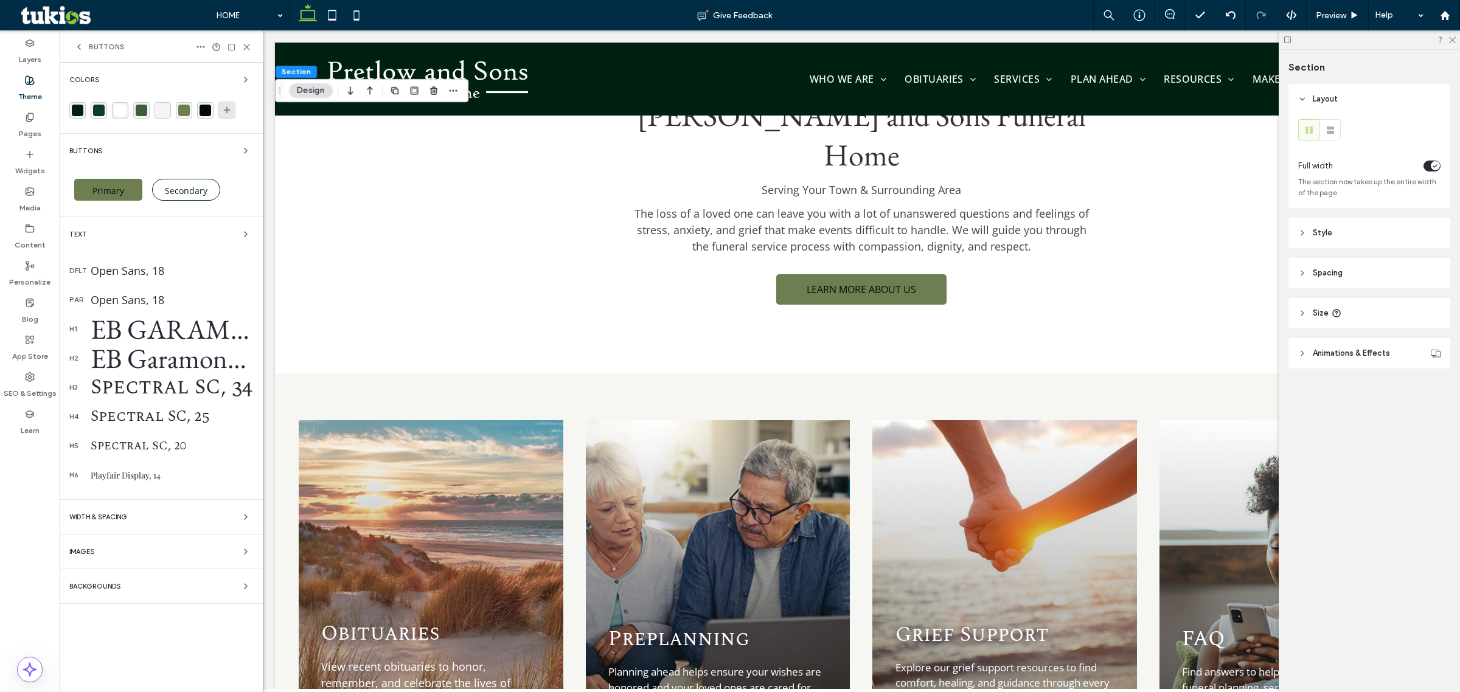
click at [232, 103] on div at bounding box center [226, 110] width 17 height 17
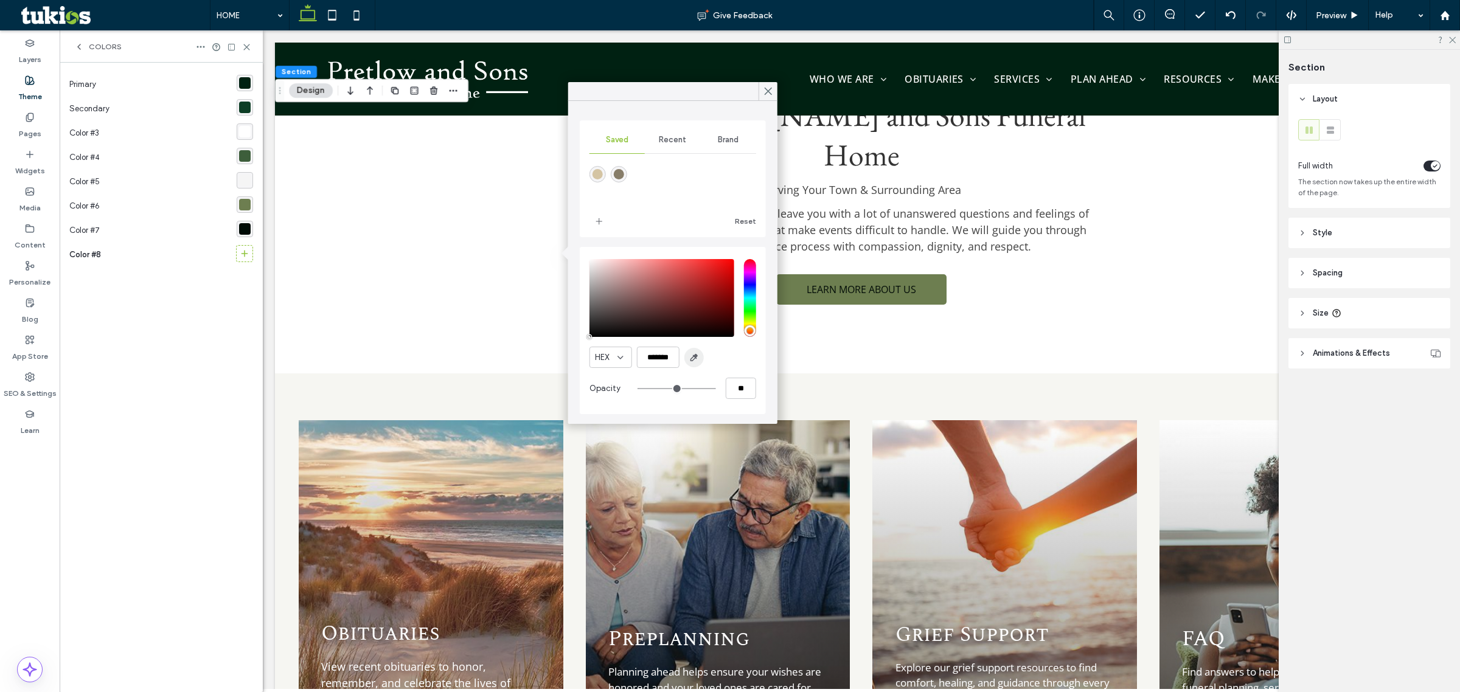
click at [698, 360] on span "button" at bounding box center [693, 357] width 19 height 19
type input "*******"
type input "***"
type input "****"
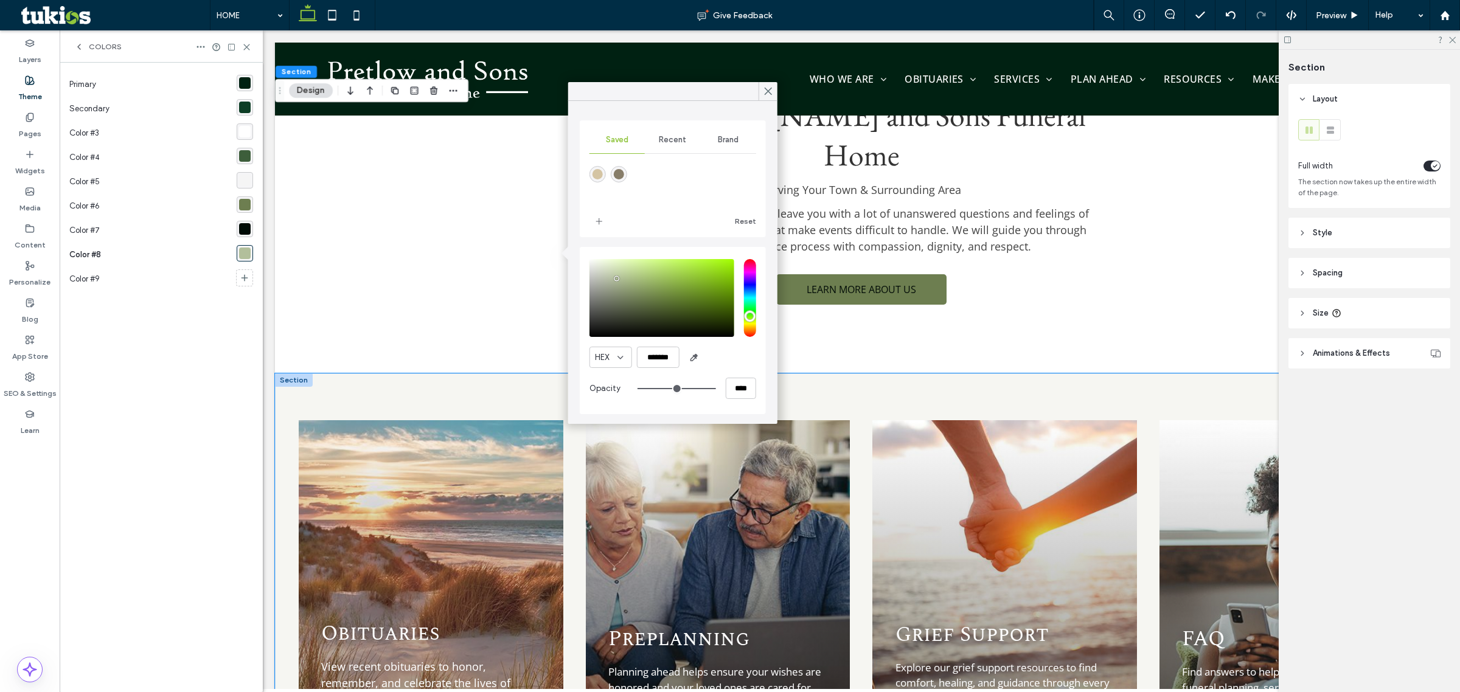
click at [1004, 374] on div "Obituaries View recent obituaries to honor, remember, and celebrate the lives o…" at bounding box center [861, 587] width 1173 height 426
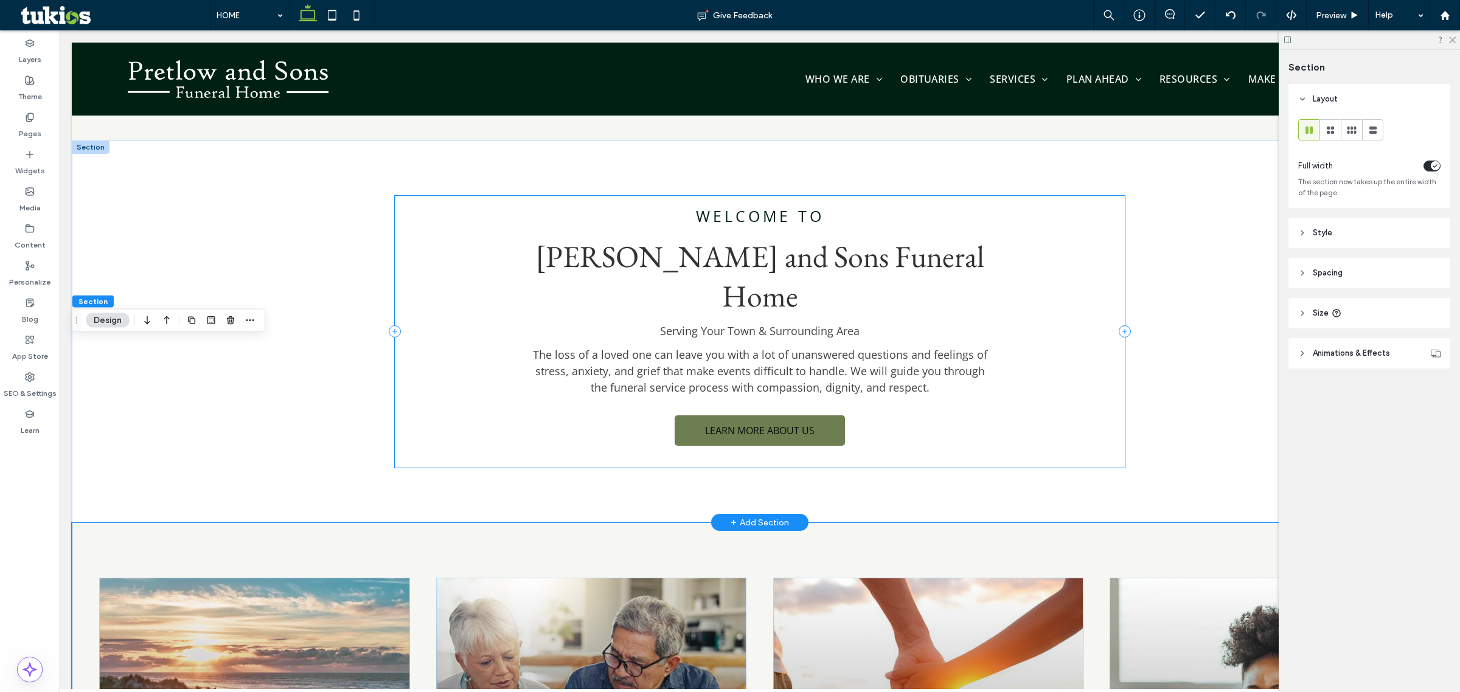
scroll to position [1085, 0]
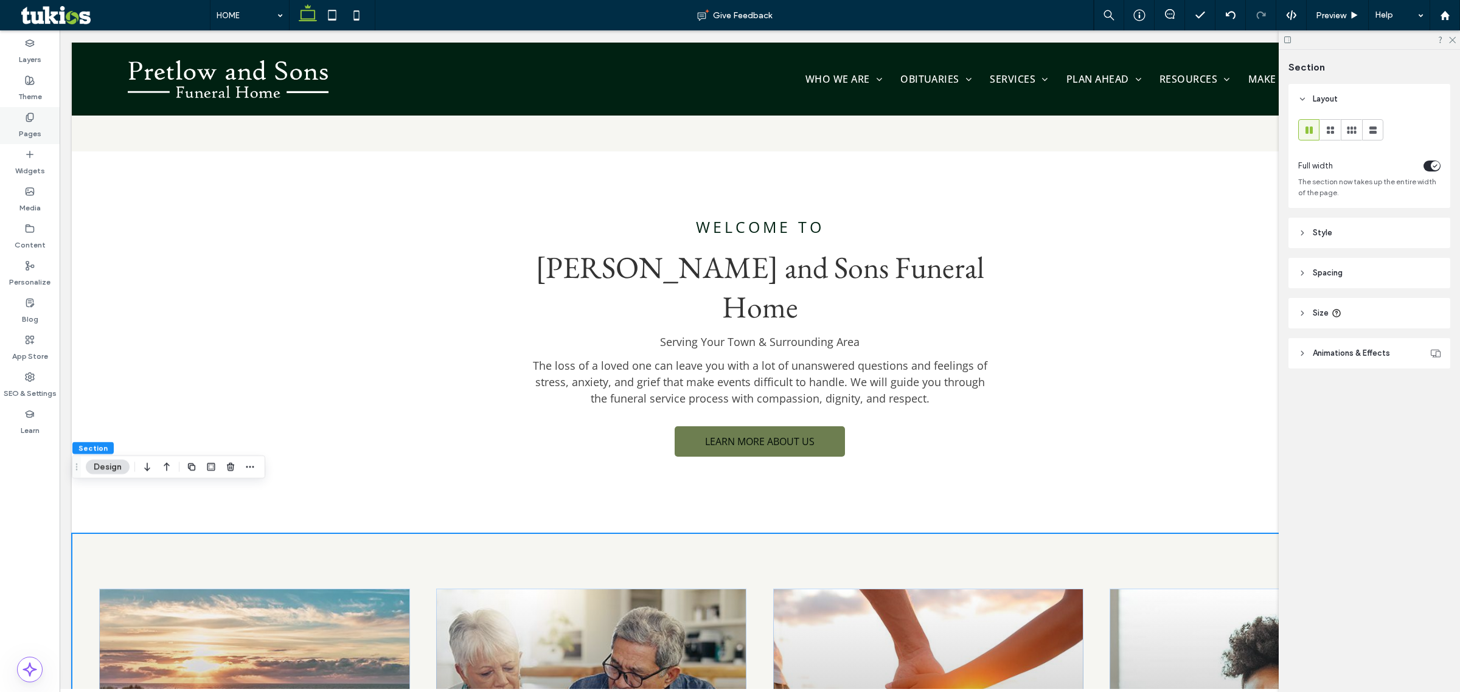
click at [20, 107] on div "Pages" at bounding box center [30, 125] width 60 height 37
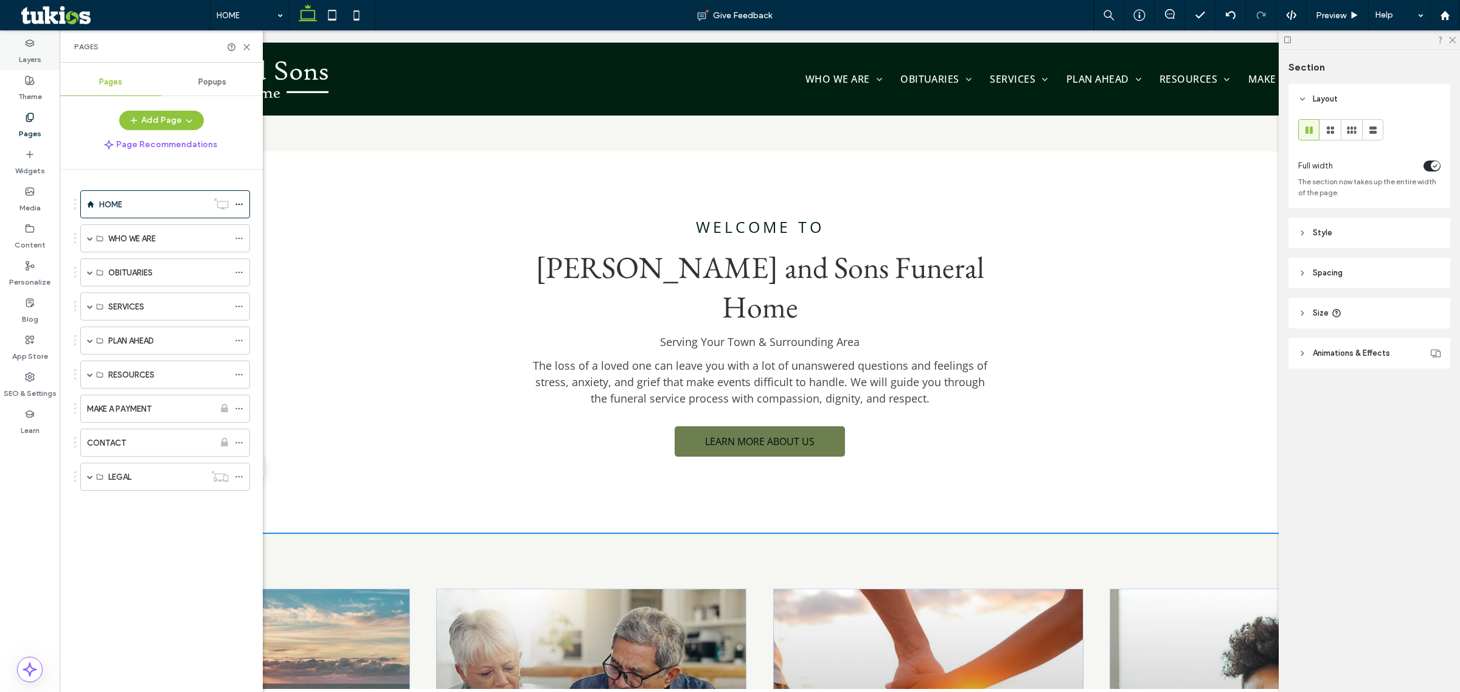
click at [24, 62] on label "Layers" at bounding box center [30, 56] width 23 height 17
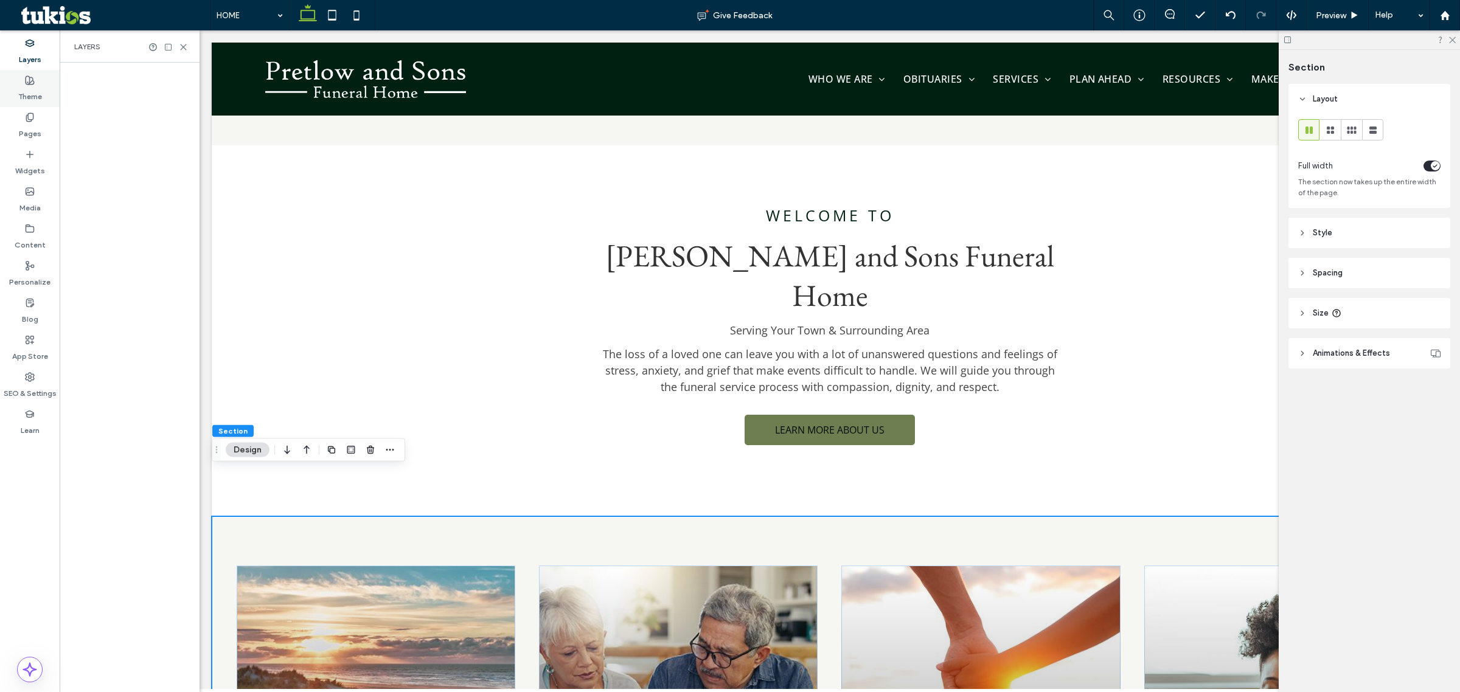
click at [26, 74] on div "Theme" at bounding box center [30, 88] width 60 height 37
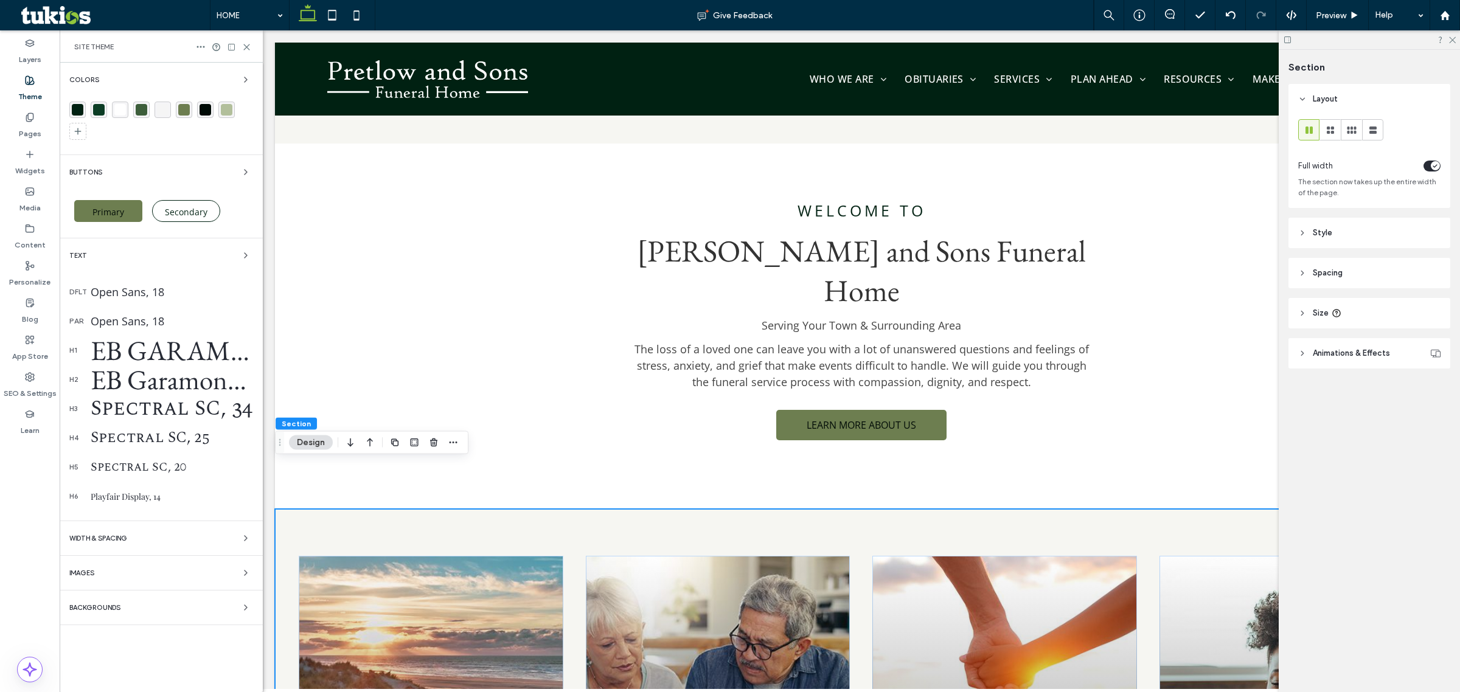
scroll to position [0, 0]
click at [237, 172] on div "Buttons" at bounding box center [161, 172] width 184 height 15
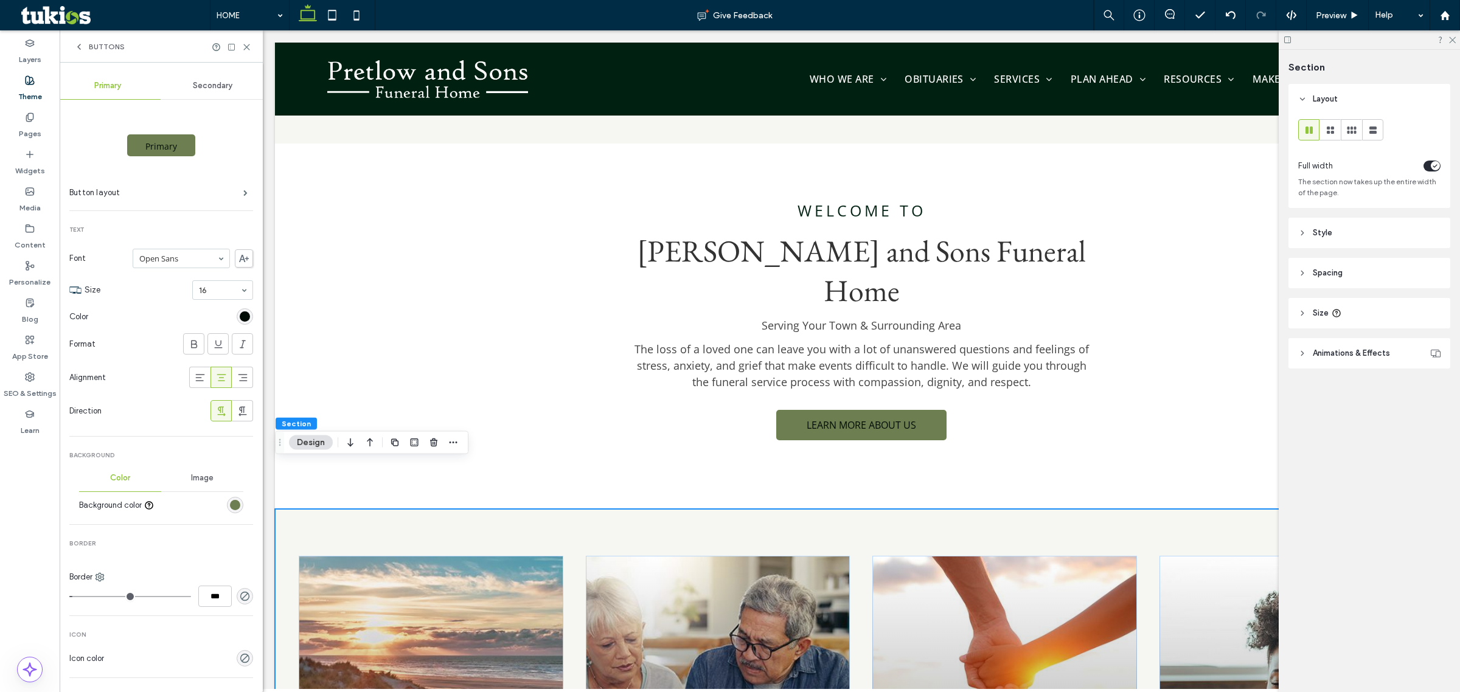
scroll to position [228, 0]
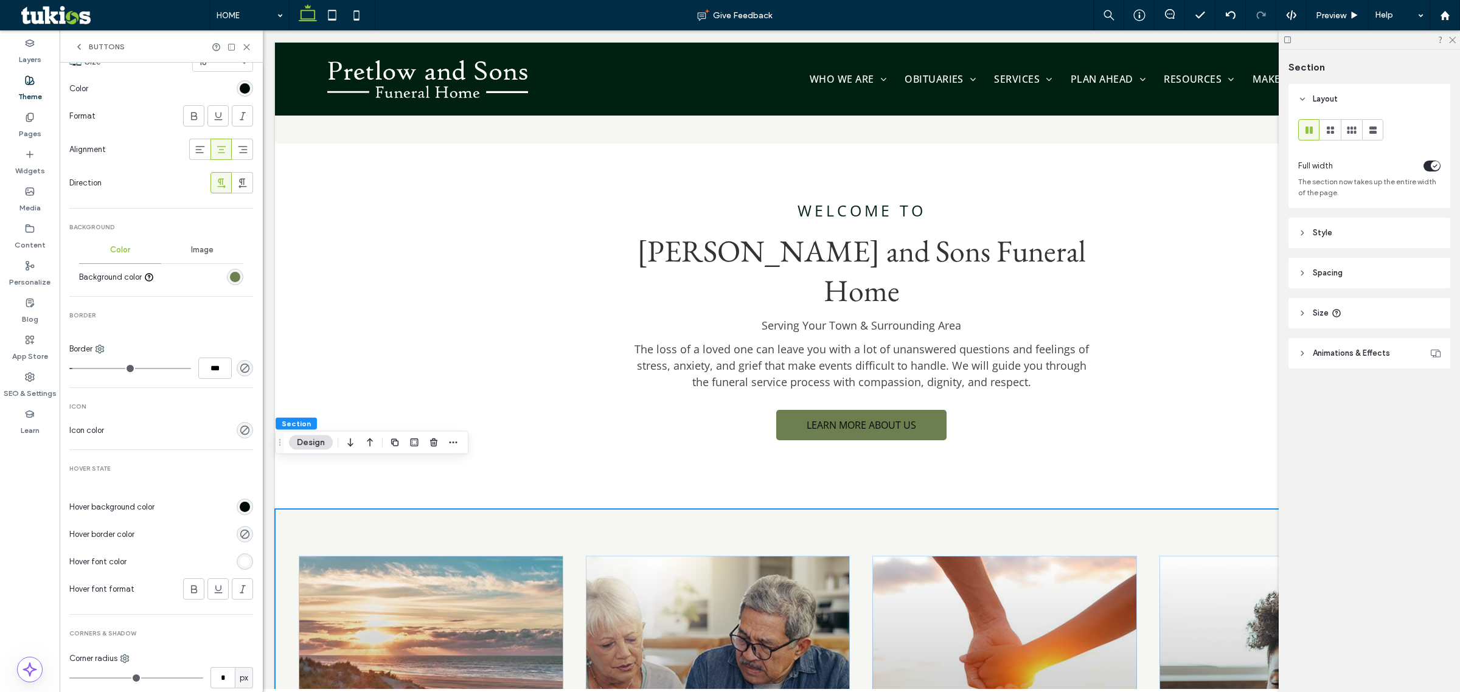
click at [240, 505] on div "rgb(0, 11, 6)" at bounding box center [245, 507] width 10 height 10
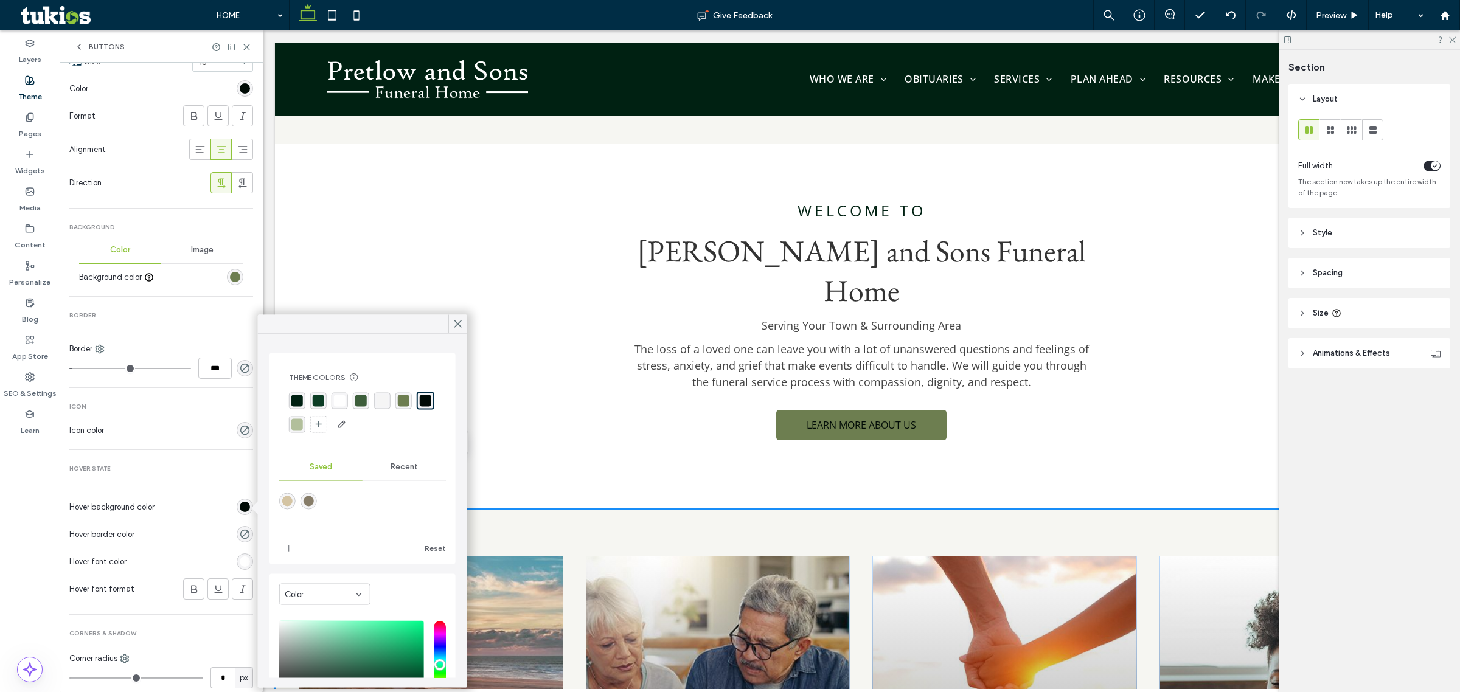
click at [303, 421] on div "rgba(178, 191, 155, 1)" at bounding box center [297, 425] width 12 height 12
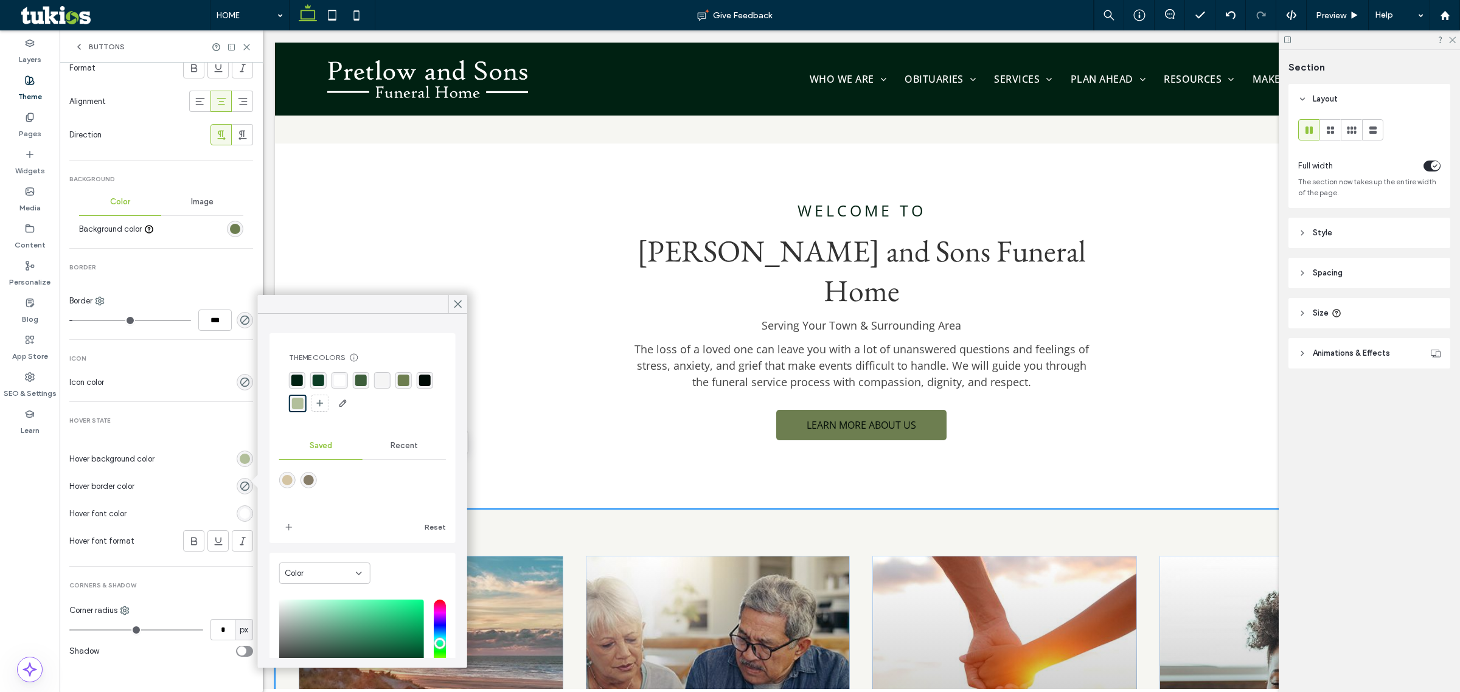
scroll to position [277, 0]
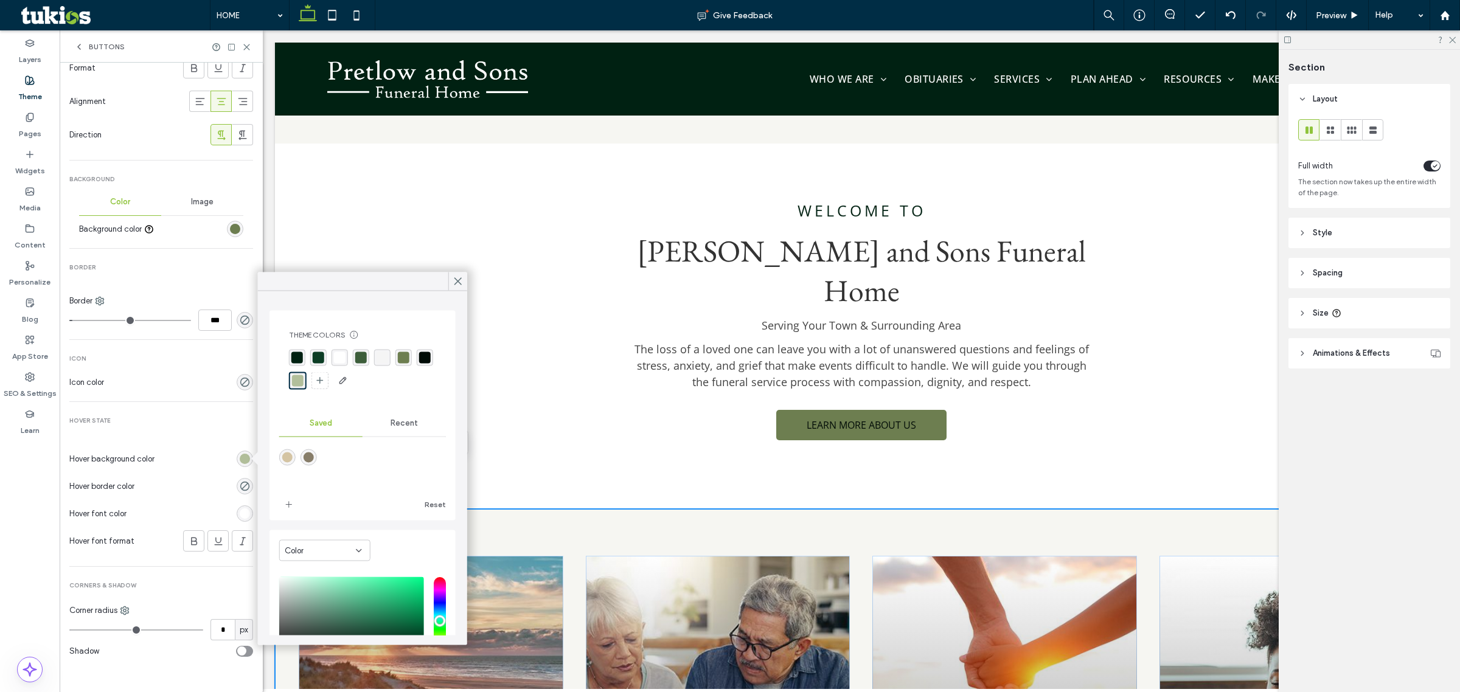
click at [240, 511] on div "rgb(255, 255, 255)" at bounding box center [245, 514] width 10 height 10
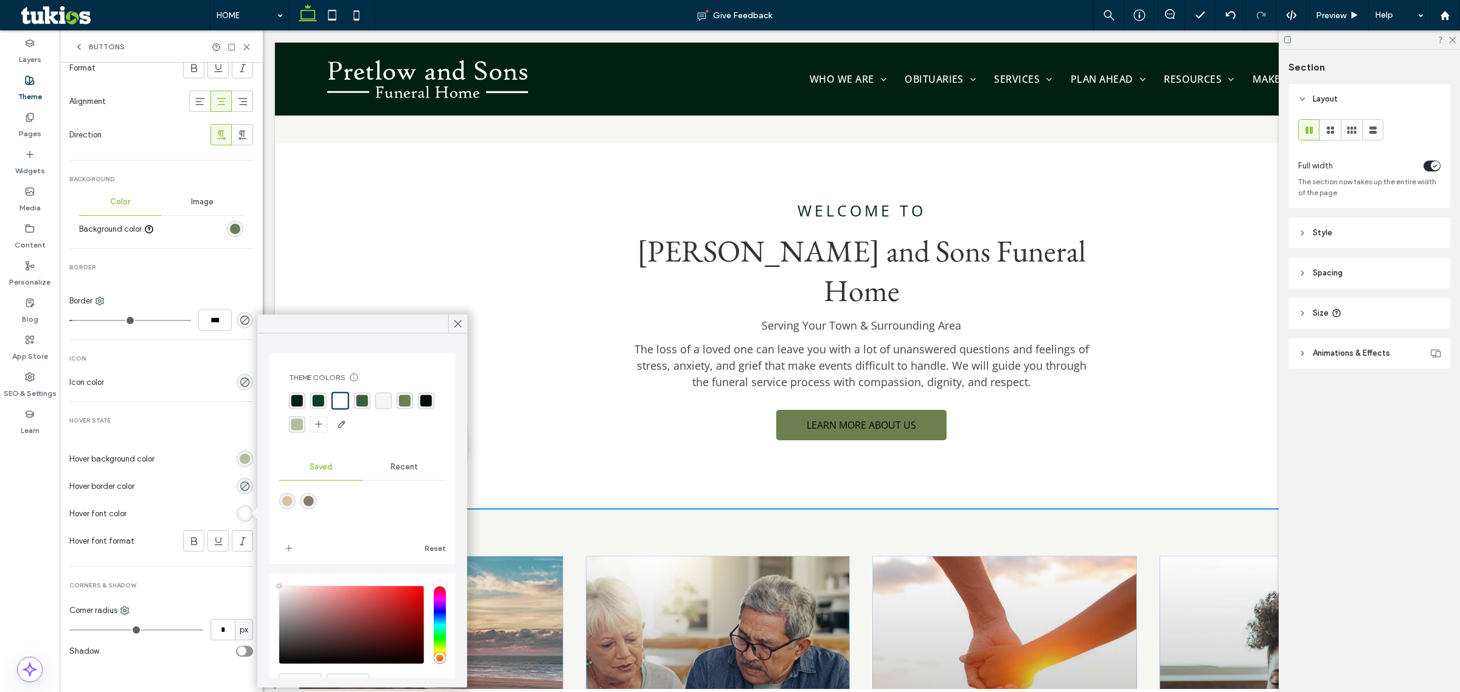
click at [301, 398] on div "rgba(0, 33, 18, 1)" at bounding box center [297, 401] width 12 height 12
click at [211, 423] on span "Hover State" at bounding box center [161, 421] width 184 height 9
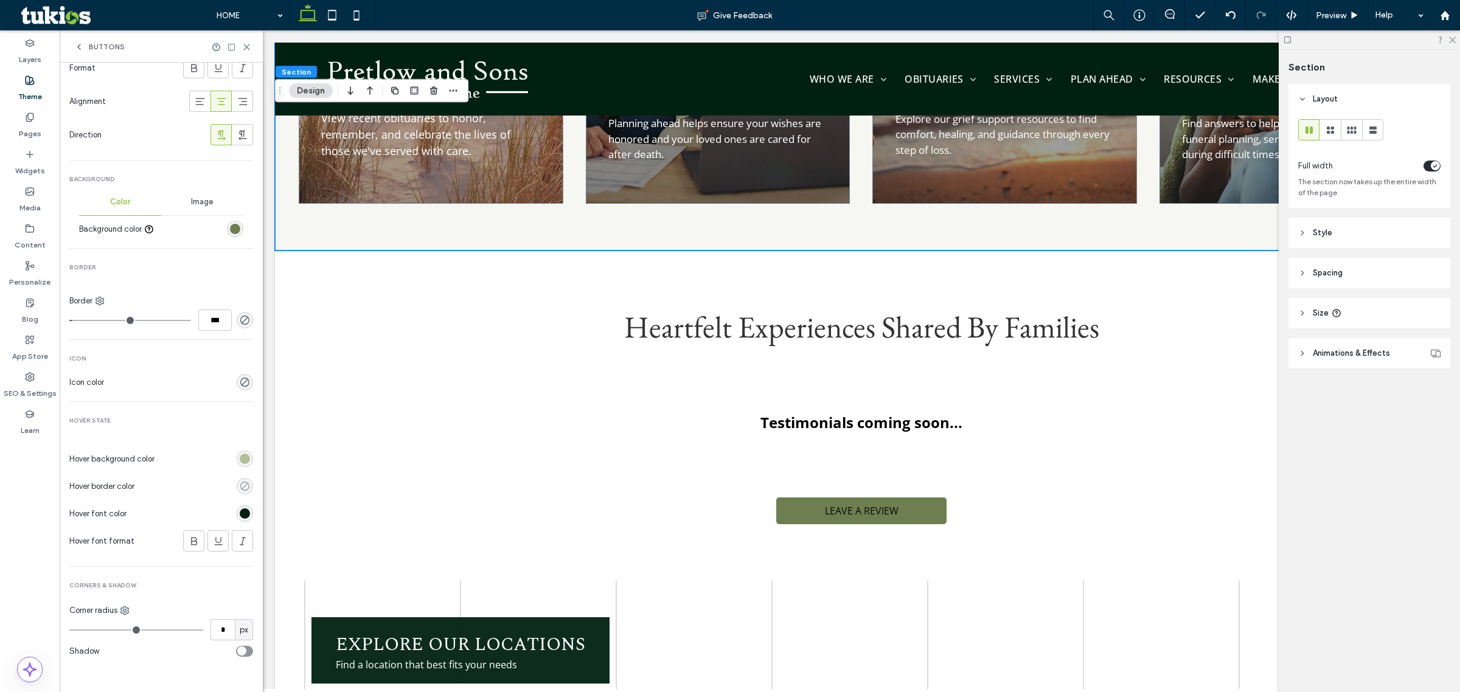
click at [243, 487] on icon "rgba(0, 0, 0, 0)" at bounding box center [245, 486] width 10 height 10
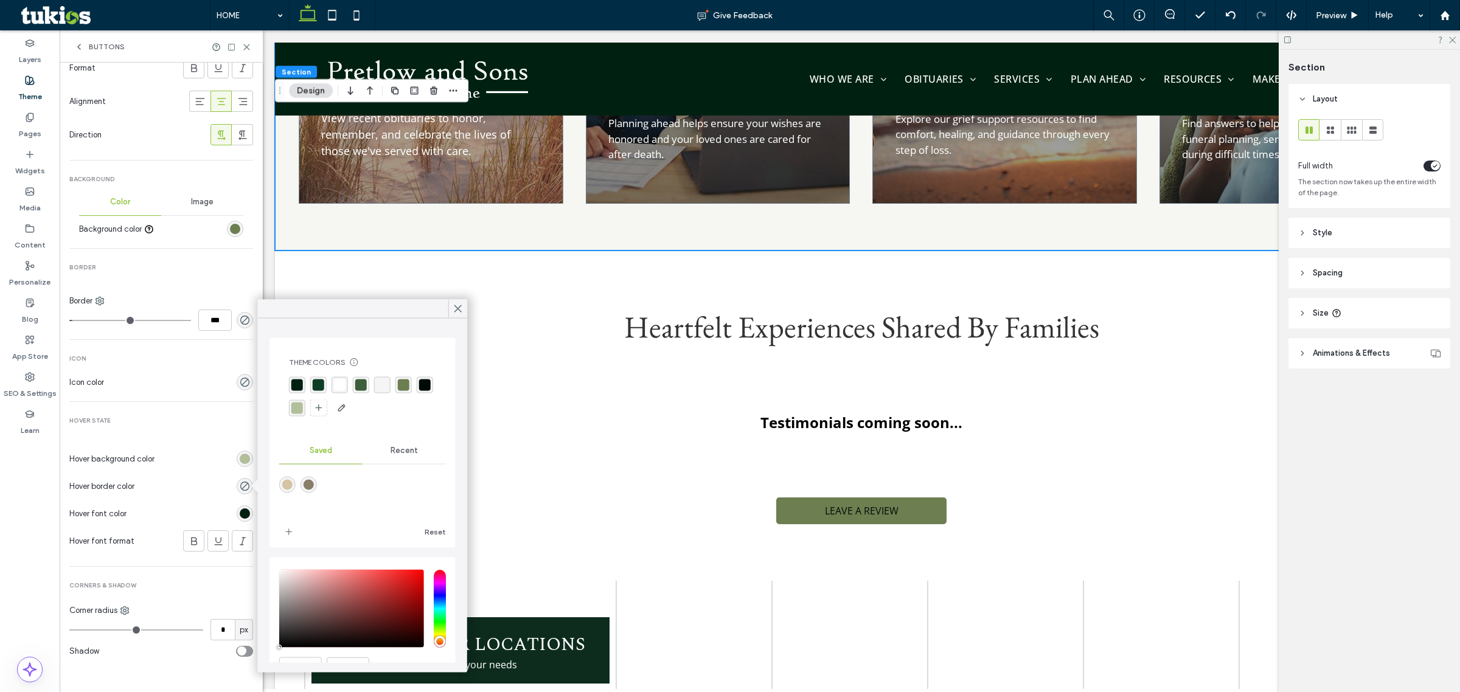
click at [299, 383] on div "rgba(0, 33, 18, 1)" at bounding box center [297, 386] width 12 height 12
click at [240, 421] on span "Hover State" at bounding box center [161, 421] width 184 height 9
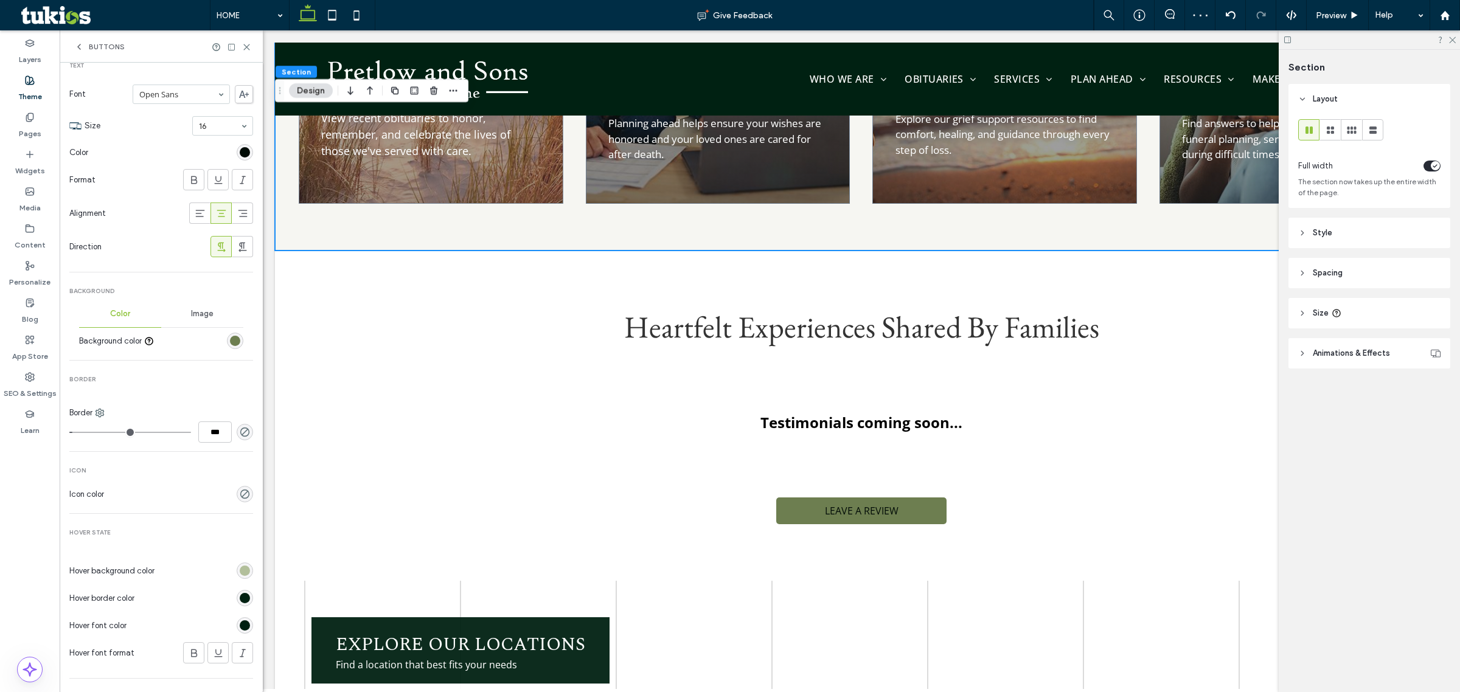
scroll to position [0, 0]
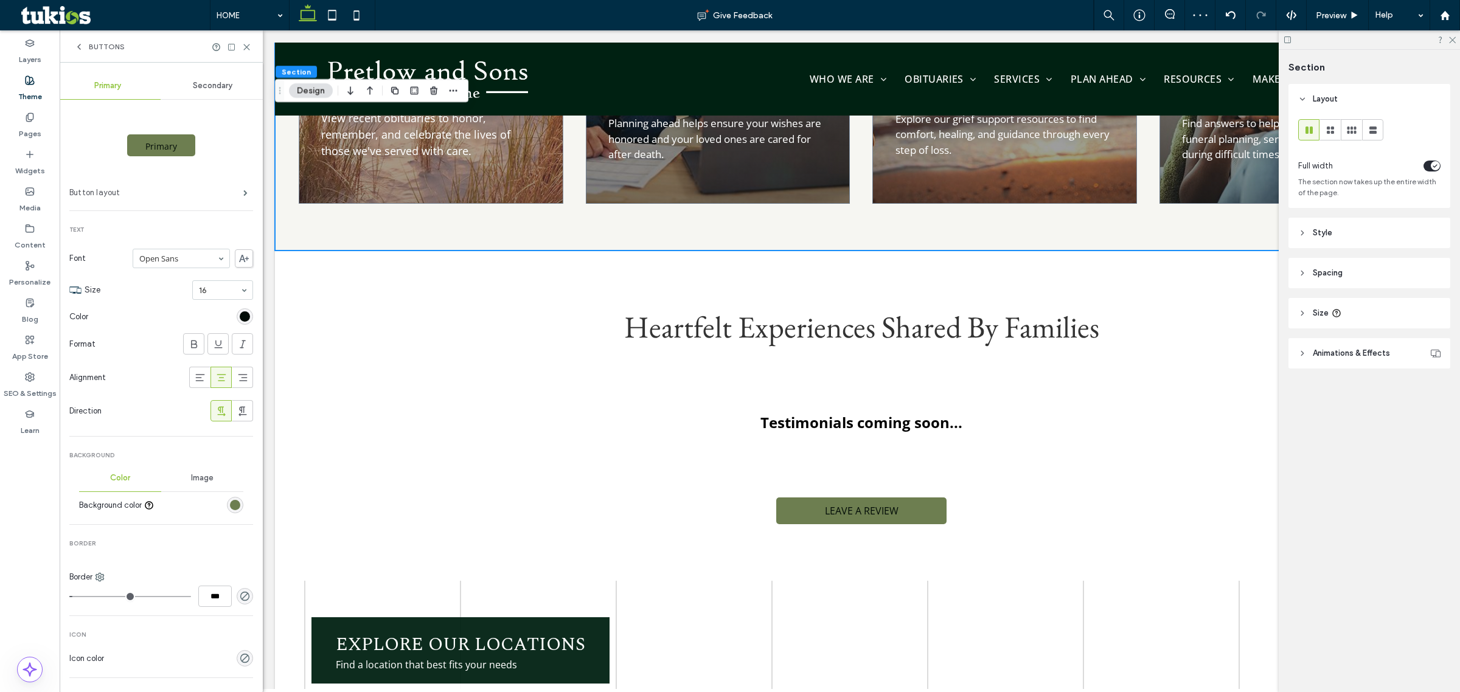
click at [216, 186] on div "Button layout" at bounding box center [161, 193] width 184 height 30
click at [217, 187] on label "Button layout" at bounding box center [156, 193] width 174 height 24
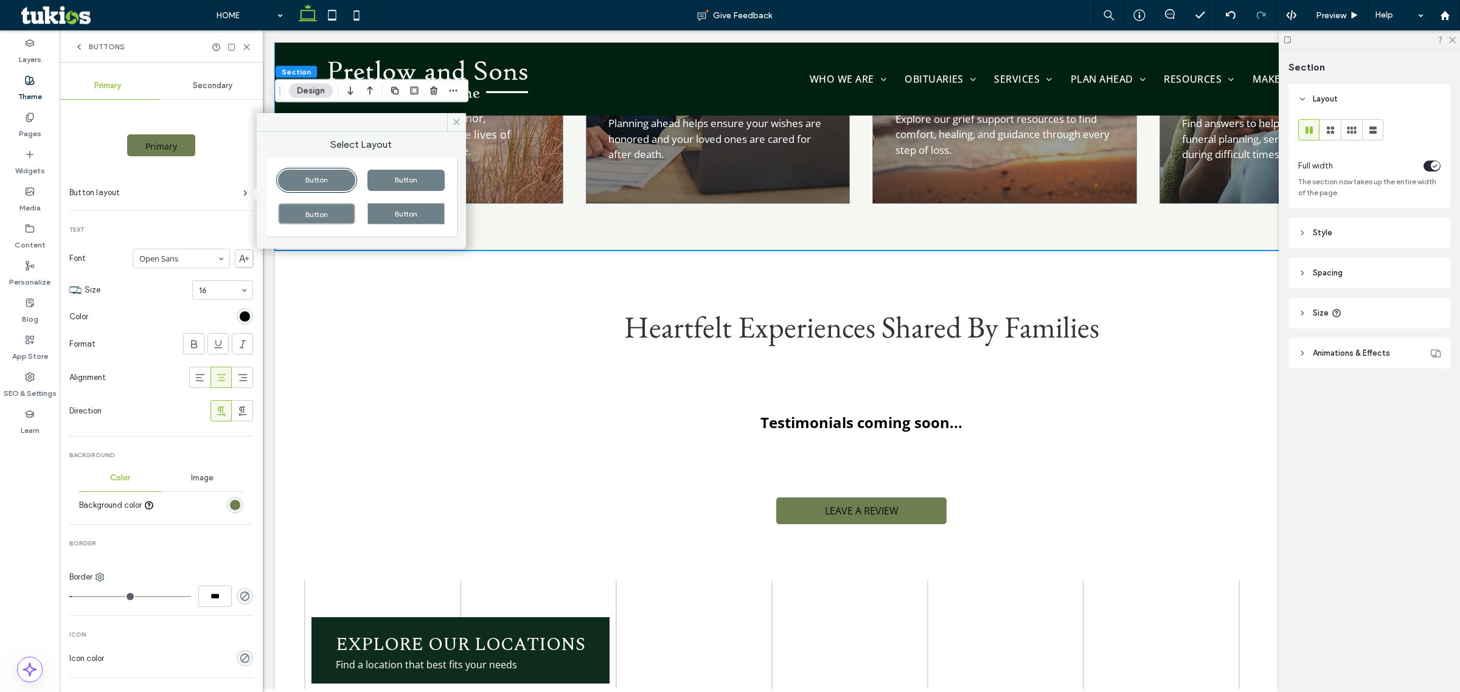
click at [333, 205] on div "Button" at bounding box center [316, 213] width 77 height 21
type input "*"
click at [234, 217] on div "Primary Button layout Text Font Open Sans Size 16 Color Format Alignment Direct…" at bounding box center [161, 522] width 184 height 844
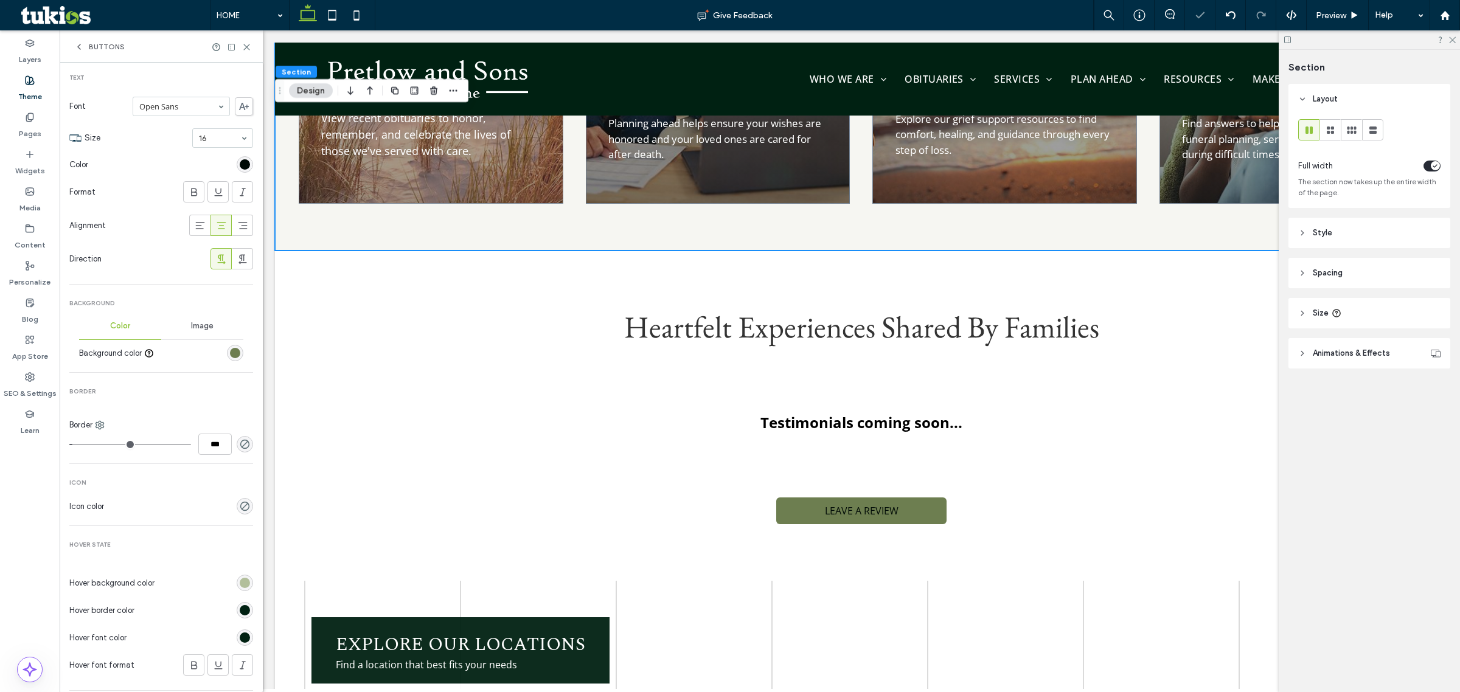
scroll to position [277, 0]
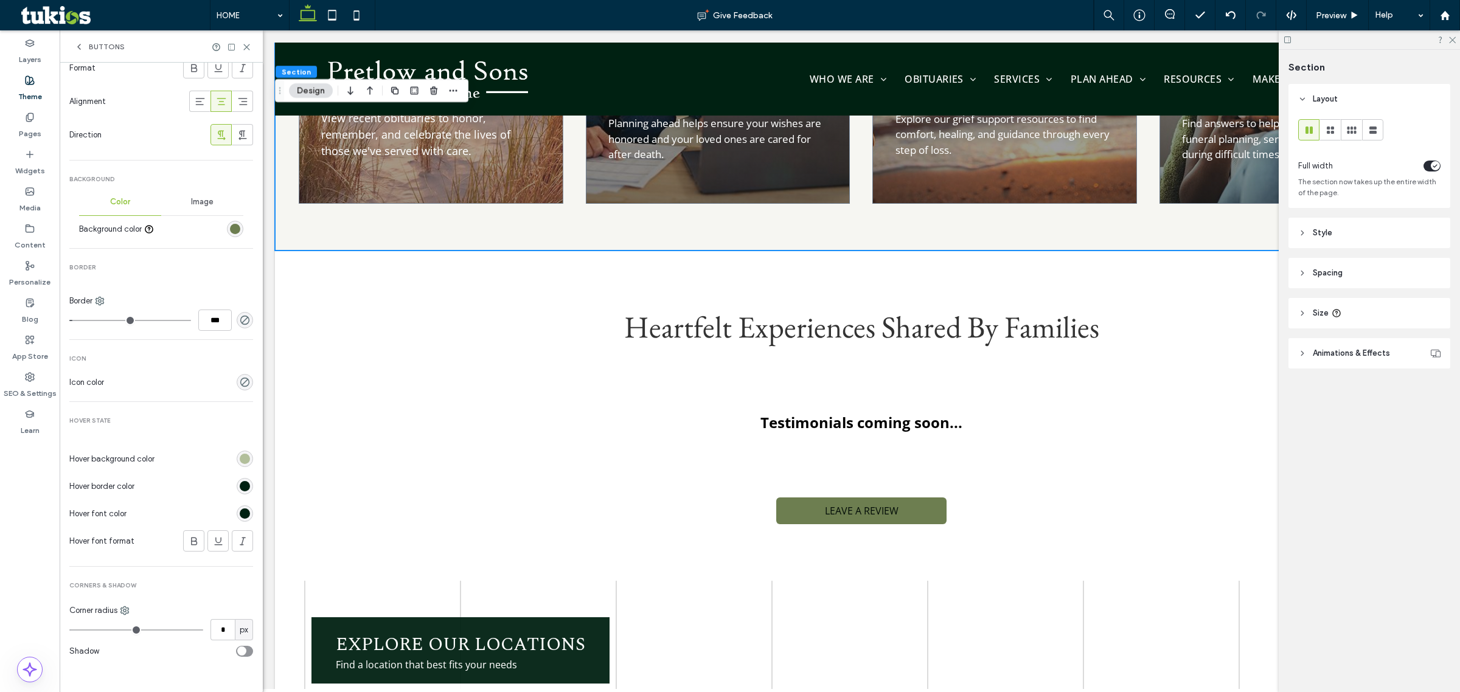
click at [242, 642] on div at bounding box center [178, 651] width 149 height 21
click at [241, 651] on div "toggle" at bounding box center [244, 651] width 17 height 11
type input "*"
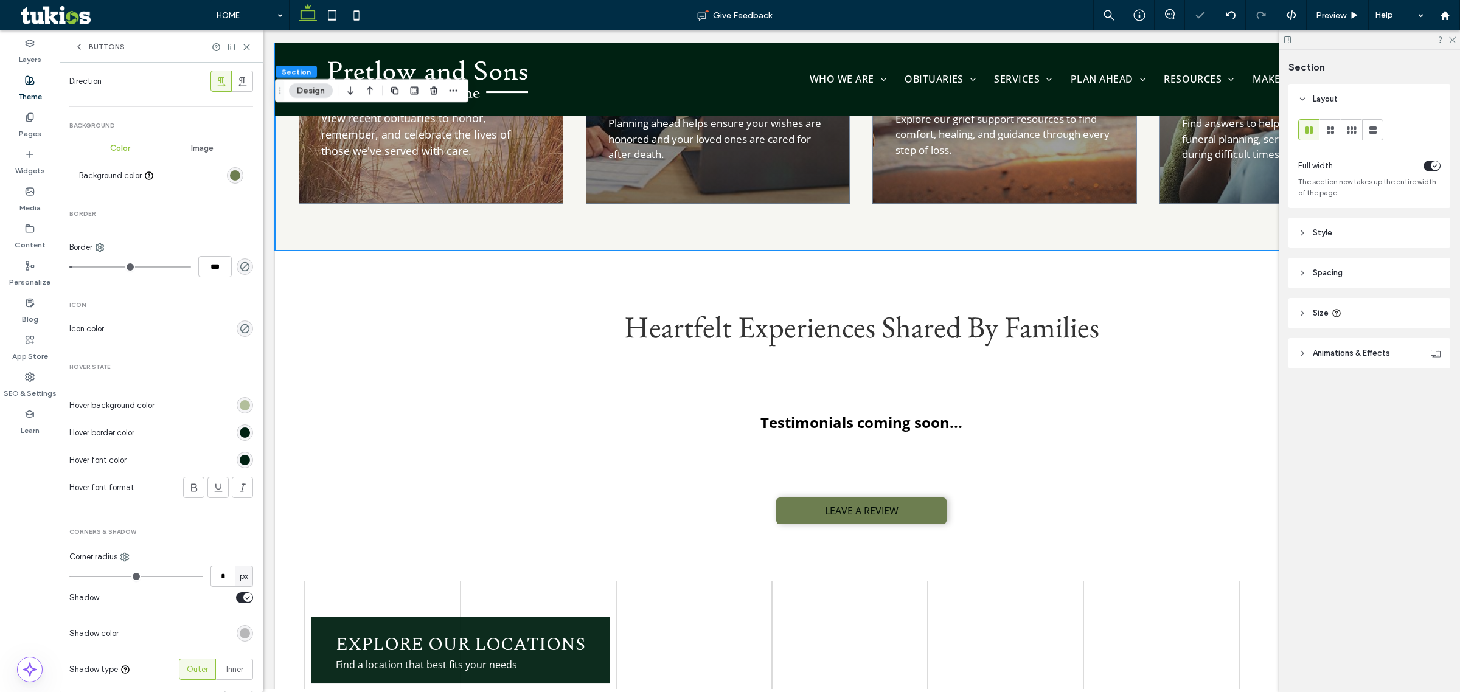
scroll to position [384, 0]
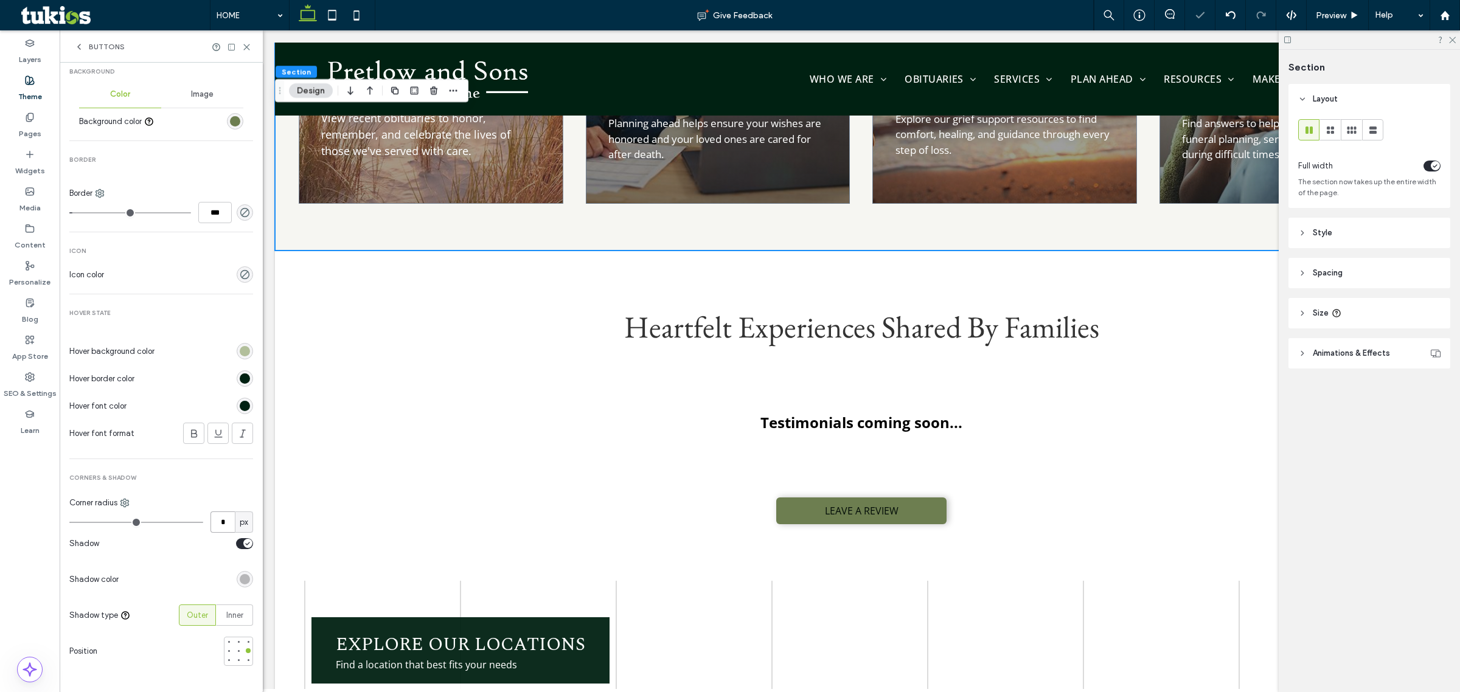
click at [216, 515] on input "*" at bounding box center [222, 522] width 24 height 21
type input "**"
type input "*"
type input "**"
click at [242, 466] on div "Hover State Hover background color Hover border color Hover font color Hover fo…" at bounding box center [161, 391] width 184 height 165
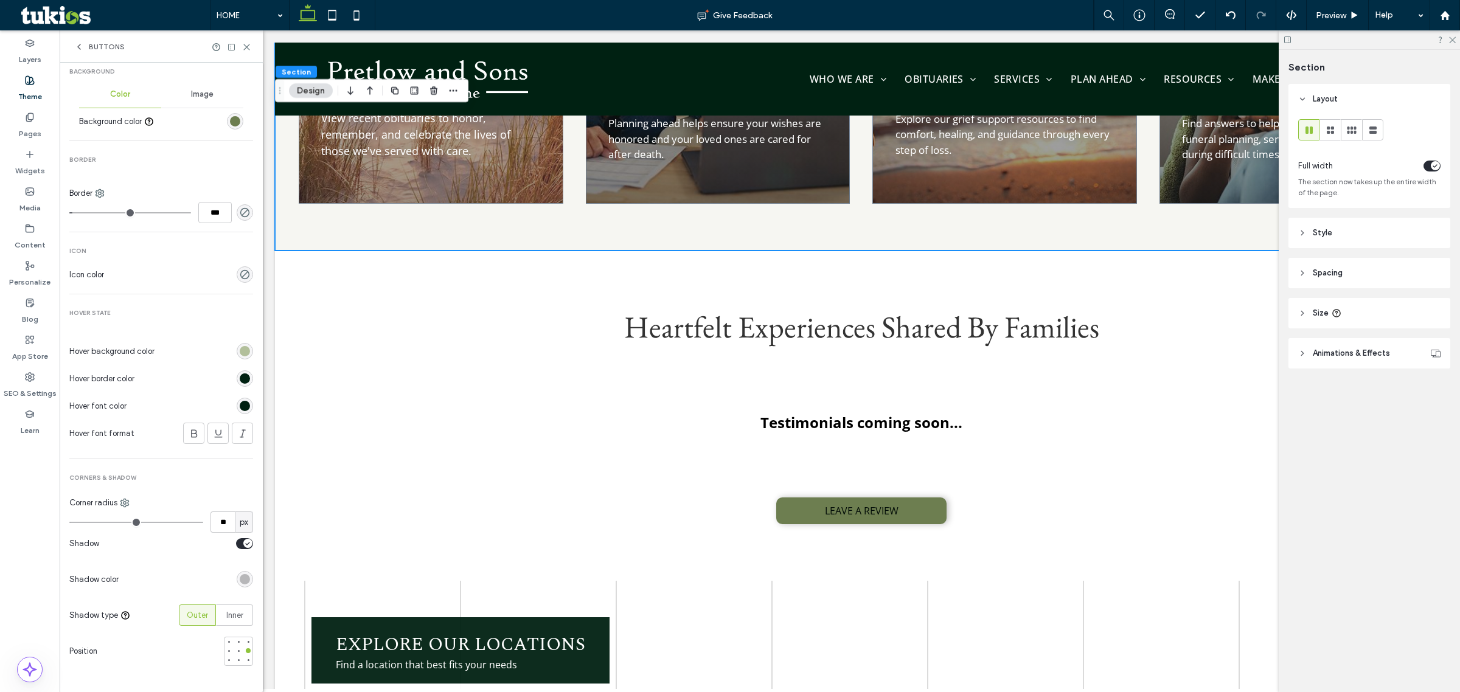
click at [240, 578] on div "rgba(0, 0, 0, 0.25)" at bounding box center [245, 579] width 10 height 10
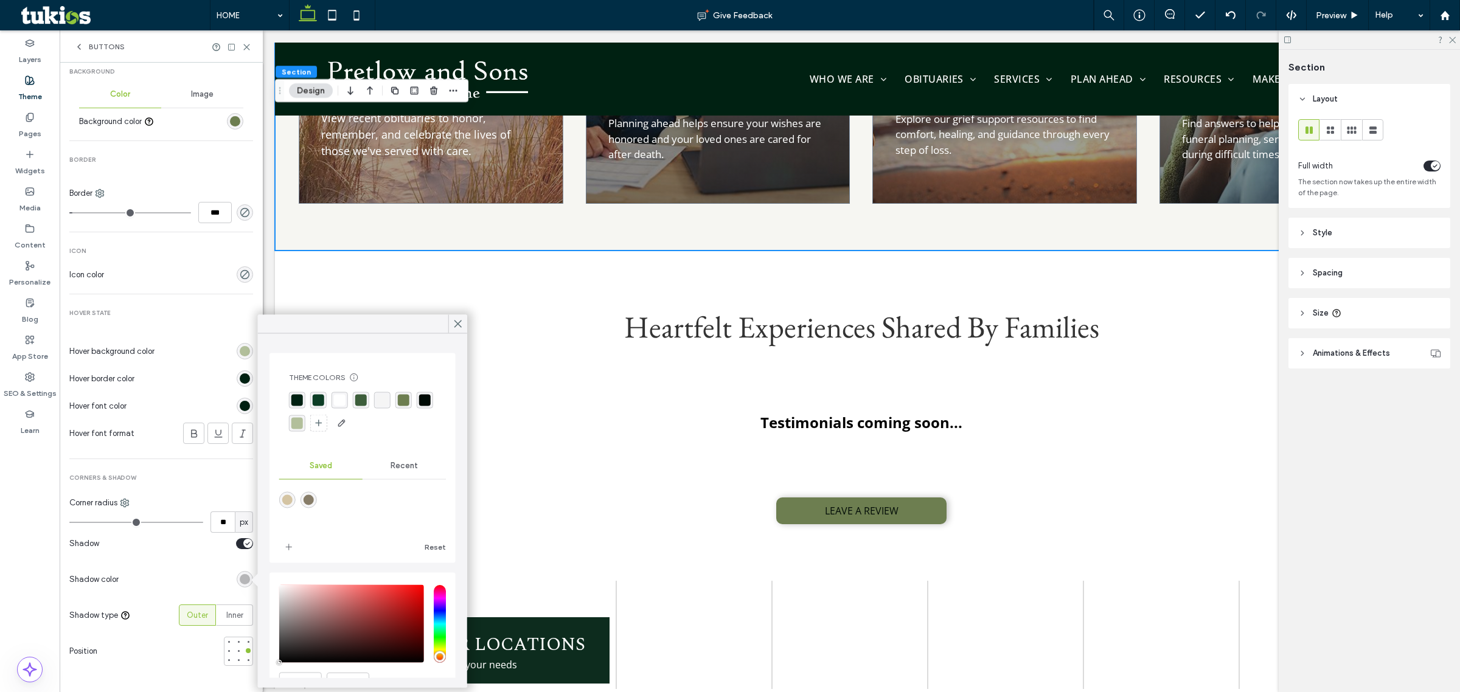
click at [296, 397] on div "rgba(0, 33, 18, 1)" at bounding box center [297, 401] width 12 height 12
click at [320, 396] on div "rgba(12, 61, 37, 1)" at bounding box center [320, 401] width 12 height 12
click at [363, 406] on div "rgba(61, 94, 59, 1)" at bounding box center [362, 401] width 12 height 12
click at [405, 402] on div "rgba(109, 126, 80, 1)" at bounding box center [405, 401] width 12 height 12
click at [305, 430] on div "rgba(178, 191, 155, 1)" at bounding box center [297, 424] width 16 height 16
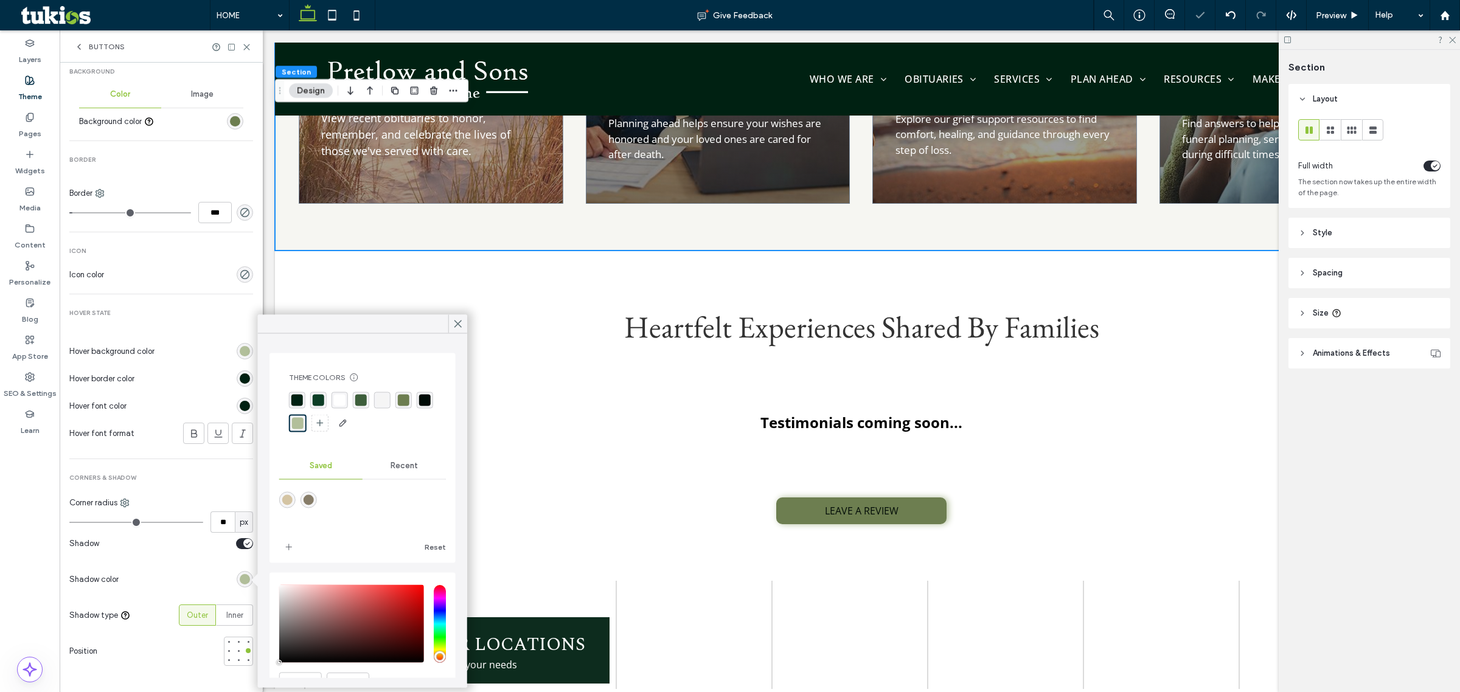
click at [419, 406] on div "rgba(0, 11, 6, 1)" at bounding box center [425, 401] width 12 height 12
click at [303, 423] on div "rgba(178, 191, 155, 1)" at bounding box center [297, 425] width 12 height 12
click at [236, 543] on div "toggle" at bounding box center [244, 543] width 17 height 11
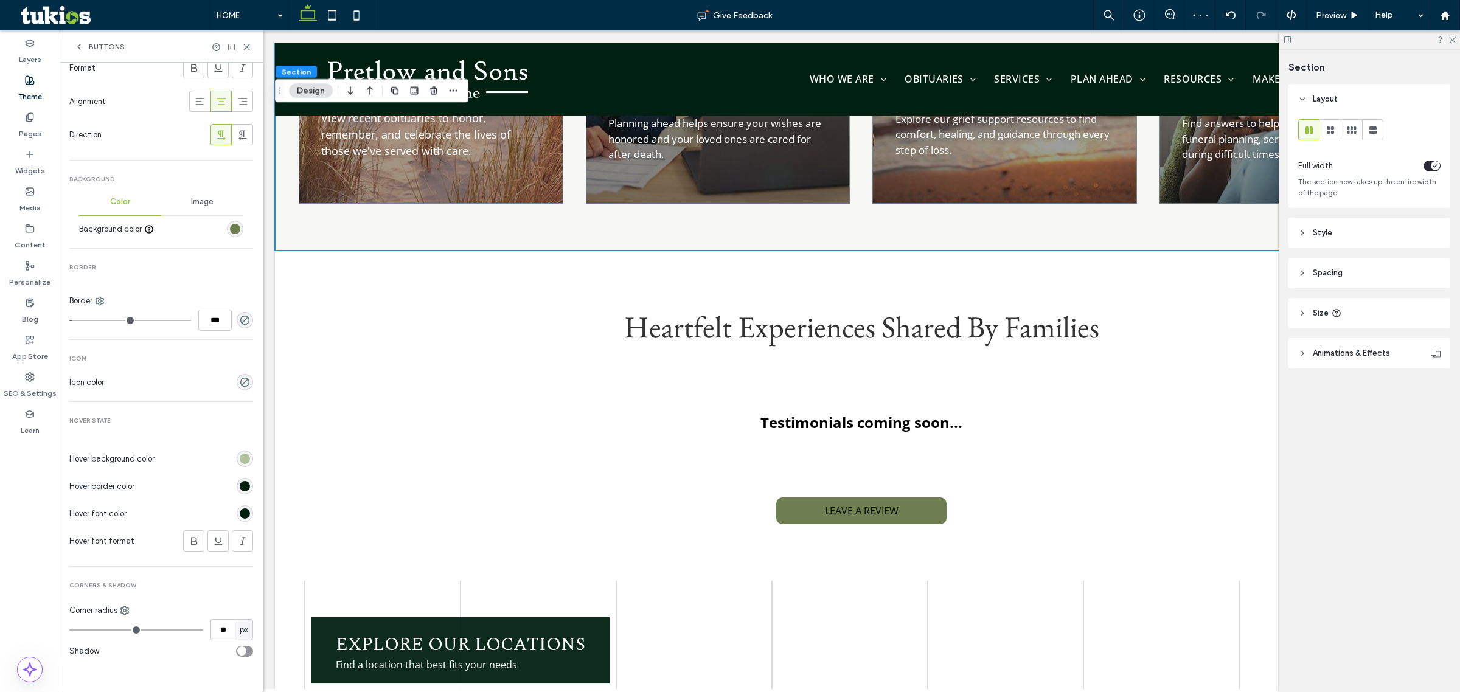
scroll to position [277, 0]
type input "*"
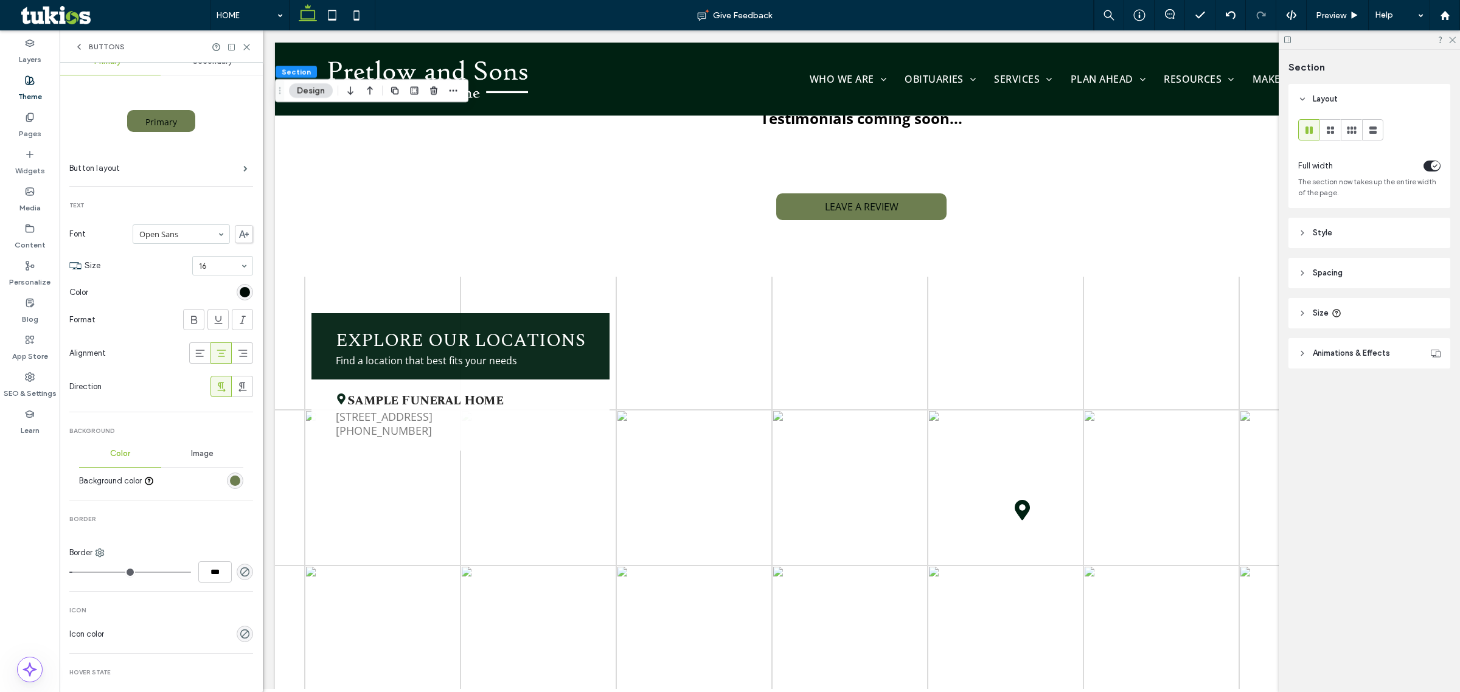
scroll to position [0, 0]
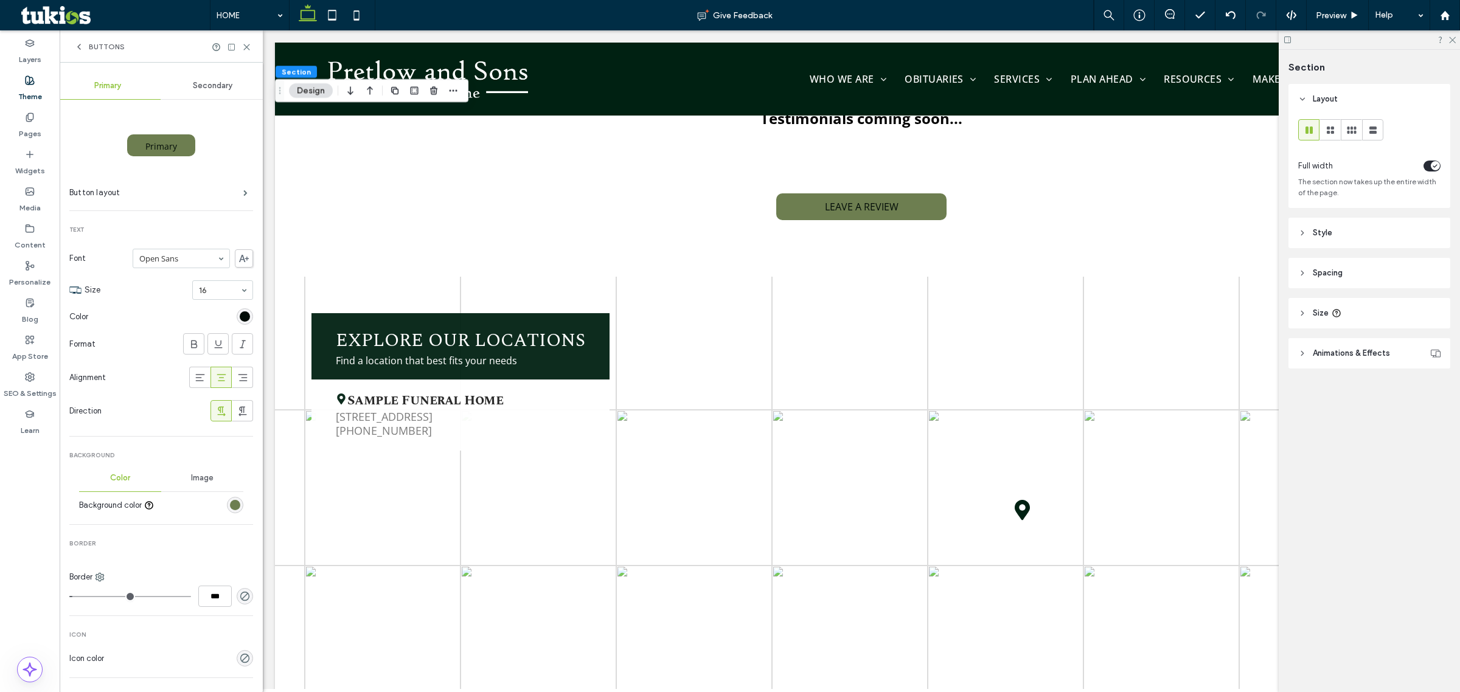
click at [226, 81] on span "Secondary" at bounding box center [213, 86] width 40 height 10
click at [207, 201] on label "Button layout" at bounding box center [156, 193] width 174 height 24
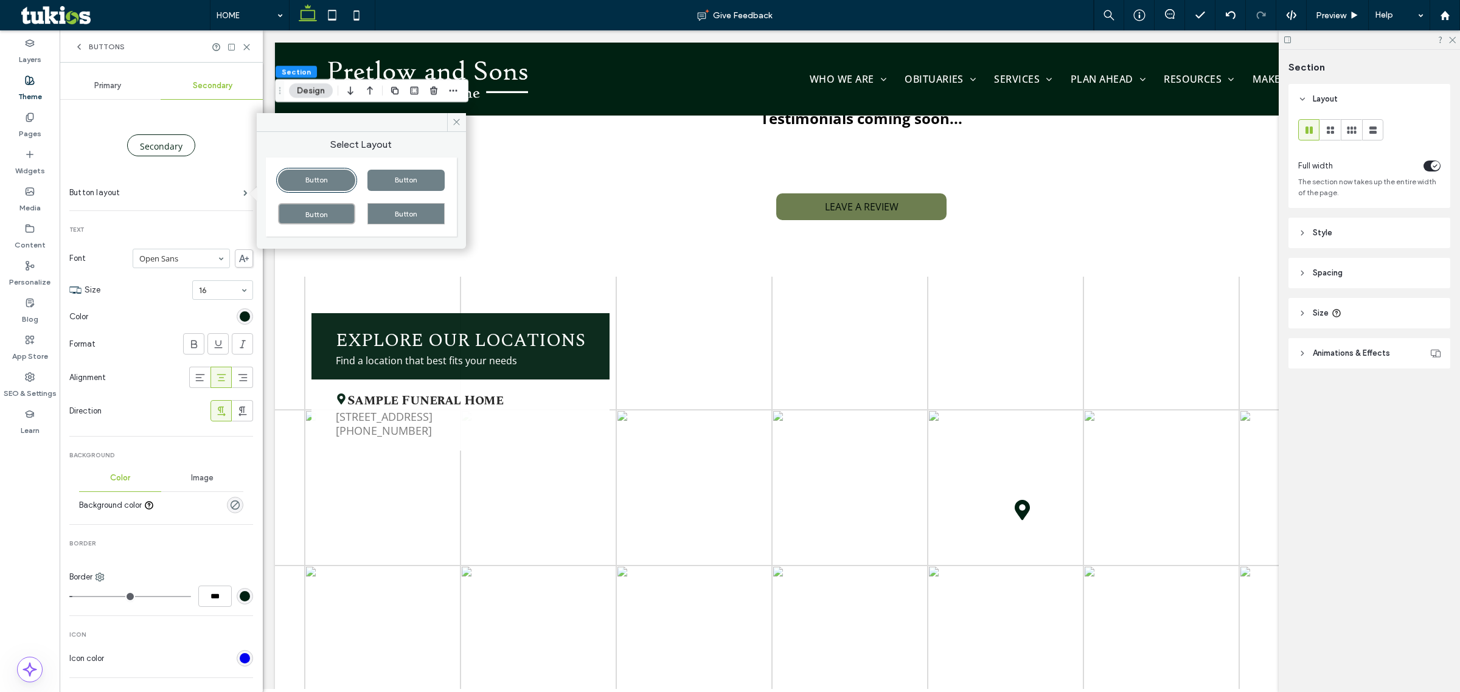
click at [420, 178] on div "Button" at bounding box center [405, 180] width 77 height 21
type input "*"
click at [344, 215] on div "Button" at bounding box center [316, 213] width 77 height 21
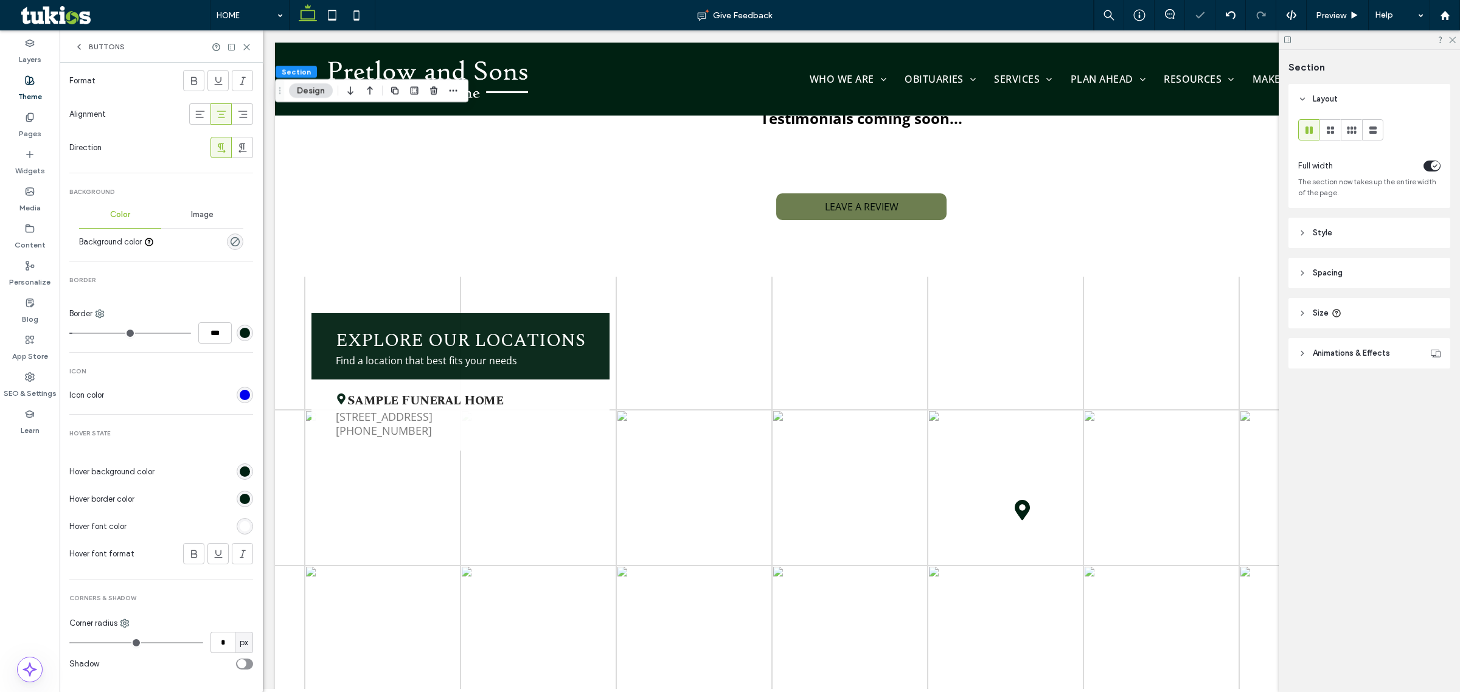
scroll to position [277, 0]
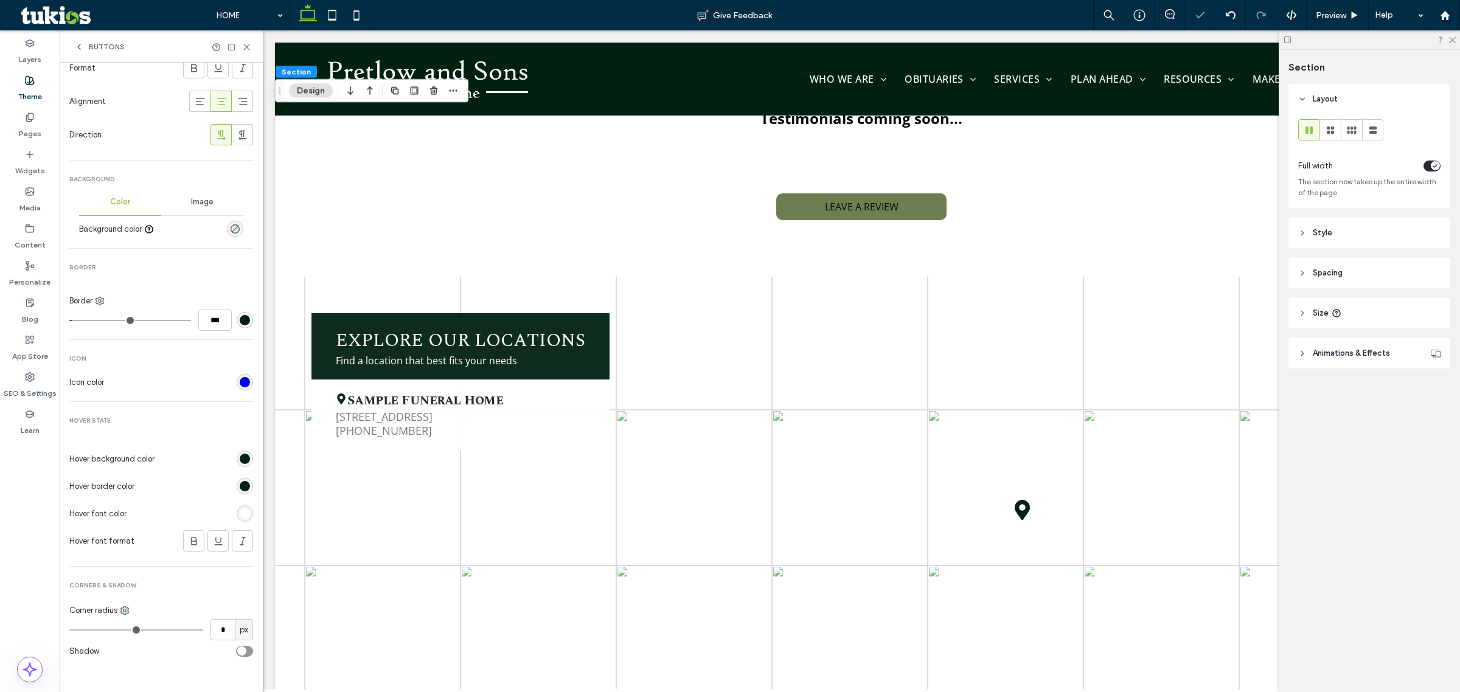
type input "*"
click at [223, 631] on input "*" at bounding box center [222, 629] width 24 height 21
type input "**"
type input "*"
type input "**"
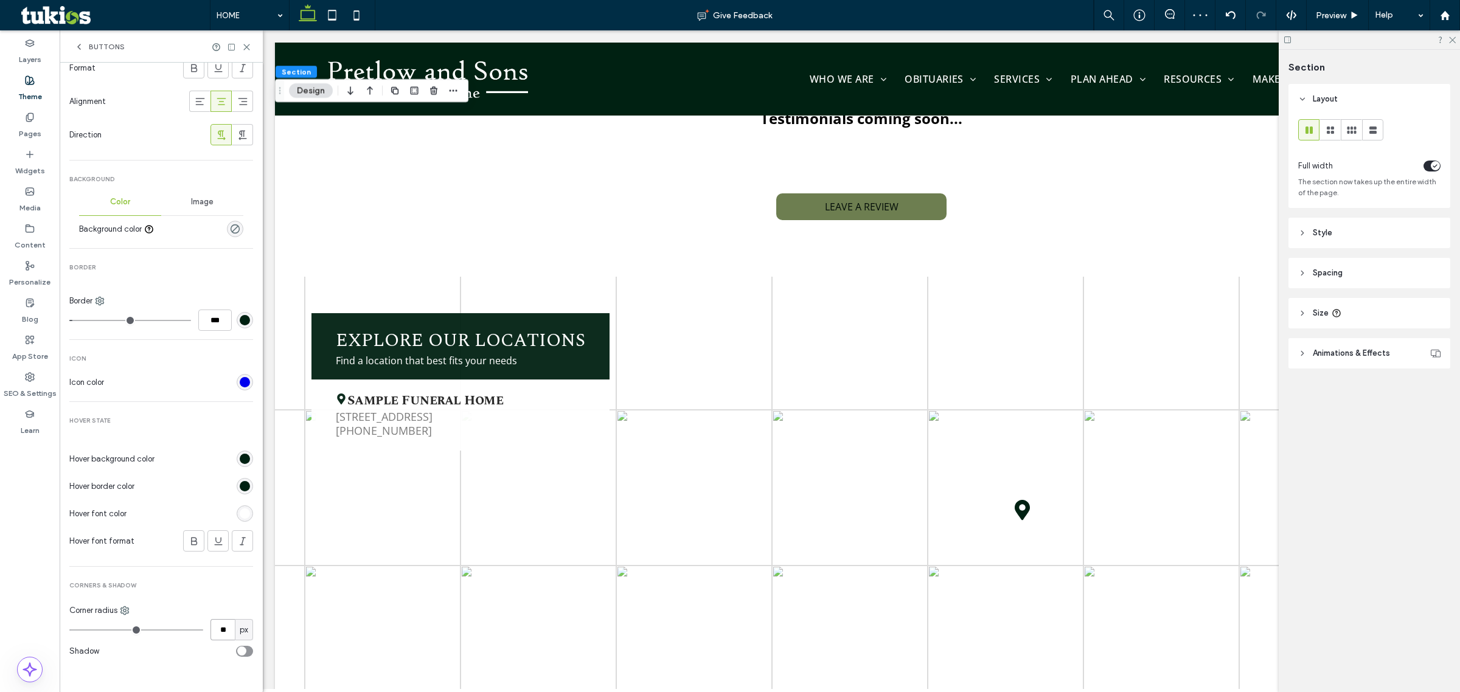
type input "*"
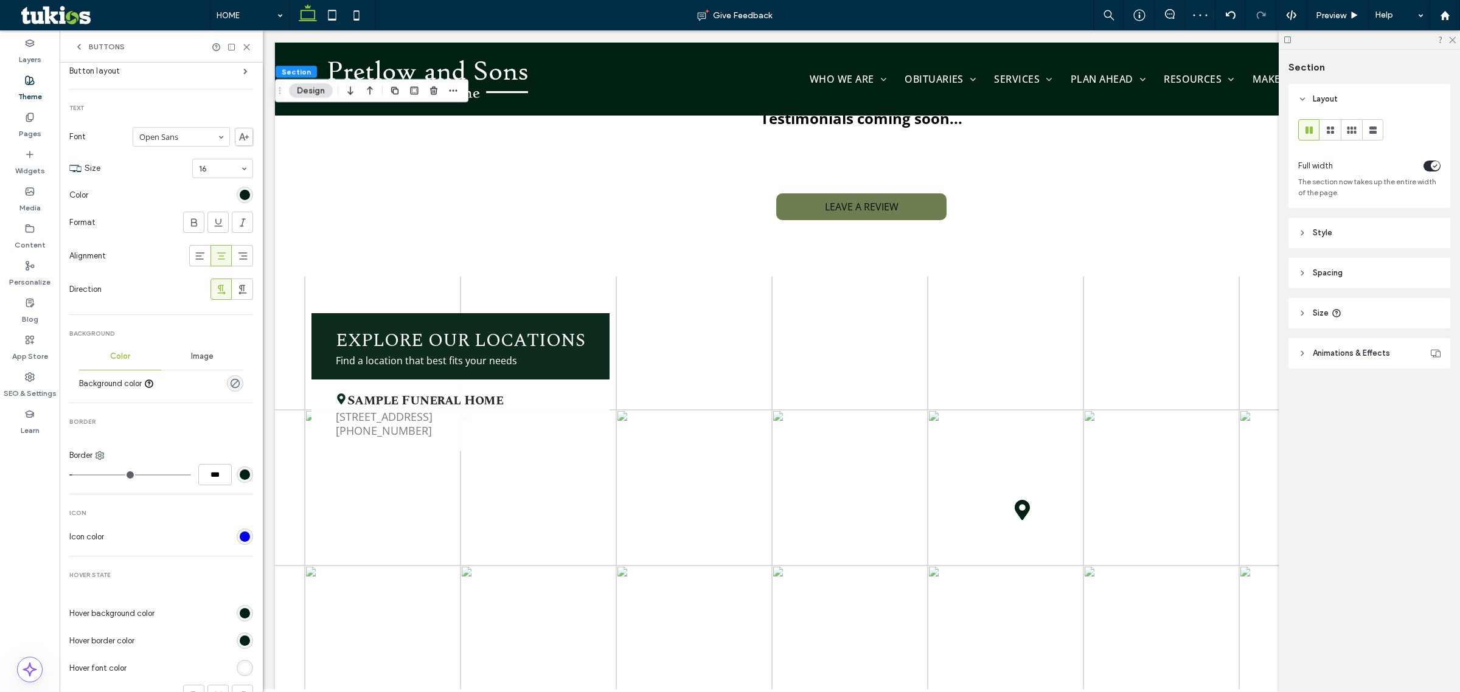
scroll to position [0, 0]
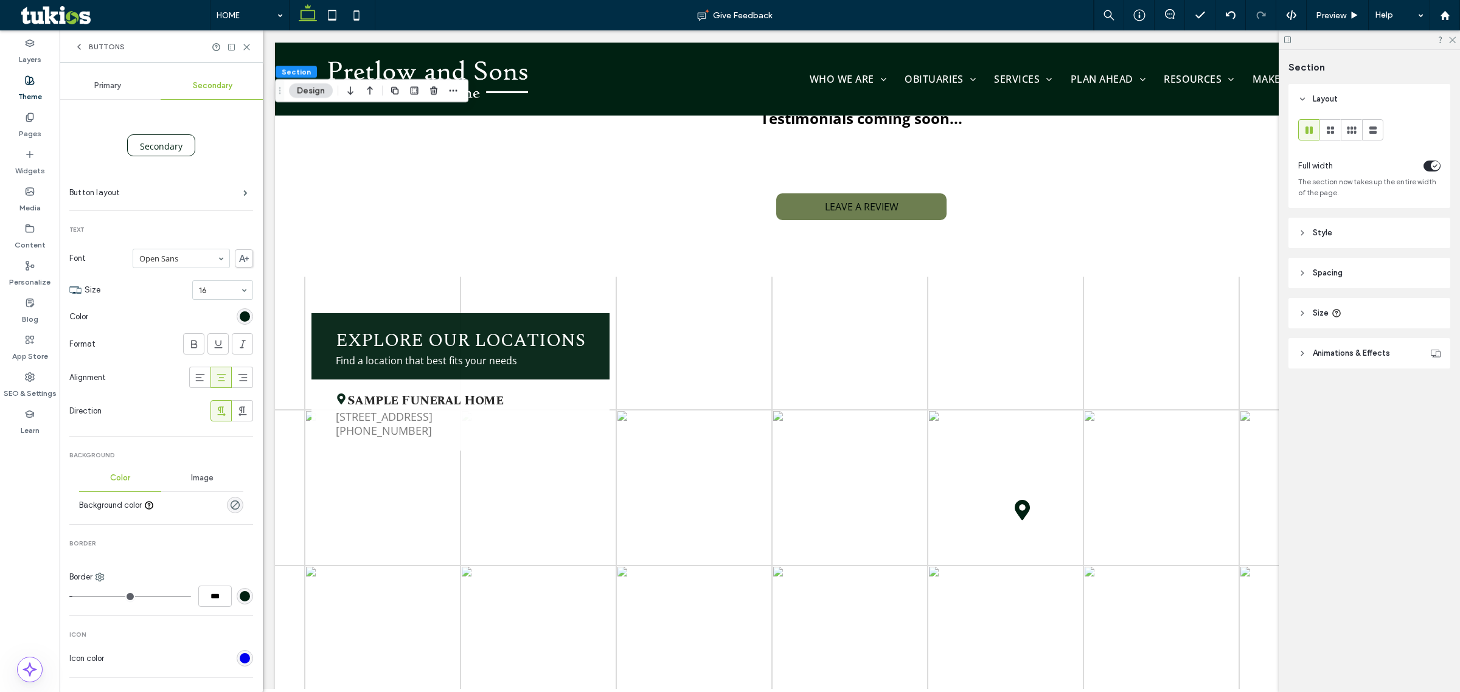
click at [78, 43] on icon at bounding box center [79, 47] width 10 height 10
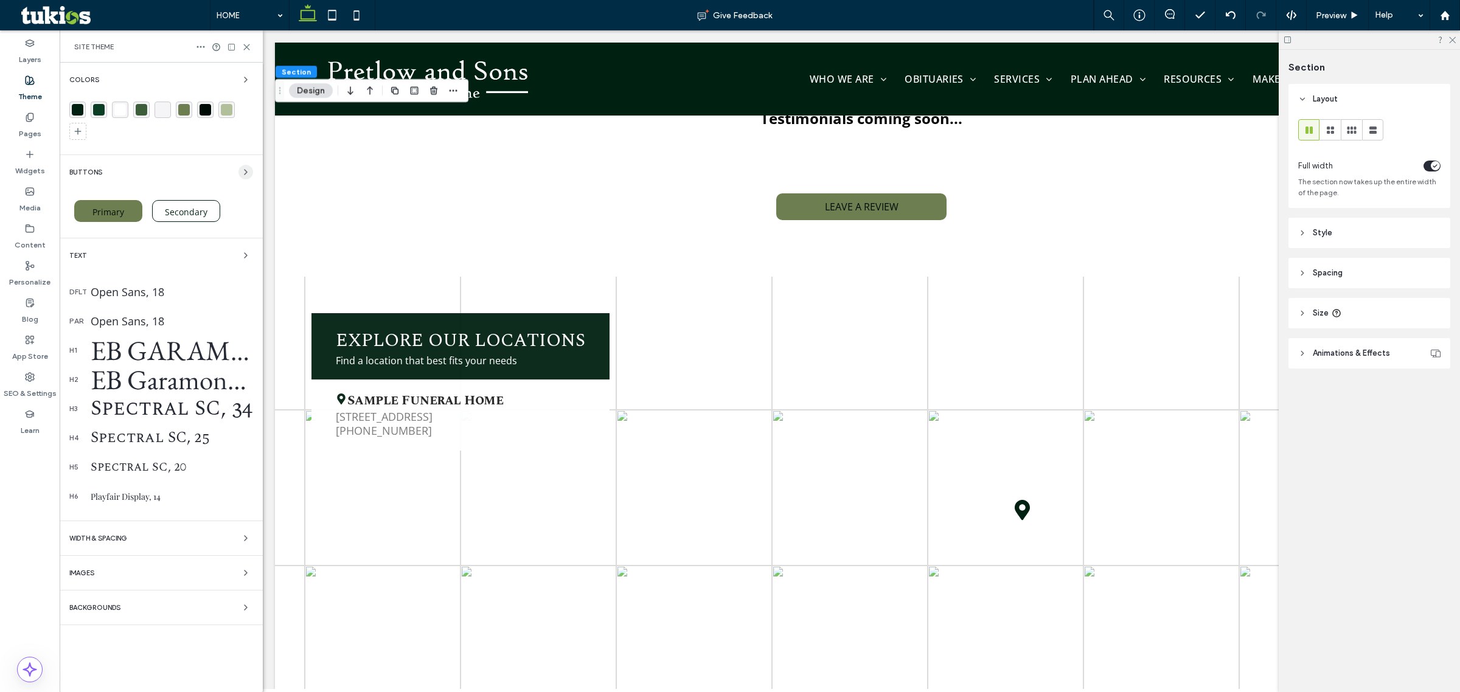
click at [243, 175] on icon "button" at bounding box center [246, 172] width 10 height 10
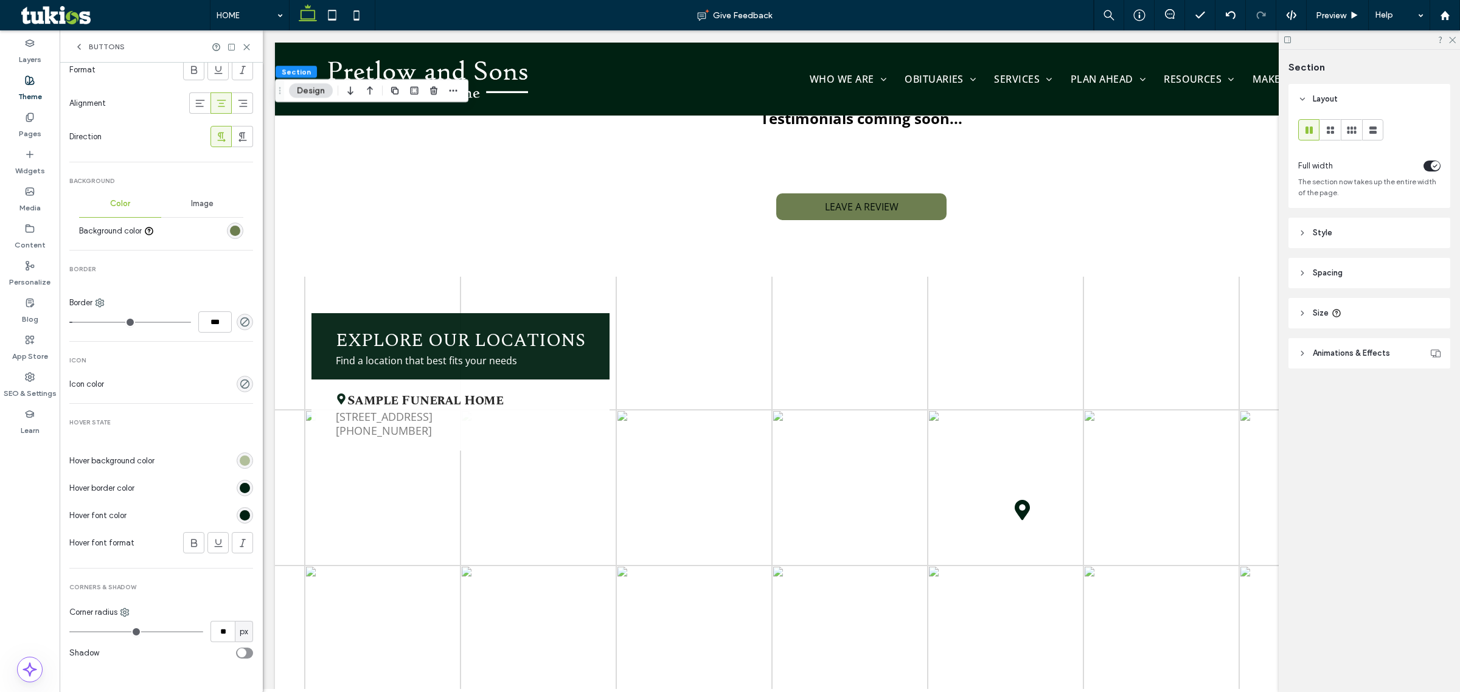
scroll to position [277, 0]
click at [237, 464] on div "rgb(178, 191, 155)" at bounding box center [245, 459] width 16 height 16
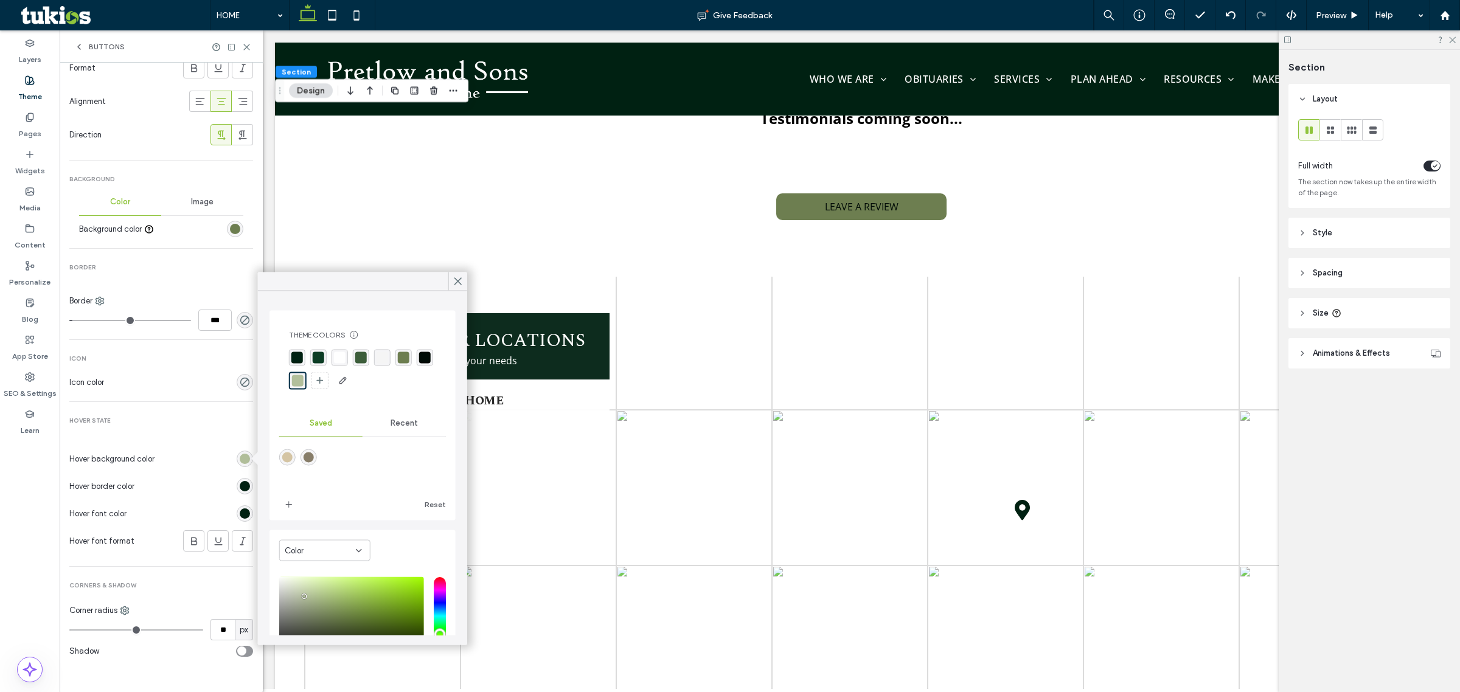
click at [307, 378] on div "rgba(178, 191, 155, 1)" at bounding box center [298, 381] width 18 height 18
click at [242, 487] on div "rgb(0, 33, 18)" at bounding box center [245, 486] width 10 height 10
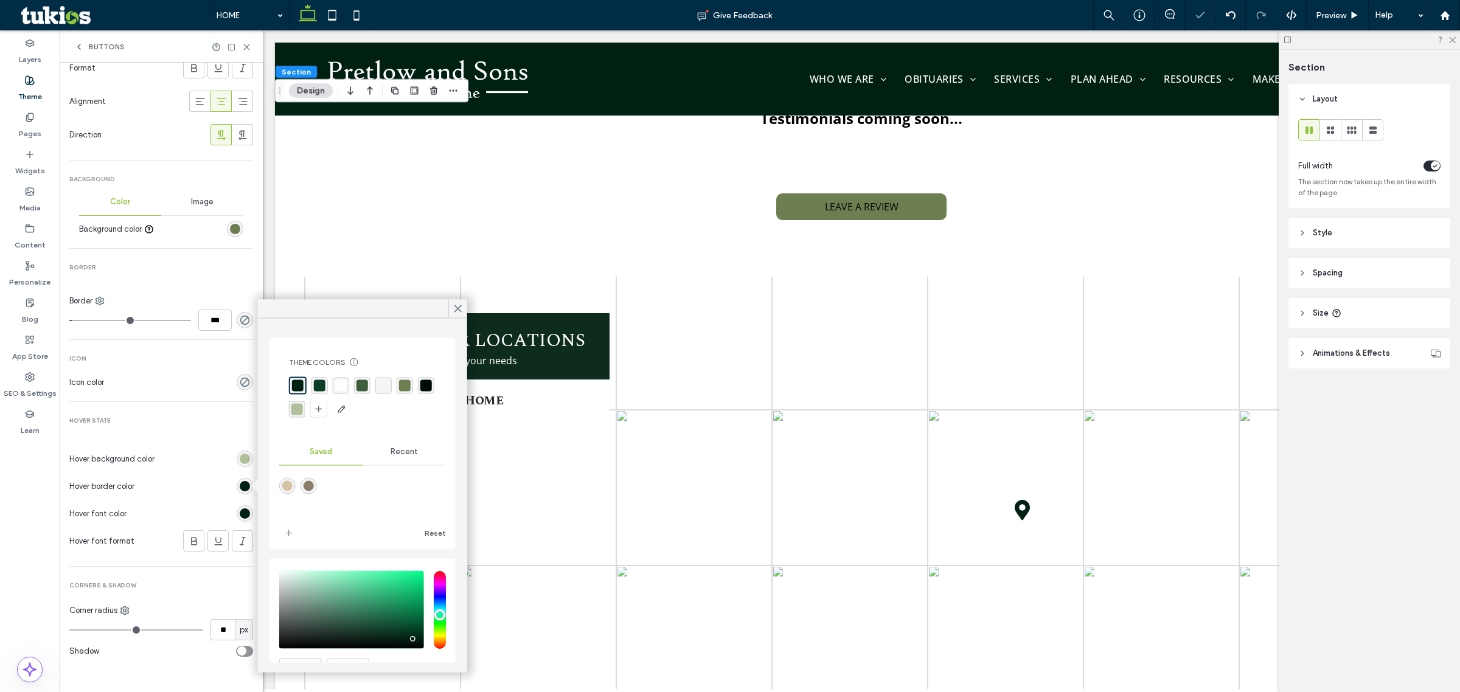
click at [420, 392] on div "rgba(0, 11, 6, 1)" at bounding box center [426, 386] width 12 height 12
click at [240, 512] on div "rgb(0, 33, 18)" at bounding box center [245, 514] width 10 height 10
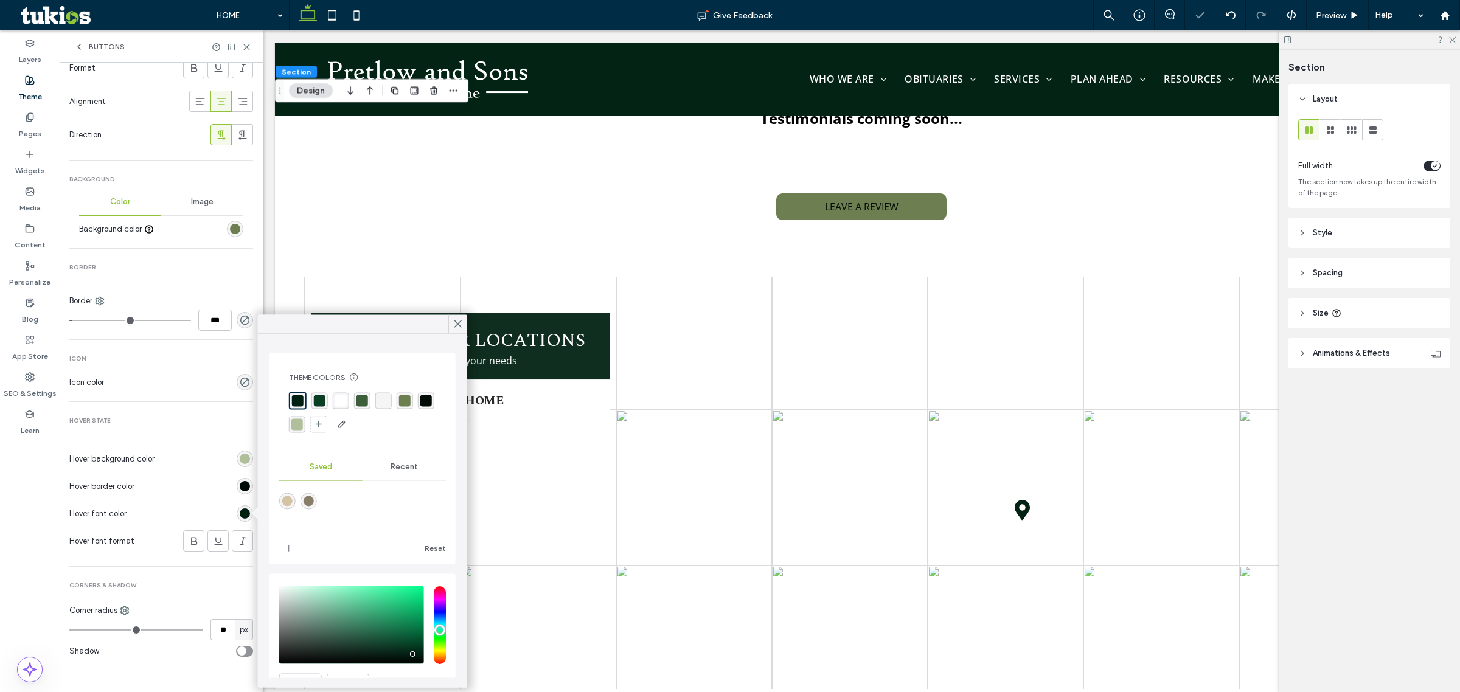
click at [418, 409] on div "rgba(0, 11, 6, 1)" at bounding box center [426, 401] width 16 height 16
click at [237, 492] on div "rgb(0, 11, 6)" at bounding box center [245, 486] width 16 height 16
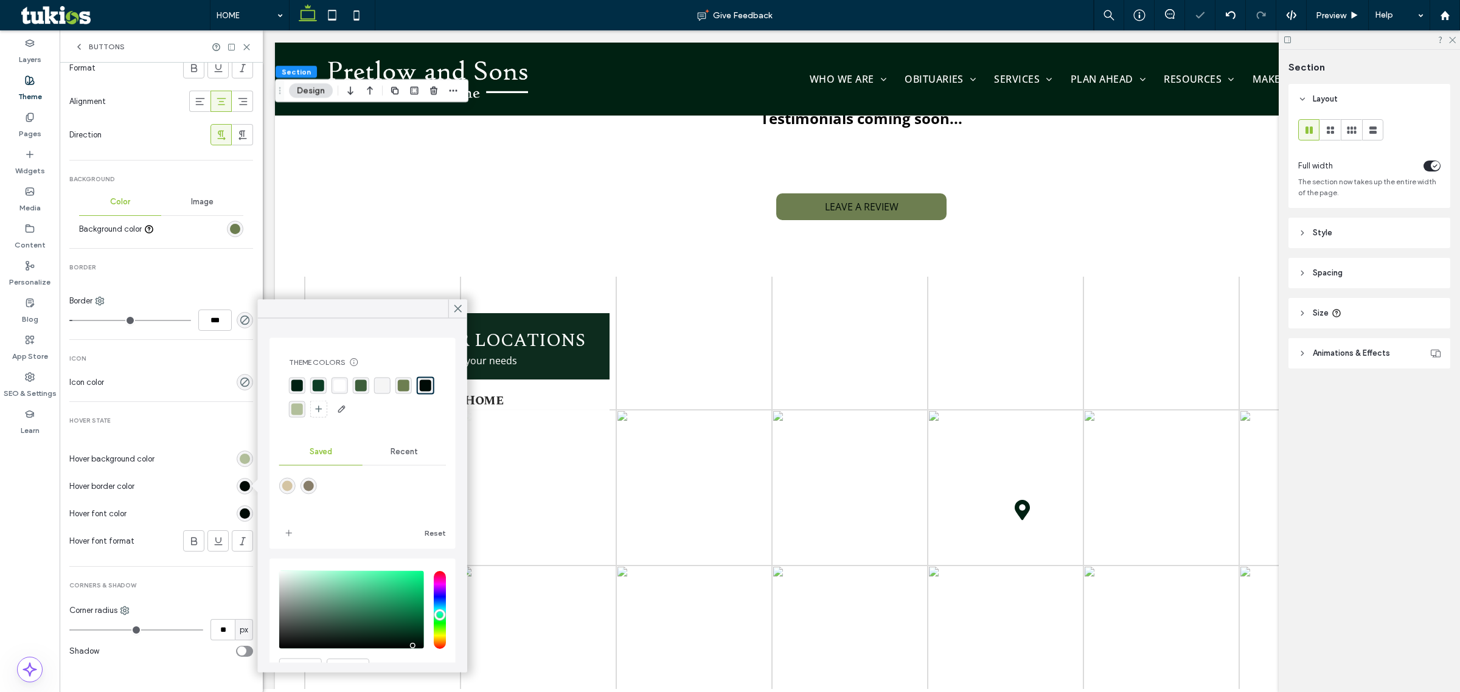
click at [303, 382] on div "rgba(0, 33, 18, 1)" at bounding box center [297, 386] width 16 height 16
click at [240, 511] on div "rgb(0, 11, 6)" at bounding box center [245, 514] width 10 height 10
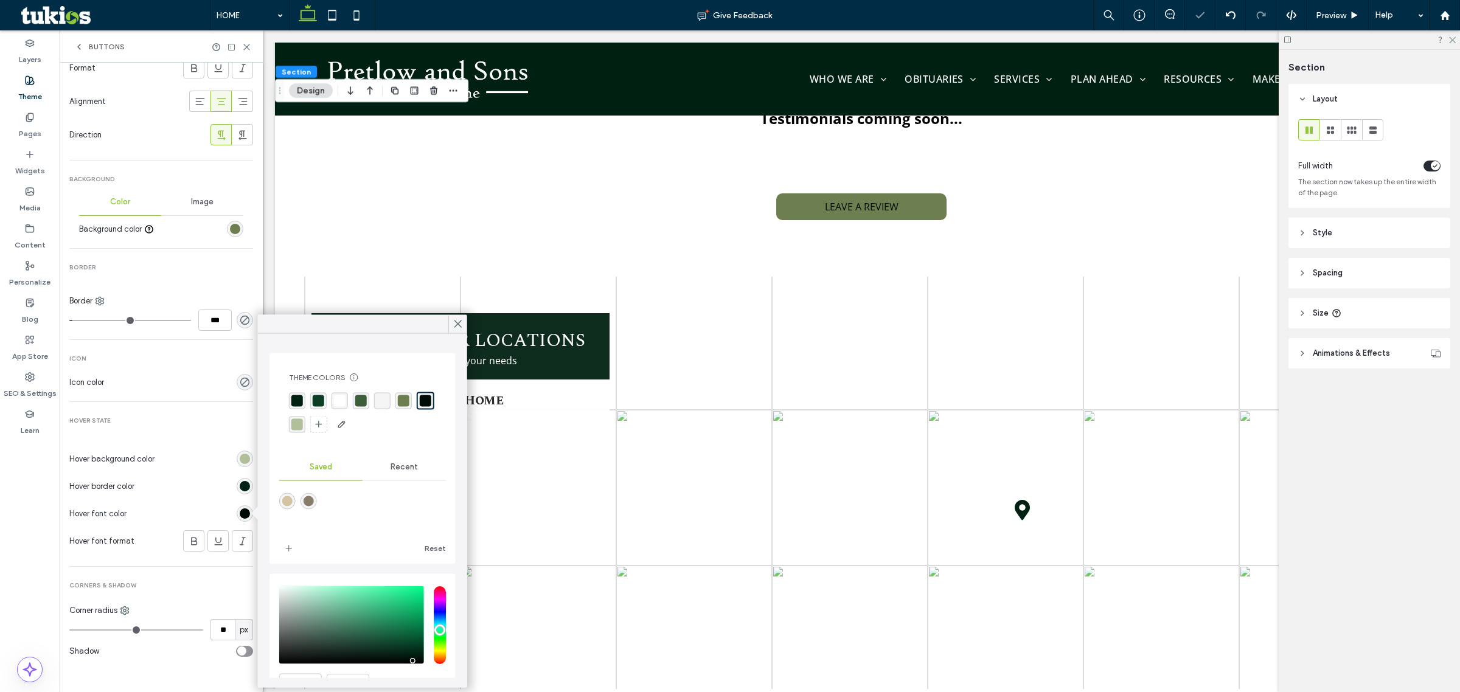
click at [295, 405] on div "rgba(0, 33, 18, 1)" at bounding box center [297, 401] width 12 height 12
click at [258, 432] on div "Theme Colors Save time with Theme Colors Create a color palette to instantly ad…" at bounding box center [362, 511] width 209 height 354
click at [248, 426] on div "Primary Secondary Primary Button layout Text Font Open Sans Size 16 Color Forma…" at bounding box center [161, 239] width 203 height 906
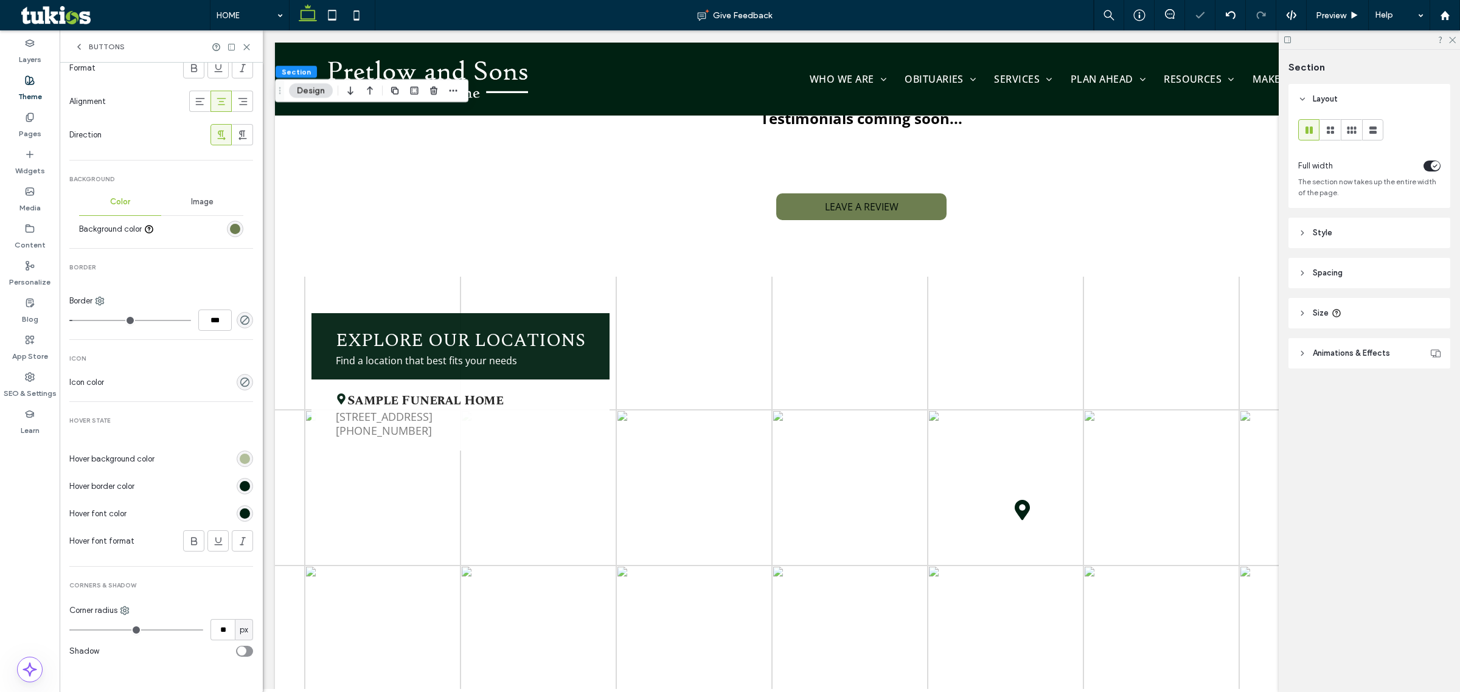
scroll to position [0, 0]
type input "*"
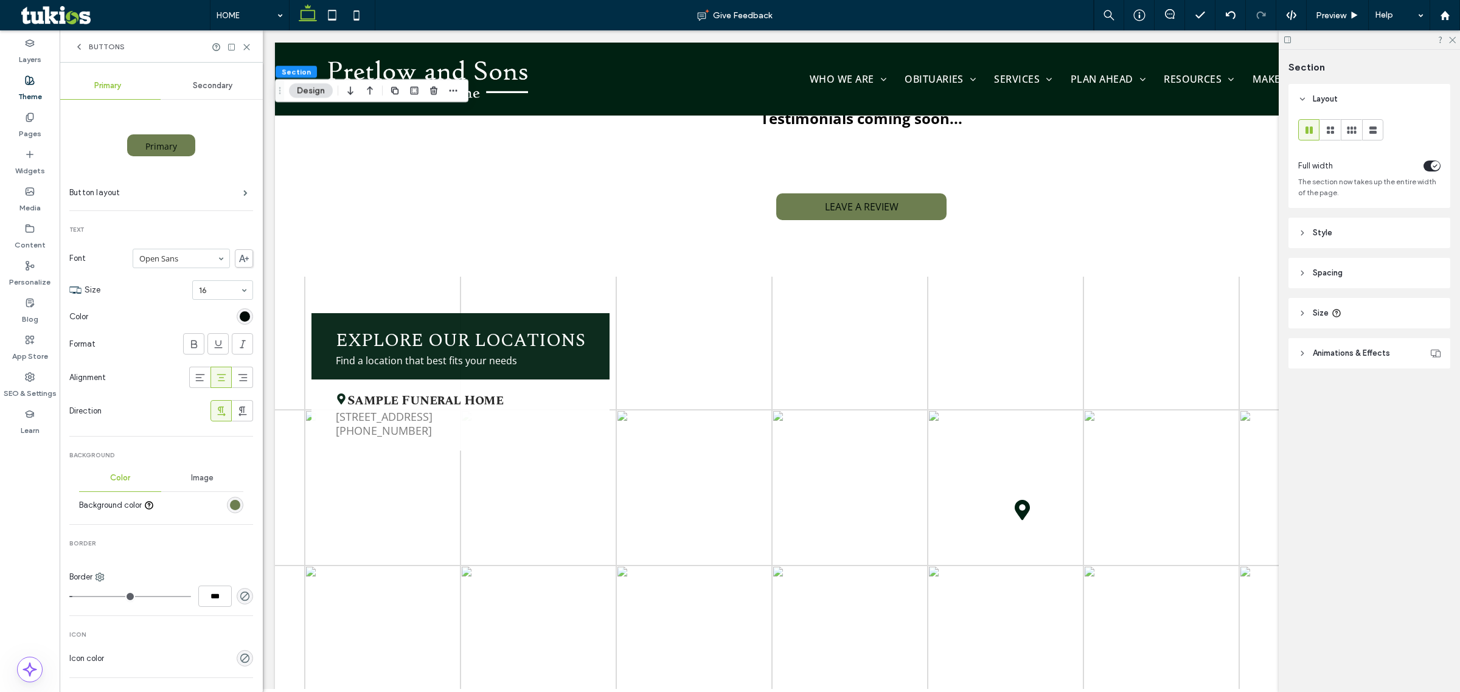
click at [214, 88] on span "Secondary" at bounding box center [213, 86] width 40 height 10
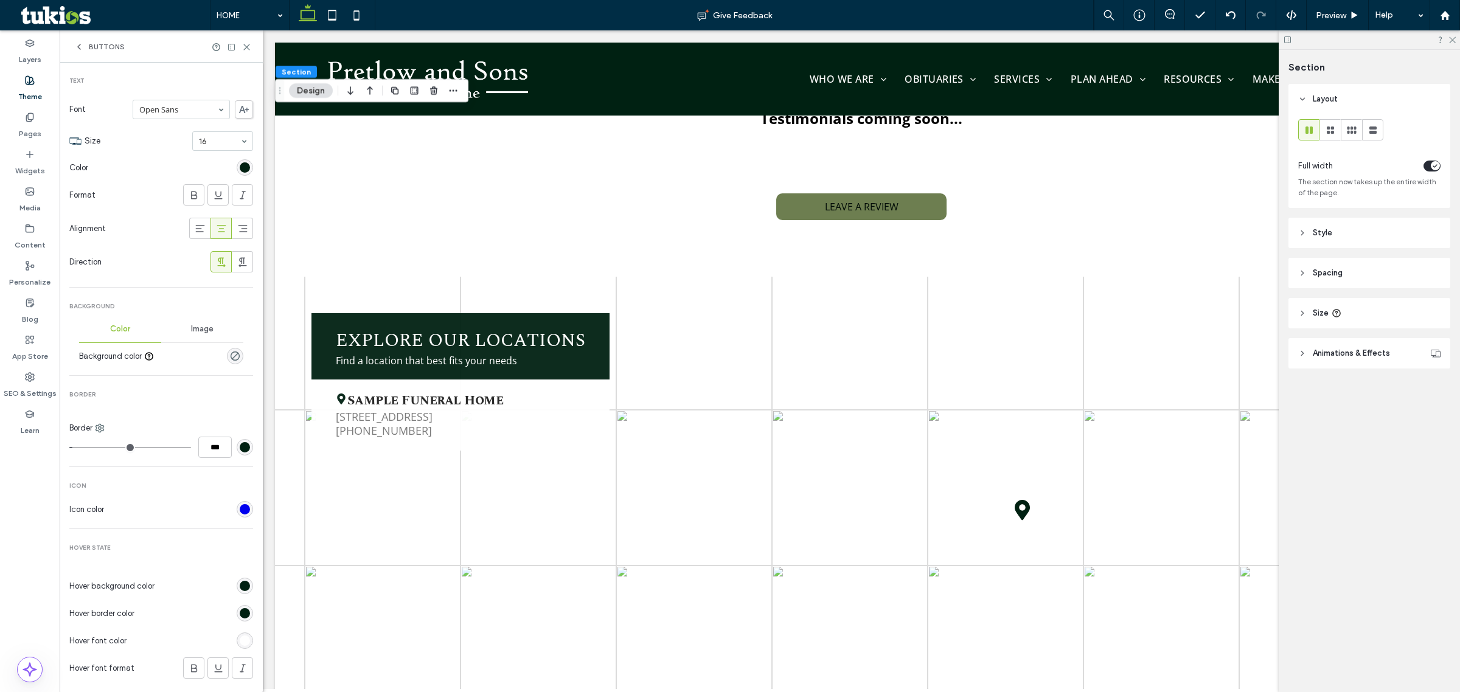
scroll to position [277, 0]
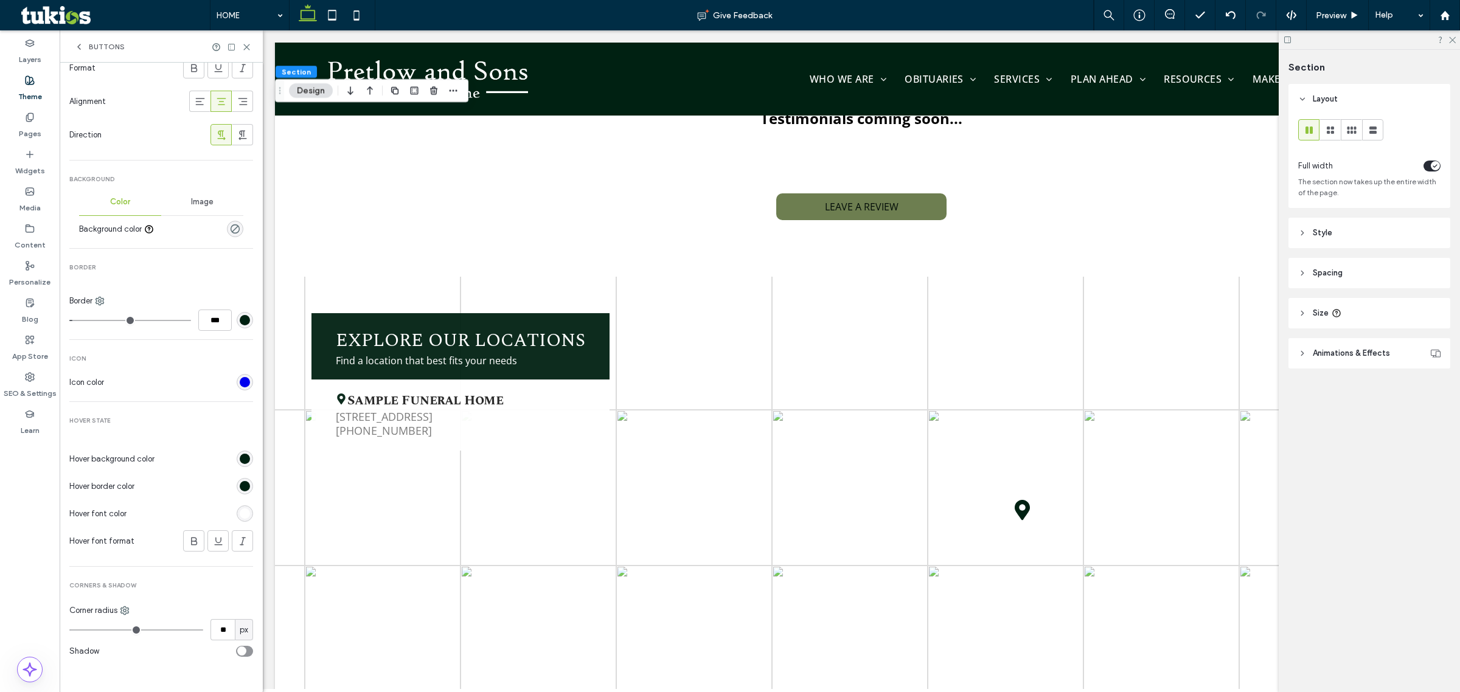
click at [240, 461] on div "rgb(0, 33, 18)" at bounding box center [245, 459] width 10 height 10
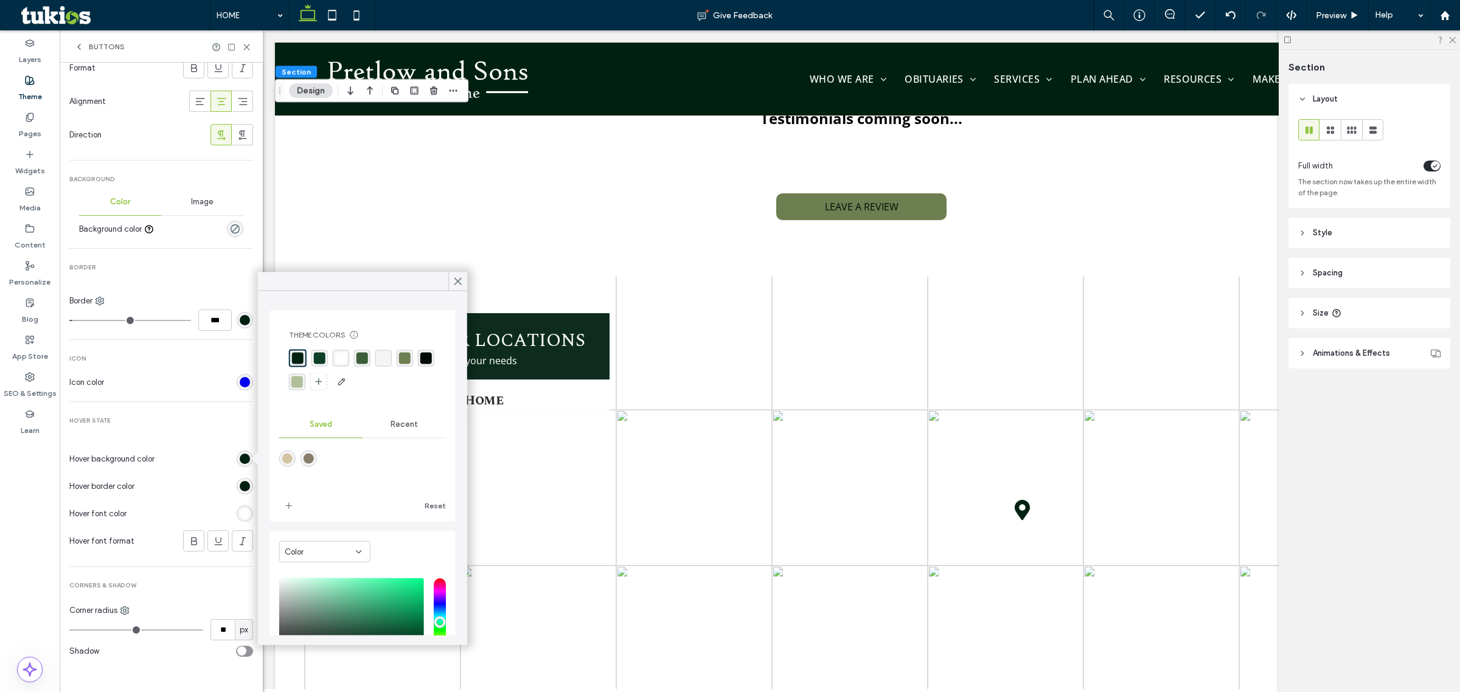
click at [305, 384] on div "rgba(178, 191, 155, 1)" at bounding box center [297, 382] width 16 height 16
click at [242, 485] on div "rgb(0, 33, 18)" at bounding box center [245, 486] width 10 height 10
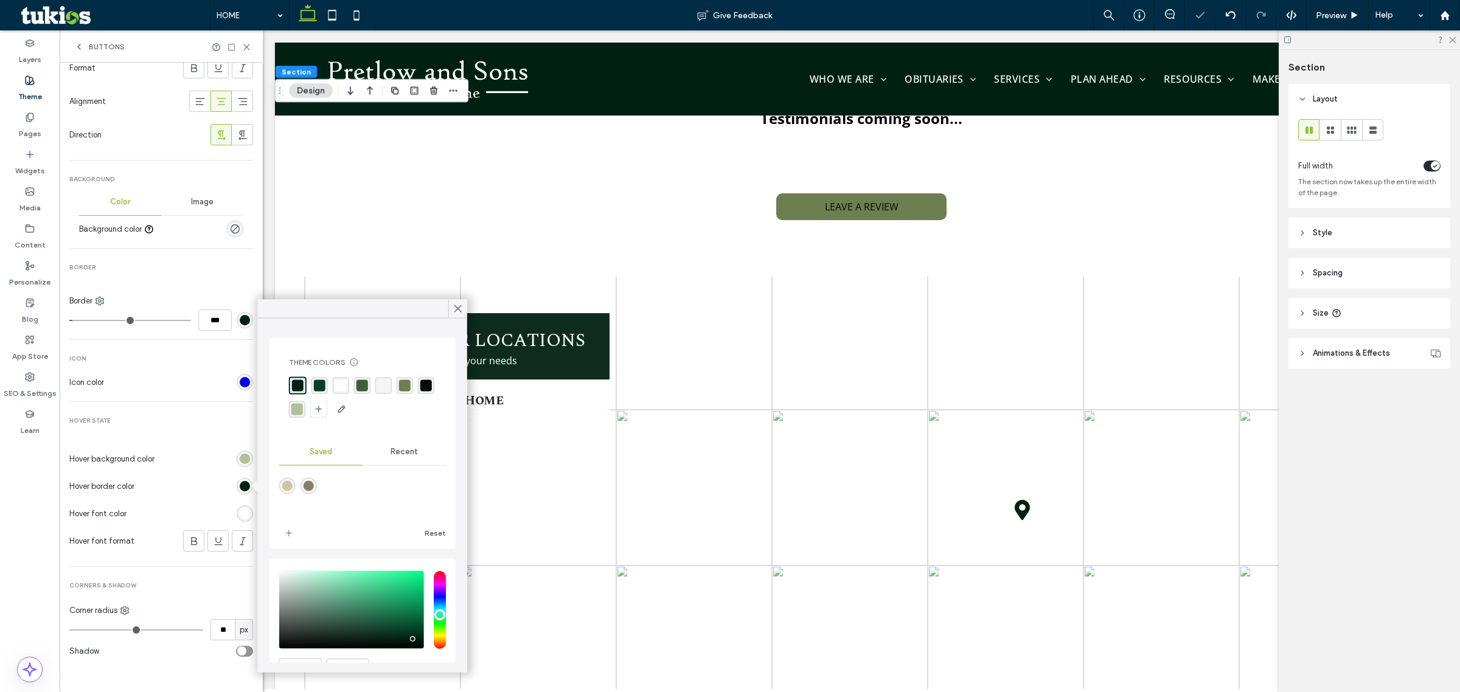
click at [301, 384] on div "rgba(0, 33, 18, 1)" at bounding box center [298, 386] width 12 height 12
click at [240, 515] on div "rgb(255, 255, 255)" at bounding box center [245, 514] width 10 height 10
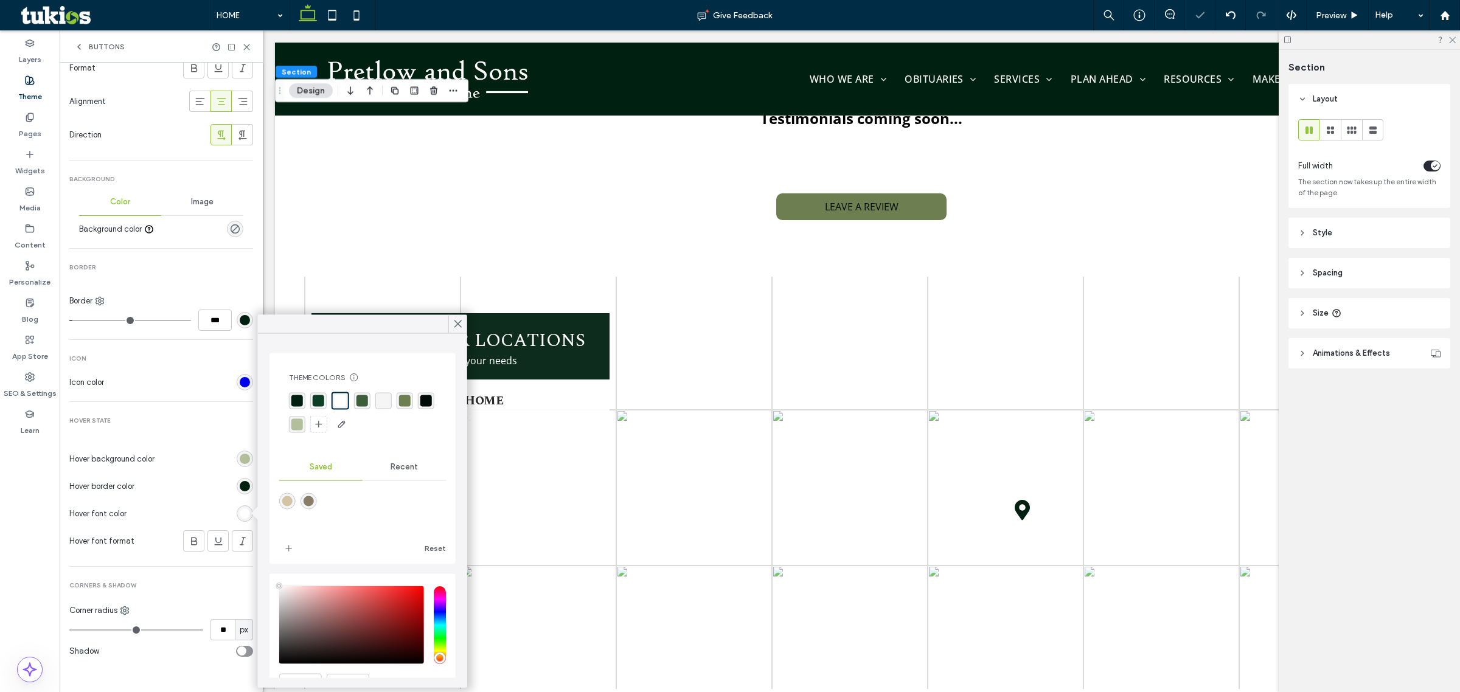
click at [294, 397] on div "rgba(0, 33, 18, 1)" at bounding box center [297, 401] width 12 height 12
click at [223, 427] on div "Hover State Hover background color Hover border color Hover font color Hover fo…" at bounding box center [161, 499] width 184 height 165
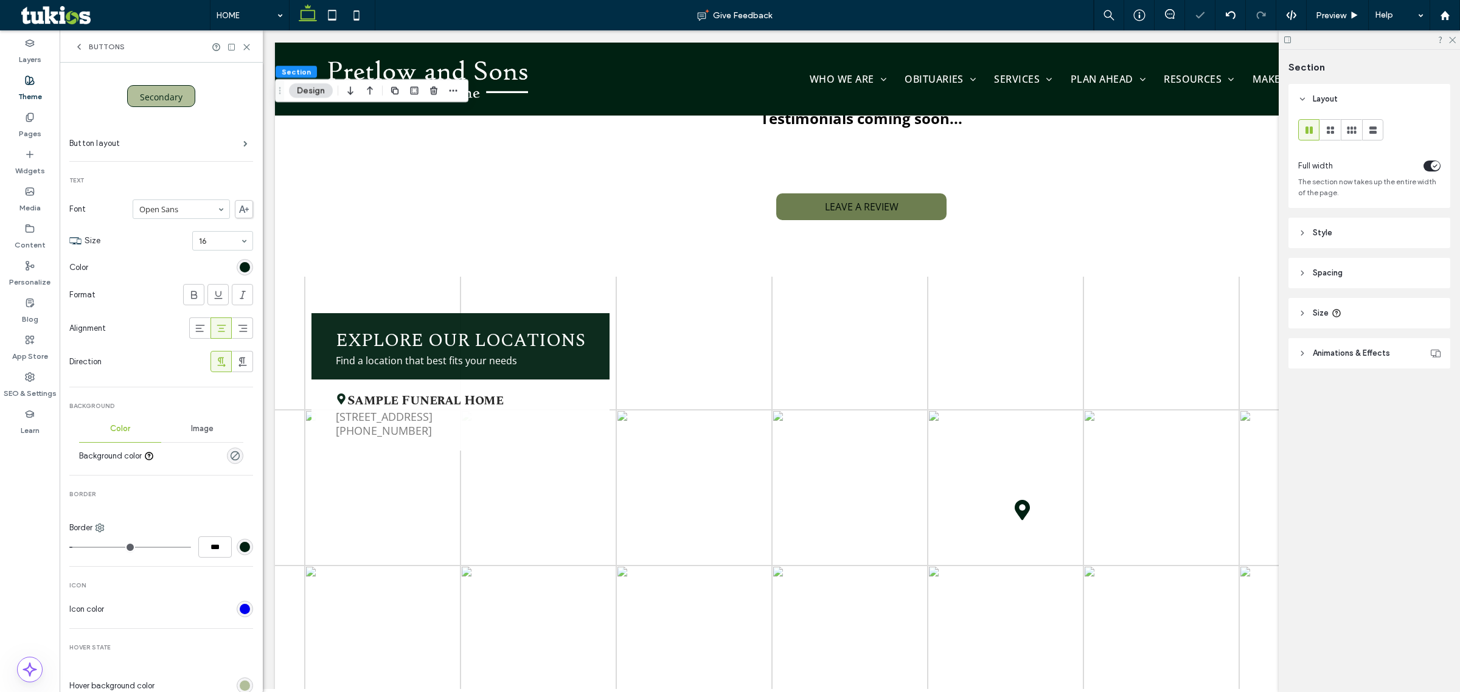
scroll to position [17, 0]
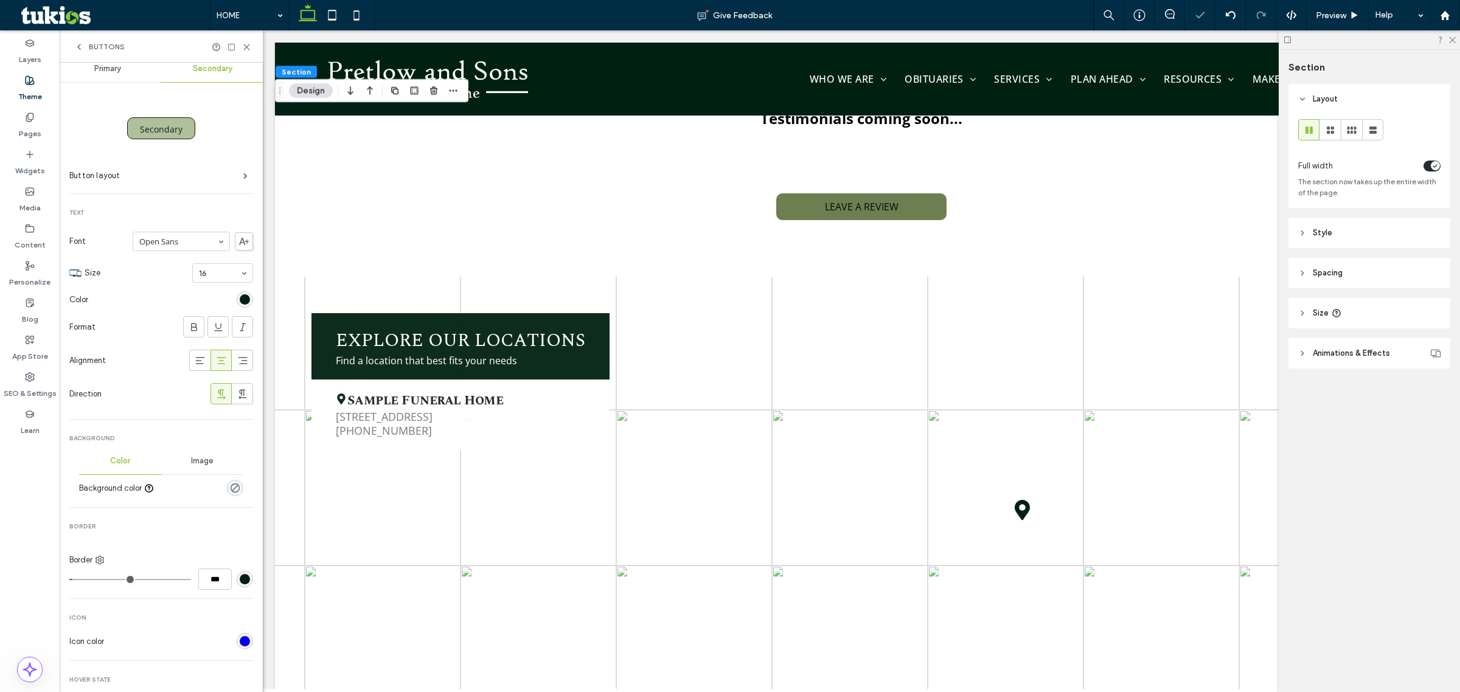
type input "*"
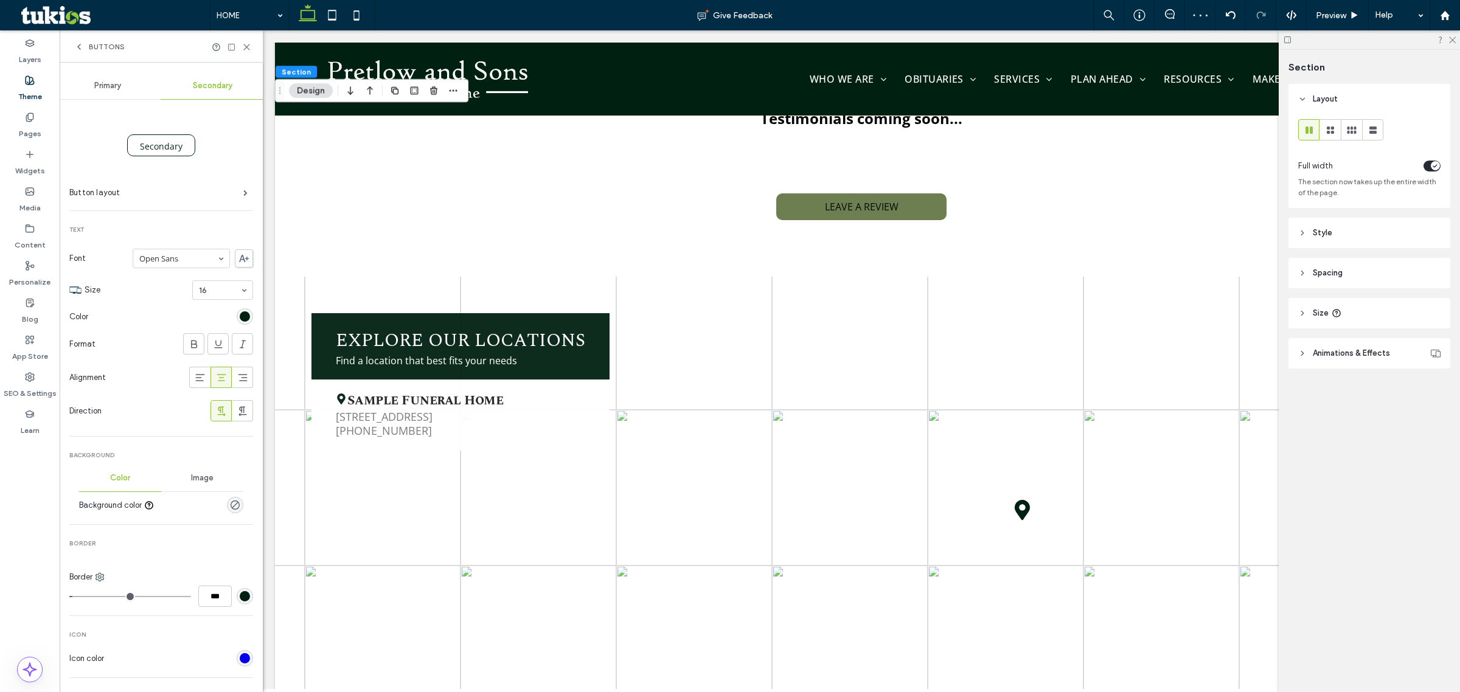
click at [80, 41] on div "Buttons" at bounding box center [161, 46] width 203 height 32
click at [79, 47] on icon at bounding box center [79, 47] width 10 height 10
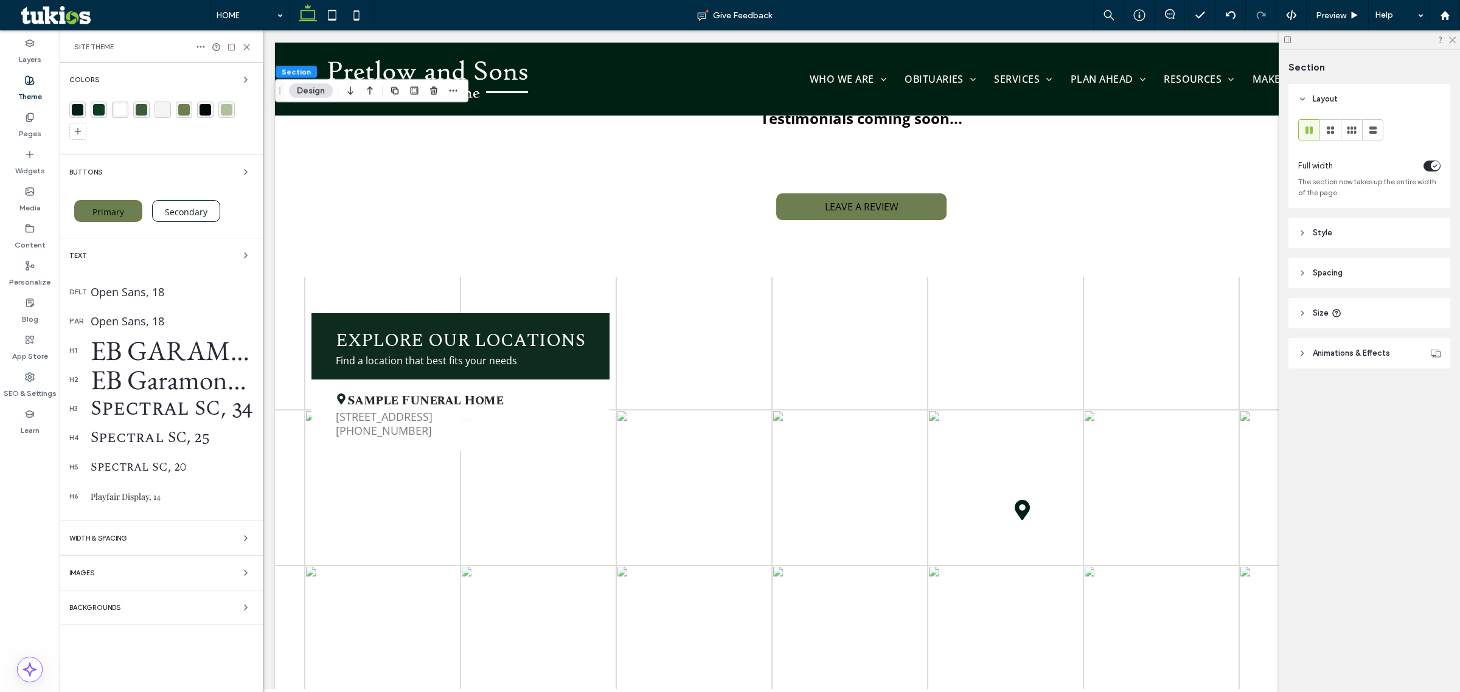
click at [193, 357] on div "EB Garamond, 72" at bounding box center [172, 350] width 162 height 35
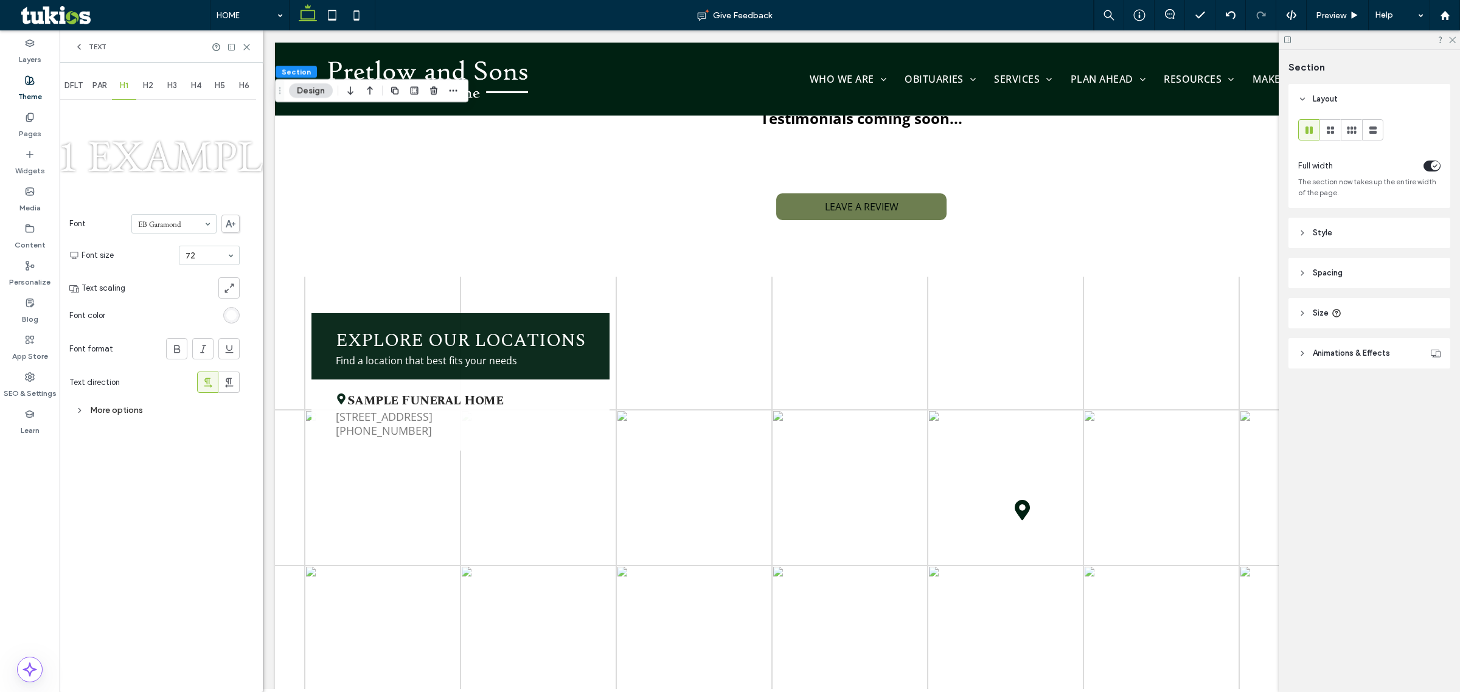
click at [83, 93] on div "DFLT" at bounding box center [74, 85] width 28 height 27
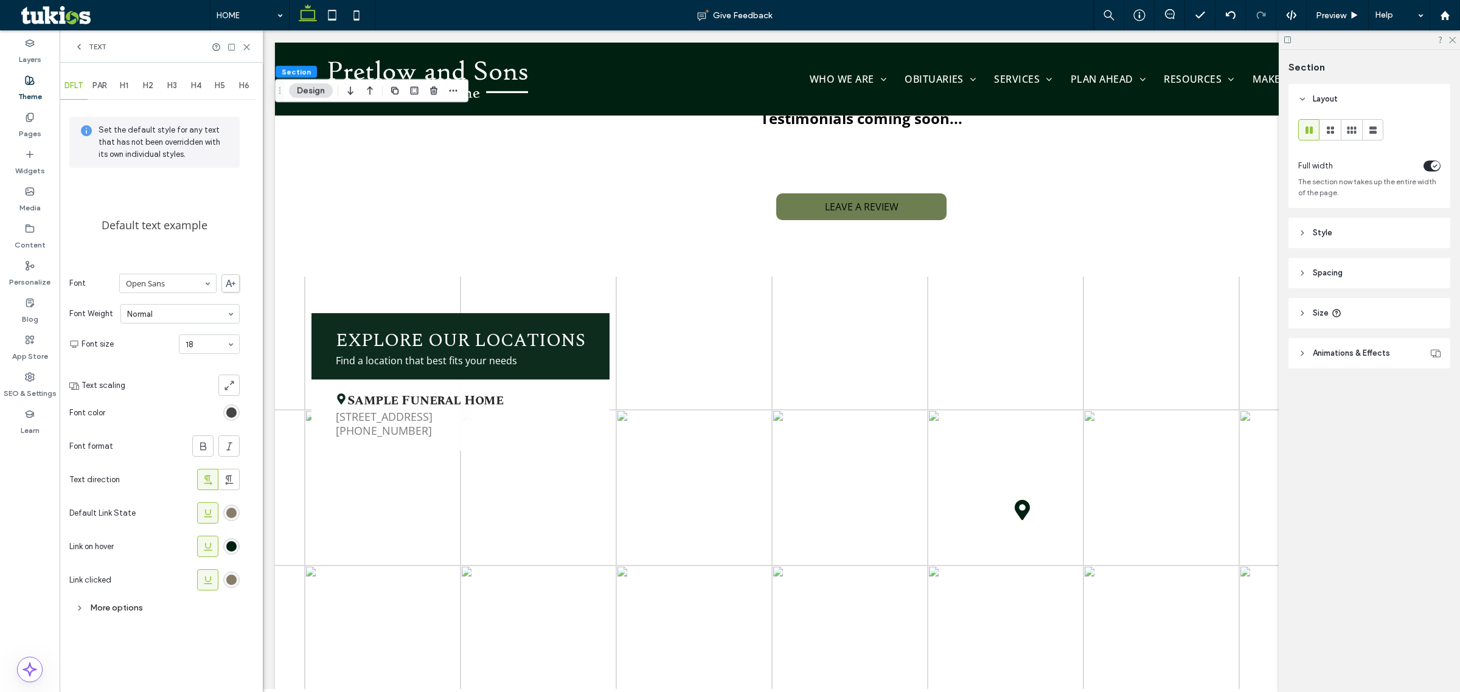
click at [232, 515] on div "rgb(135, 125, 105)" at bounding box center [231, 513] width 10 height 10
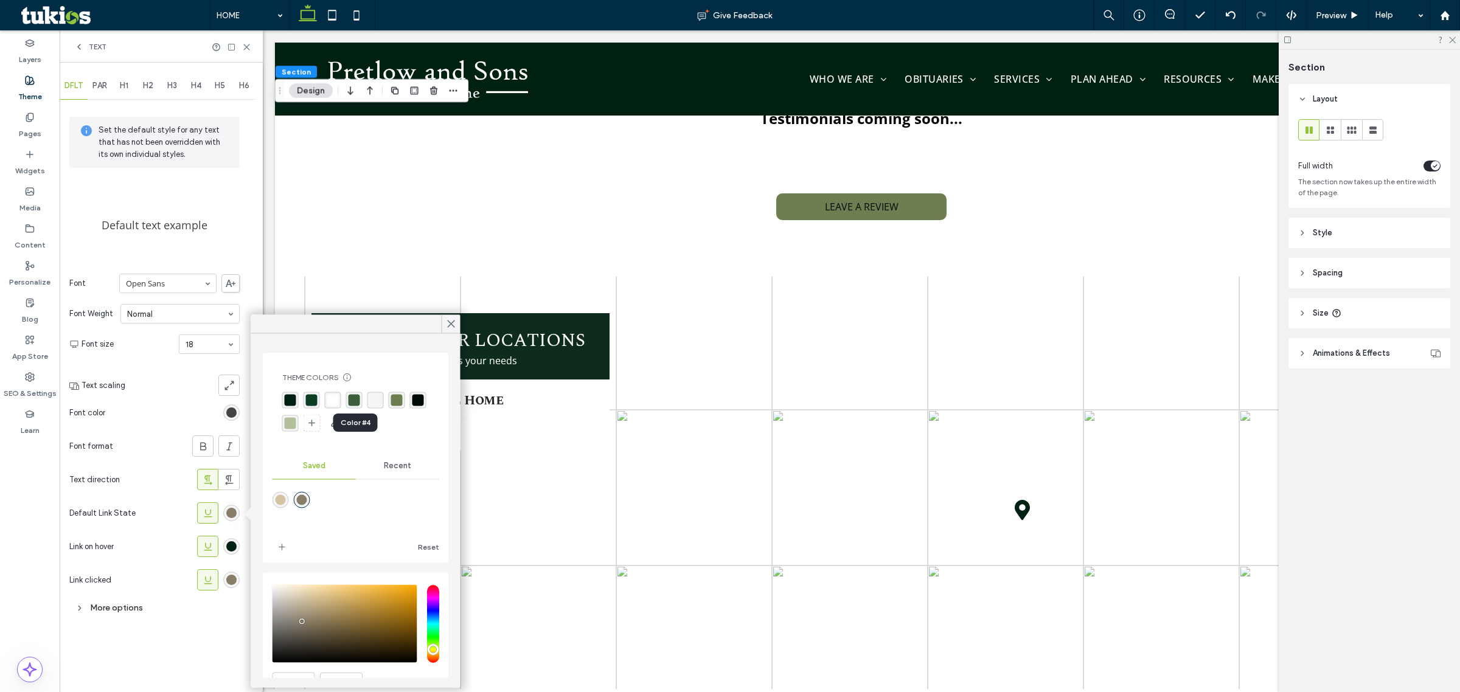
click at [353, 403] on div "rgba(61, 94, 59, 1)" at bounding box center [355, 401] width 12 height 12
click at [223, 552] on div "rgb(0, 33, 18)" at bounding box center [231, 546] width 16 height 16
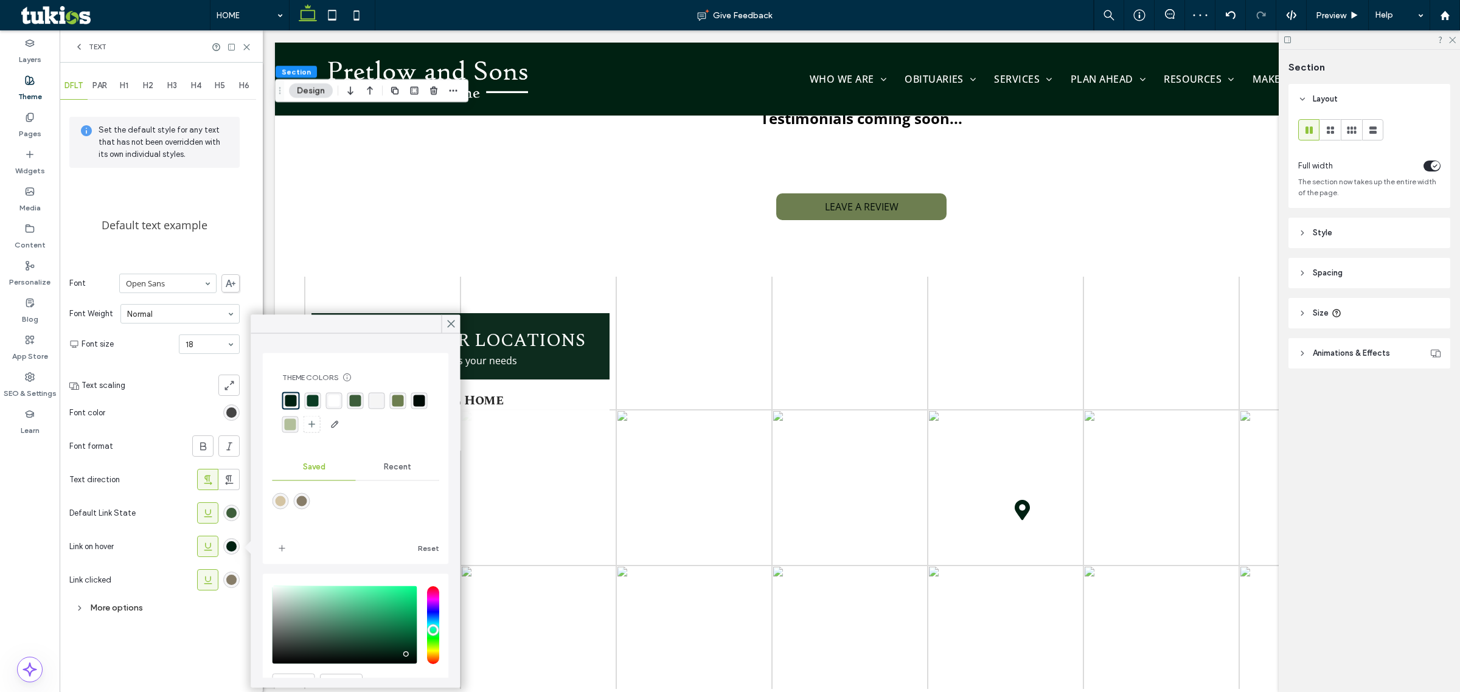
click at [398, 399] on div "rgba(109, 126, 80, 1)" at bounding box center [398, 401] width 12 height 12
click at [237, 579] on div "rgb(135, 125, 105)" at bounding box center [231, 580] width 16 height 16
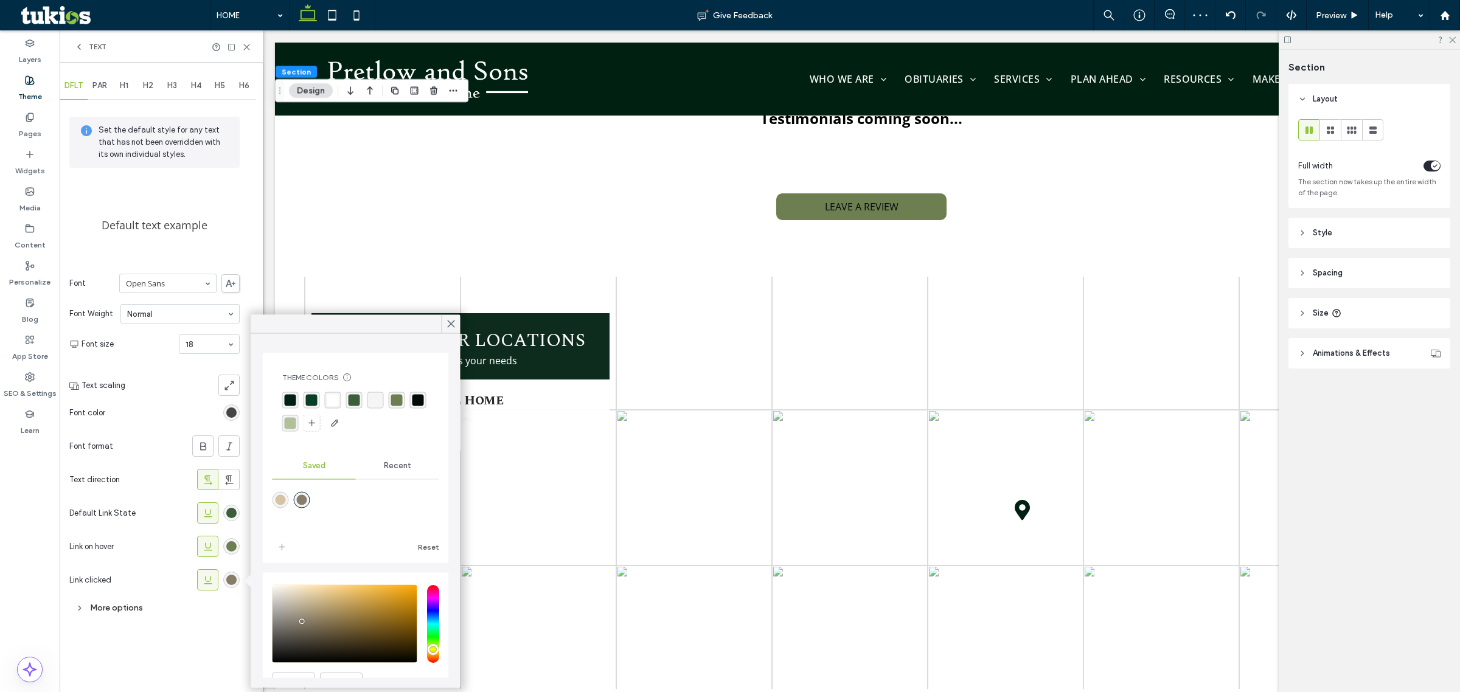
click at [357, 400] on div "rgba(61, 94, 59, 1)" at bounding box center [355, 401] width 12 height 12
click at [442, 327] on div at bounding box center [451, 324] width 19 height 18
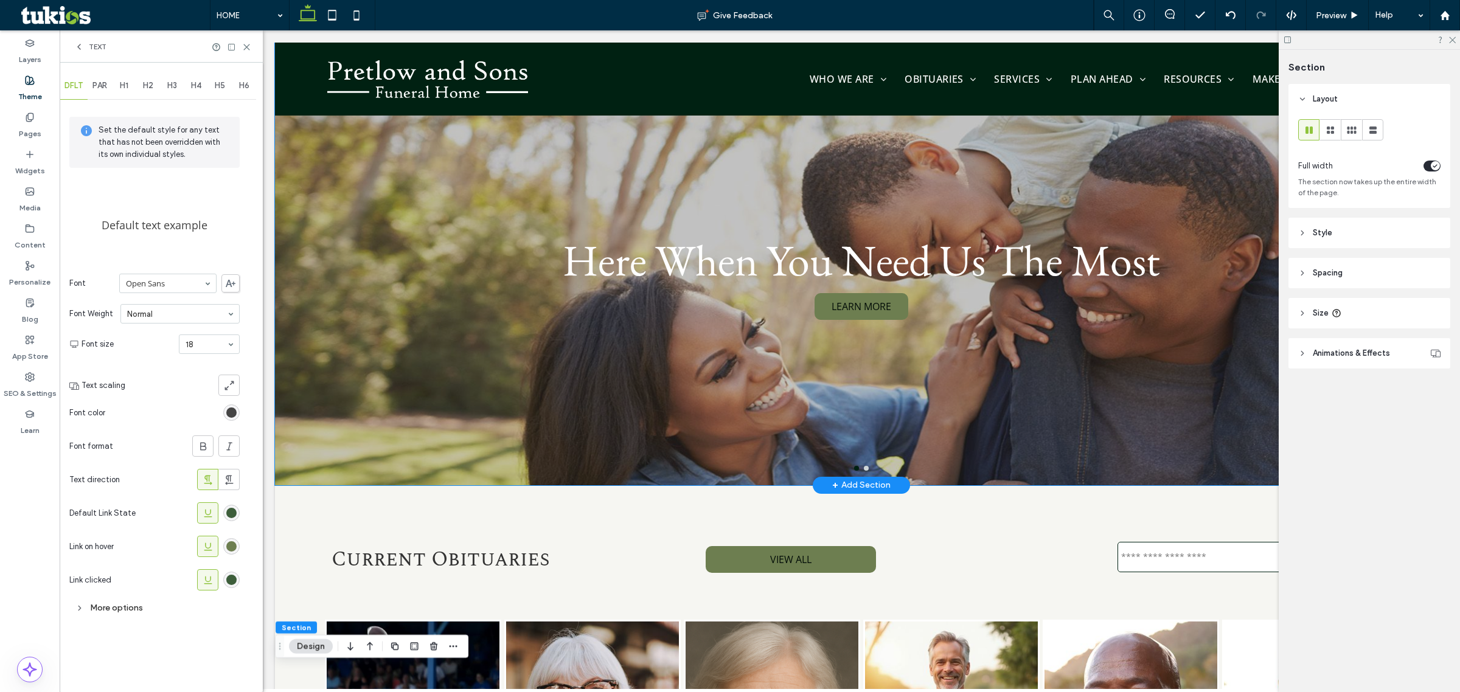
scroll to position [16, 0]
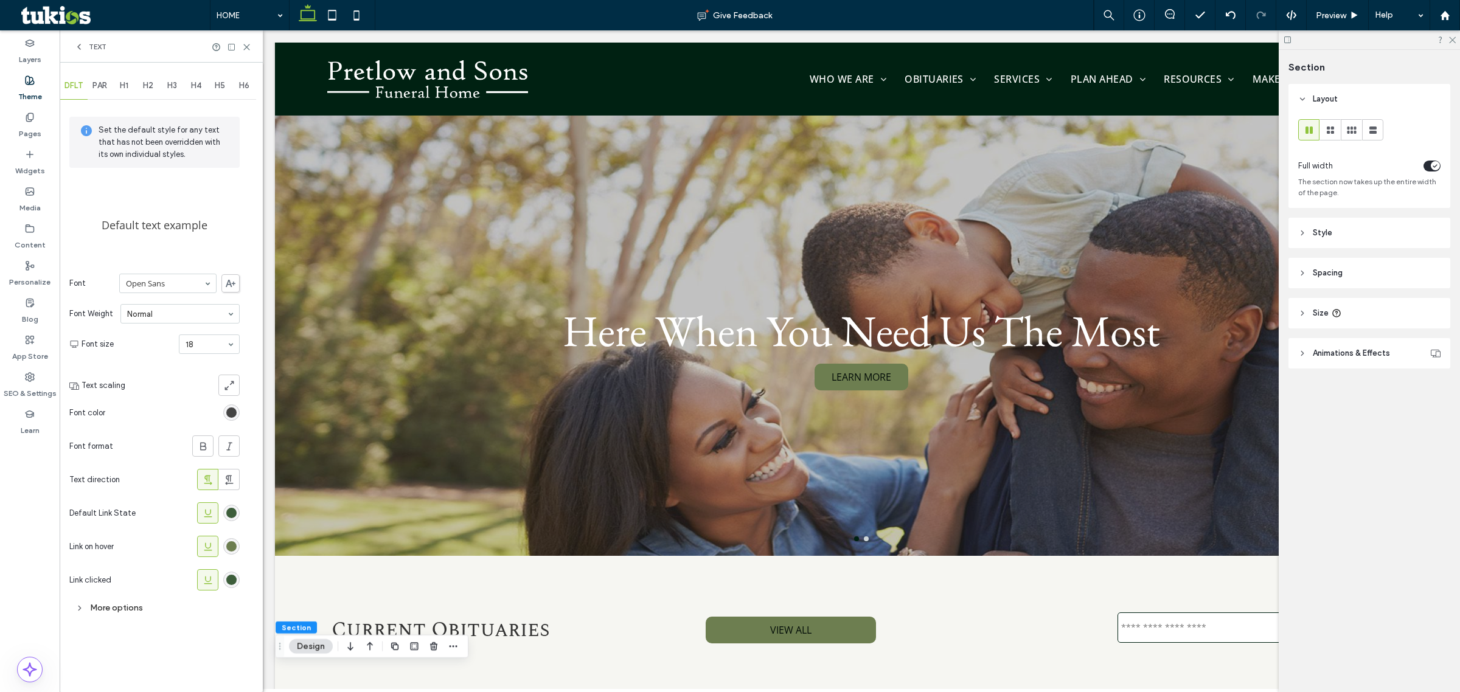
drag, startPoint x: 31, startPoint y: 129, endPoint x: 146, endPoint y: 378, distance: 274.1
click at [31, 129] on label "Pages" at bounding box center [30, 130] width 23 height 17
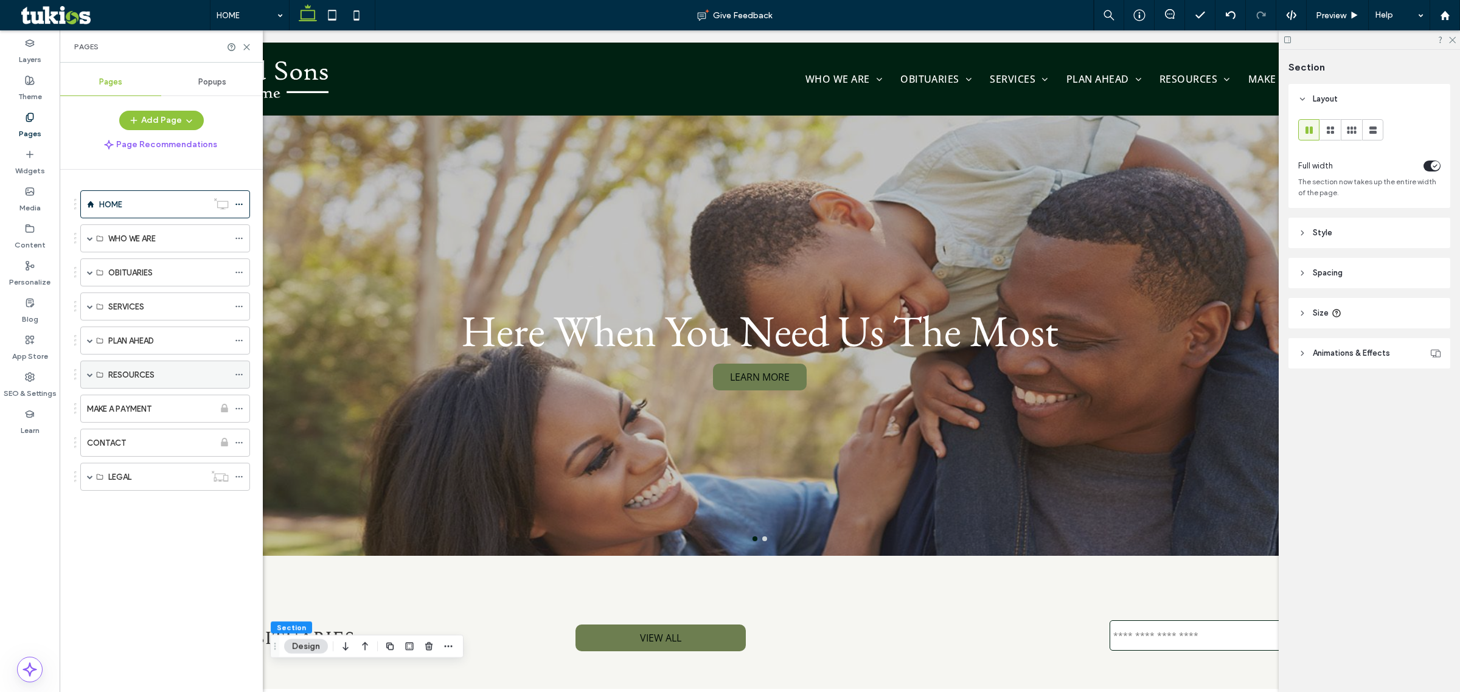
click at [82, 375] on div "RESOURCES" at bounding box center [165, 375] width 170 height 28
click at [86, 379] on div "RESOURCES" at bounding box center [165, 375] width 170 height 28
click at [89, 374] on span at bounding box center [90, 375] width 6 height 6
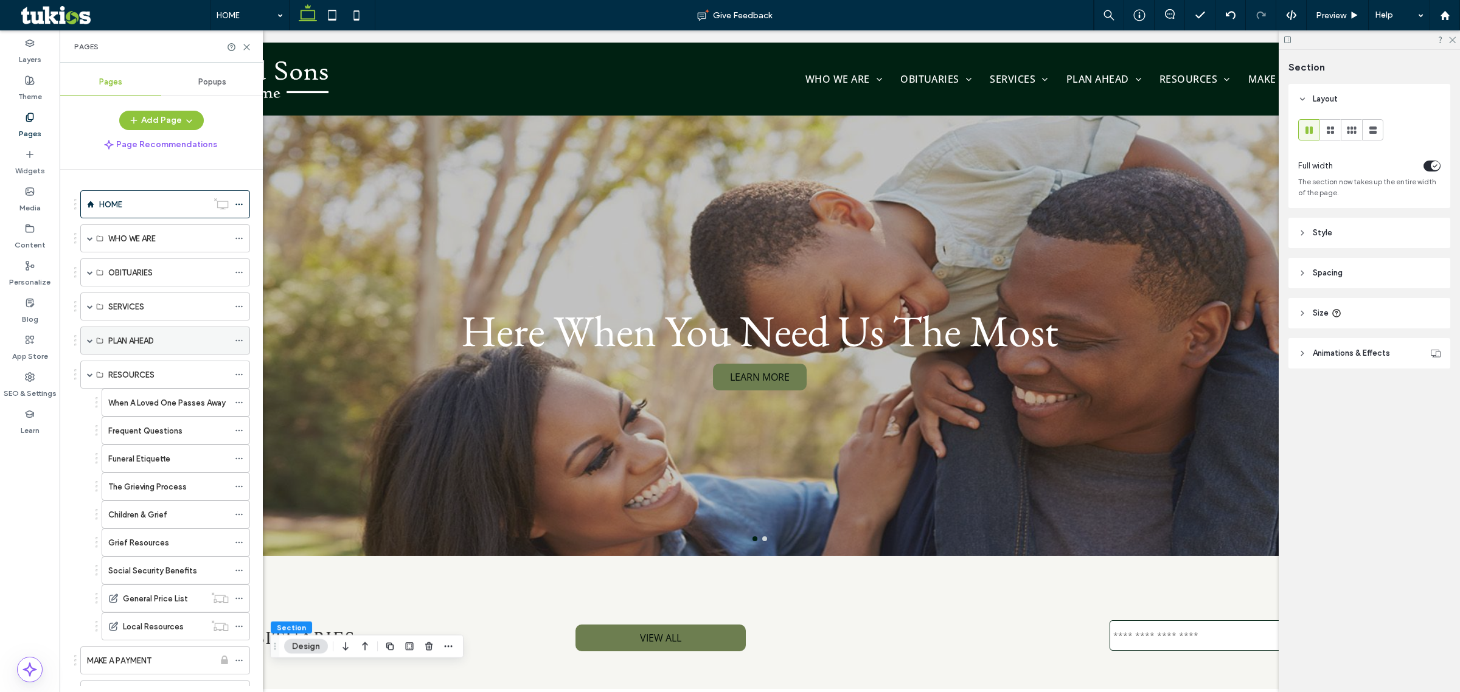
click at [87, 344] on span at bounding box center [90, 341] width 6 height 6
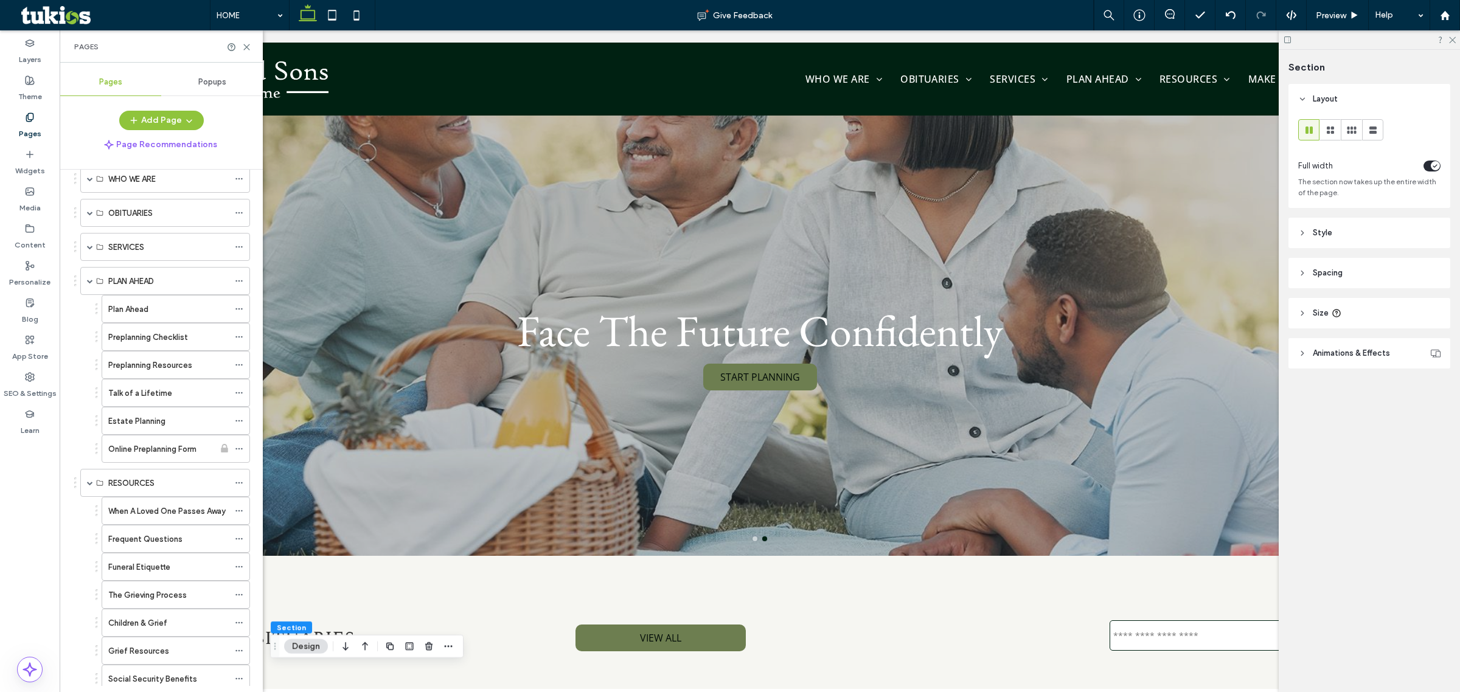
scroll to position [33, 0]
click at [92, 276] on span at bounding box center [90, 273] width 6 height 6
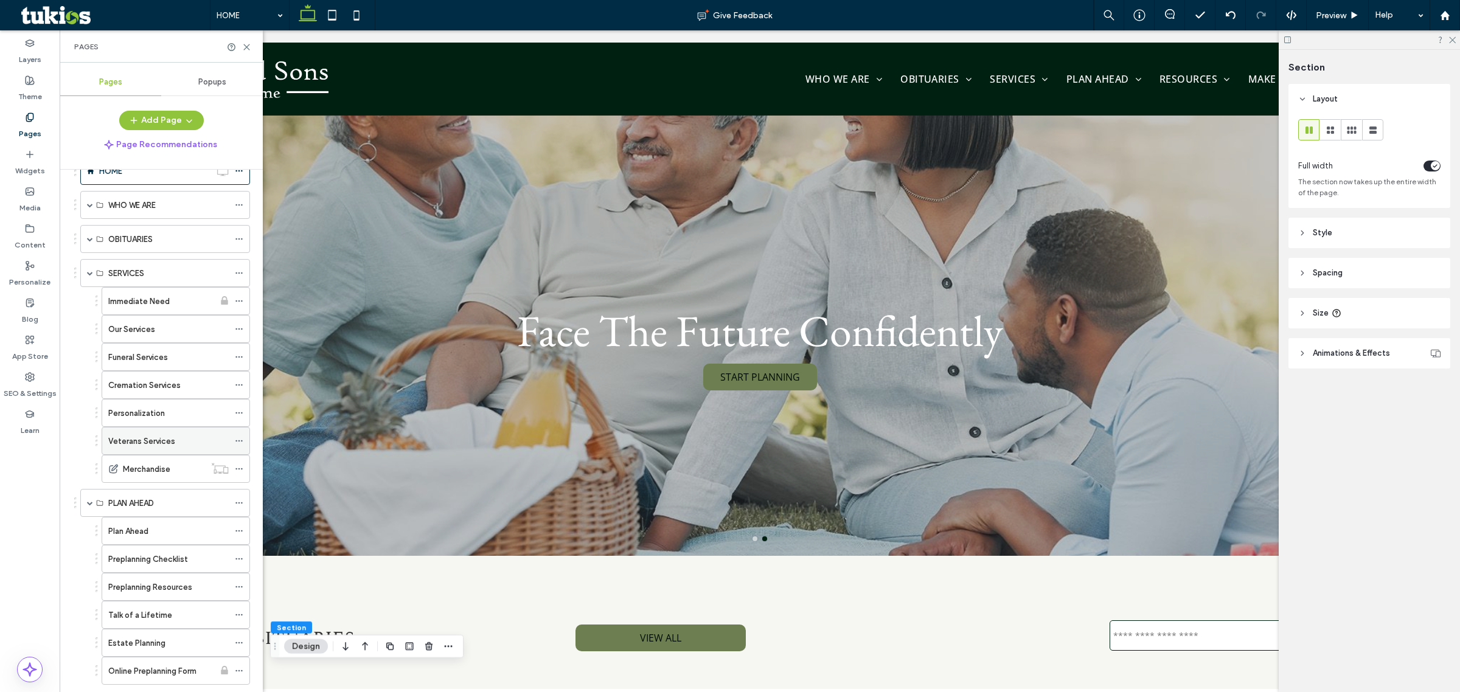
click at [175, 448] on div "Veterans Services" at bounding box center [168, 441] width 120 height 13
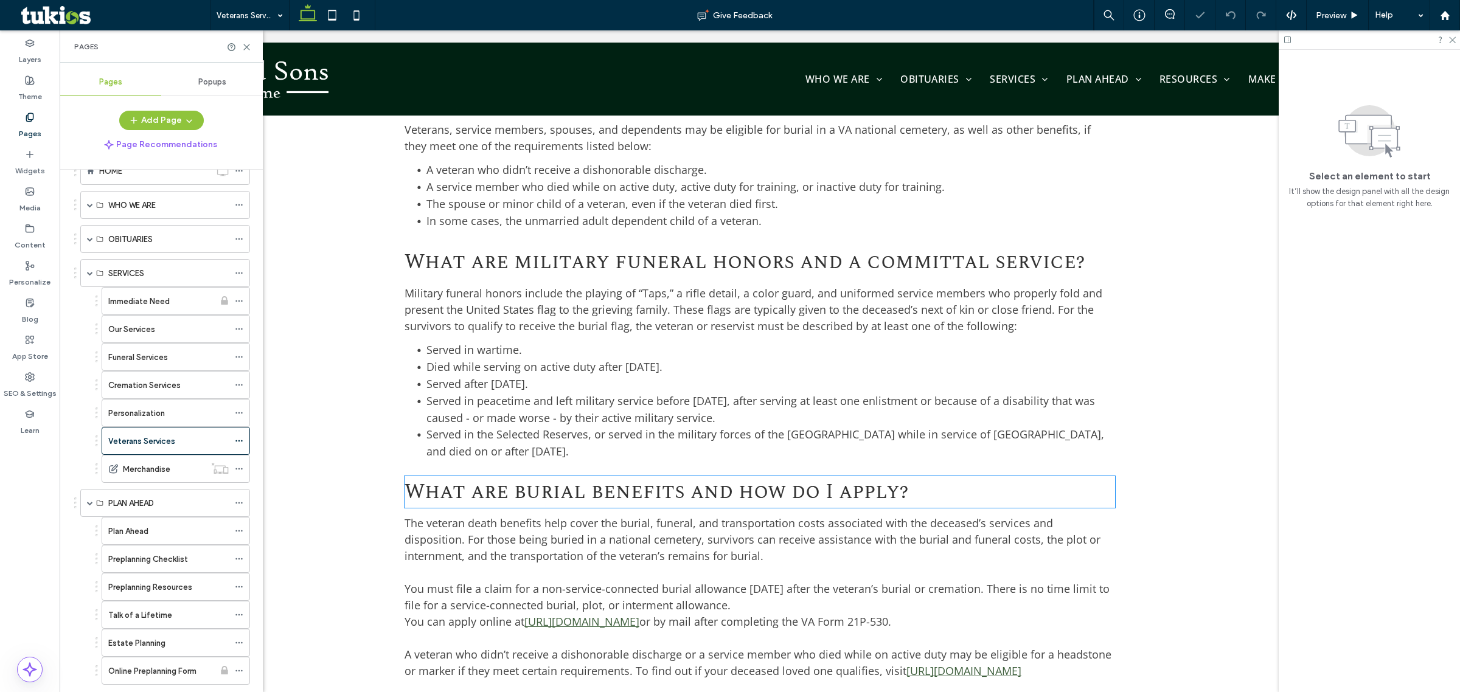
scroll to position [1357, 0]
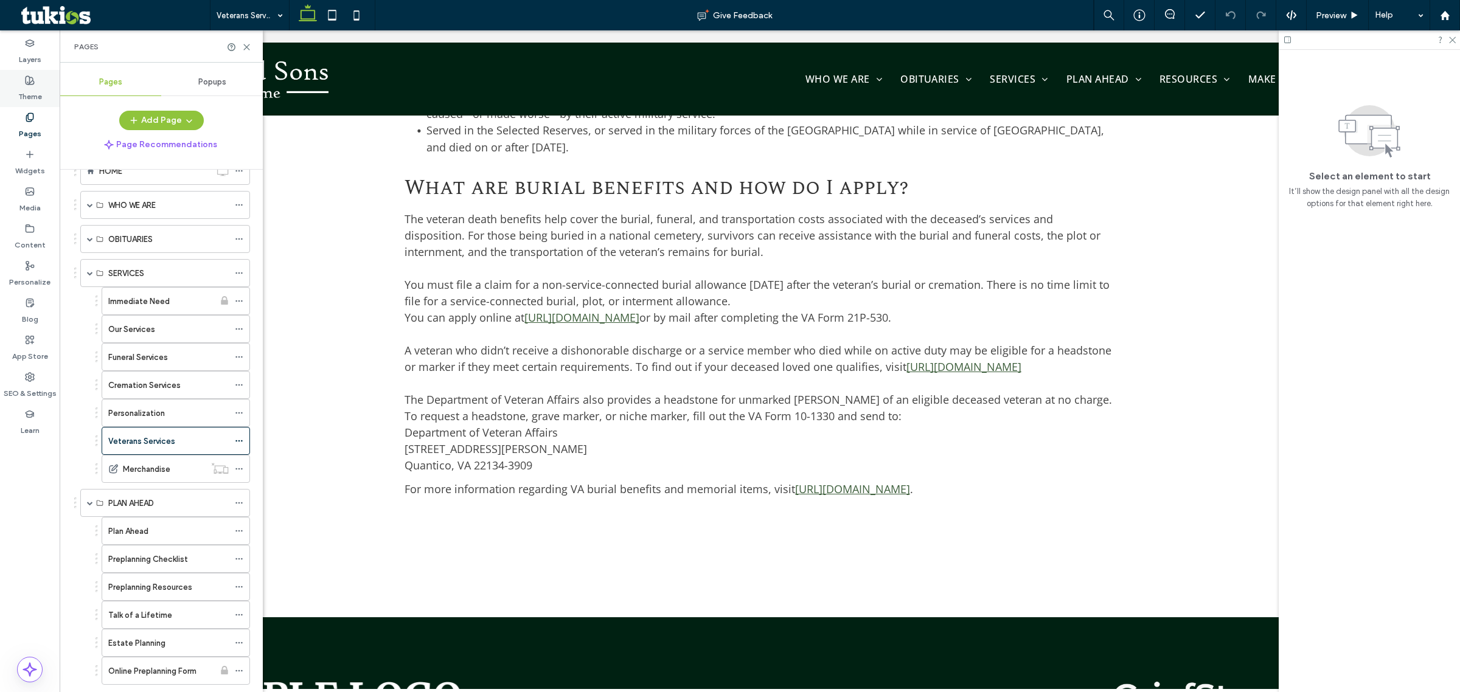
click at [41, 97] on label "Theme" at bounding box center [30, 93] width 24 height 17
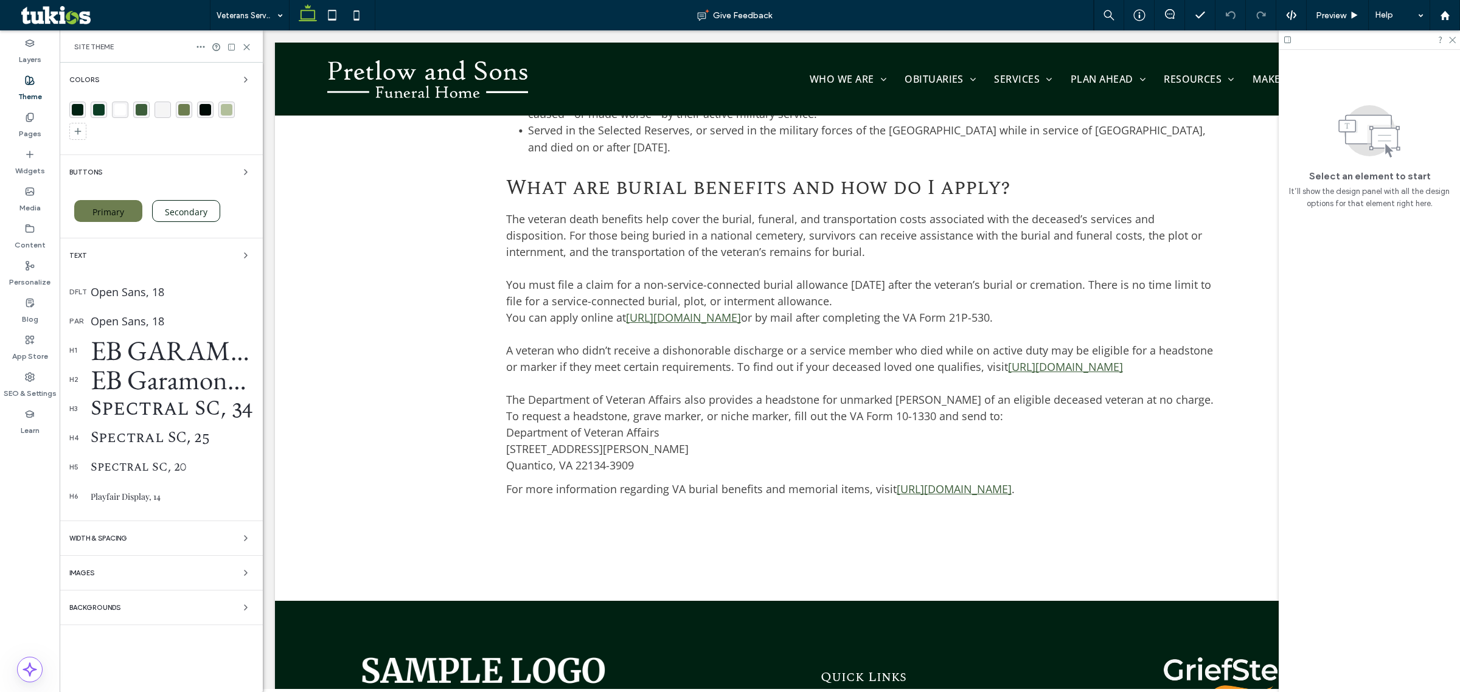
scroll to position [1287, 0]
click at [203, 130] on div at bounding box center [161, 123] width 184 height 43
click at [241, 77] on icon "button" at bounding box center [246, 80] width 10 height 10
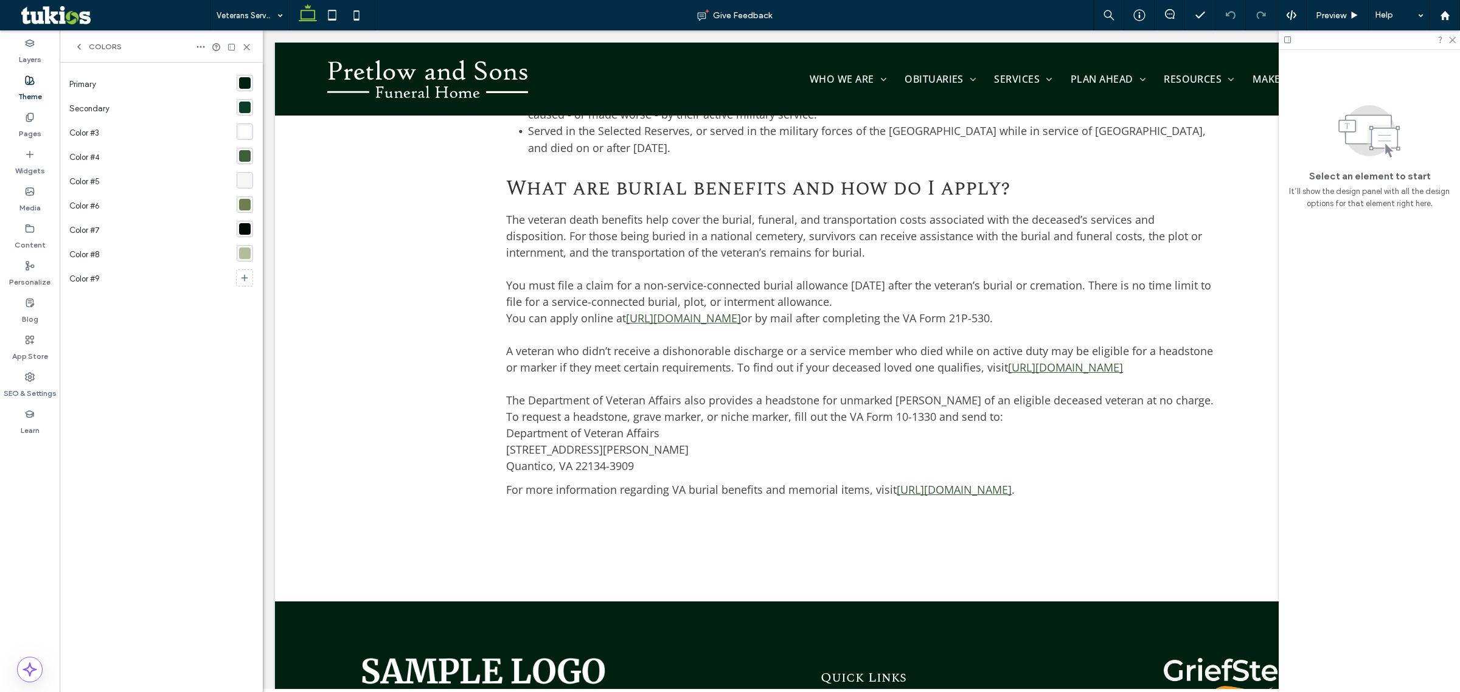
click at [84, 46] on div "Colors" at bounding box center [97, 47] width 47 height 10
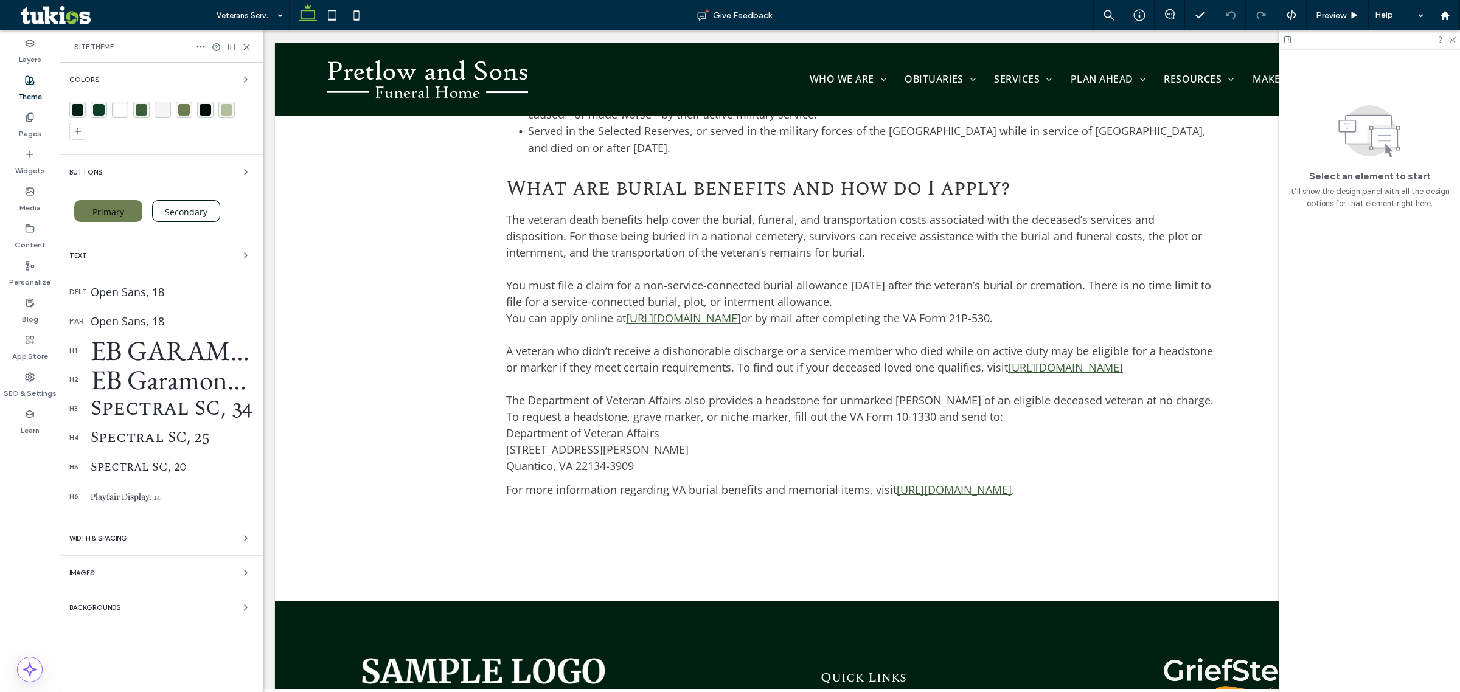
click at [187, 274] on div "Text dflt Open Sans, 18 par Open Sans, 18 h1 EB Garamond, 72 h2 EB Garamond, 50…" at bounding box center [161, 379] width 184 height 263
click at [201, 249] on div "Text" at bounding box center [161, 255] width 184 height 15
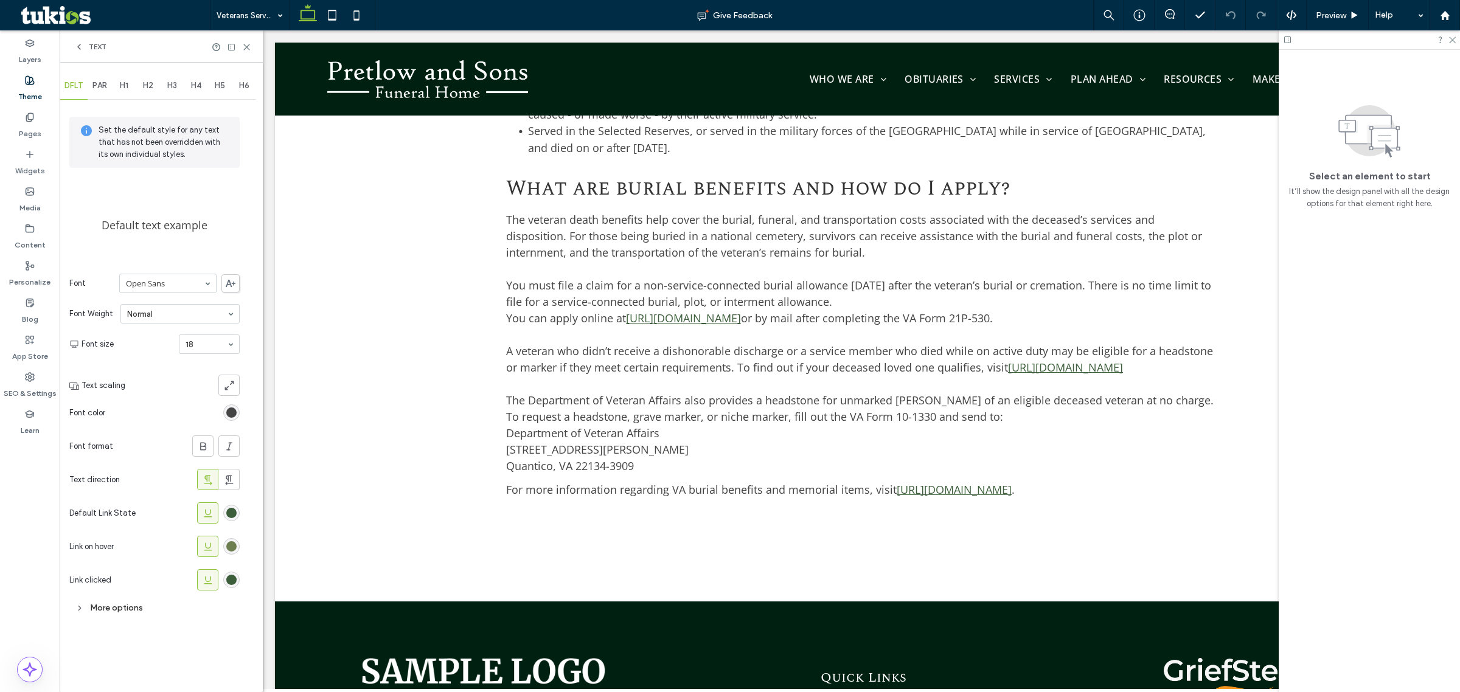
click at [231, 549] on div "rgb(109, 126, 80)" at bounding box center [231, 546] width 10 height 10
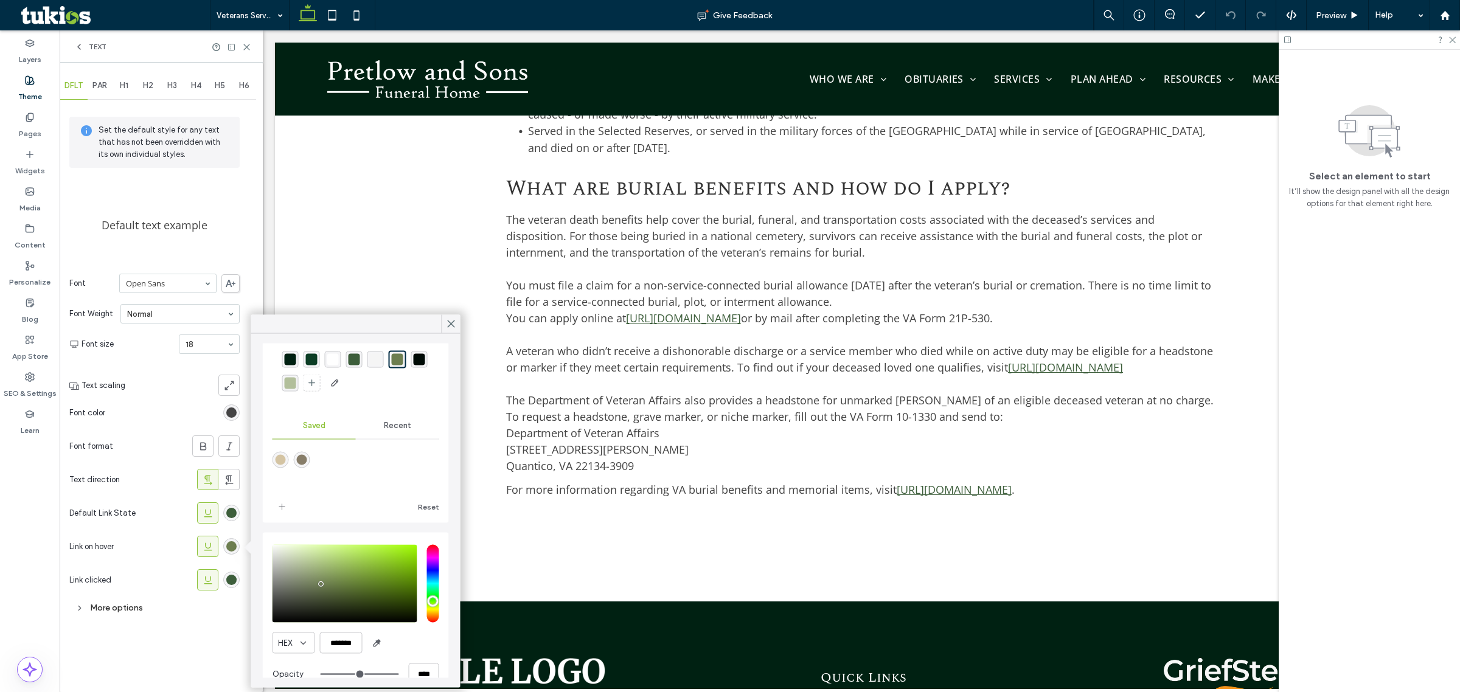
scroll to position [62, 0]
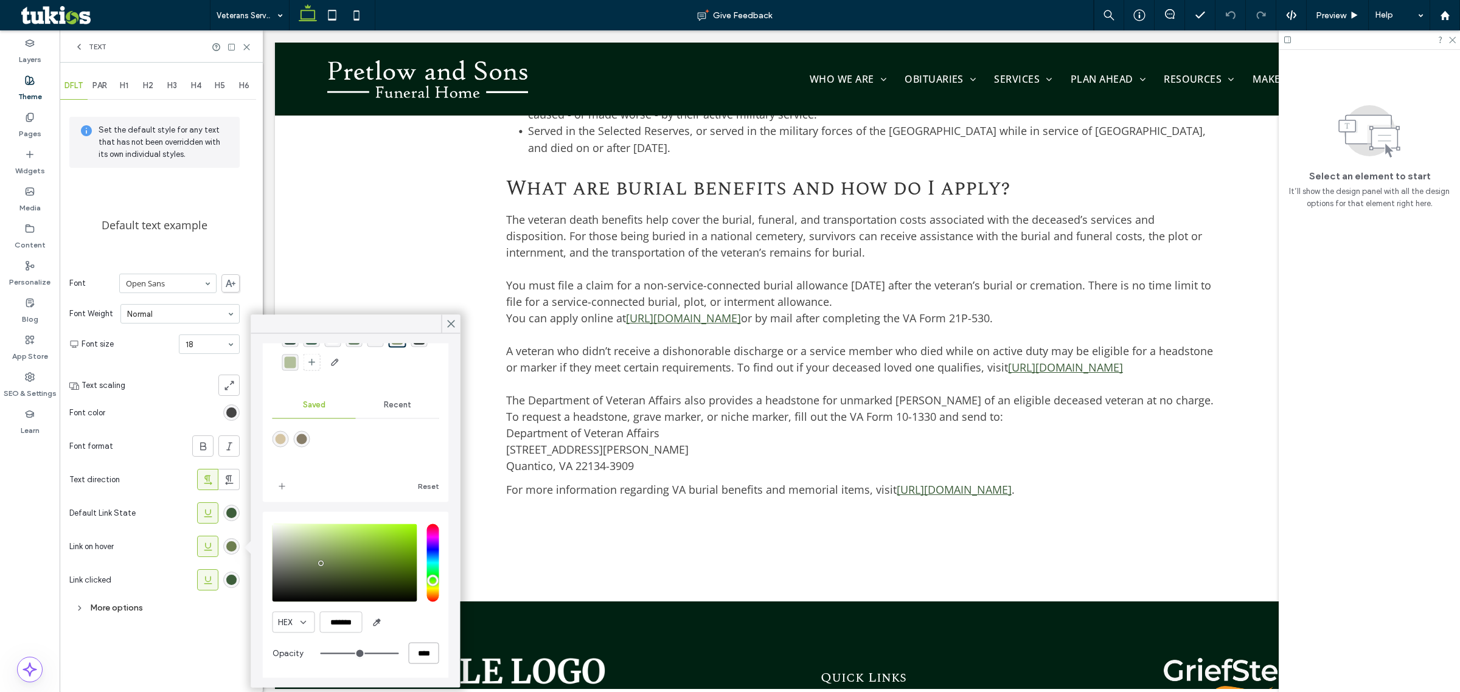
click at [409, 646] on input "****" at bounding box center [424, 653] width 30 height 21
type input "*"
type input "**"
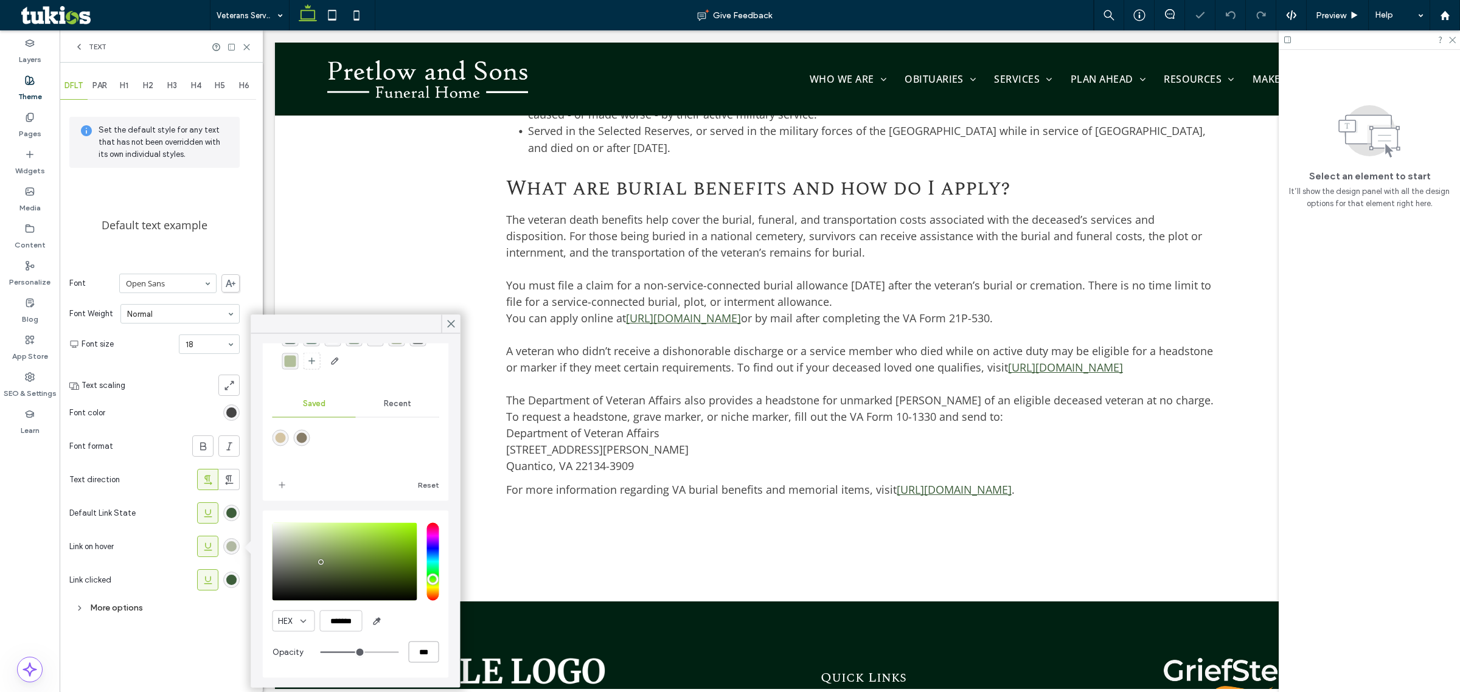
type input "***"
click at [368, 624] on span "button" at bounding box center [376, 621] width 19 height 19
type input "*******"
type input "***"
type input "****"
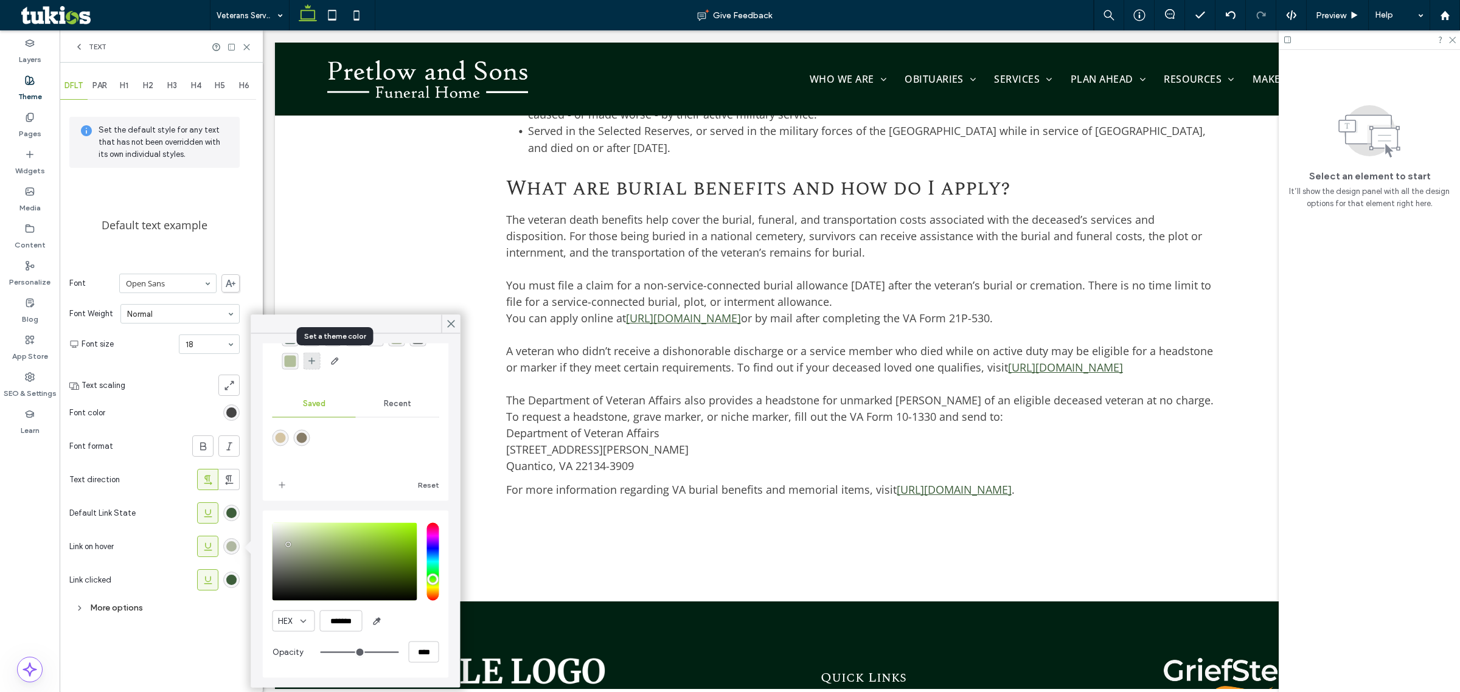
click at [321, 361] on div at bounding box center [312, 361] width 17 height 17
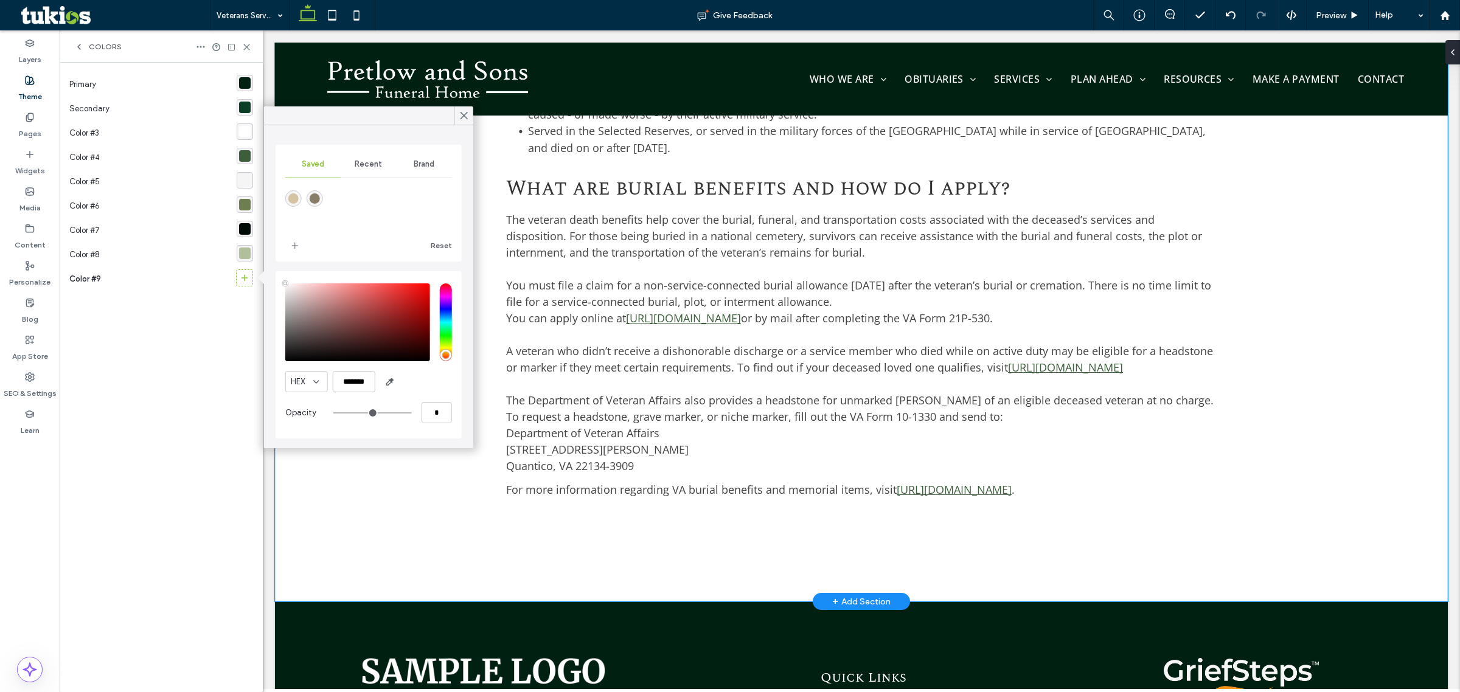
type input "**"
click at [386, 380] on icon "button" at bounding box center [390, 382] width 10 height 10
click at [77, 46] on icon at bounding box center [79, 47] width 10 height 10
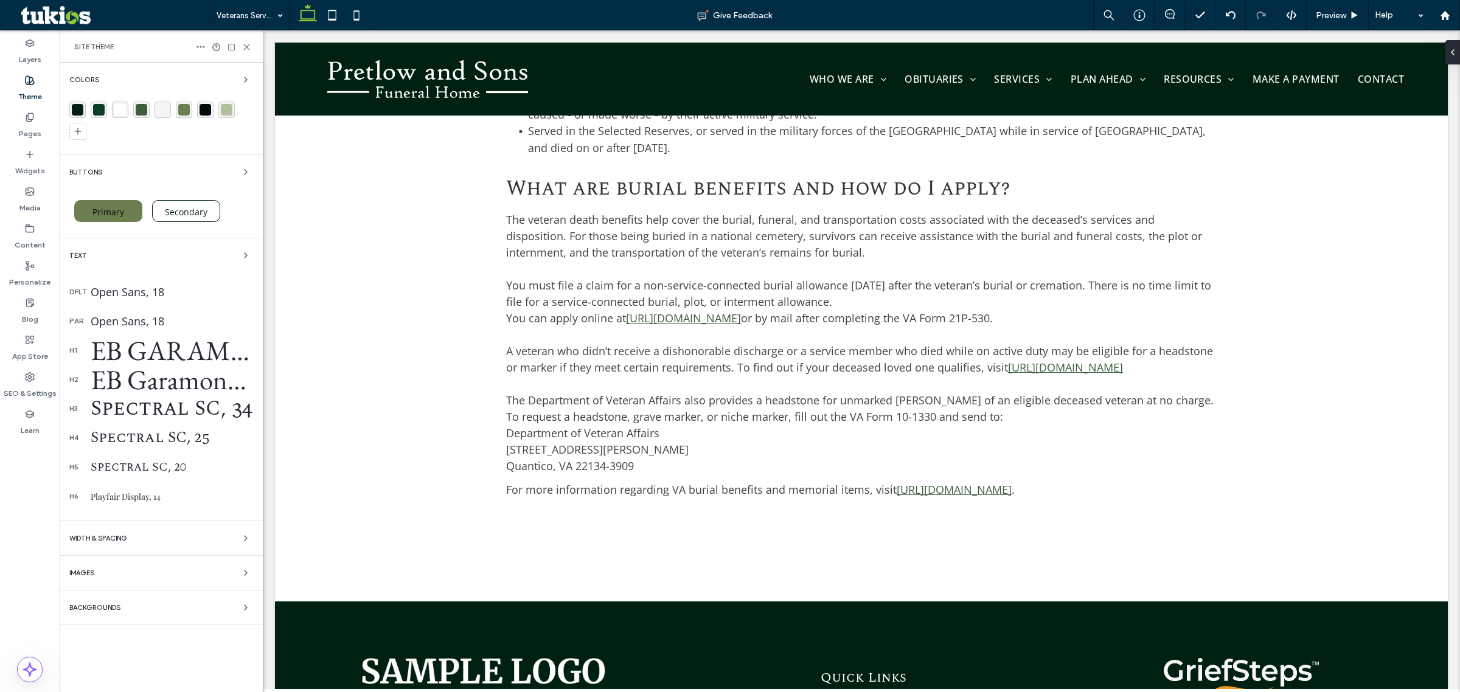
click at [144, 297] on div "Open Sans, 18" at bounding box center [172, 292] width 162 height 15
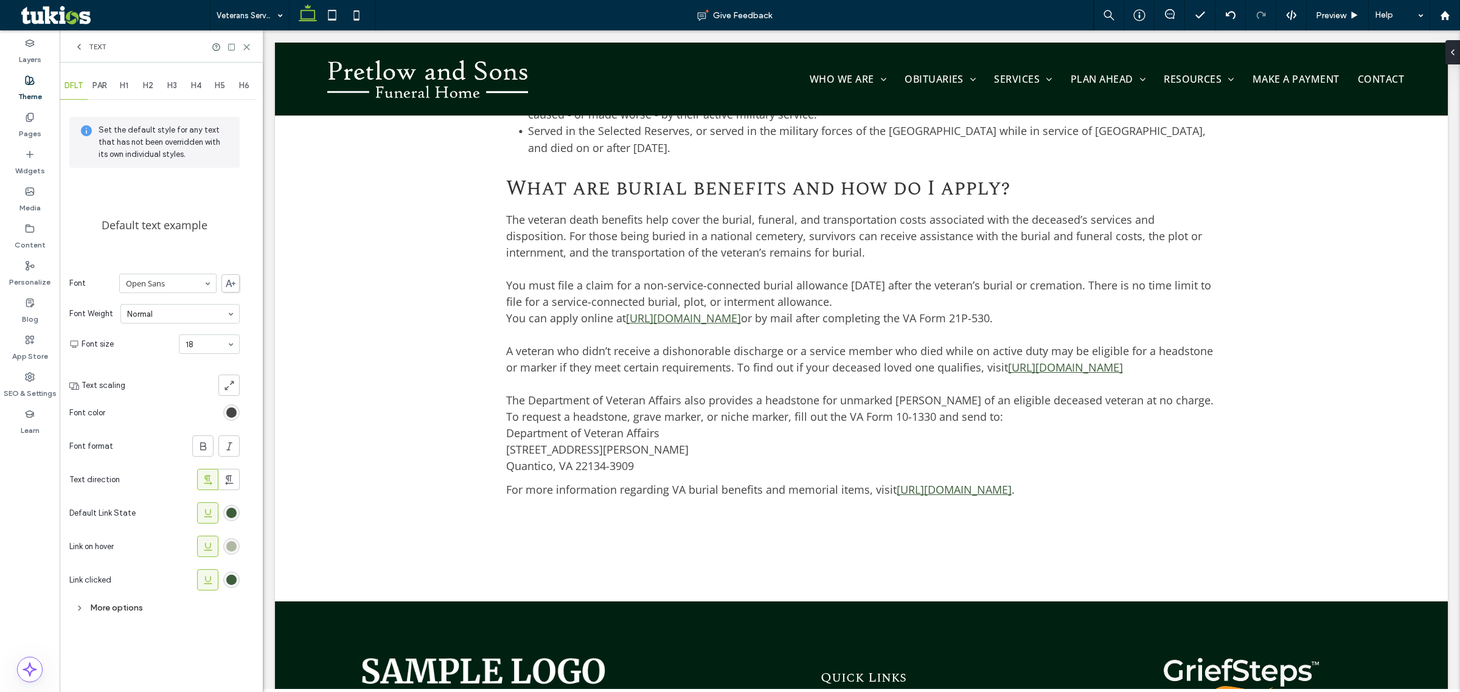
click at [233, 546] on div "rgb(176, 184, 162)" at bounding box center [231, 546] width 10 height 10
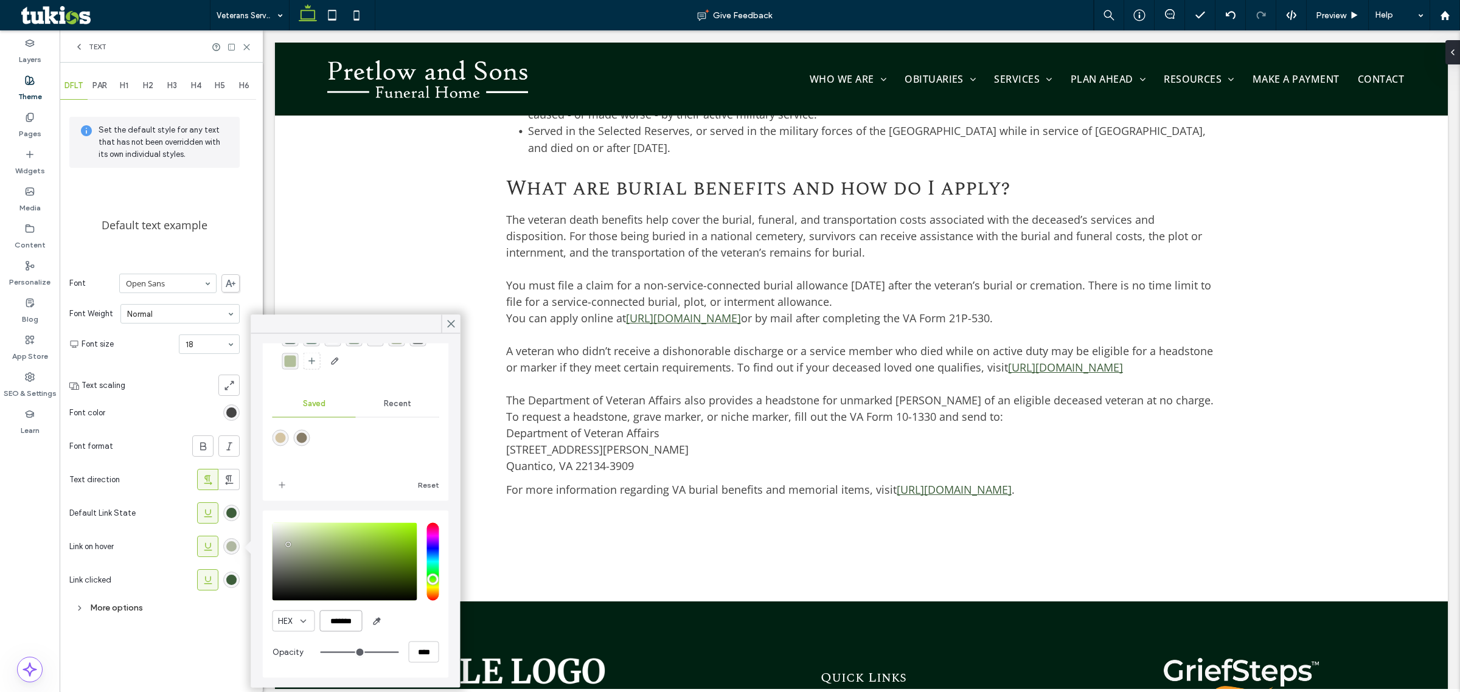
click at [350, 630] on input "*******" at bounding box center [341, 621] width 43 height 21
click at [238, 153] on div "Set the default style for any text that has not been overridden with its own in…" at bounding box center [154, 142] width 170 height 51
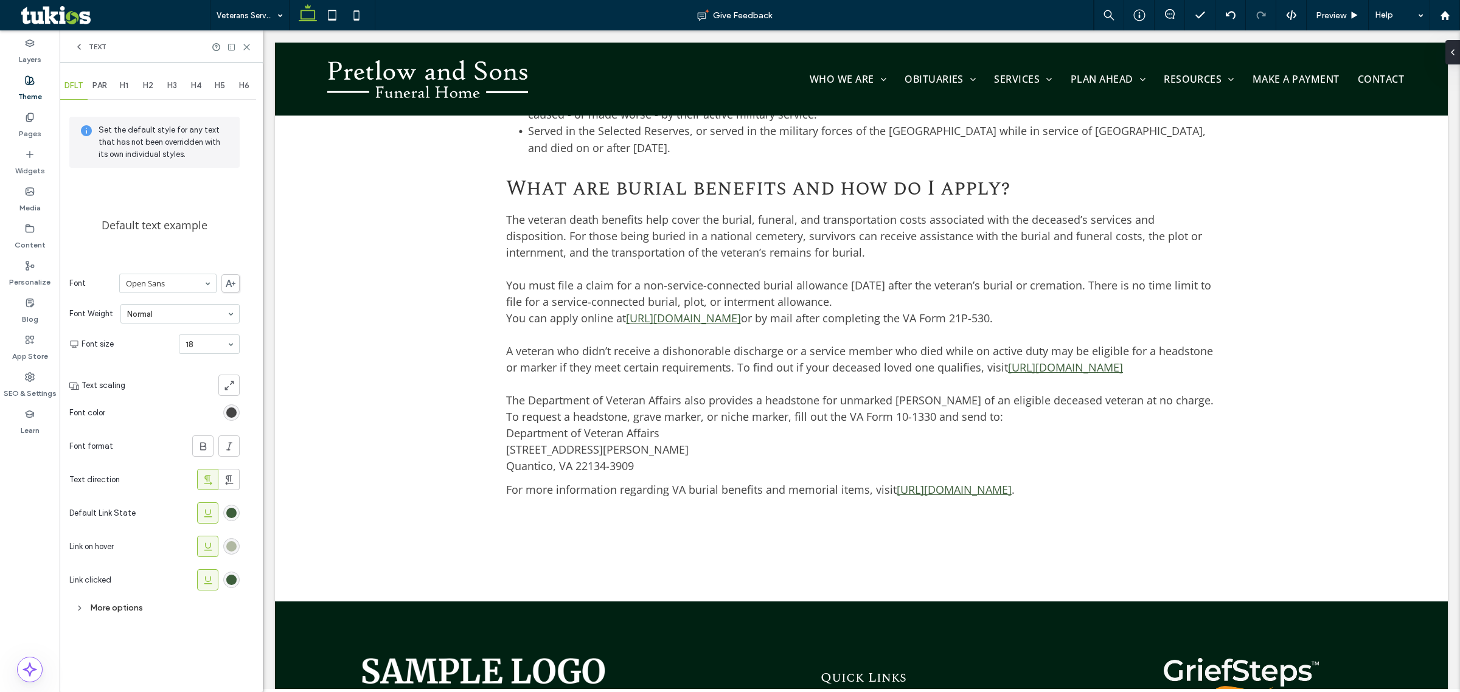
click at [71, 47] on div "Text" at bounding box center [161, 46] width 203 height 32
click at [76, 47] on icon at bounding box center [79, 47] width 10 height 10
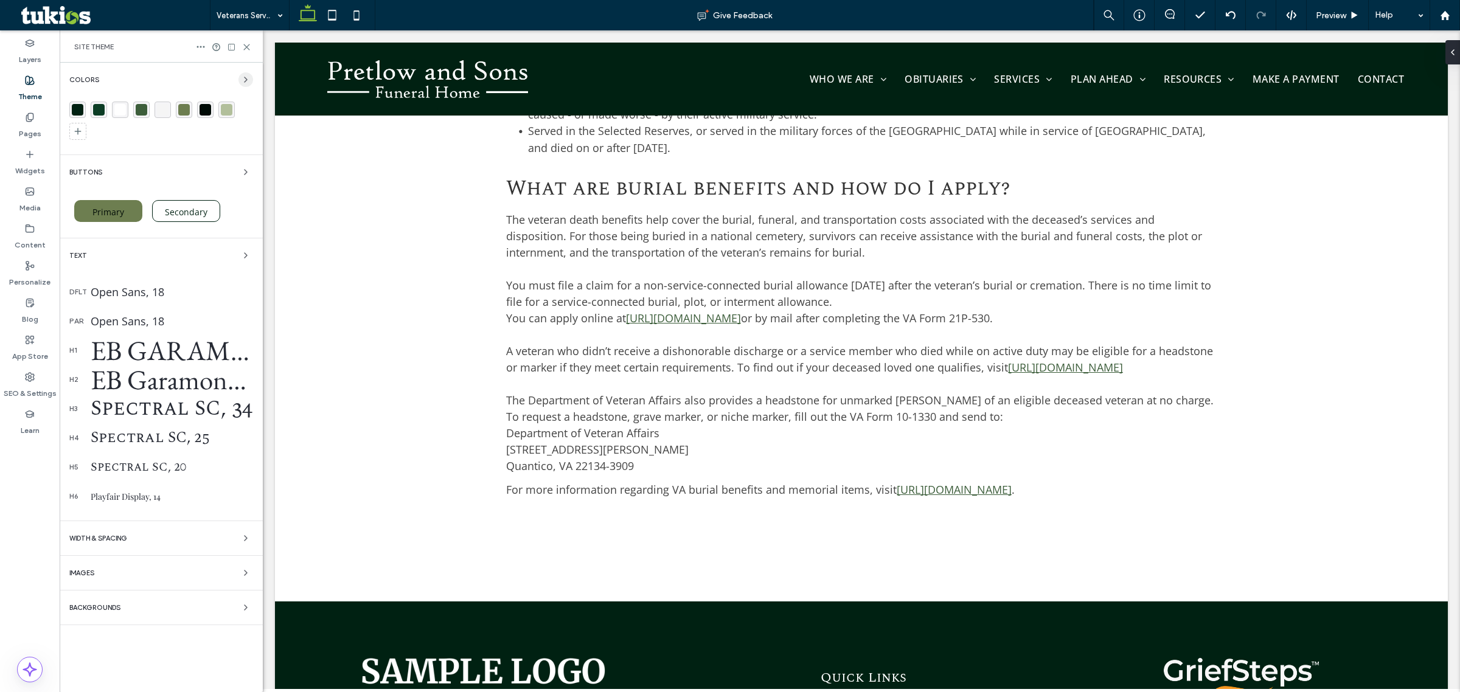
click at [248, 81] on icon "button" at bounding box center [246, 80] width 10 height 10
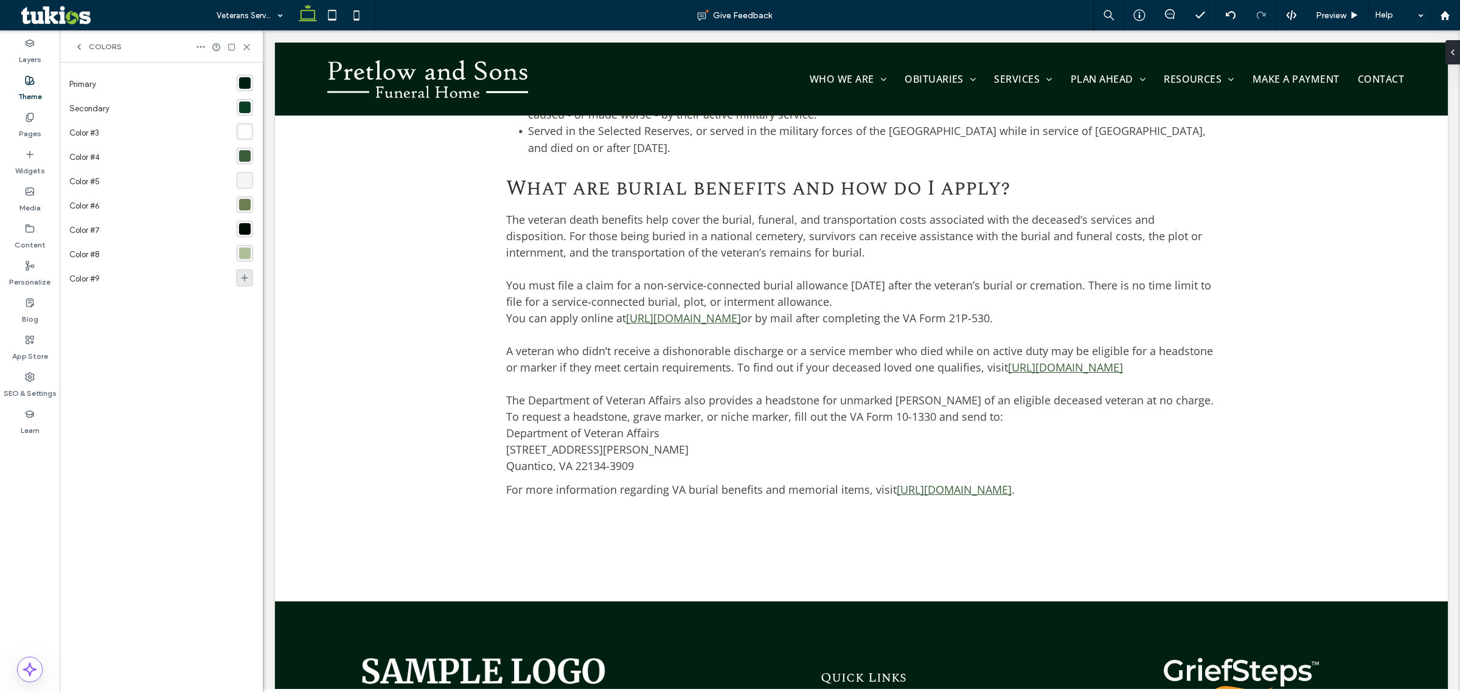
click at [243, 276] on icon at bounding box center [245, 278] width 10 height 10
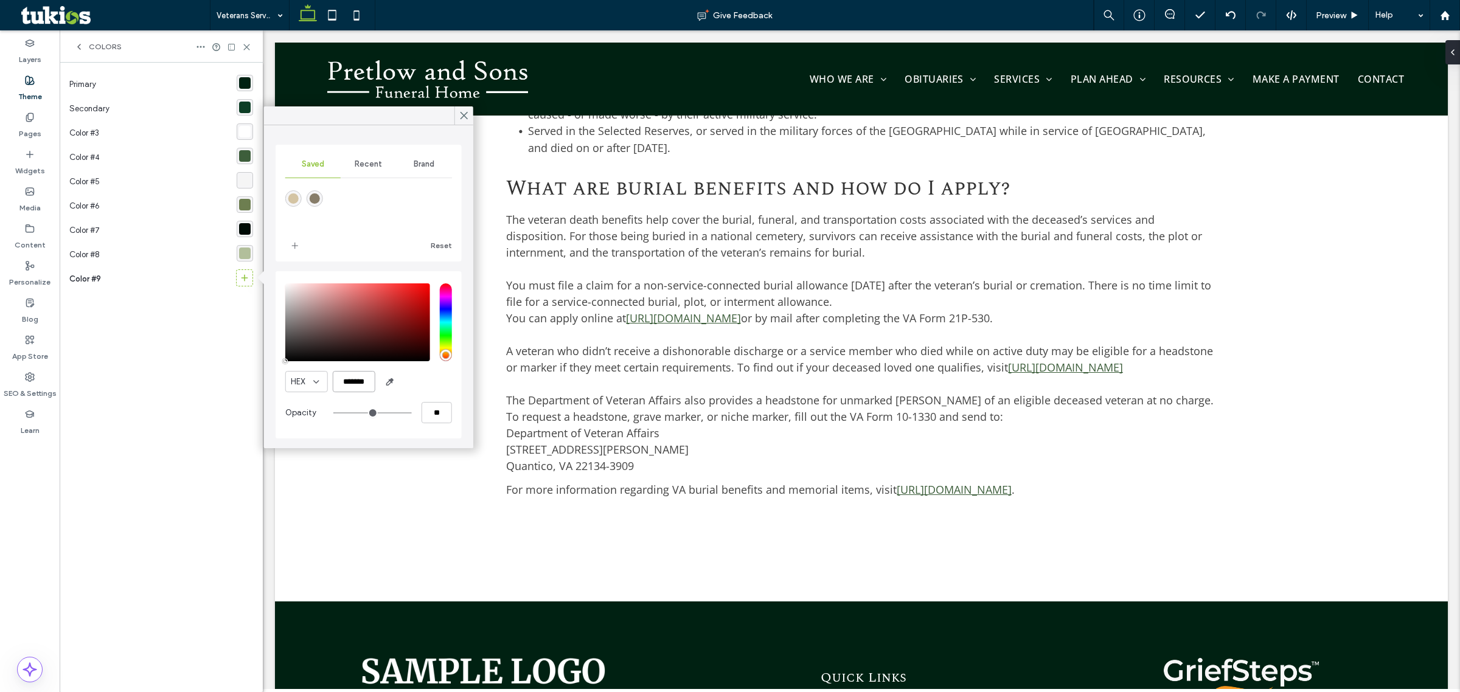
click at [360, 378] on input "*******" at bounding box center [354, 381] width 43 height 21
paste input "color picker textbox"
type input "*******"
type input "***"
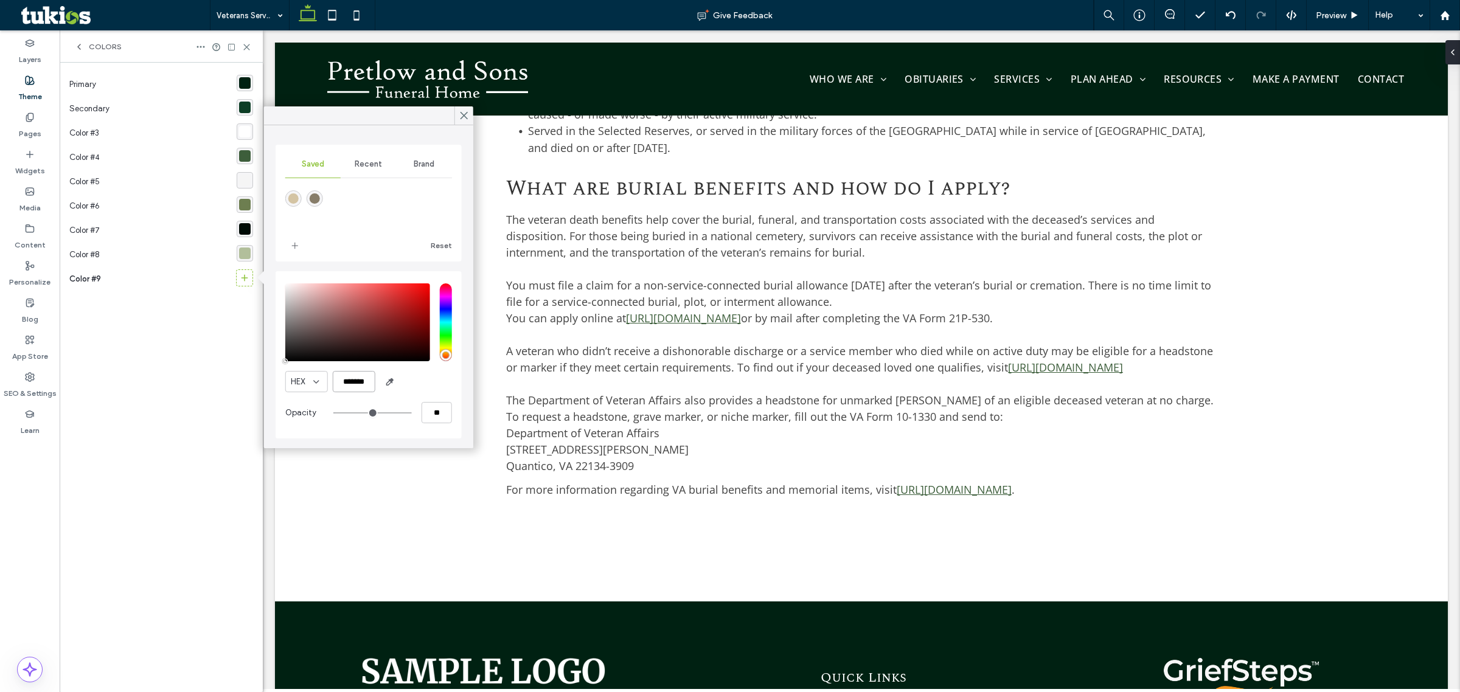
type input "****"
type input "*******"
click at [420, 387] on div "HEX *******" at bounding box center [368, 381] width 167 height 21
click at [227, 391] on div "Primary Secondary Color #3 Color #4 Color #5 Color #6 Color #7 Color #8 Color #…" at bounding box center [161, 377] width 184 height 610
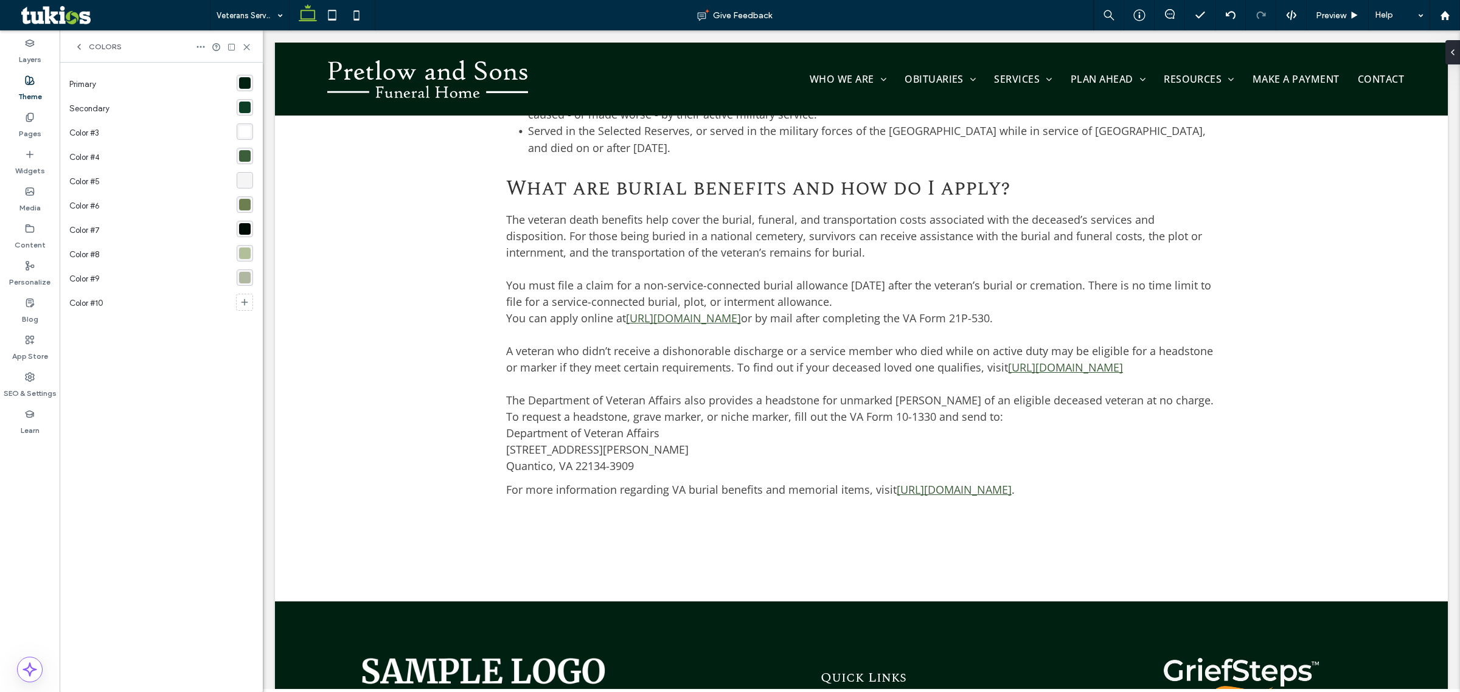
click at [245, 248] on div "rgba(178, 191, 155, 1)" at bounding box center [245, 254] width 12 height 12
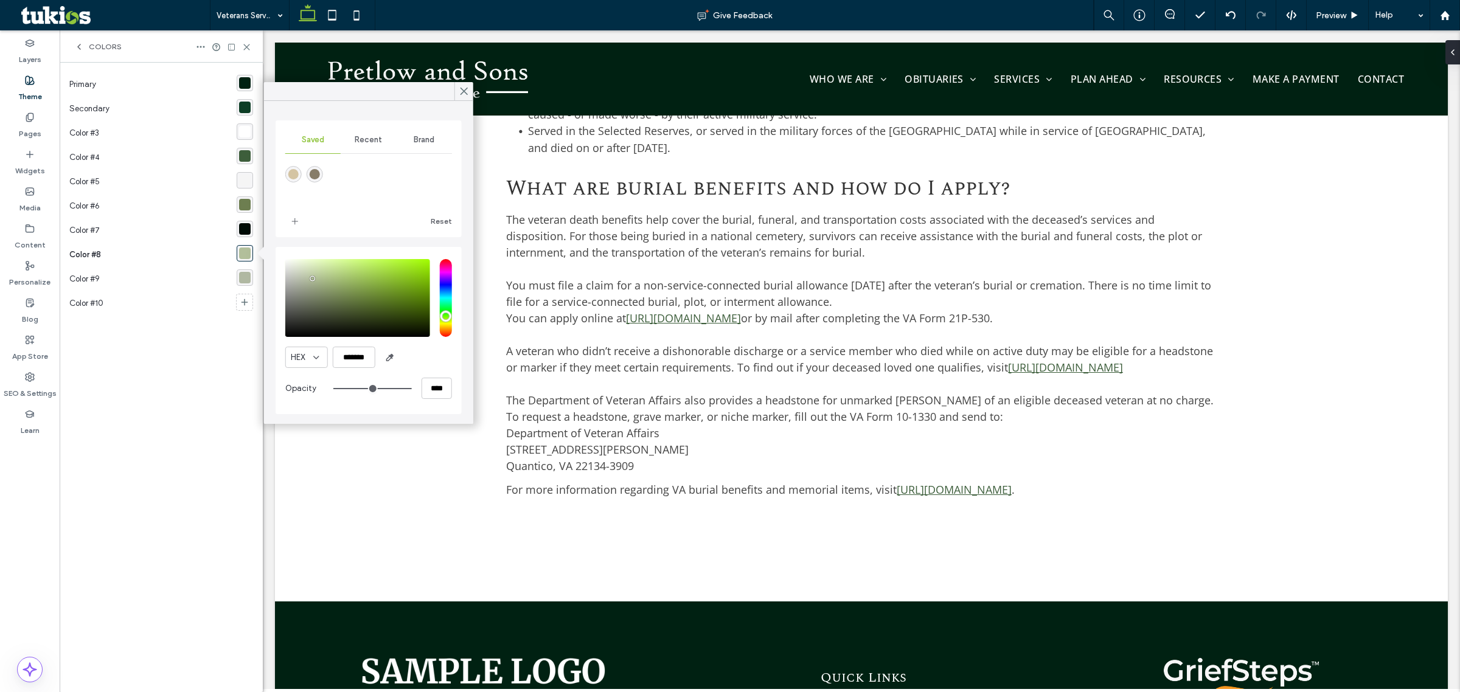
click at [245, 272] on div "rgba(176, 184, 162, 1)" at bounding box center [245, 278] width 12 height 12
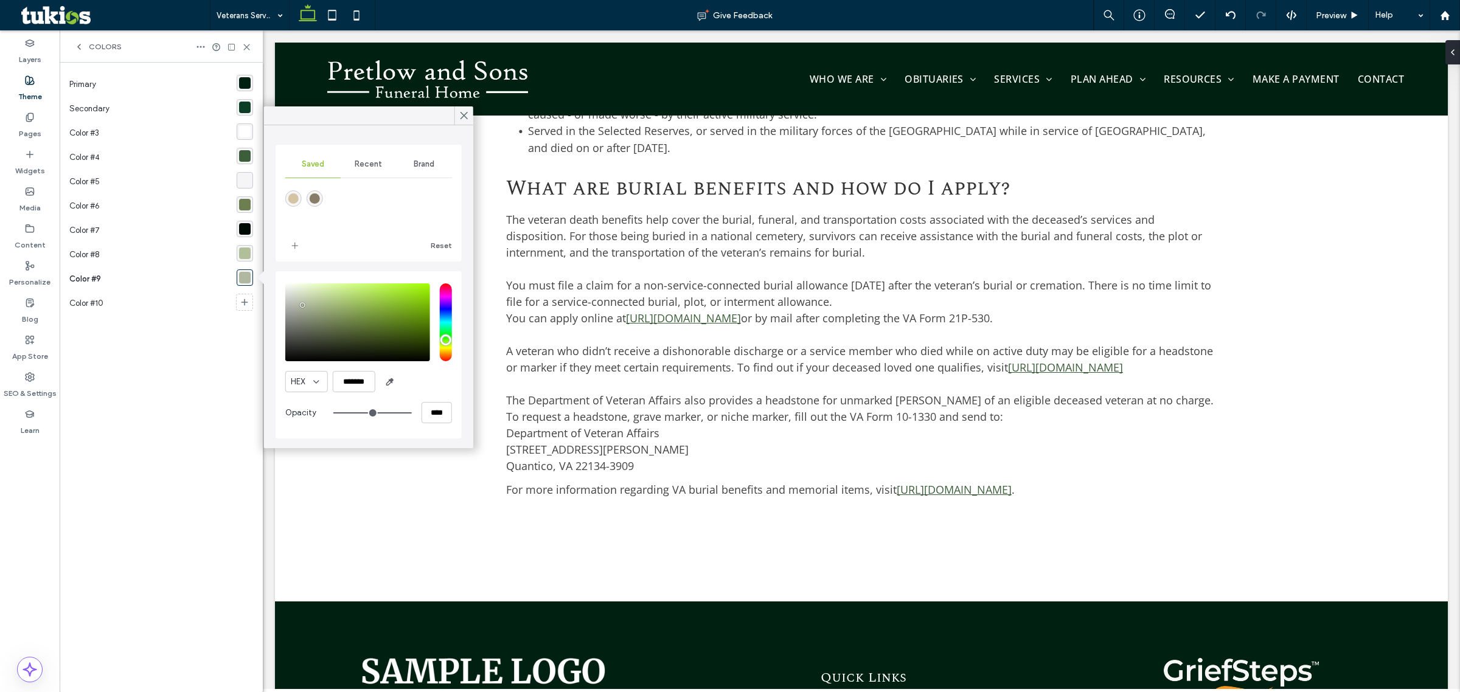
click at [241, 259] on div "rgba(178, 191, 155, 1)" at bounding box center [245, 254] width 12 height 12
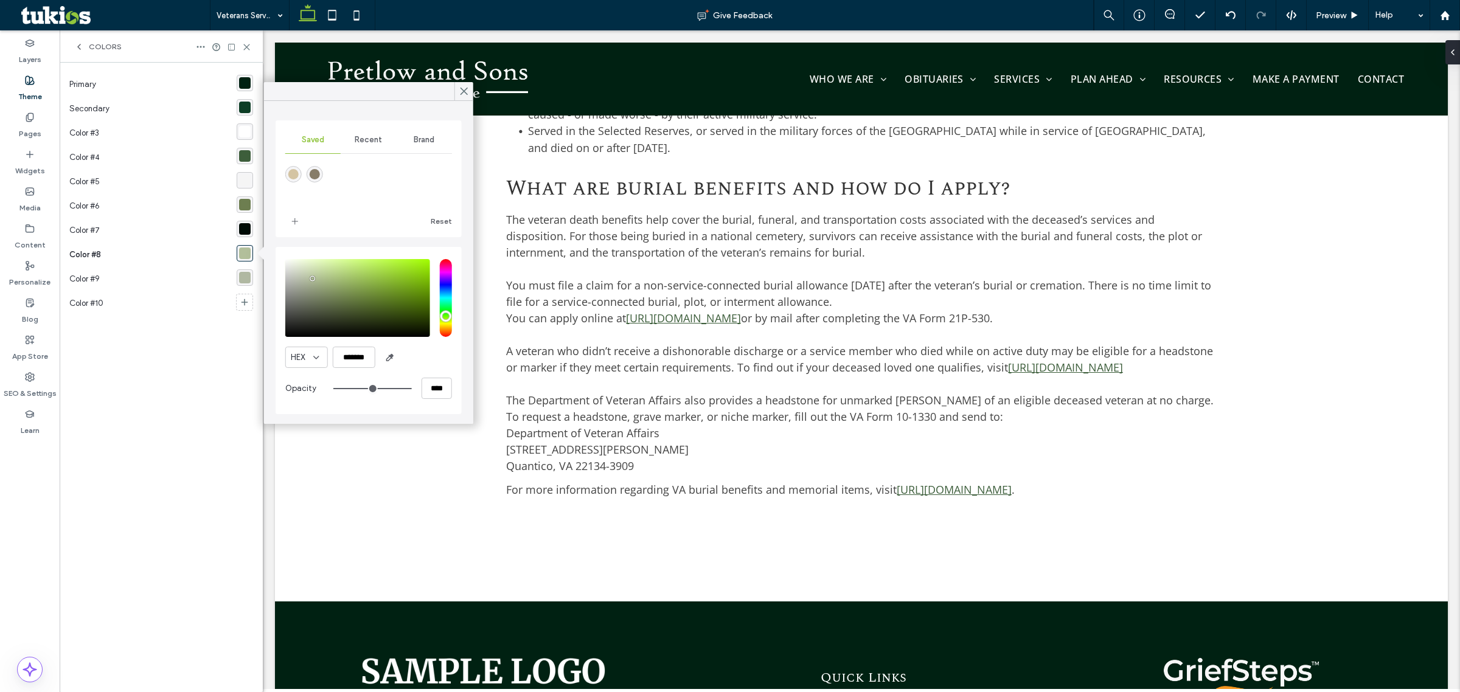
click at [214, 348] on div "Primary Secondary Color #3 Color #4 Color #5 Color #6 Color #7 Color #8 Color #…" at bounding box center [161, 377] width 184 height 610
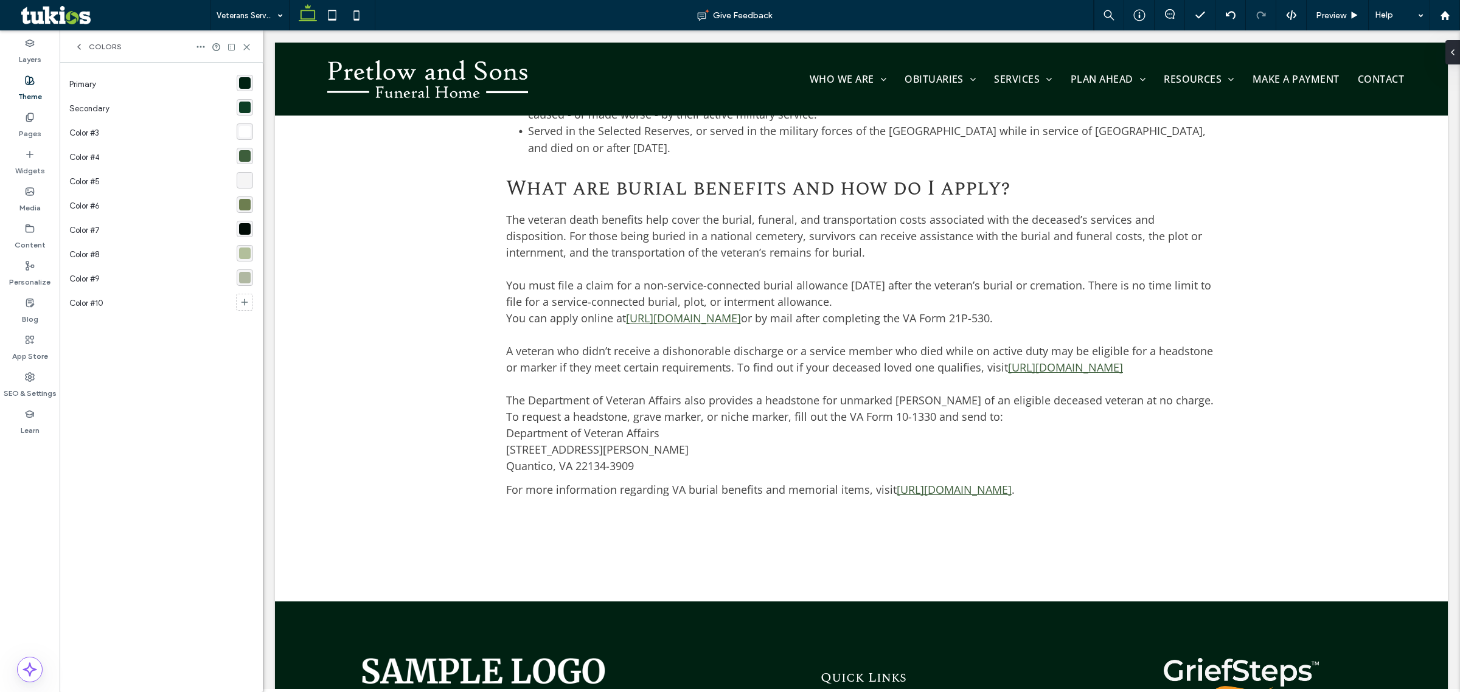
click at [77, 44] on icon at bounding box center [79, 47] width 10 height 10
